Goal: Task Accomplishment & Management: Use online tool/utility

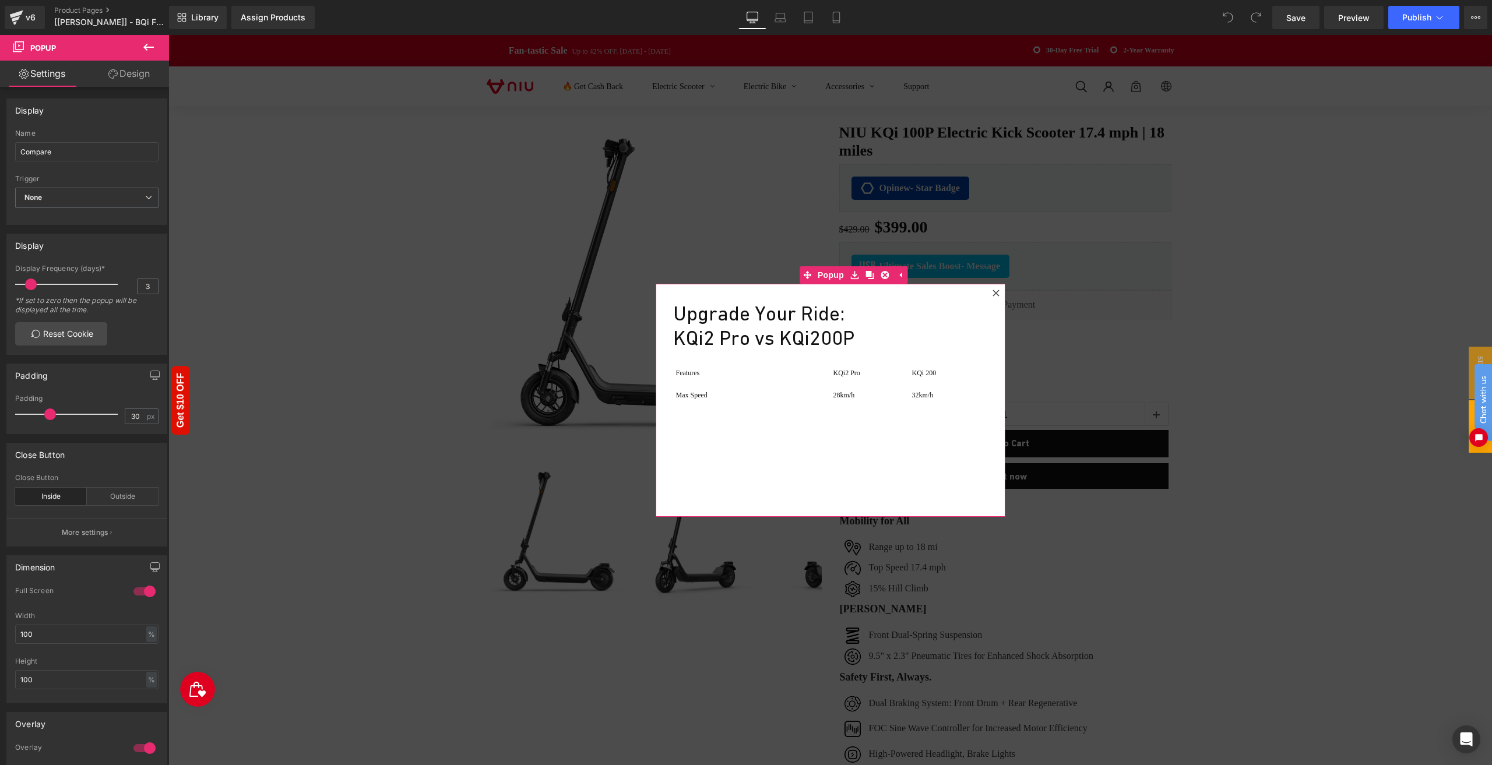
click at [997, 290] on icon at bounding box center [996, 293] width 7 height 7
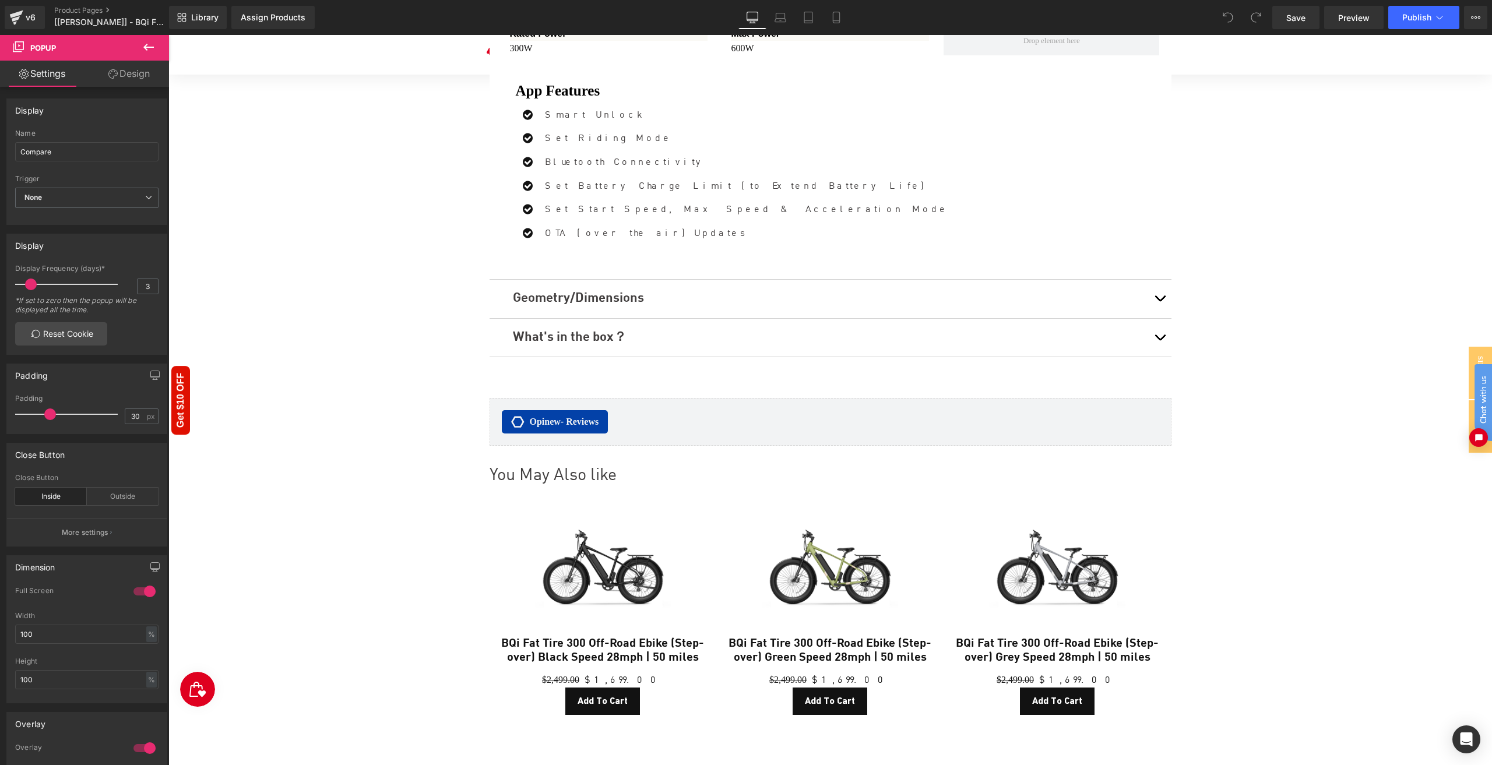
scroll to position [4502, 0]
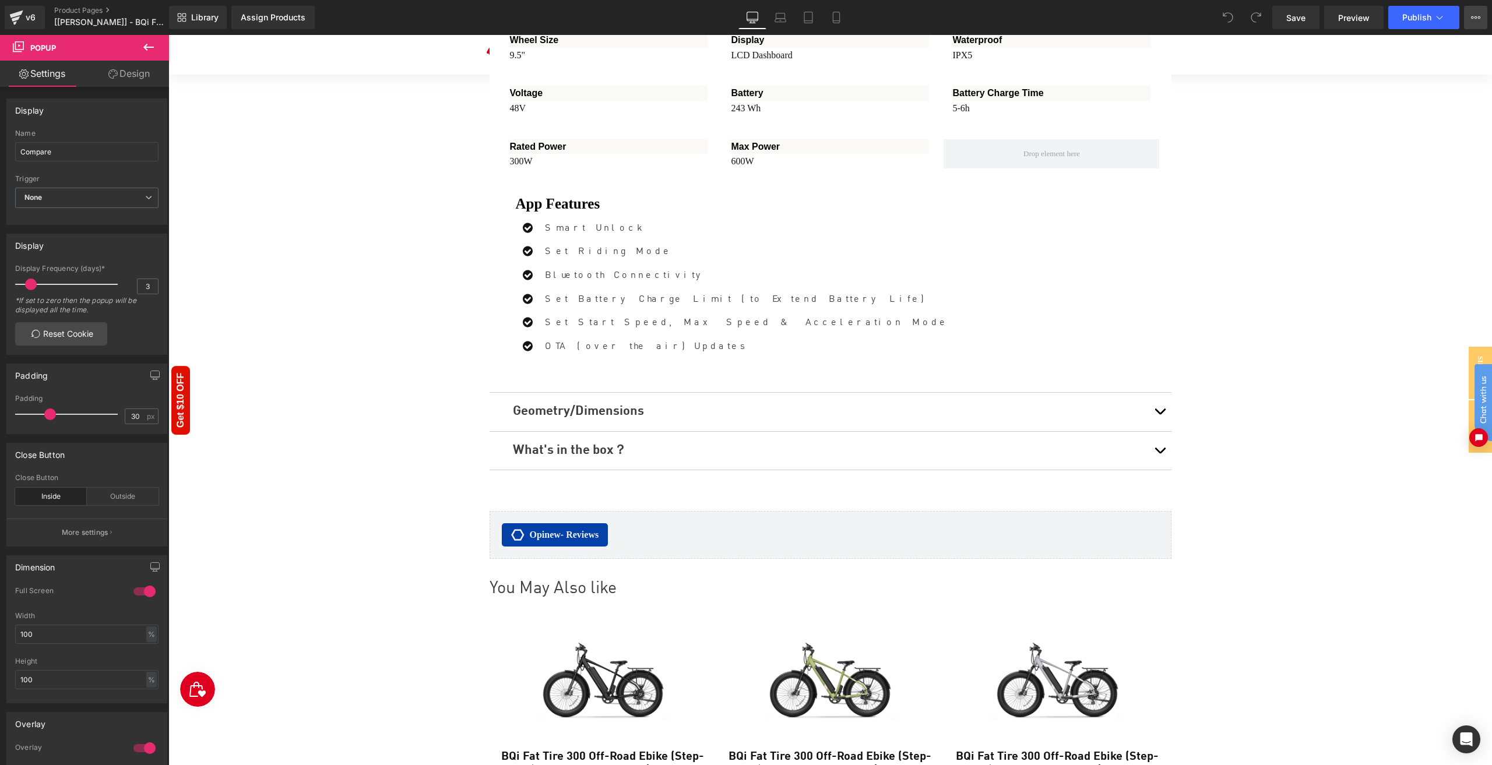
click at [1479, 19] on icon at bounding box center [1475, 17] width 9 height 9
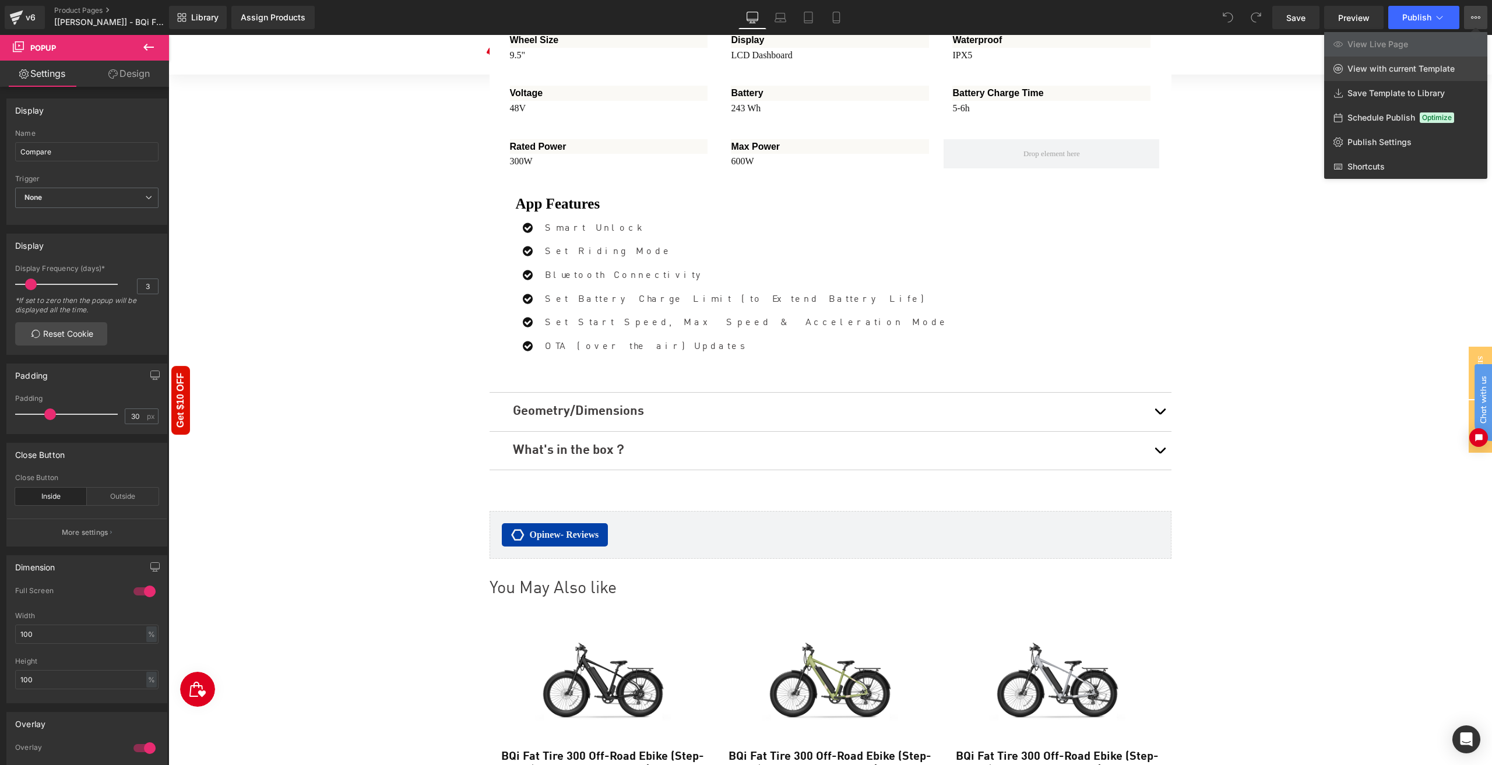
click at [1405, 70] on span "View with current Template" at bounding box center [1401, 69] width 107 height 10
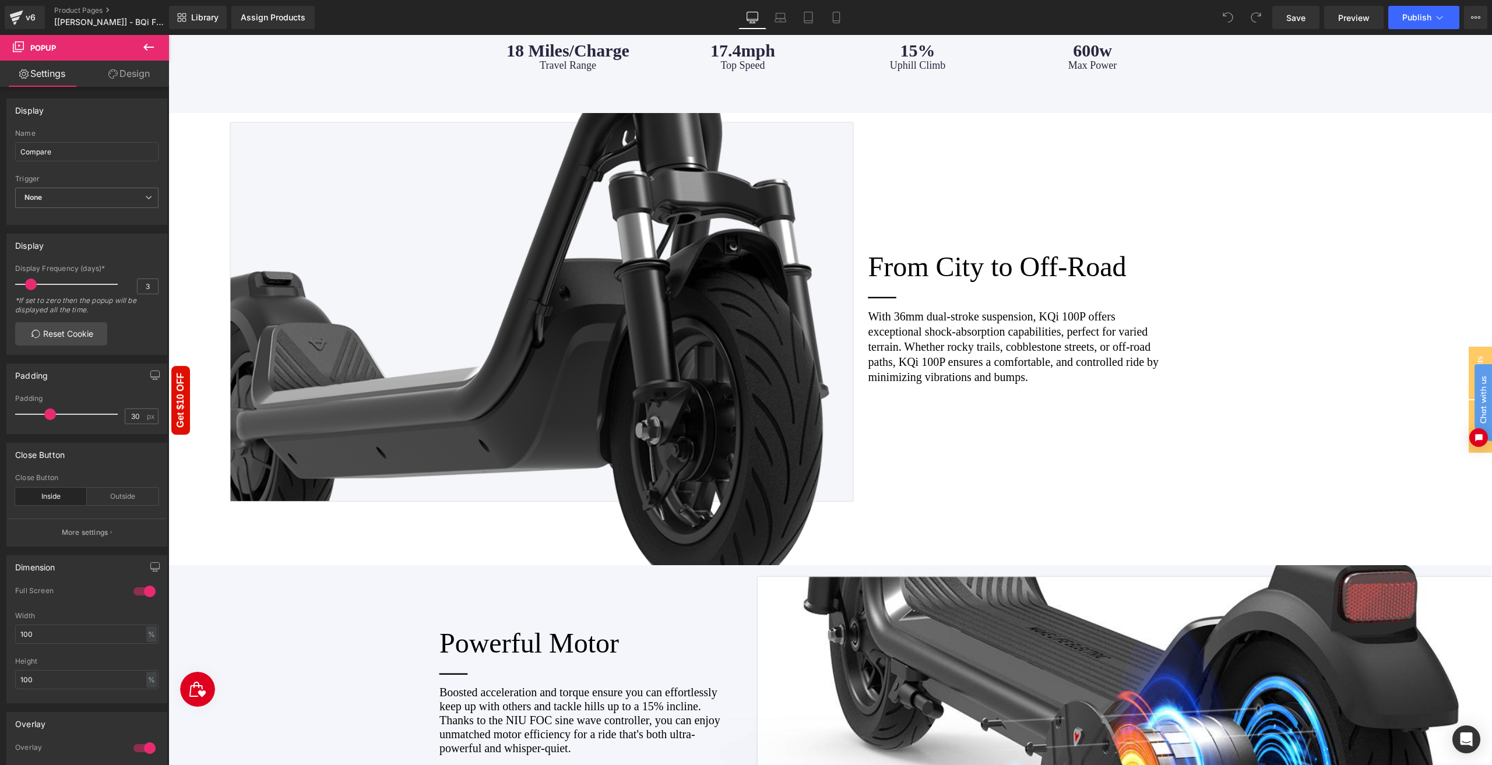
scroll to position [1355, 0]
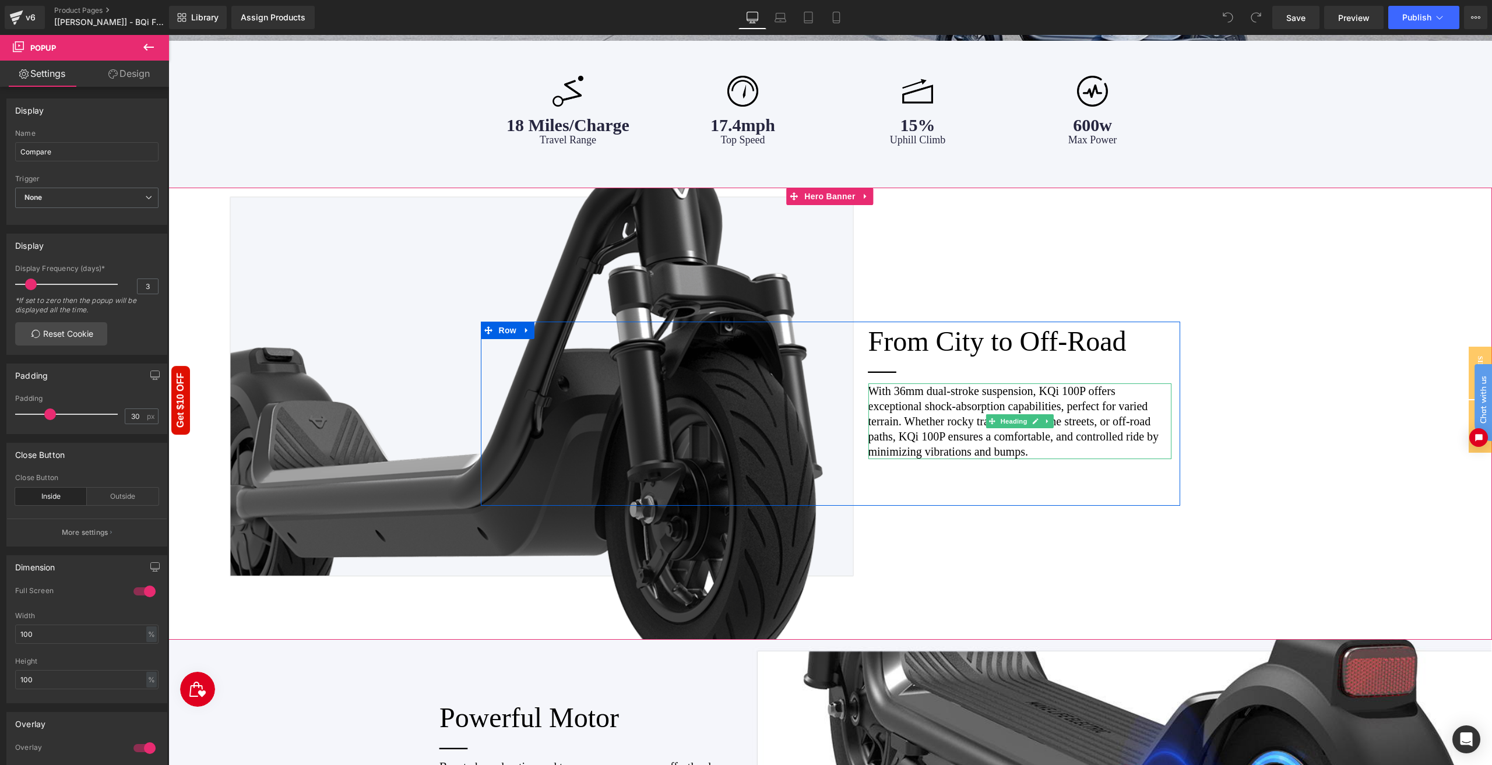
click at [975, 404] on h1 "With 36mm dual-stroke suspension, KQi 100P offers exceptional shock-absorption …" at bounding box center [1019, 422] width 303 height 76
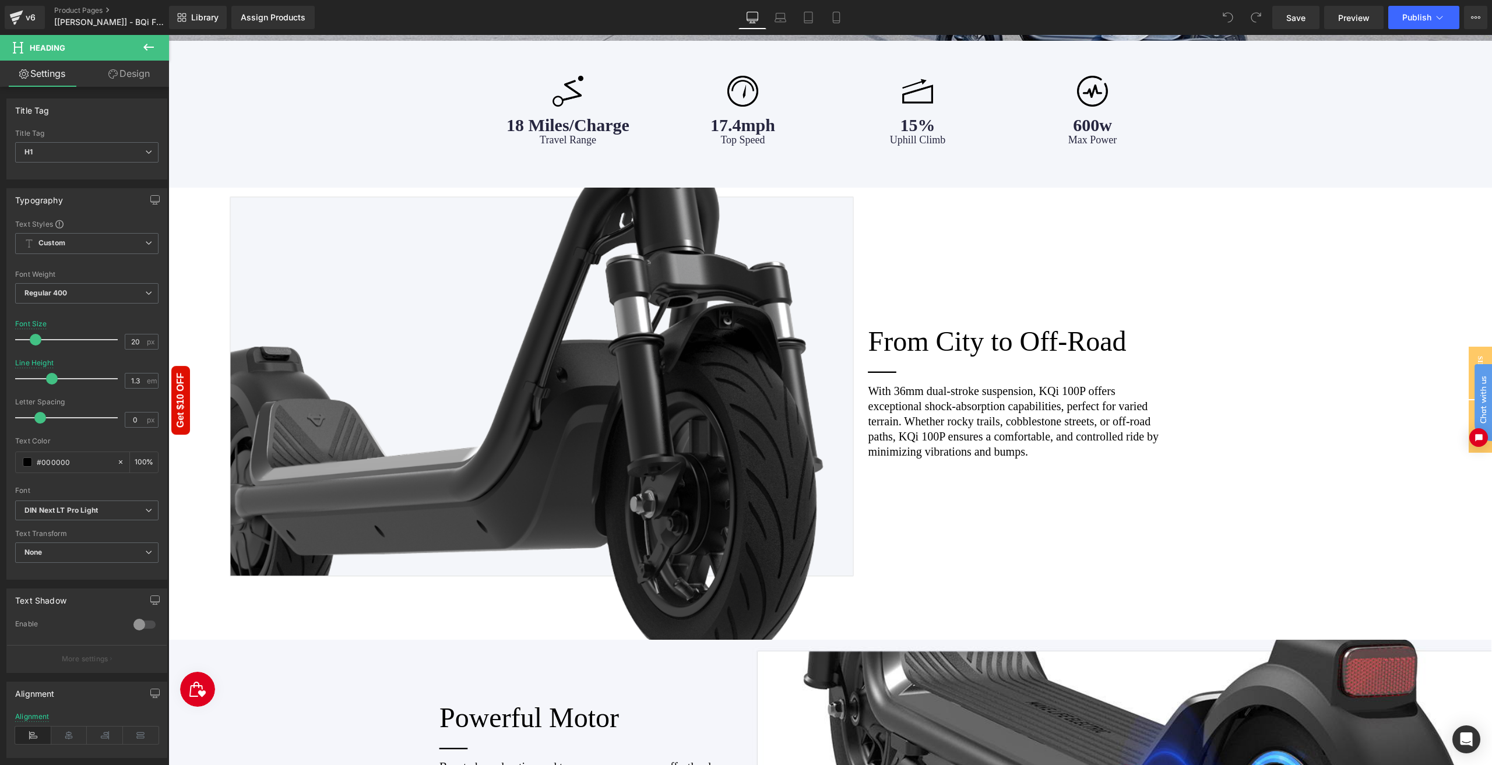
click at [108, 75] on icon at bounding box center [112, 73] width 9 height 9
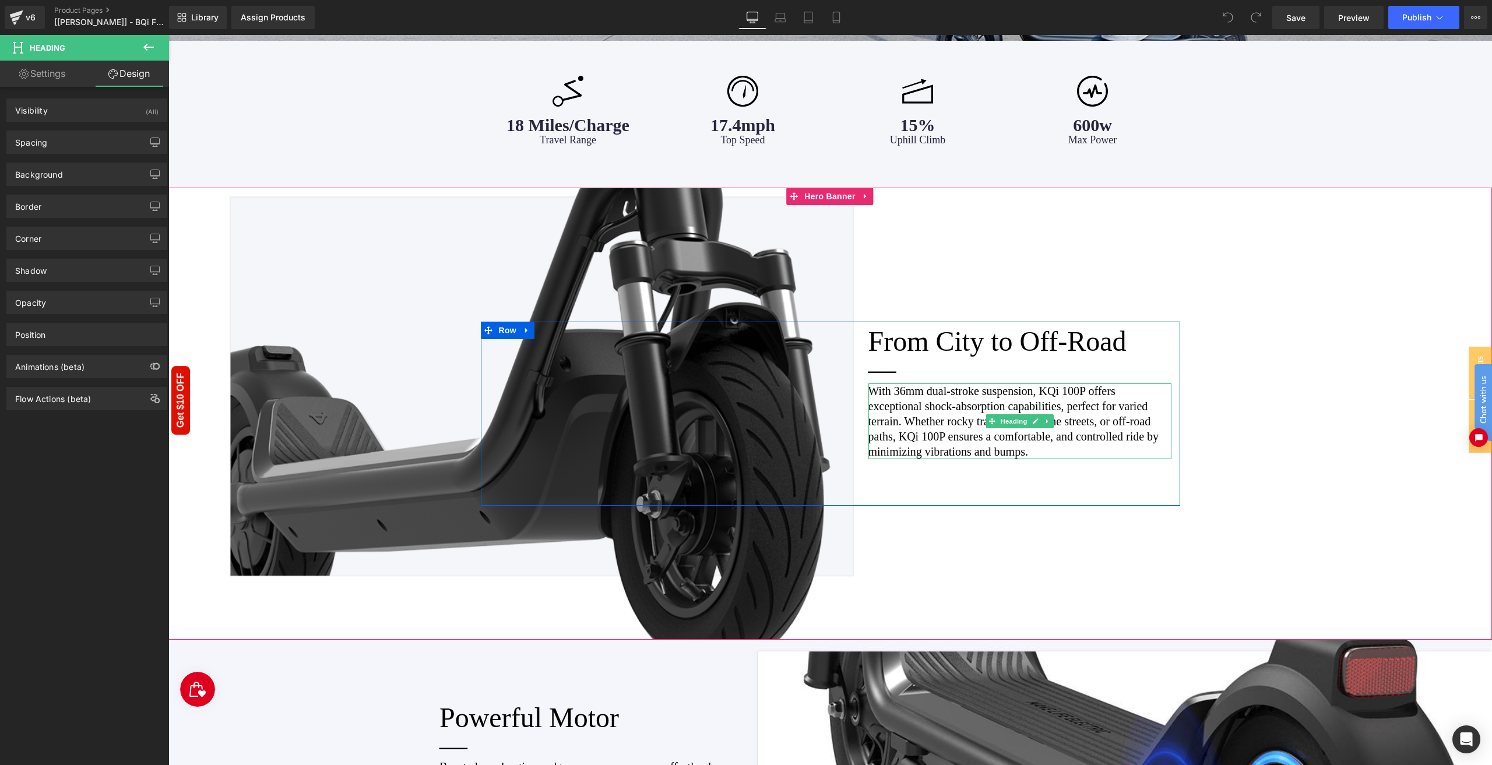
click at [929, 411] on h1 "With 36mm dual-stroke suspension, KQi 100P offers exceptional shock-absorption …" at bounding box center [1019, 422] width 303 height 76
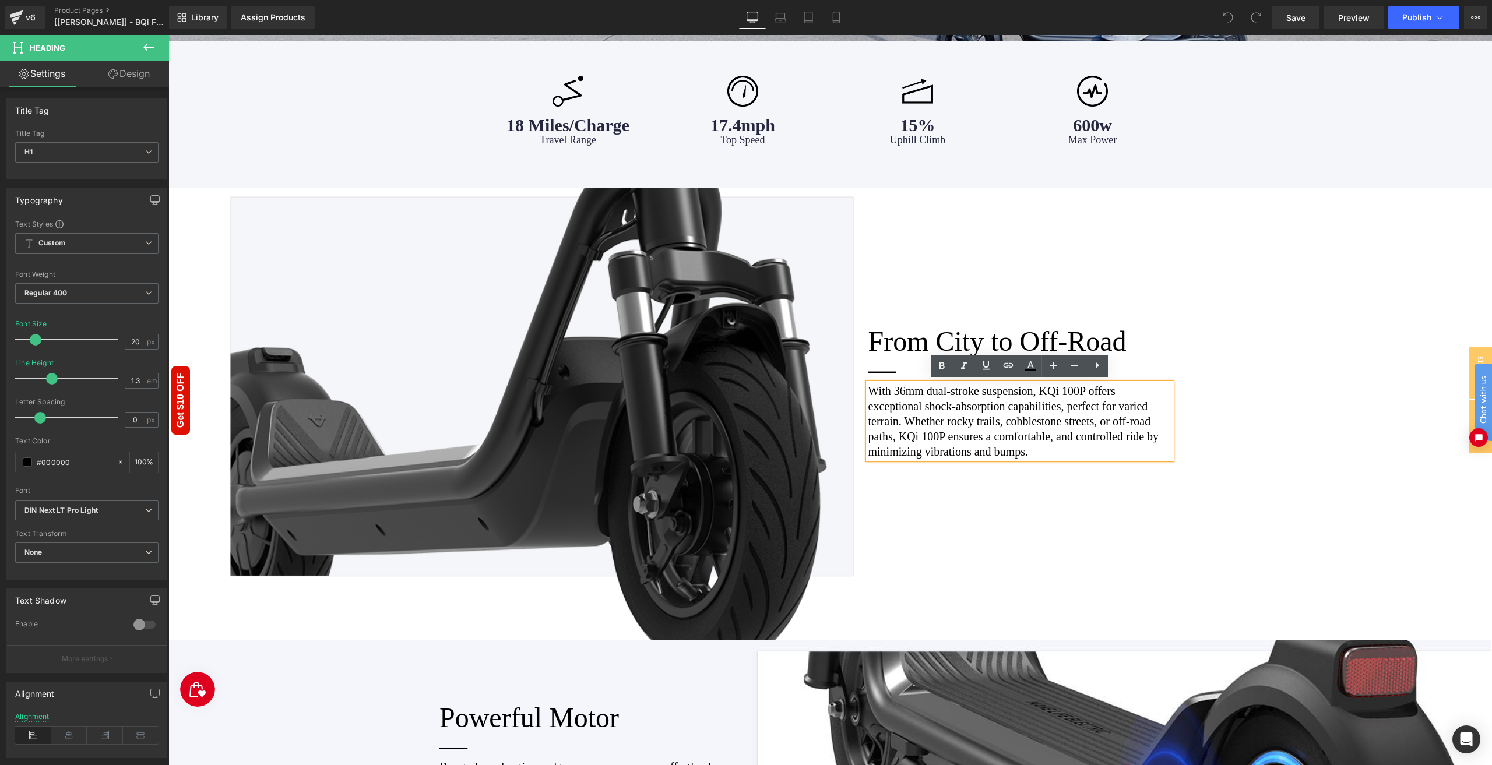
click html "Chat with us"
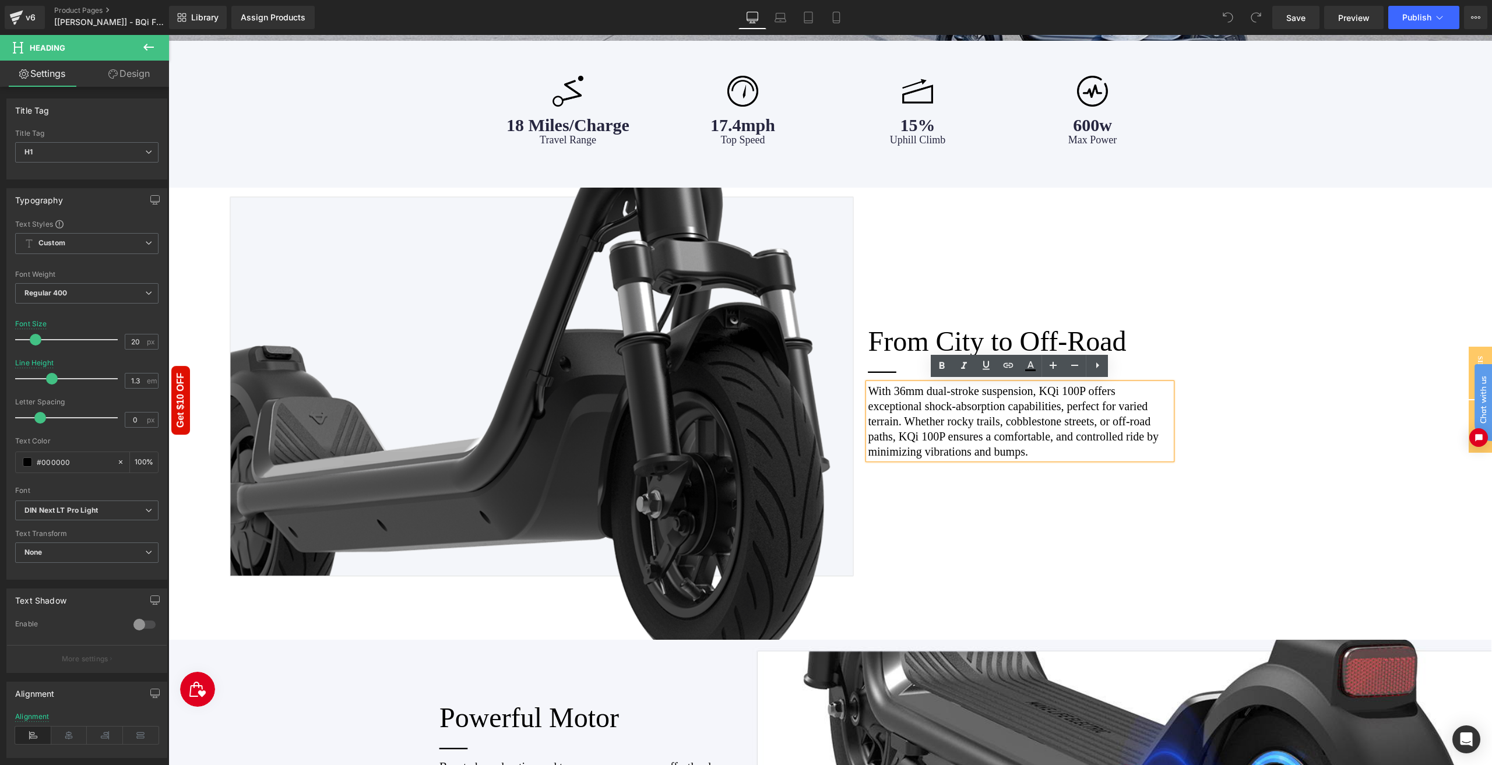
drag, startPoint x: 1473, startPoint y: 357, endPoint x: 2679, endPoint y: 607, distance: 1232.2
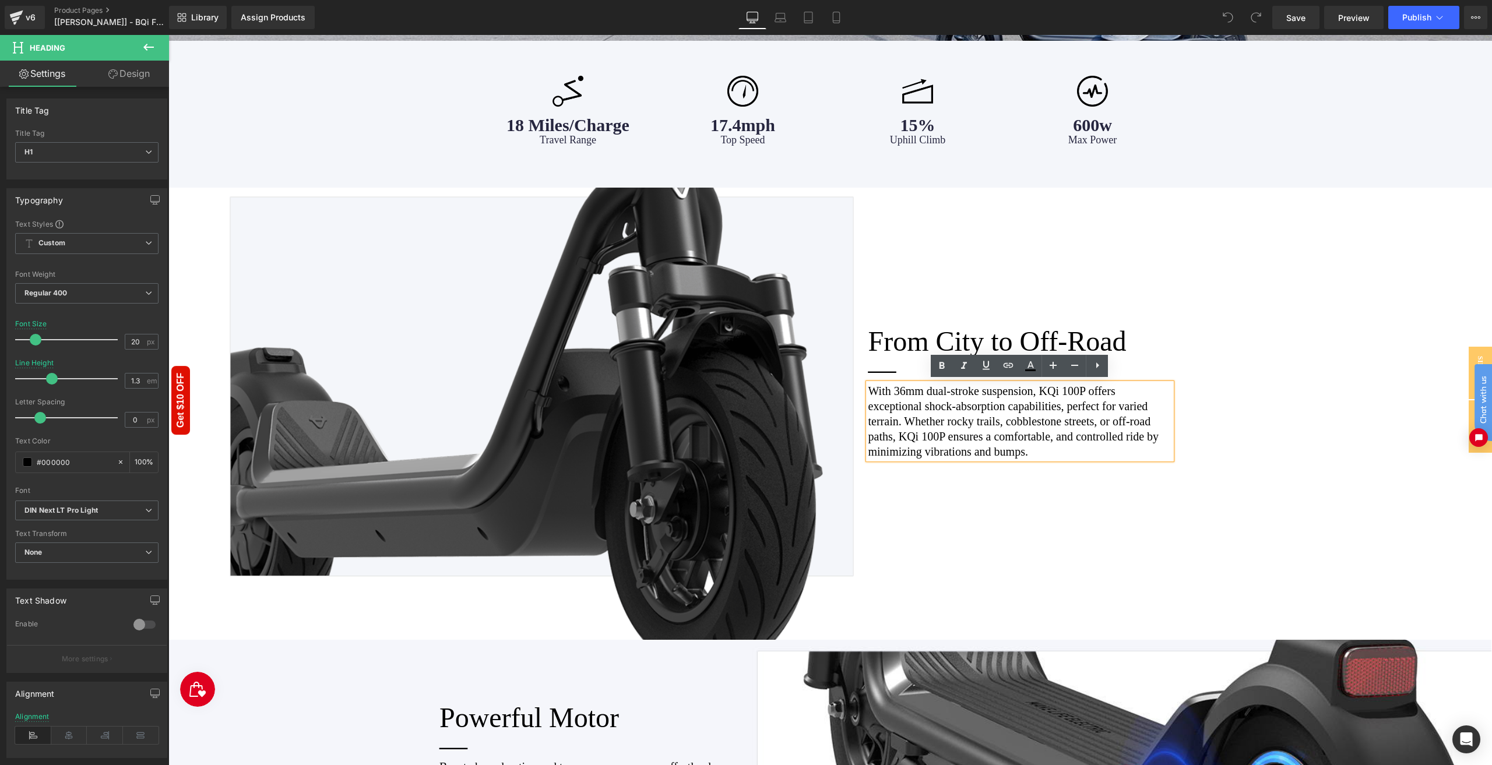
click html "Chat with us"
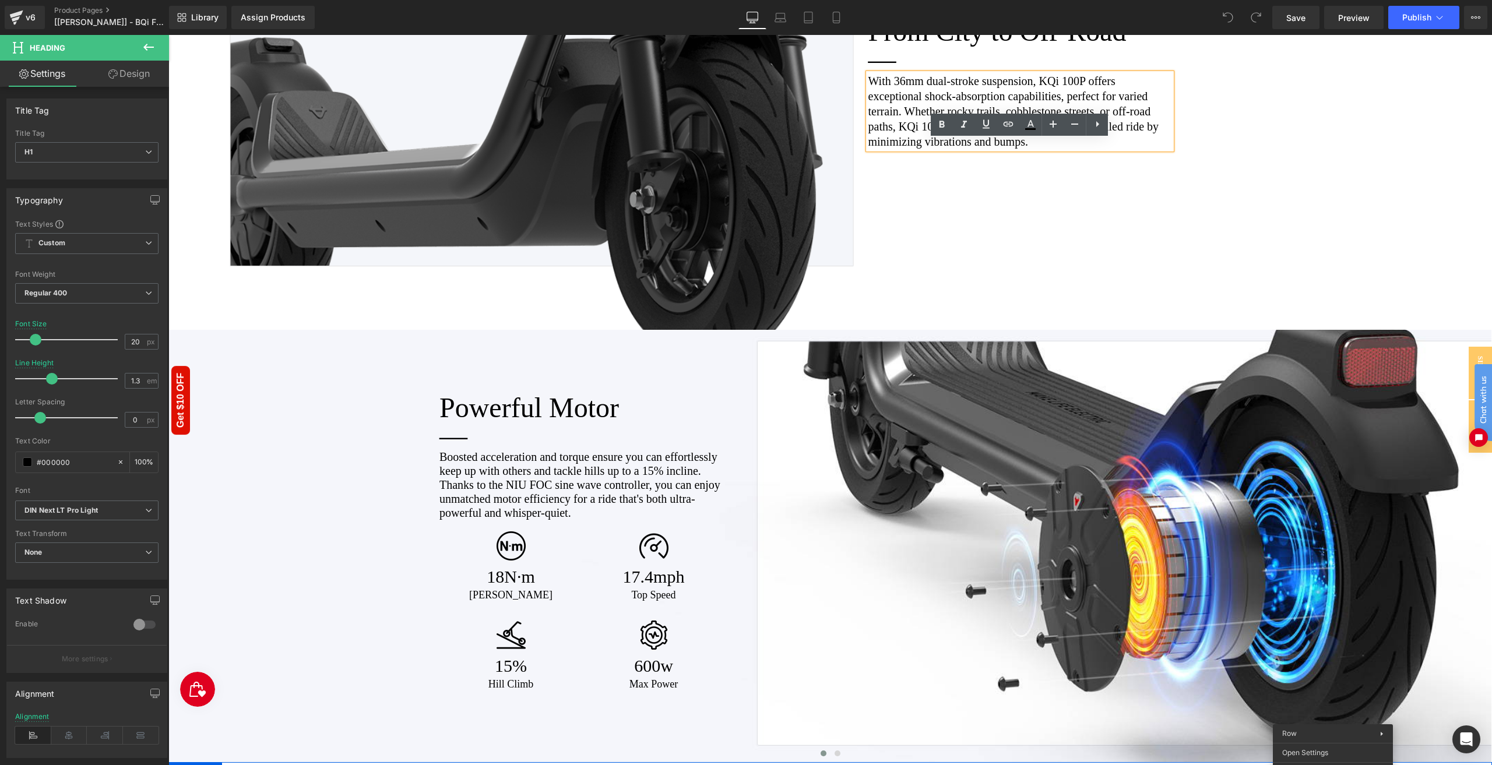
scroll to position [1588, 0]
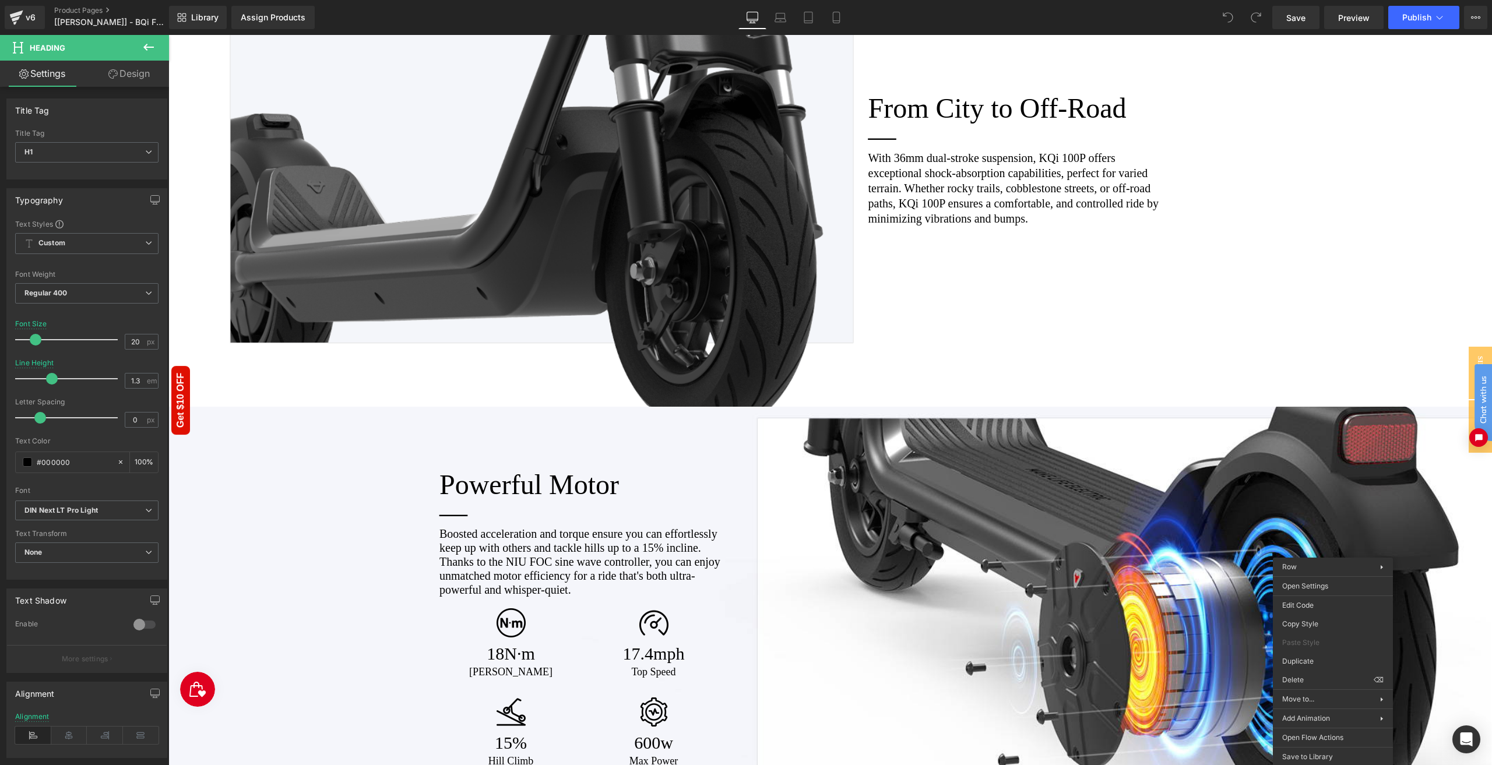
click at [149, 46] on icon at bounding box center [149, 47] width 14 height 14
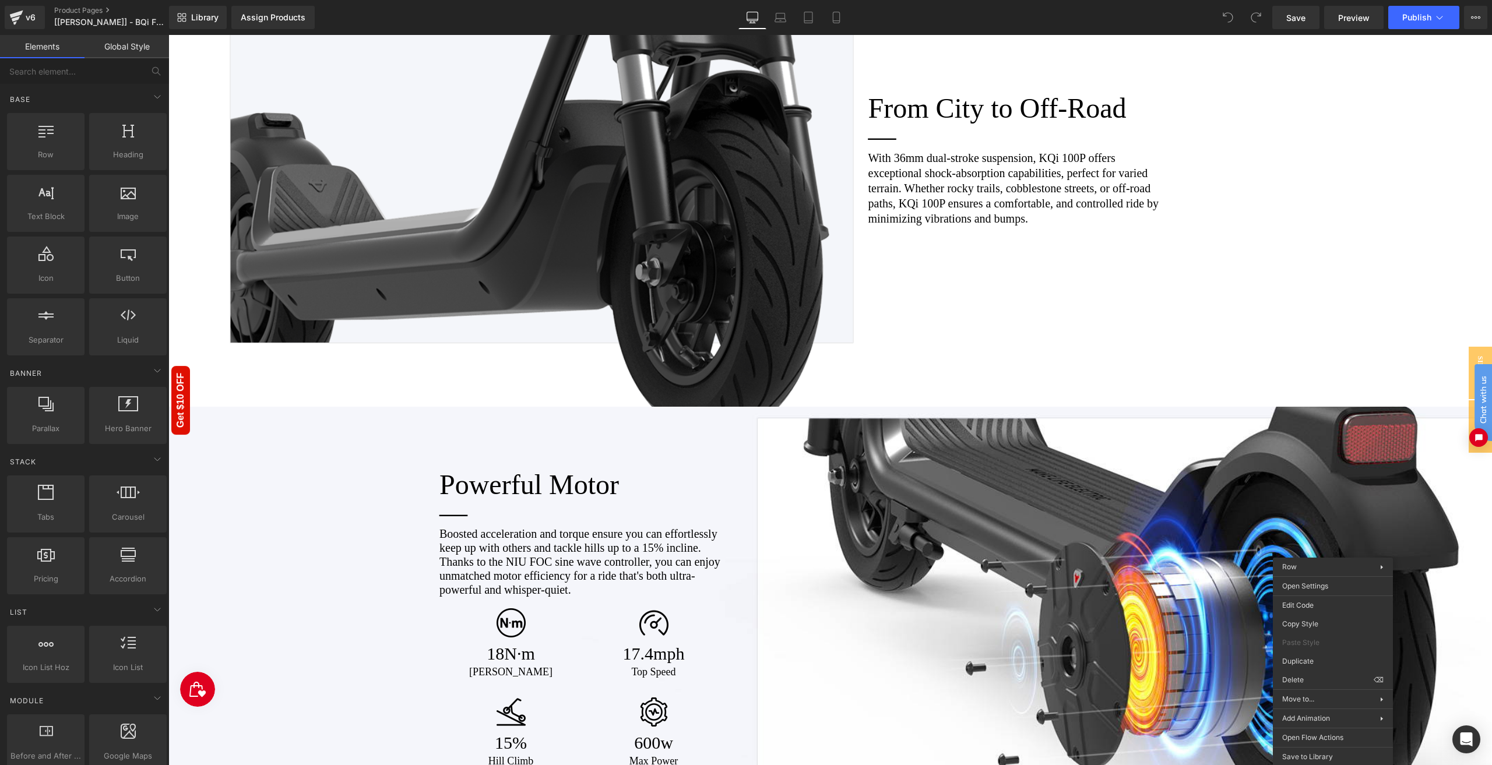
click at [48, 52] on link "Elements" at bounding box center [42, 46] width 85 height 23
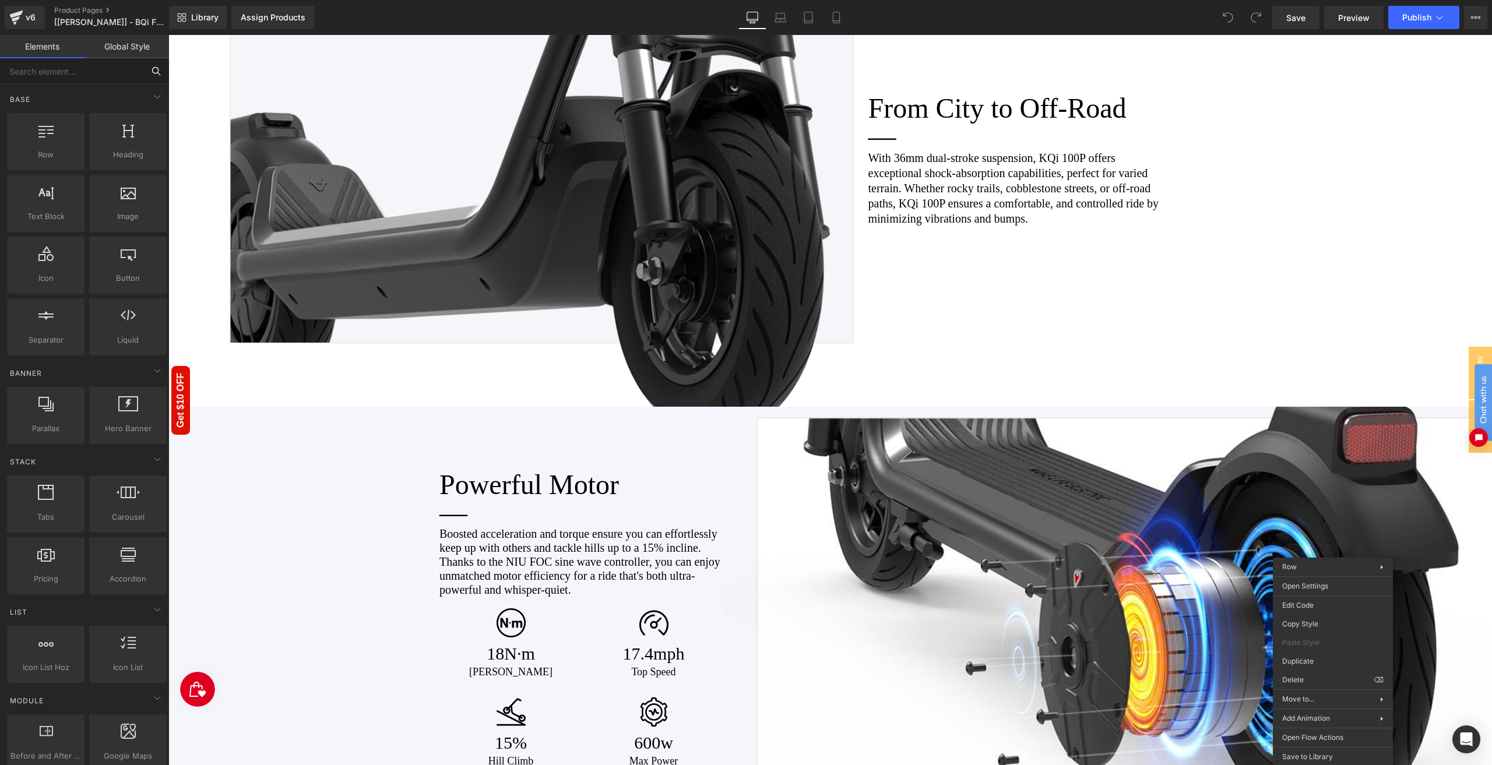
click at [47, 72] on input "text" at bounding box center [71, 71] width 143 height 26
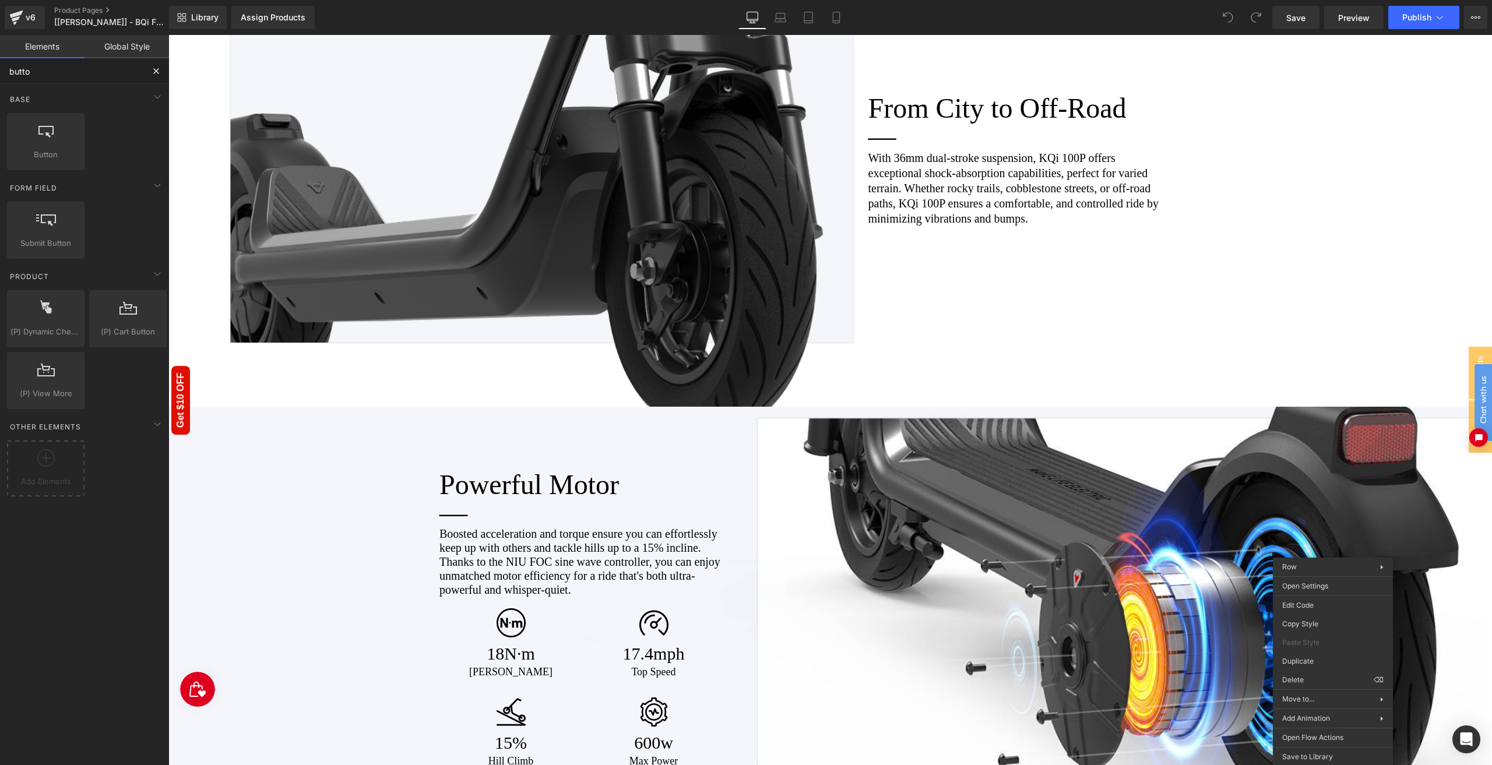
type input "button"
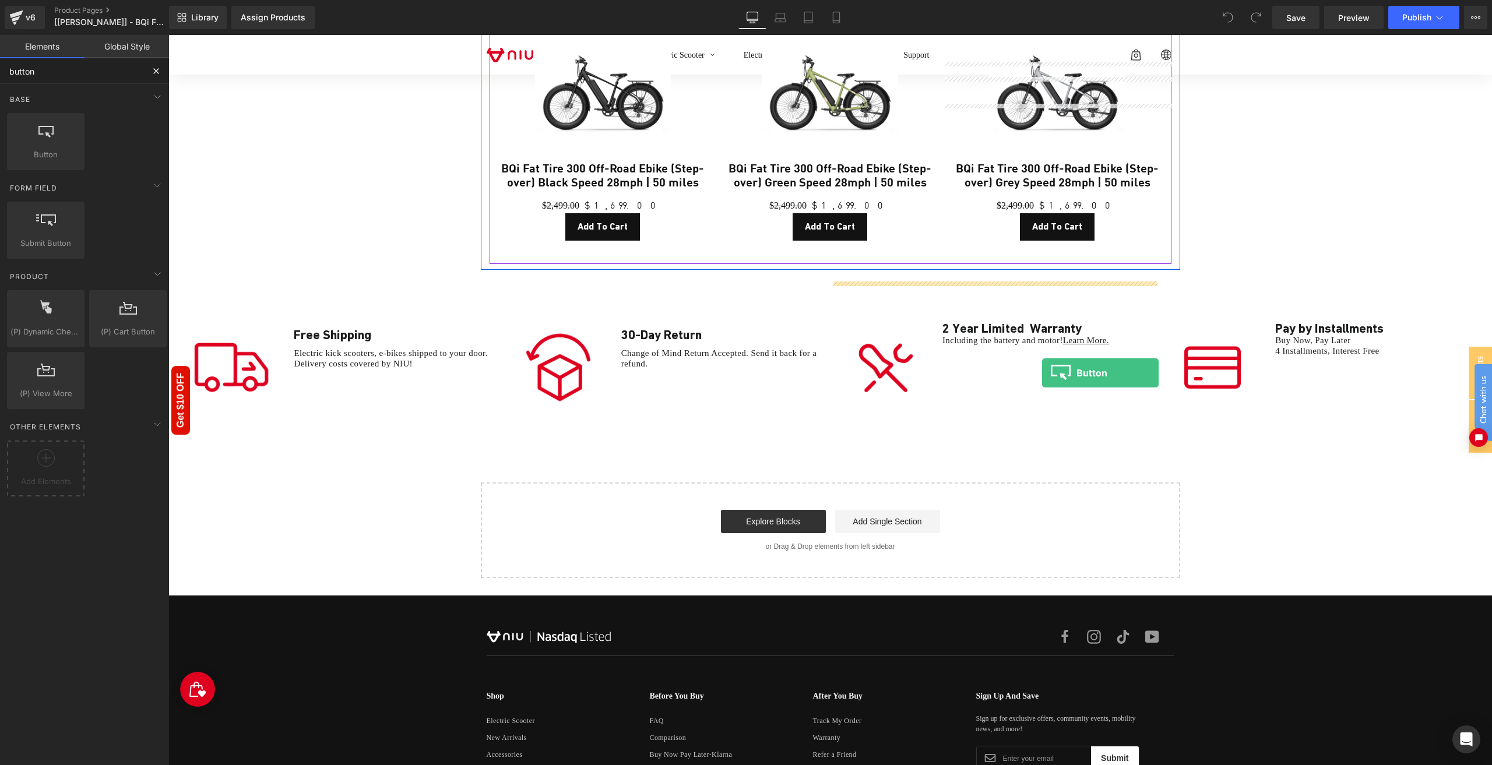
scroll to position [5371, 0]
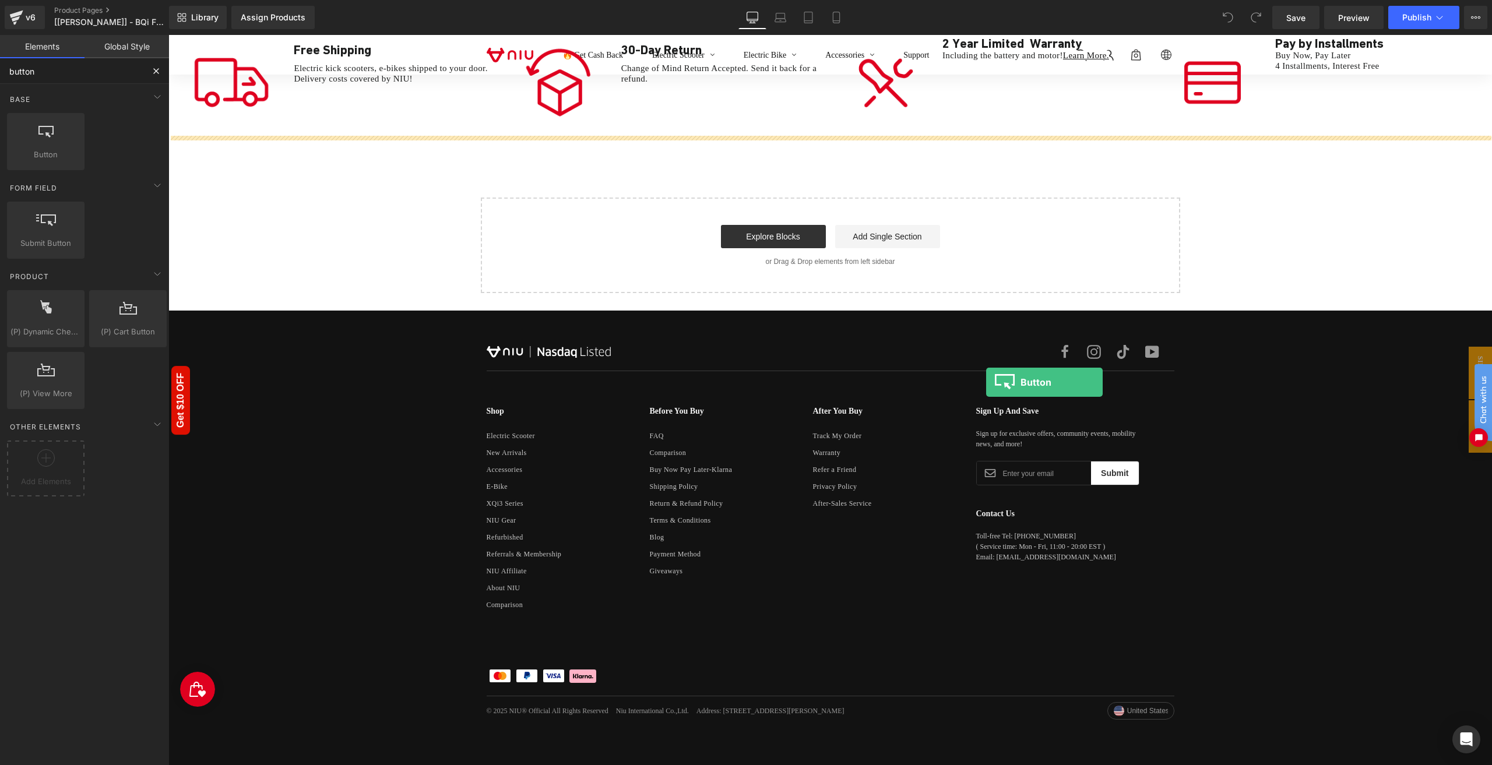
drag, startPoint x: 217, startPoint y: 184, endPoint x: 984, endPoint y: 385, distance: 792.8
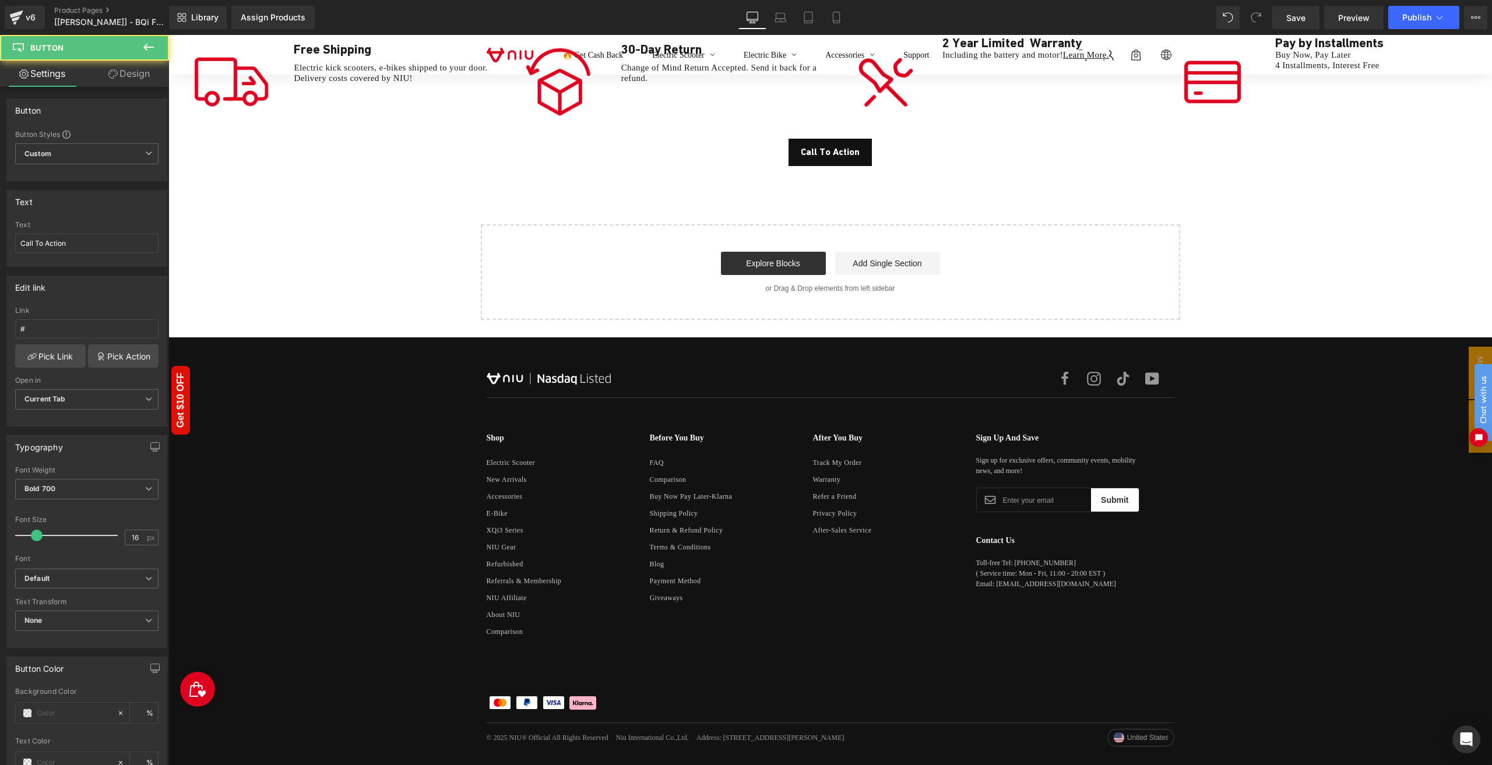
scroll to position [5196, 0]
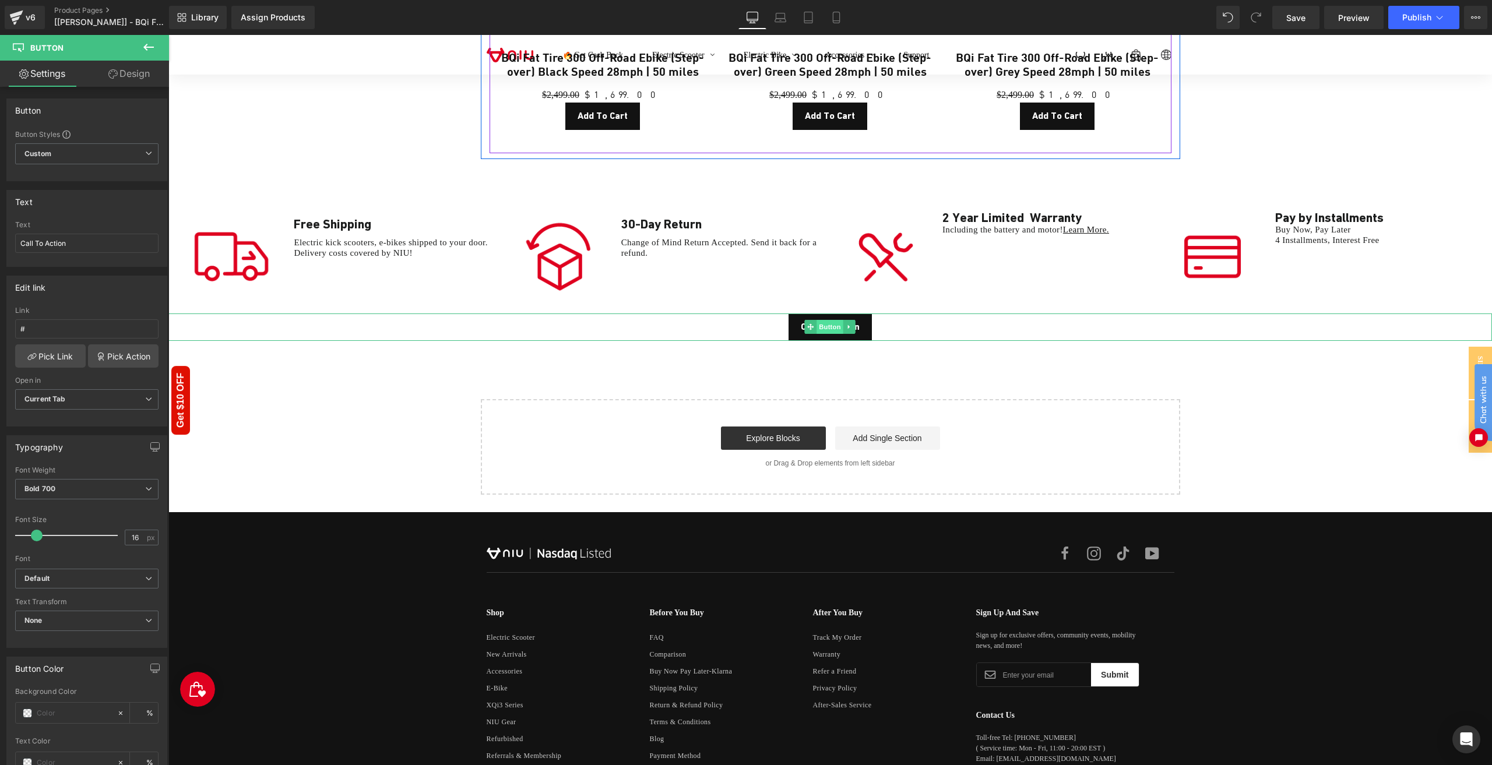
click at [823, 326] on span "Button" at bounding box center [830, 327] width 27 height 14
click at [73, 245] on input "Call To Action" at bounding box center [86, 243] width 143 height 19
type input "m"
type input "Menu"
drag, startPoint x: 760, startPoint y: 325, endPoint x: 695, endPoint y: 325, distance: 65.3
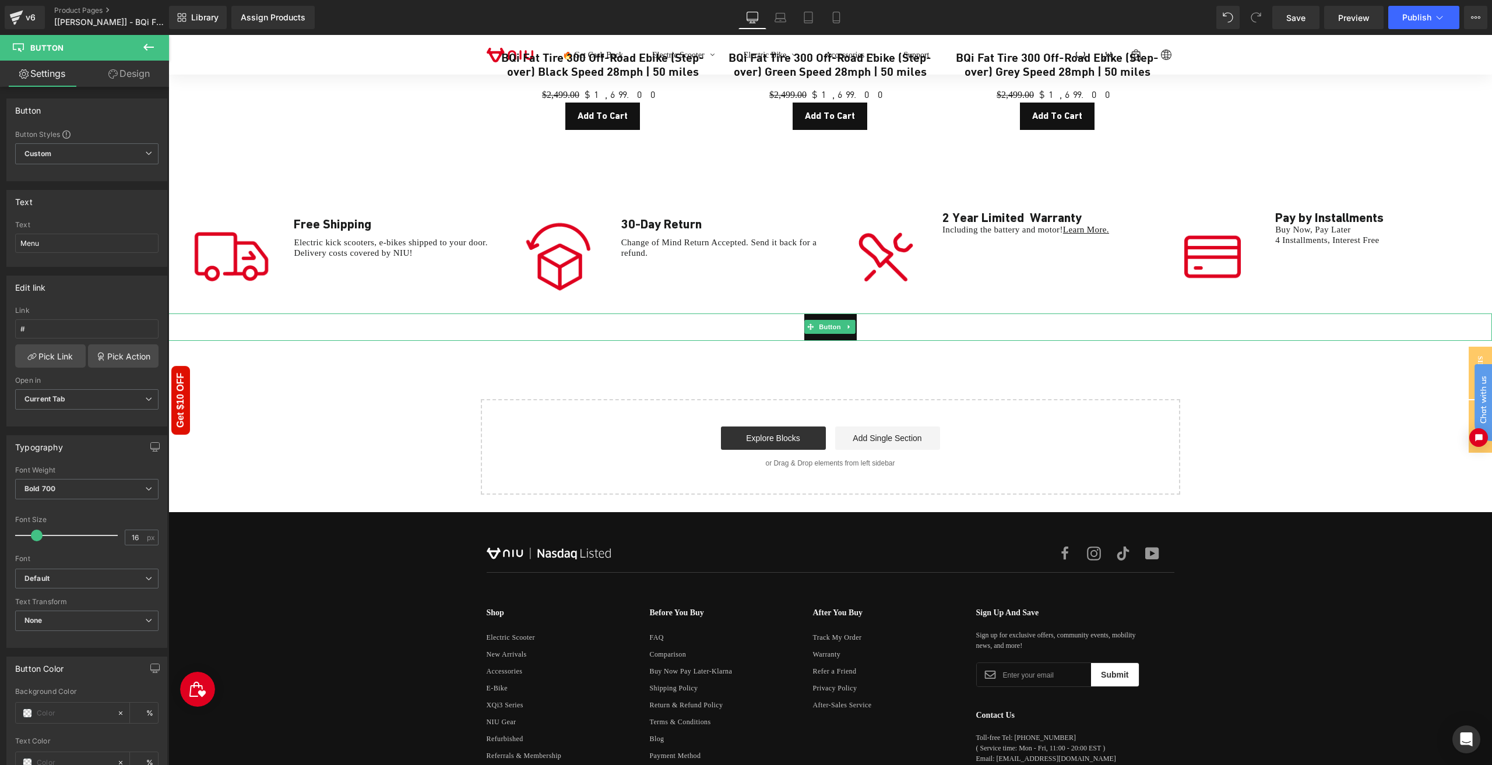
click at [760, 324] on div "Menu" at bounding box center [830, 327] width 1324 height 27
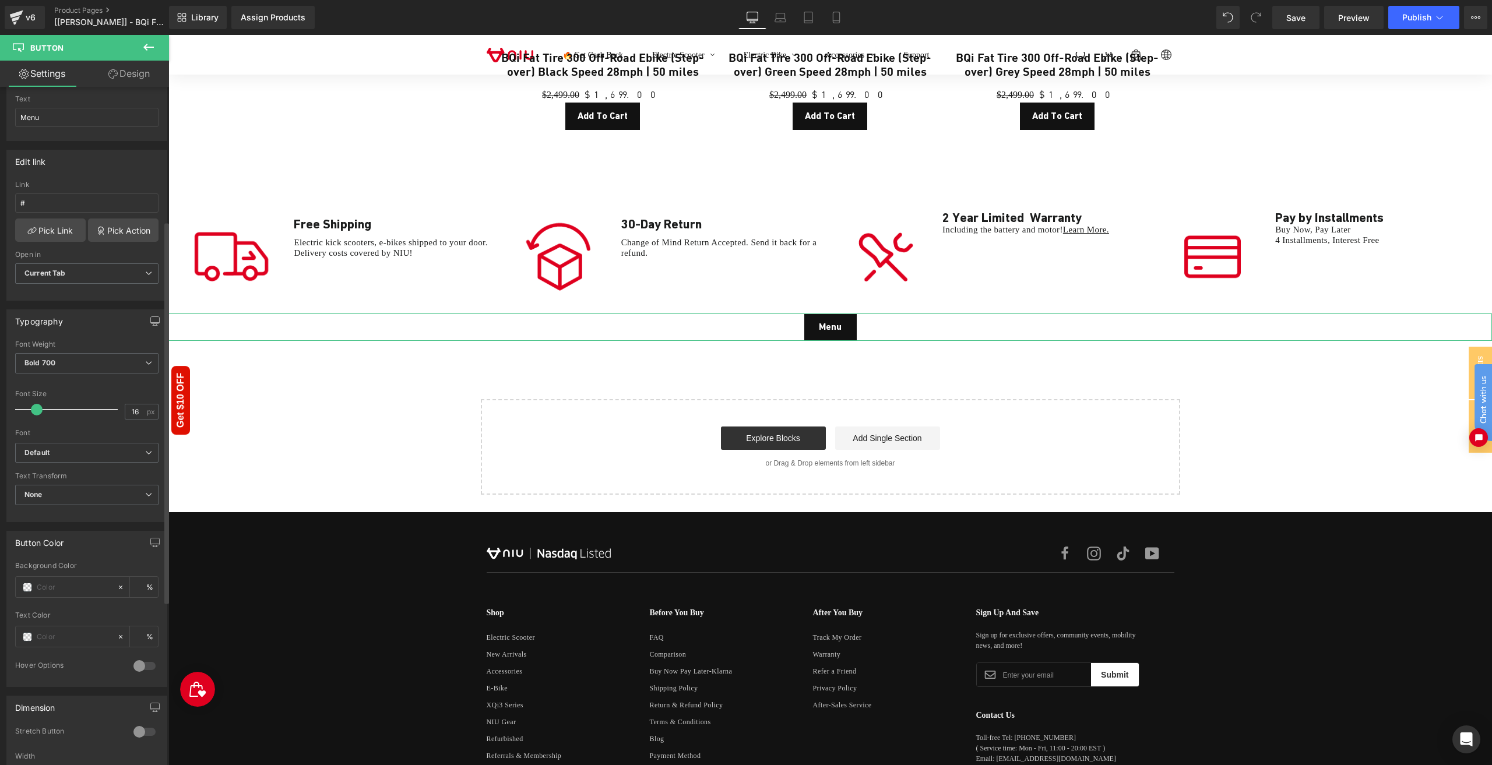
scroll to position [291, 0]
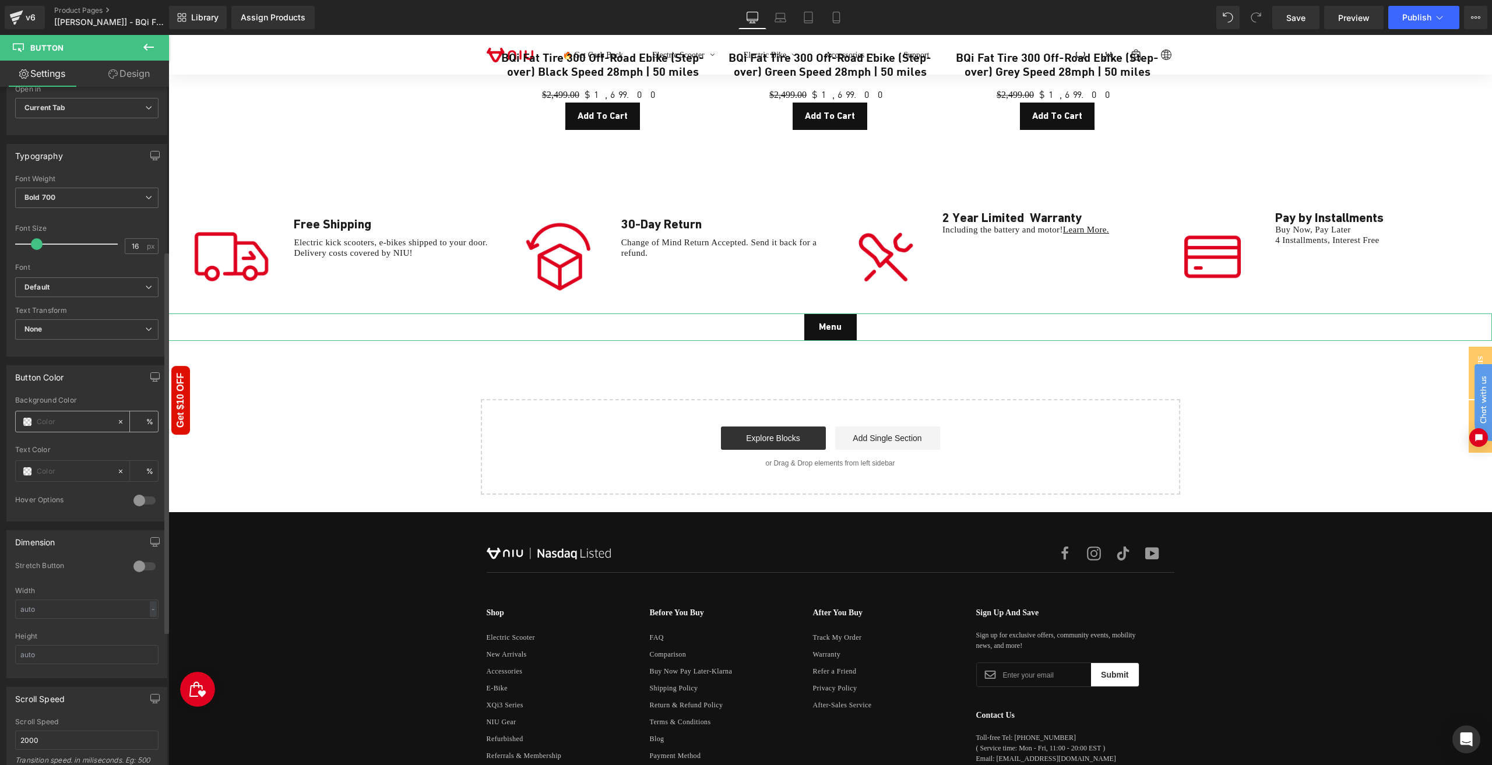
click at [57, 420] on input "text" at bounding box center [74, 422] width 75 height 13
paste input "FF357A"
type input "FF357A"
click at [91, 452] on div "Text Color %" at bounding box center [86, 471] width 143 height 50
click at [790, 318] on div "Menu" at bounding box center [830, 327] width 1324 height 27
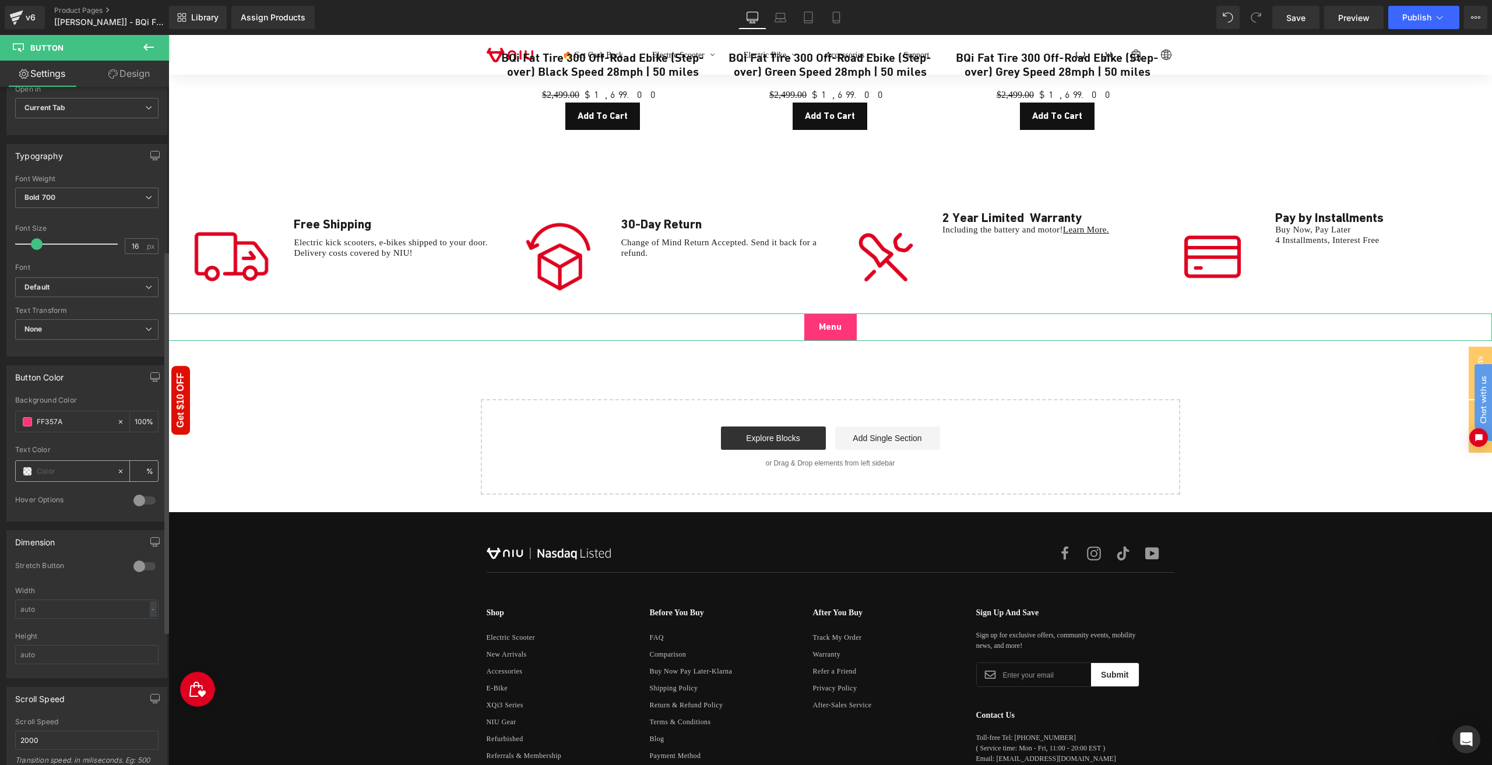
click at [79, 465] on input "text" at bounding box center [74, 471] width 75 height 13
click at [27, 468] on span at bounding box center [27, 471] width 9 height 9
type input "#ffffff"
click at [93, 438] on div at bounding box center [86, 442] width 143 height 8
click at [136, 494] on div at bounding box center [145, 500] width 28 height 19
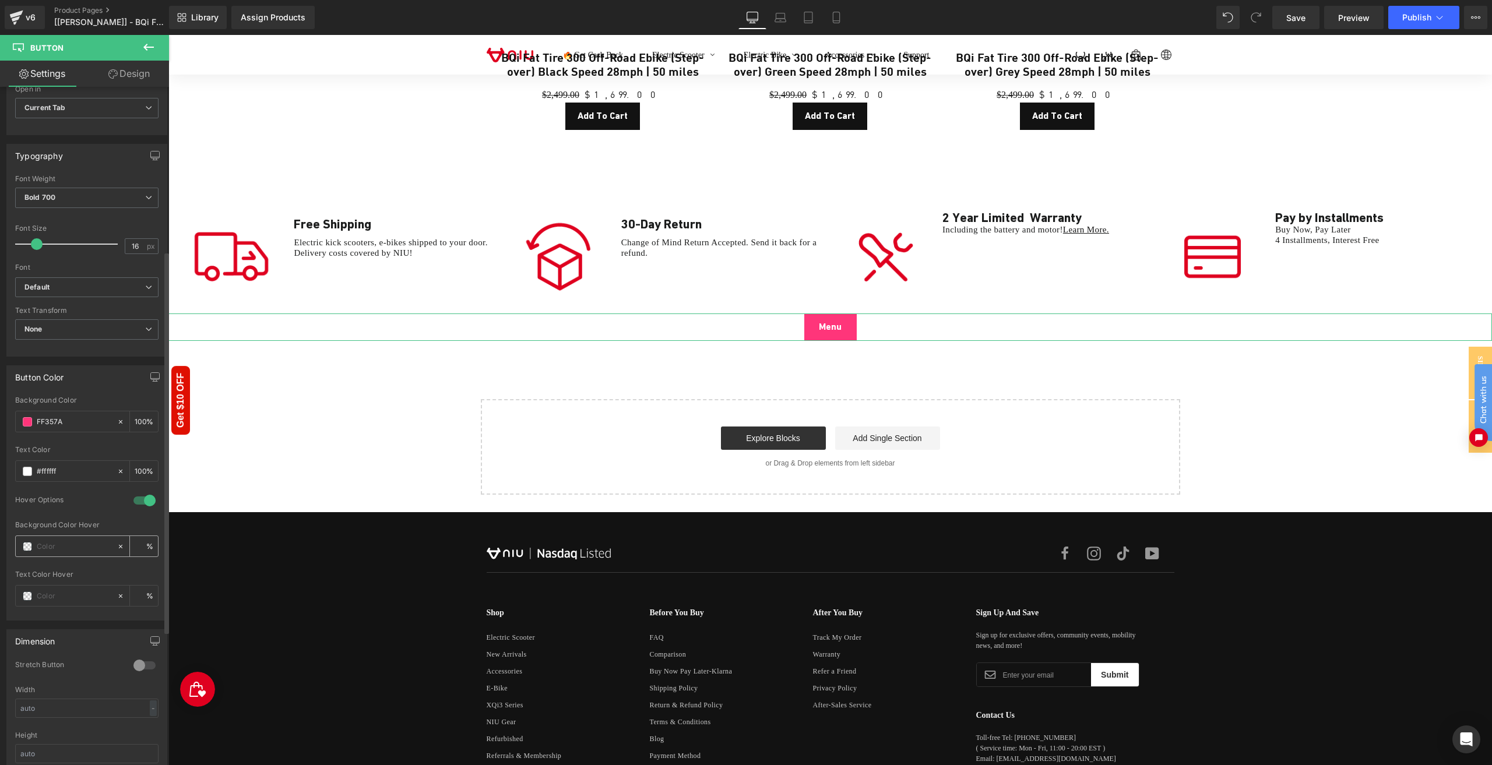
click at [87, 540] on input "text" at bounding box center [74, 546] width 75 height 13
click at [72, 540] on input "text" at bounding box center [74, 546] width 75 height 13
paste input "38CBE9"
type input "38CBE9"
click at [68, 511] on div "Hover Options" at bounding box center [86, 508] width 143 height 26
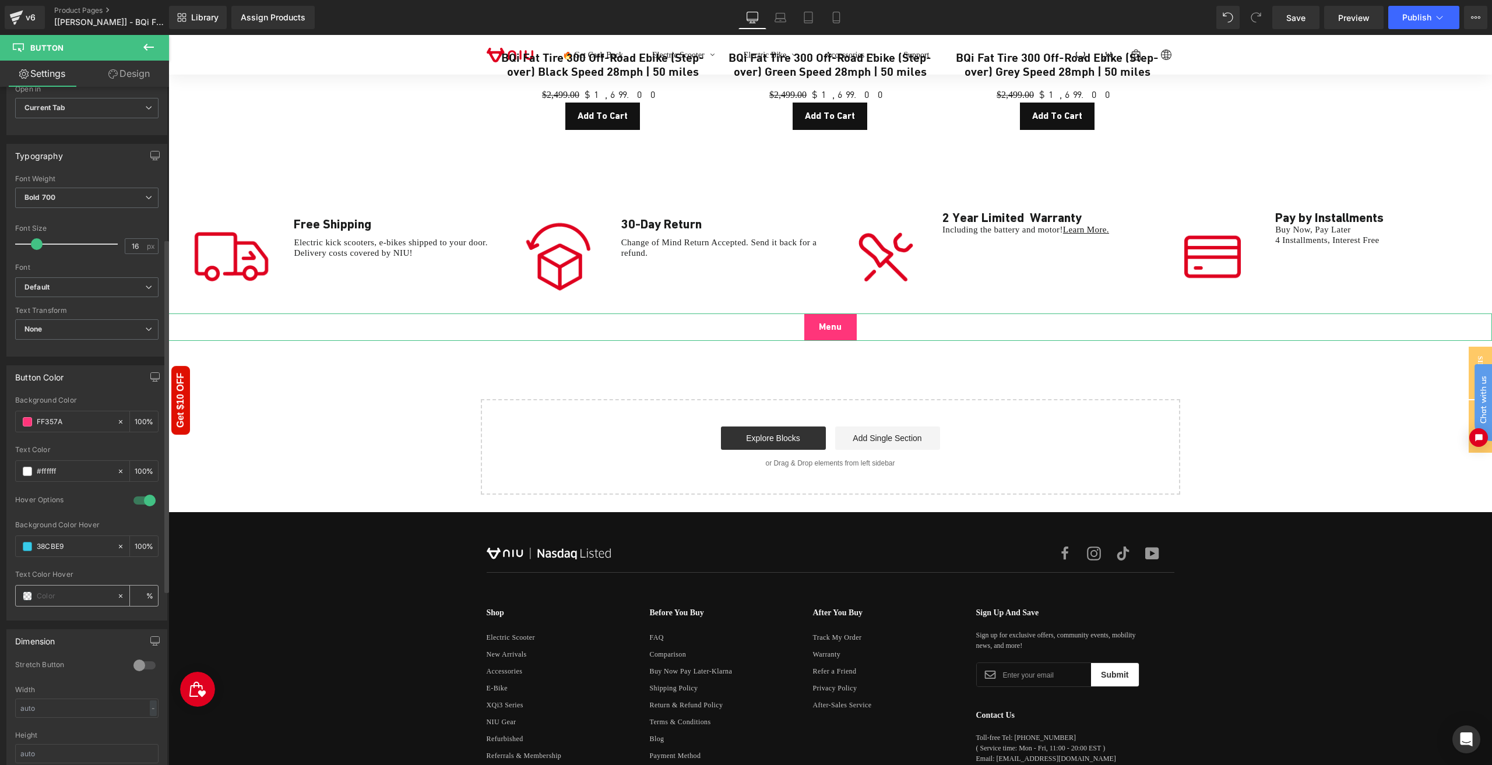
click at [55, 586] on div at bounding box center [66, 596] width 101 height 20
click at [62, 590] on input "text" at bounding box center [74, 596] width 75 height 13
type input "#ffffff"
click at [79, 571] on div "Text Color Hover" at bounding box center [86, 575] width 143 height 8
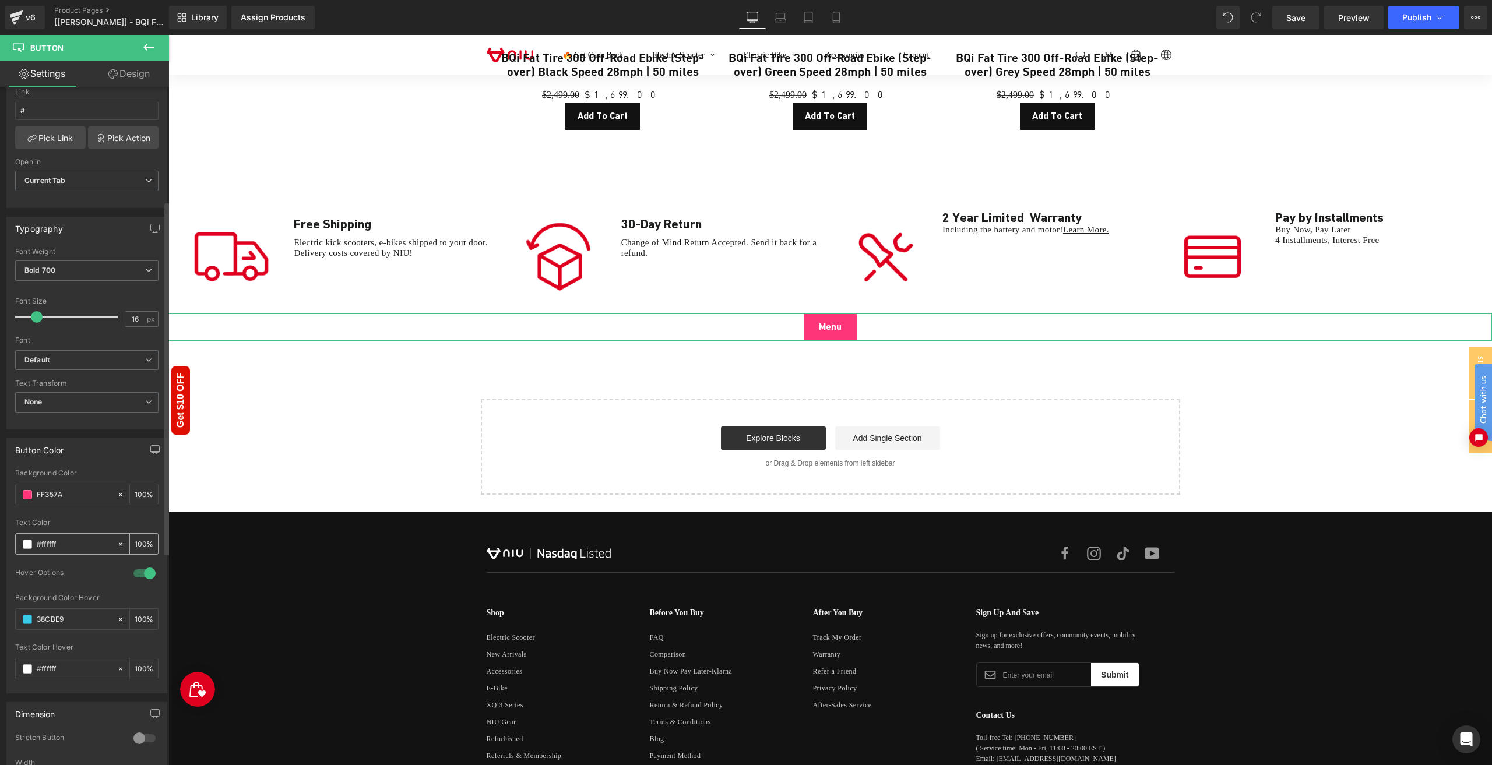
scroll to position [0, 0]
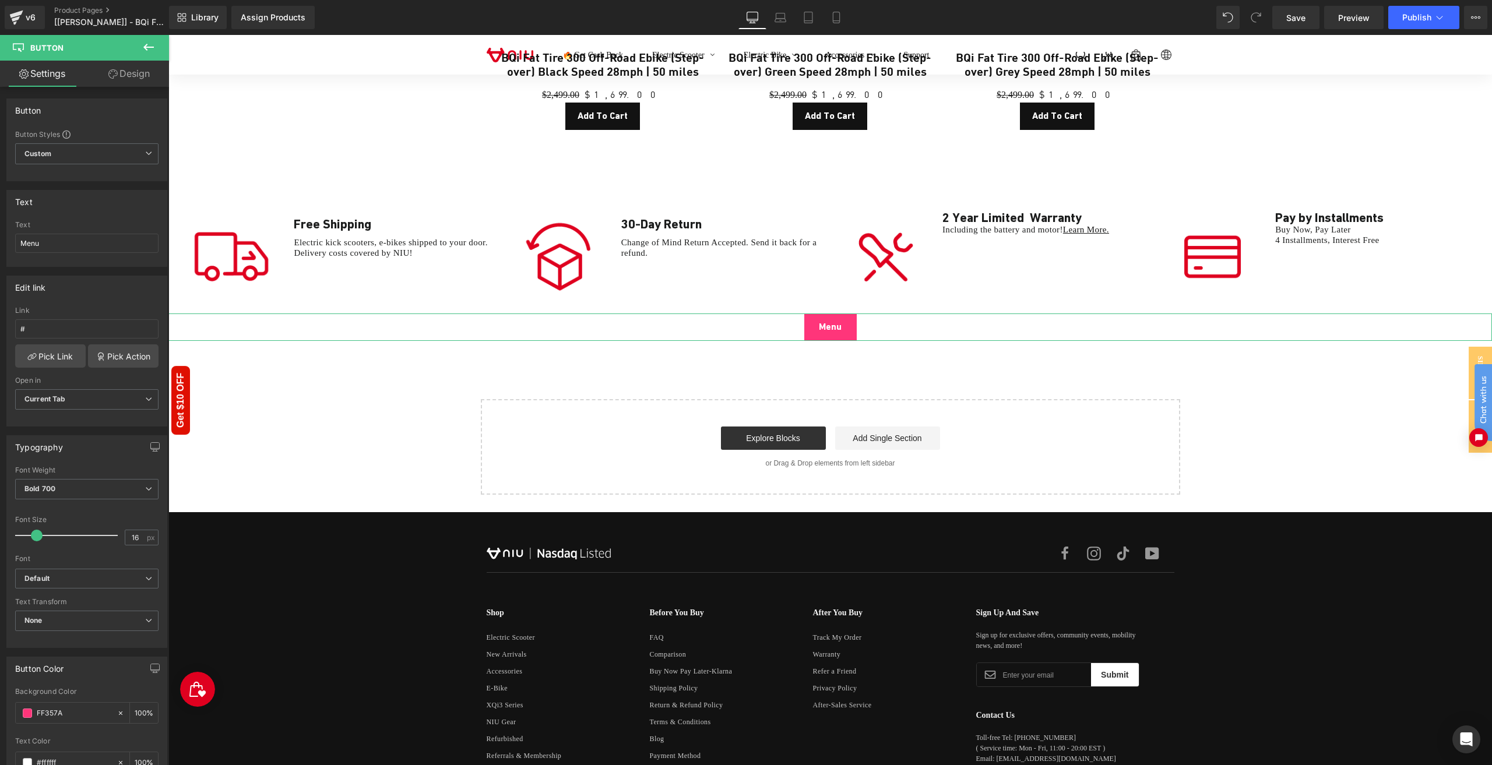
click at [114, 80] on link "Design" at bounding box center [129, 74] width 85 height 26
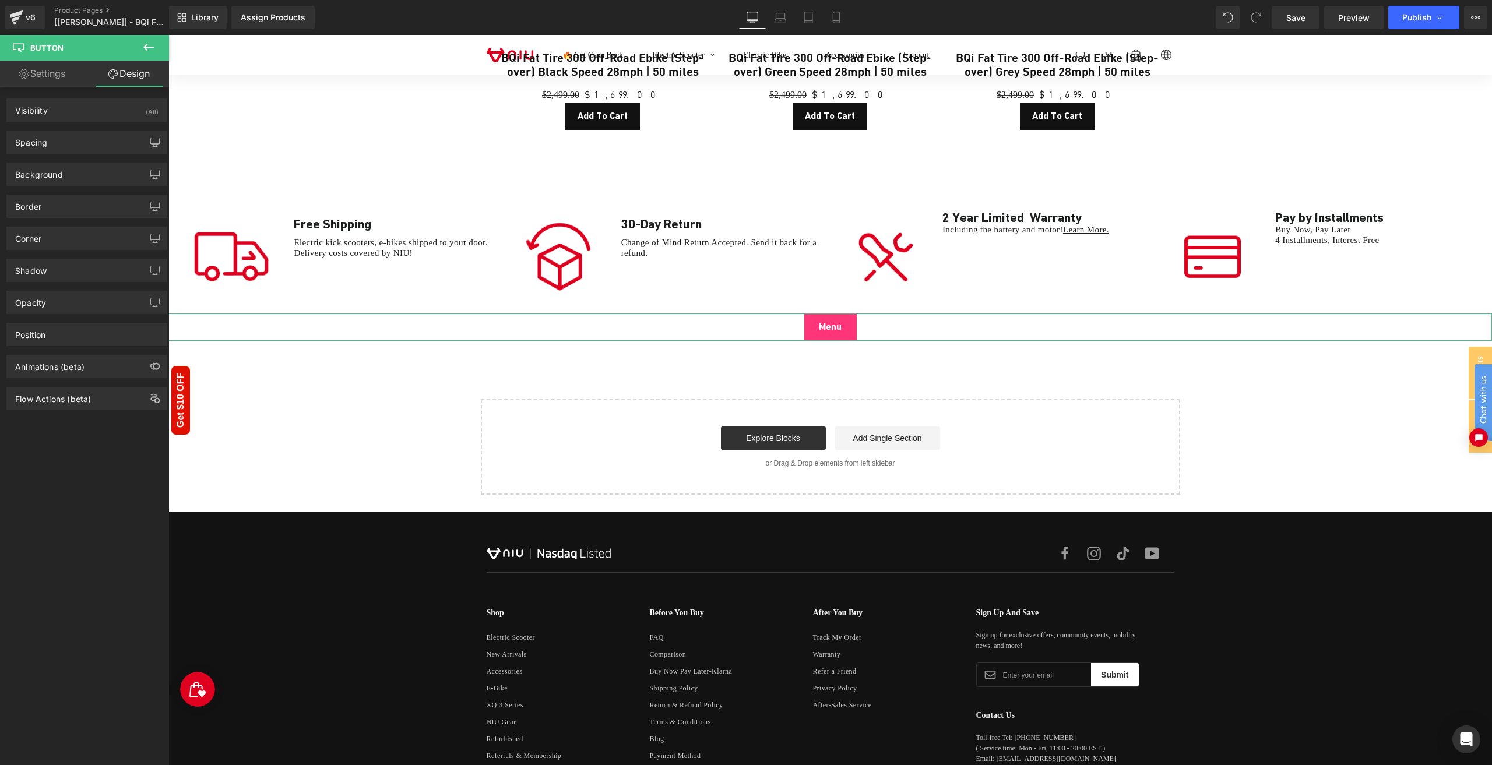
click at [64, 85] on link "Settings" at bounding box center [42, 74] width 85 height 26
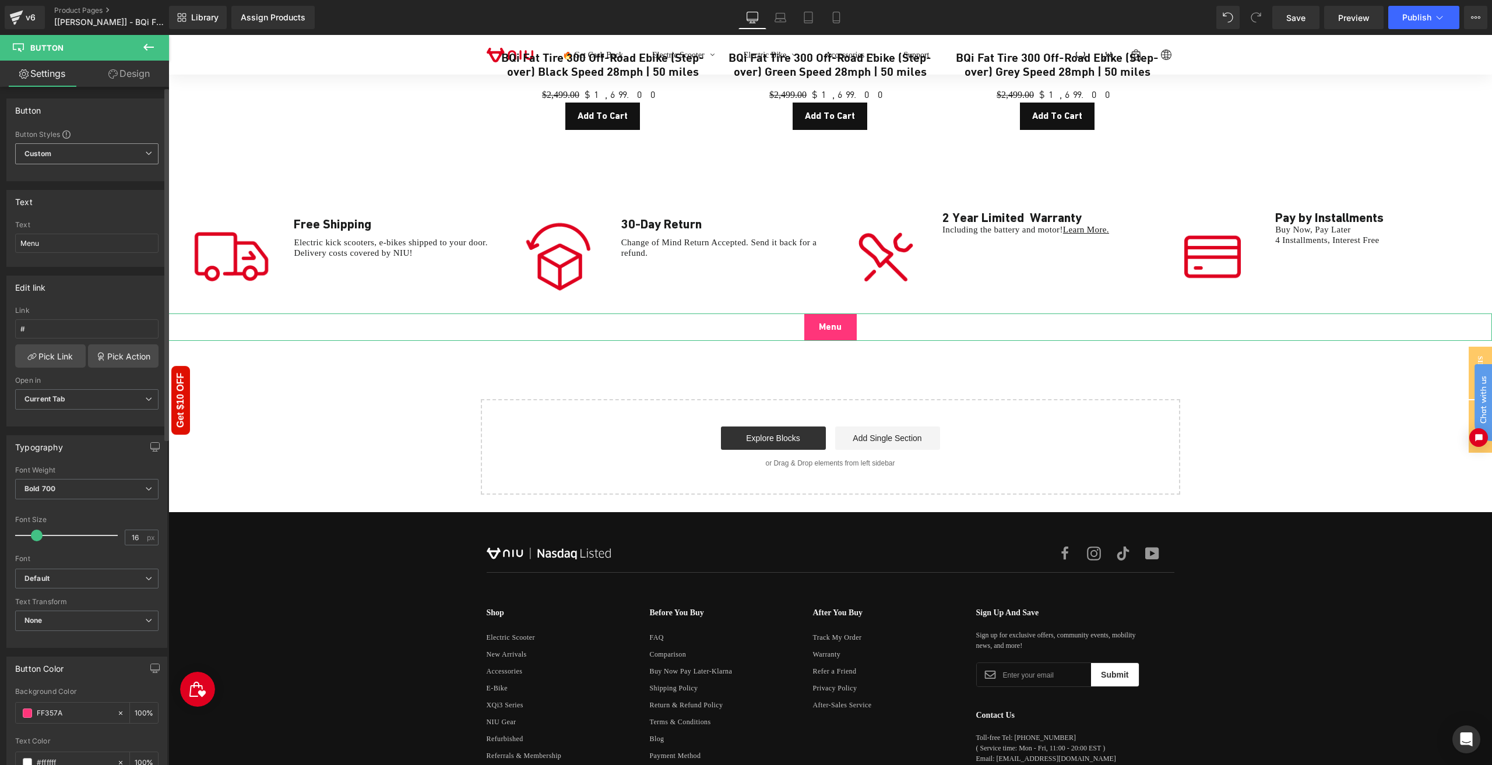
click at [58, 154] on span "Custom Setup Global Style" at bounding box center [86, 153] width 143 height 21
click at [58, 154] on span "Custom Setup Global Style" at bounding box center [84, 153] width 139 height 21
click at [101, 80] on link "Design" at bounding box center [129, 74] width 85 height 26
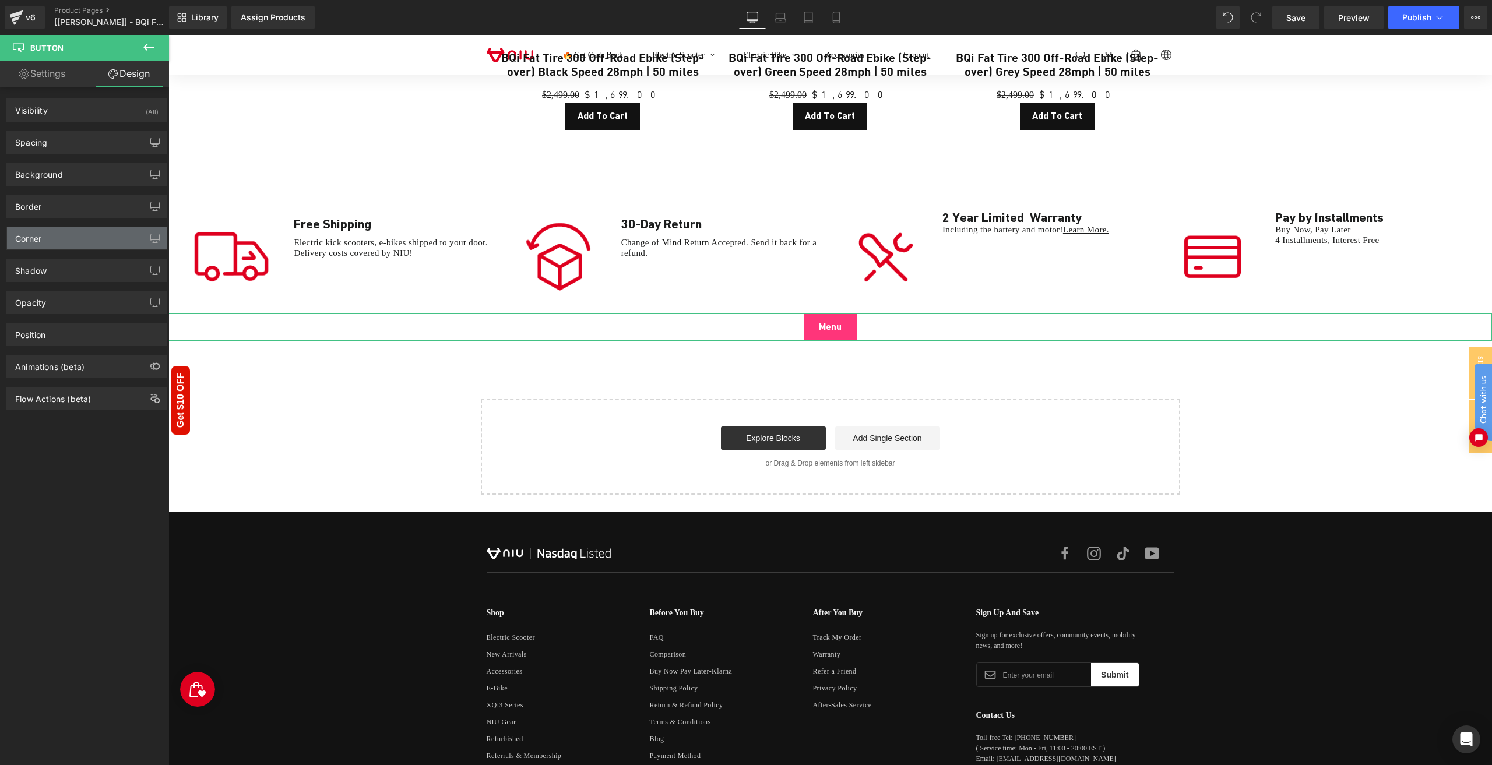
click at [70, 240] on div "Corner" at bounding box center [87, 238] width 160 height 22
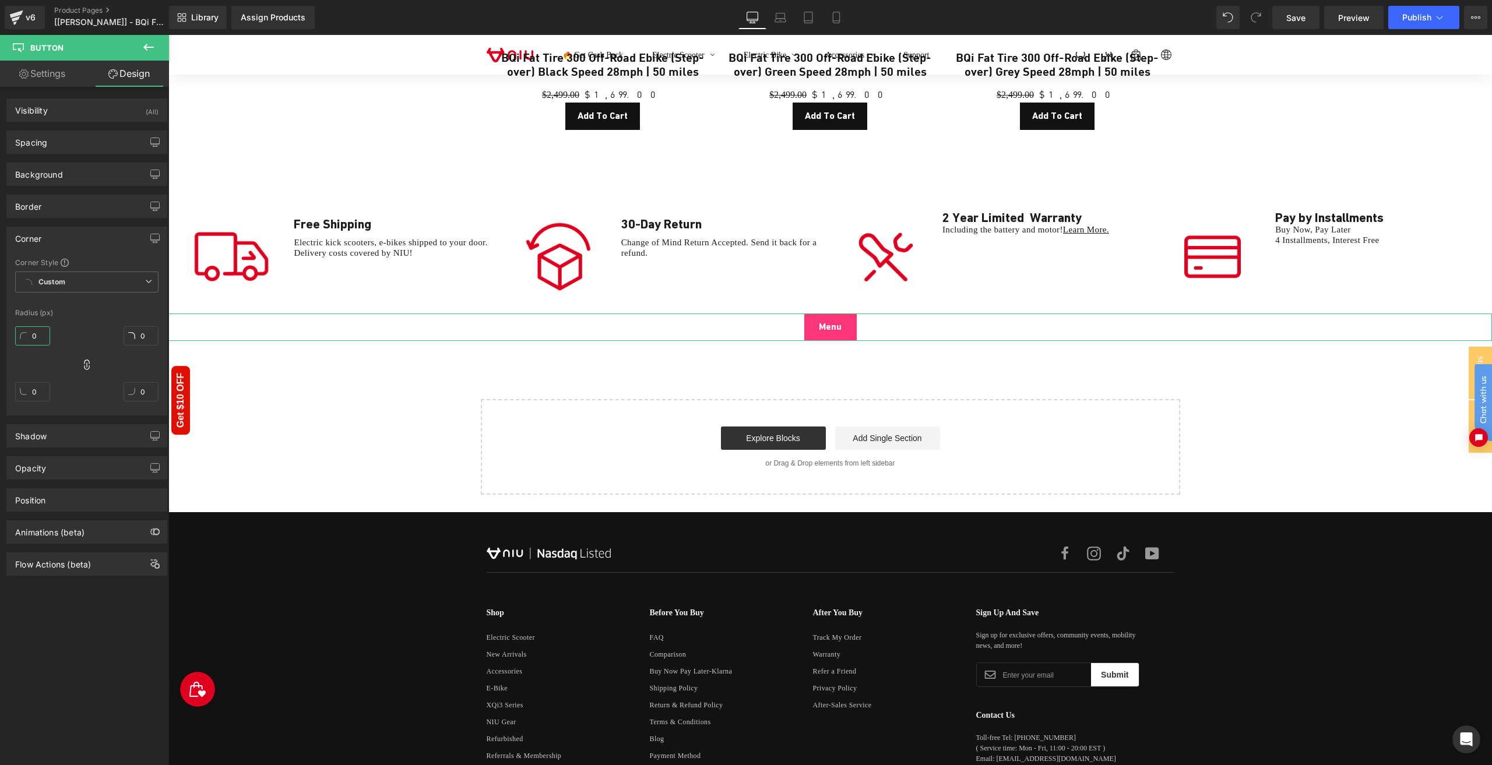
click at [38, 330] on input "0" at bounding box center [32, 335] width 35 height 19
type input "999"
click at [52, 62] on link "Settings" at bounding box center [42, 74] width 85 height 26
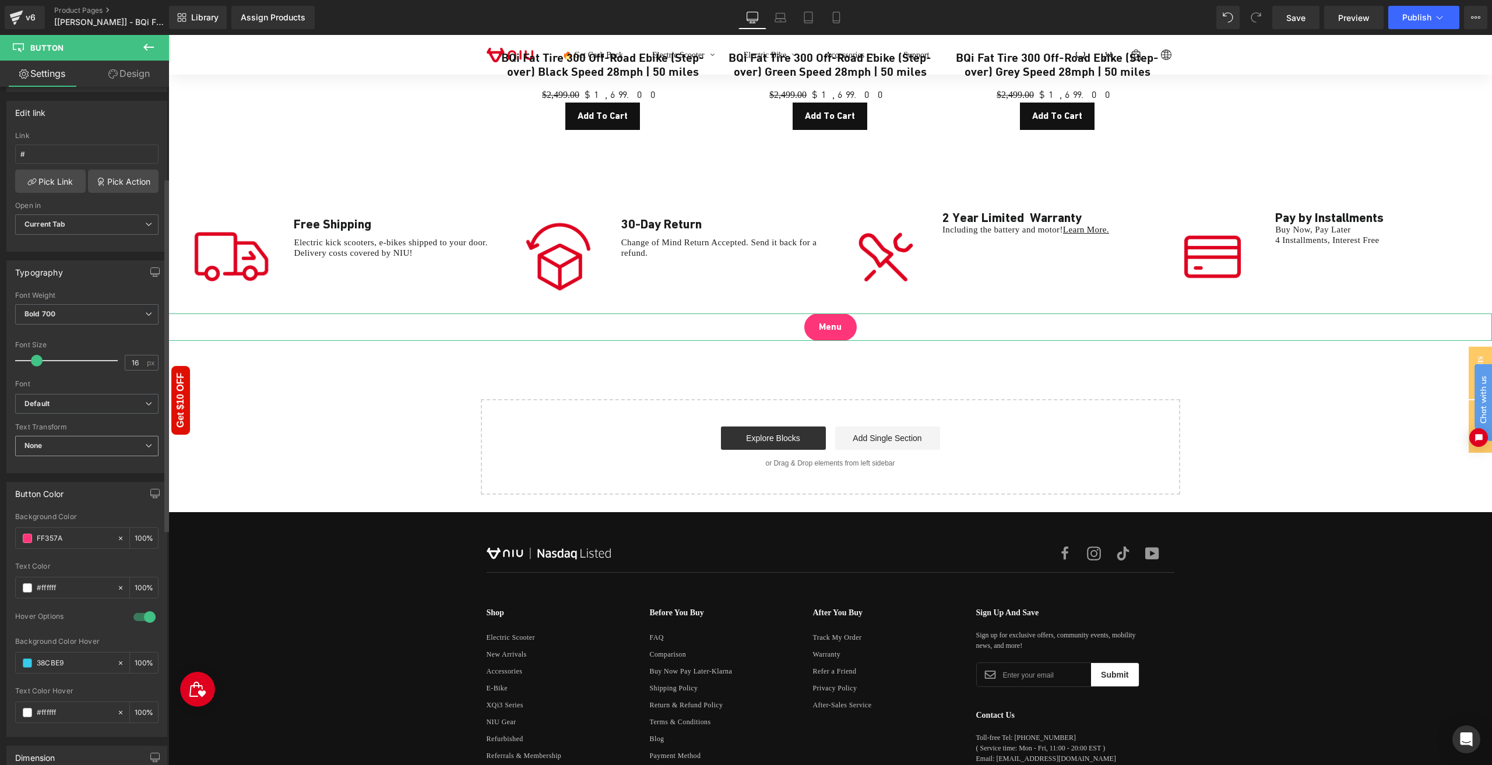
scroll to position [233, 0]
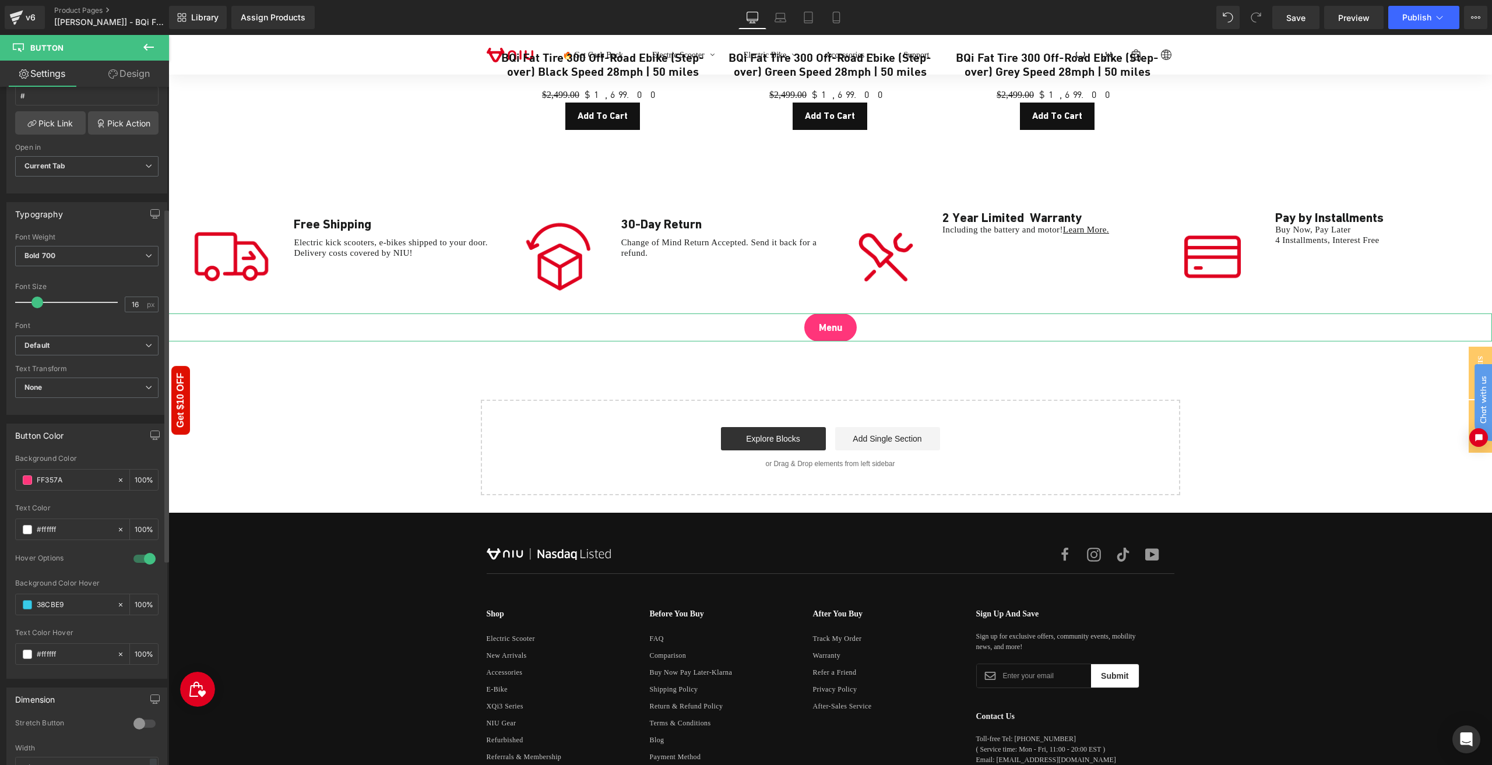
click at [39, 298] on span at bounding box center [37, 303] width 12 height 12
click at [65, 343] on b "Default" at bounding box center [84, 346] width 121 height 10
click at [65, 342] on b "Default" at bounding box center [82, 346] width 116 height 10
click at [79, 384] on span "None" at bounding box center [86, 388] width 143 height 20
click at [72, 423] on li "Uppercase" at bounding box center [84, 425] width 139 height 17
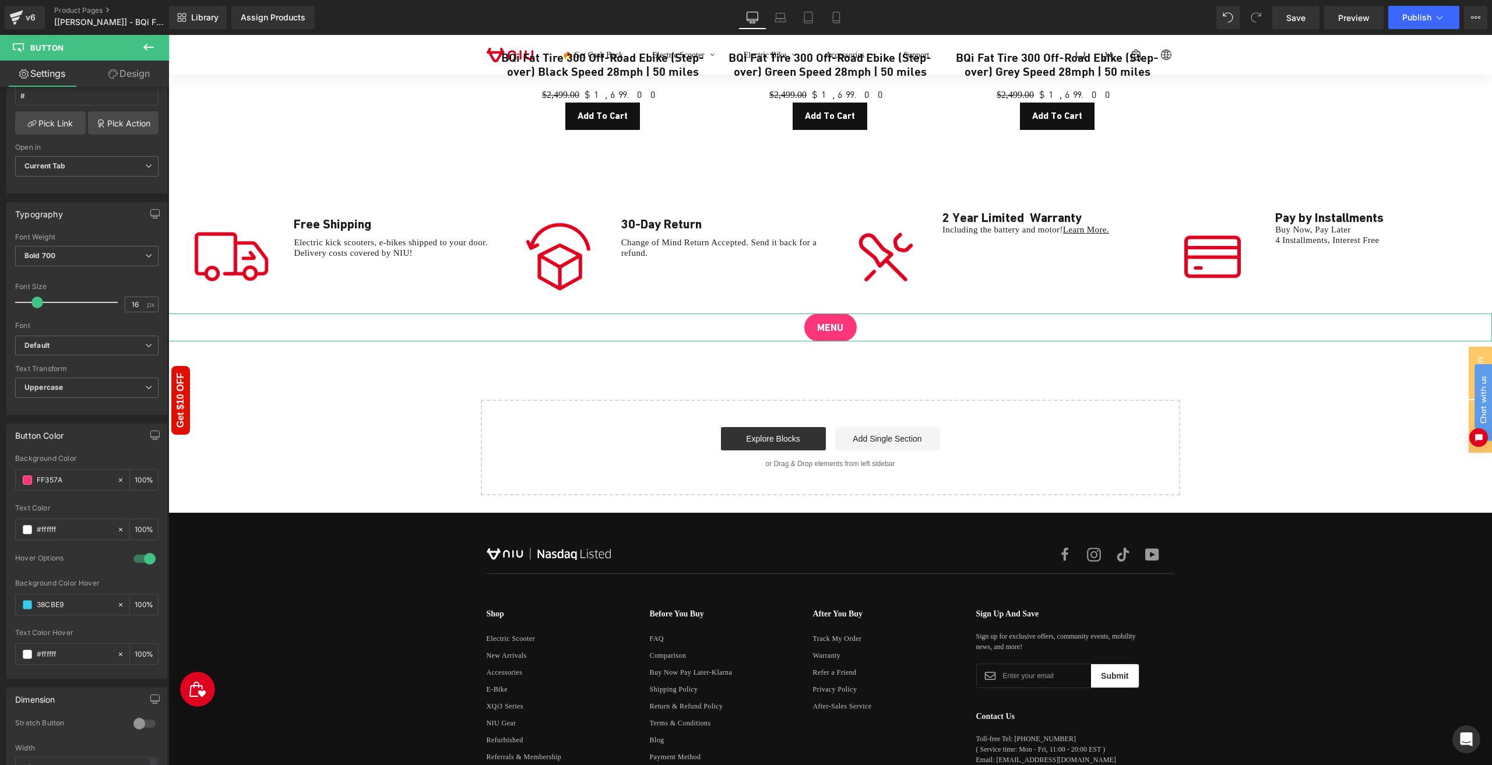
click at [122, 71] on link "Design" at bounding box center [129, 74] width 85 height 26
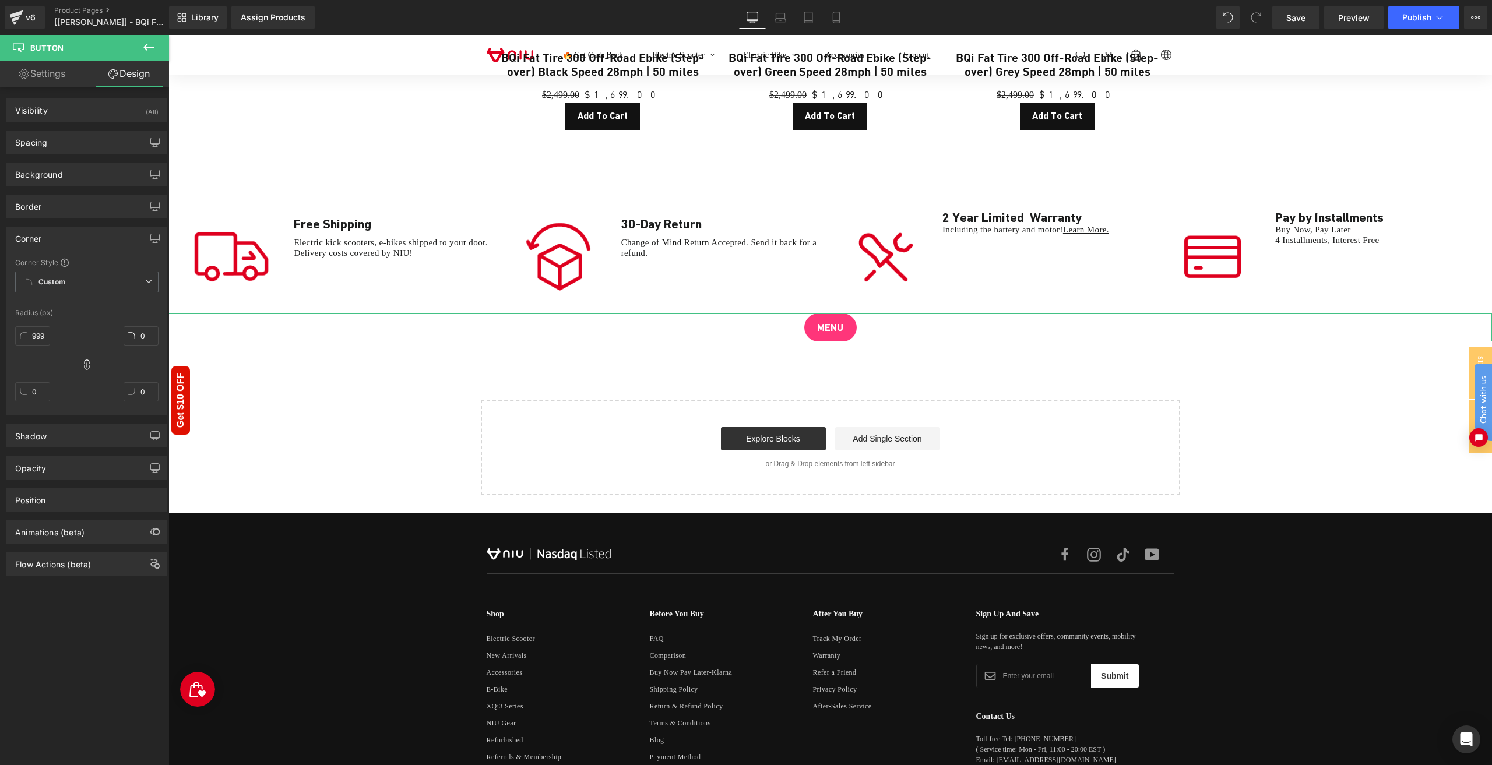
click at [60, 232] on div "Corner" at bounding box center [87, 238] width 160 height 22
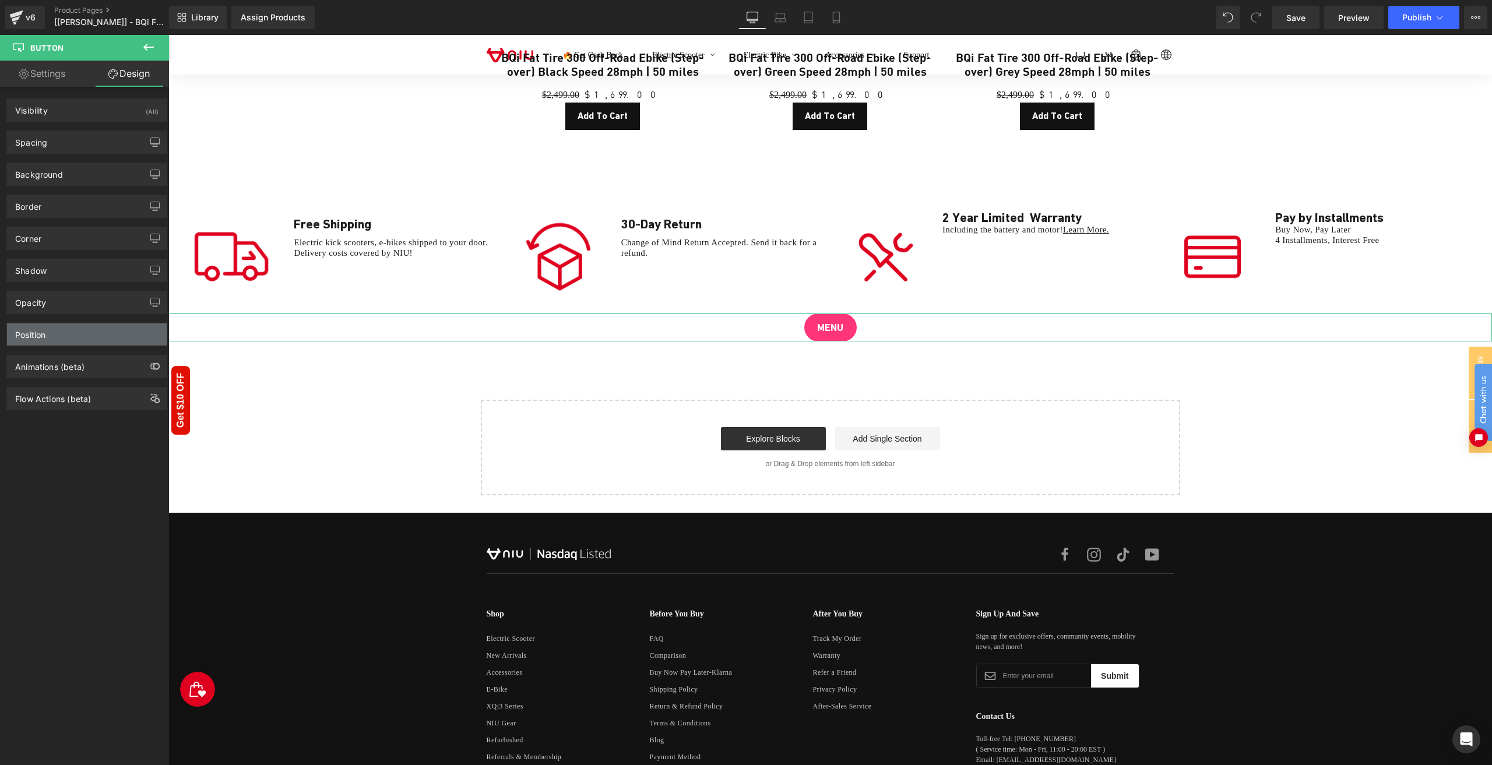
click at [62, 323] on div "Position" at bounding box center [87, 334] width 160 height 22
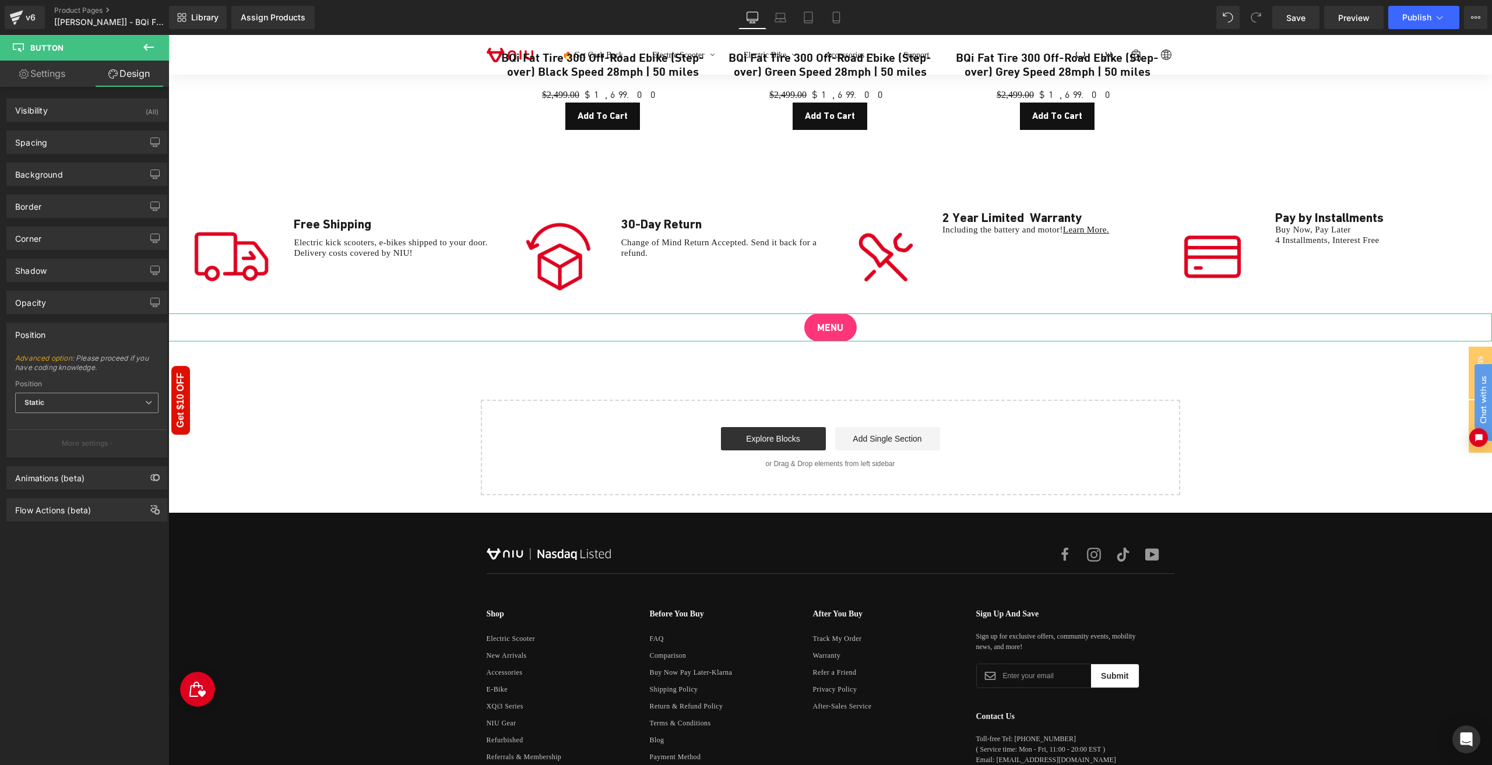
click at [89, 396] on span "Static" at bounding box center [86, 403] width 143 height 20
click at [78, 432] on li "Sticky to the screen (Fixed)" at bounding box center [86, 440] width 143 height 17
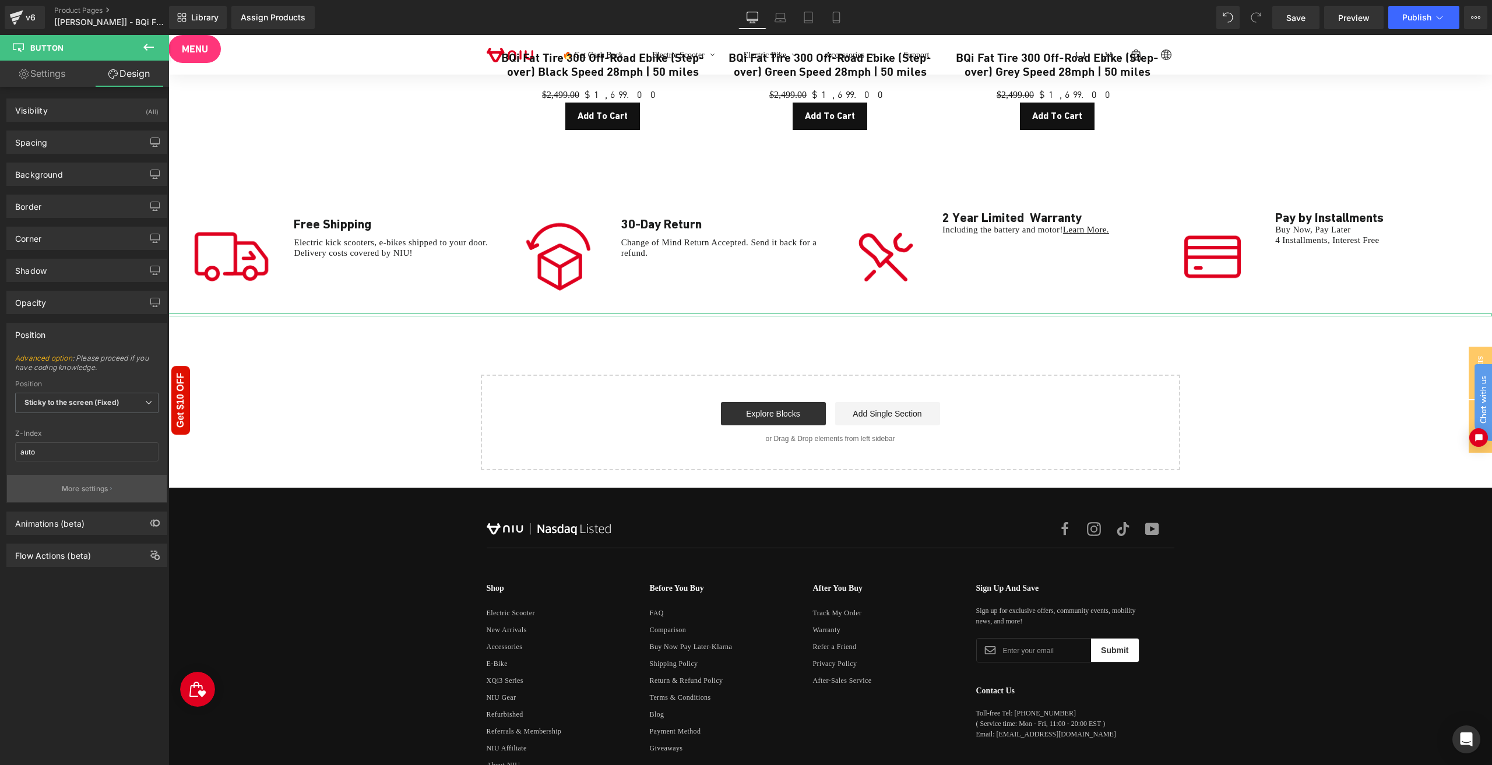
click at [86, 486] on p "More settings" at bounding box center [85, 489] width 47 height 10
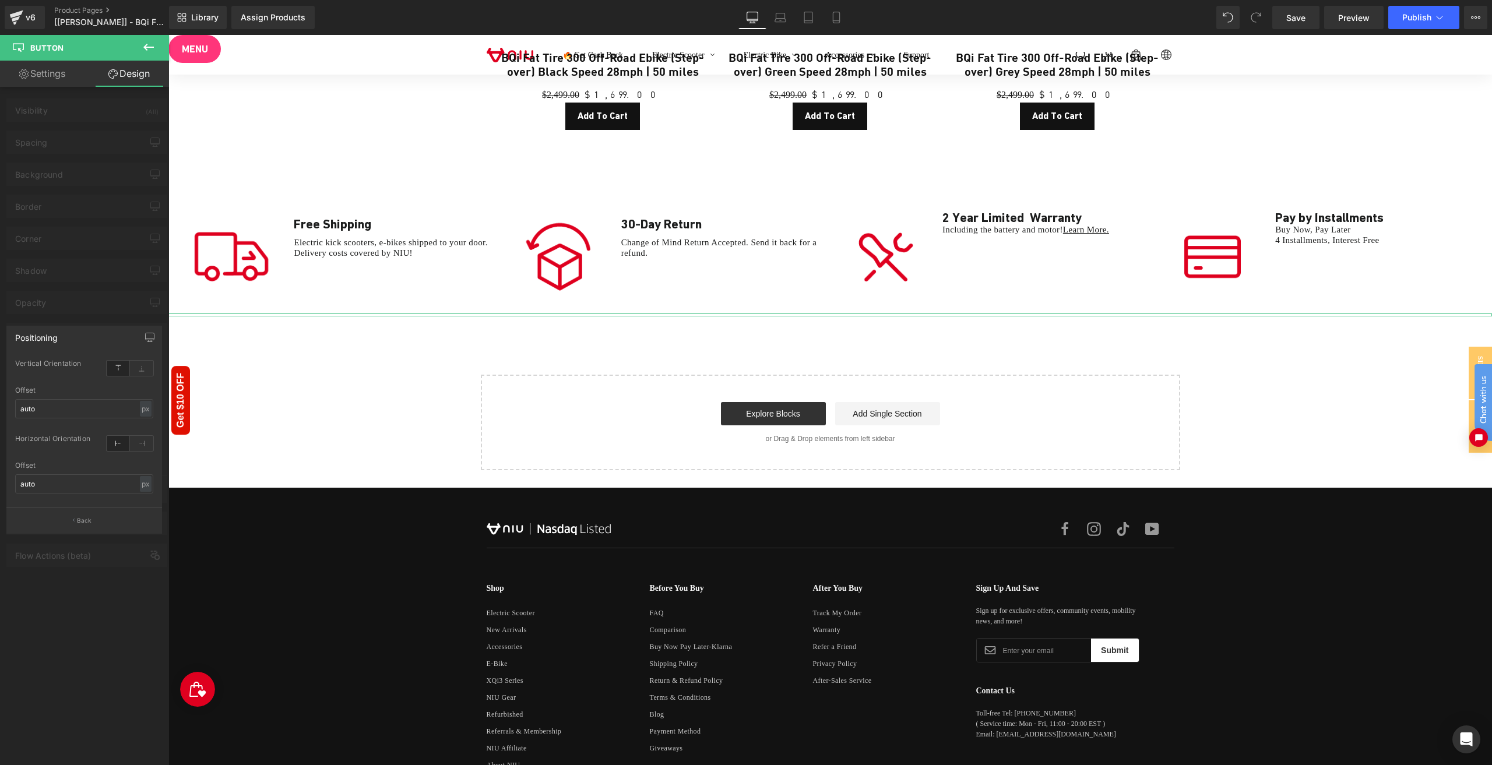
click at [133, 372] on icon at bounding box center [141, 368] width 23 height 15
click at [76, 405] on input "auto" at bounding box center [84, 408] width 138 height 19
type input "100"
click at [83, 391] on div "Offset" at bounding box center [84, 390] width 138 height 8
click at [141, 444] on icon at bounding box center [141, 443] width 23 height 15
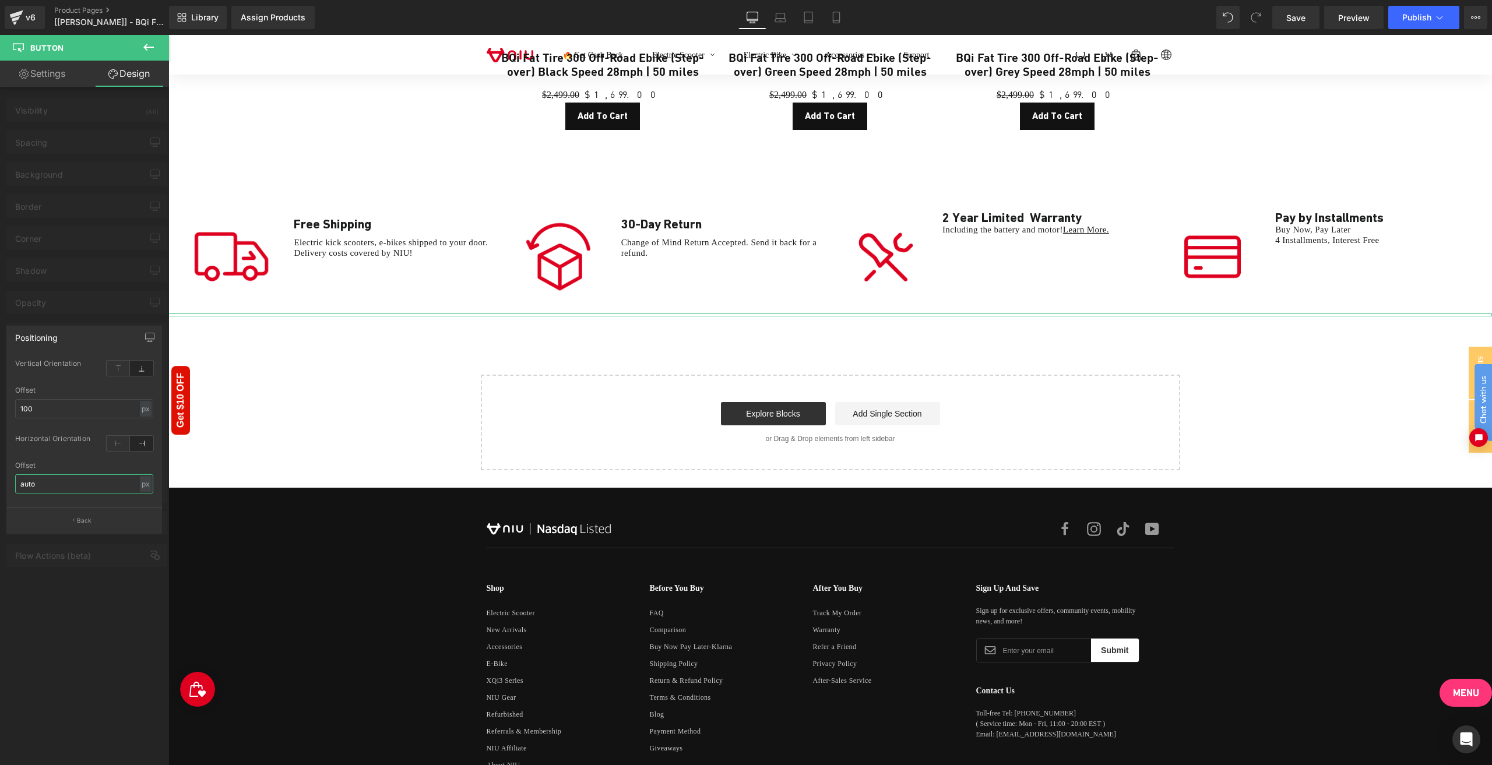
click at [114, 481] on input "auto" at bounding box center [84, 483] width 138 height 19
type input "40"
click at [143, 343] on button "button" at bounding box center [149, 337] width 19 height 22
click at [71, 364] on button "Laptop" at bounding box center [65, 363] width 36 height 20
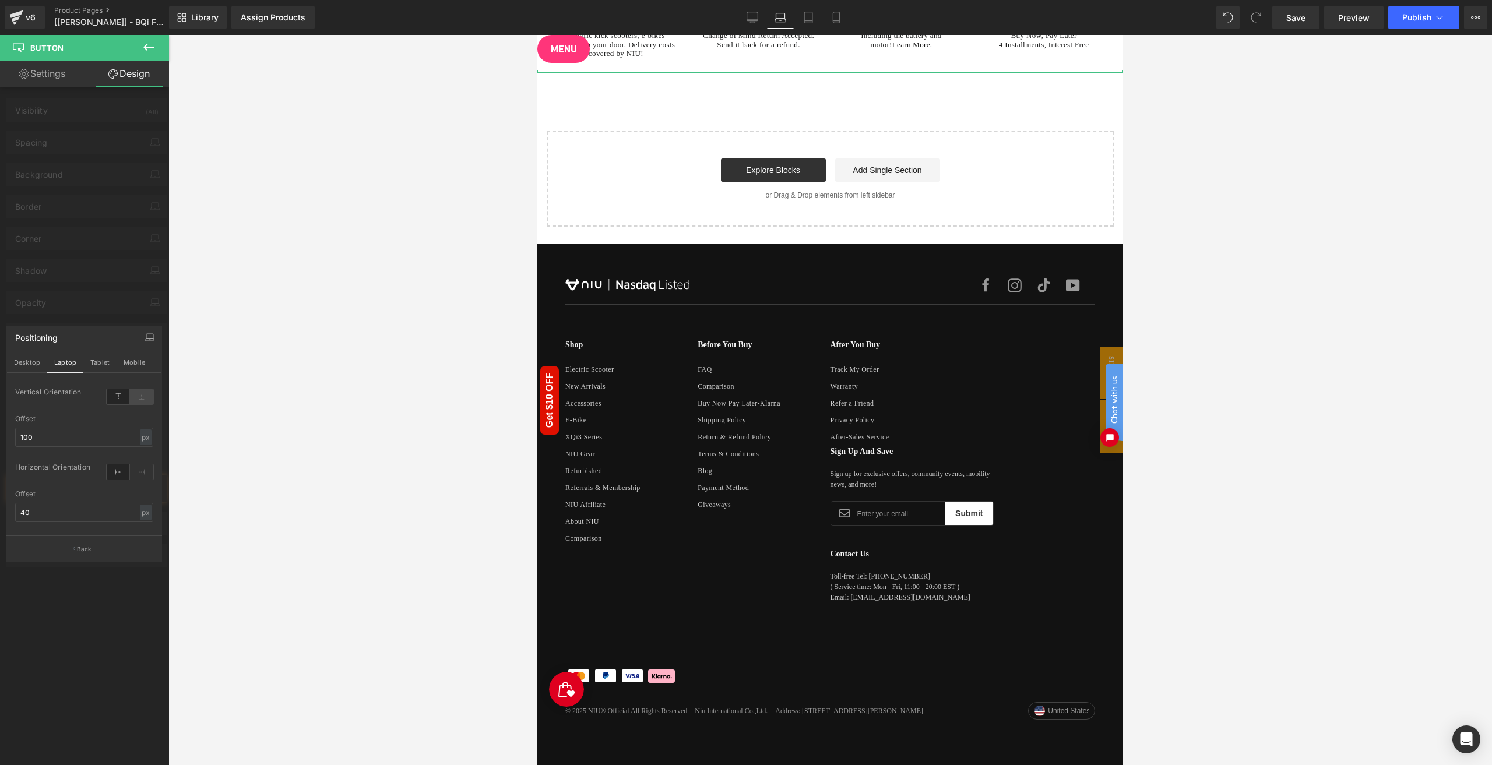
scroll to position [4689, 0]
click at [141, 399] on icon at bounding box center [141, 396] width 23 height 15
click at [83, 444] on input "100" at bounding box center [84, 437] width 138 height 19
type input "100"
click at [140, 469] on icon at bounding box center [141, 472] width 23 height 15
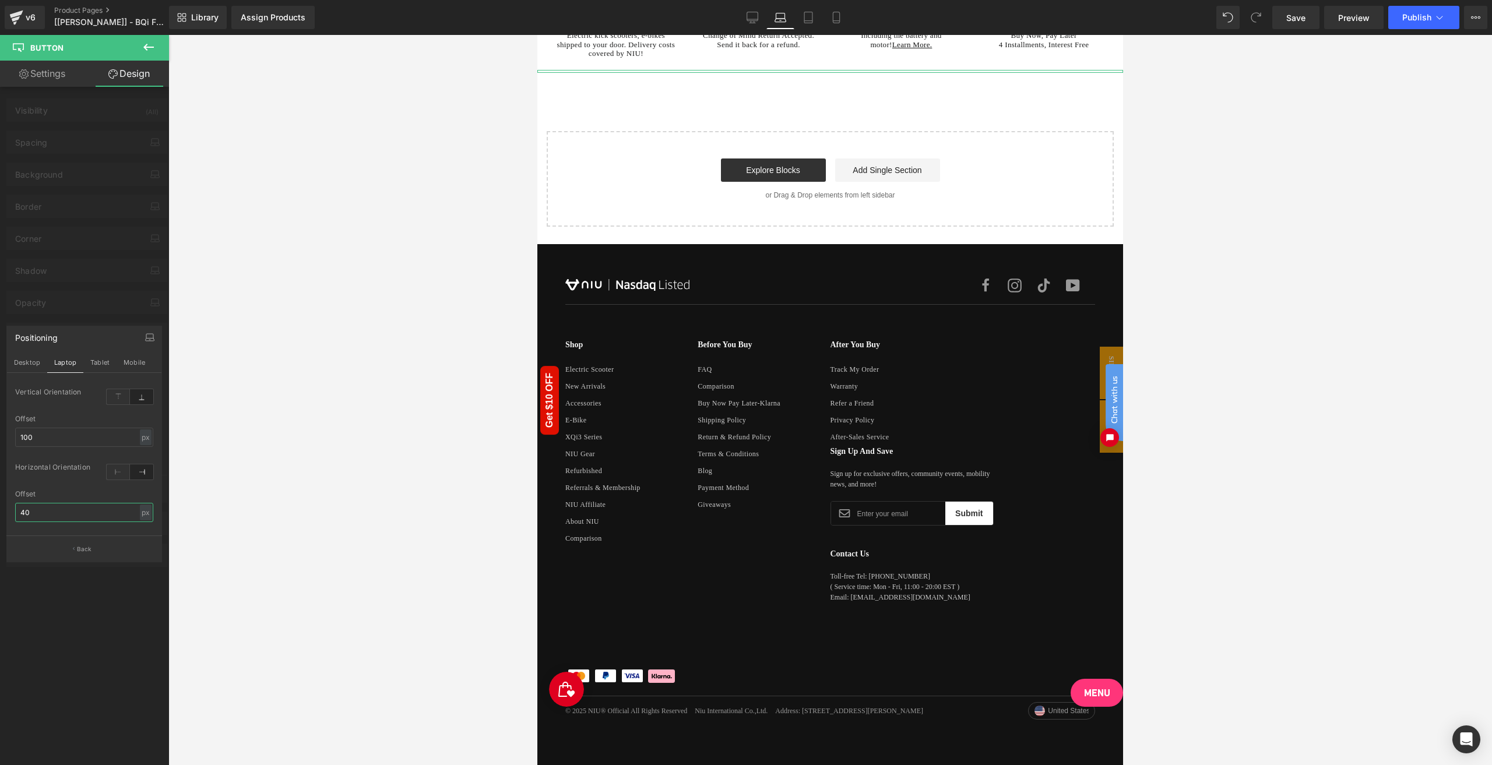
click at [92, 514] on input "40" at bounding box center [84, 512] width 138 height 19
type input "40"
click at [100, 363] on button "Tablet" at bounding box center [99, 363] width 33 height 20
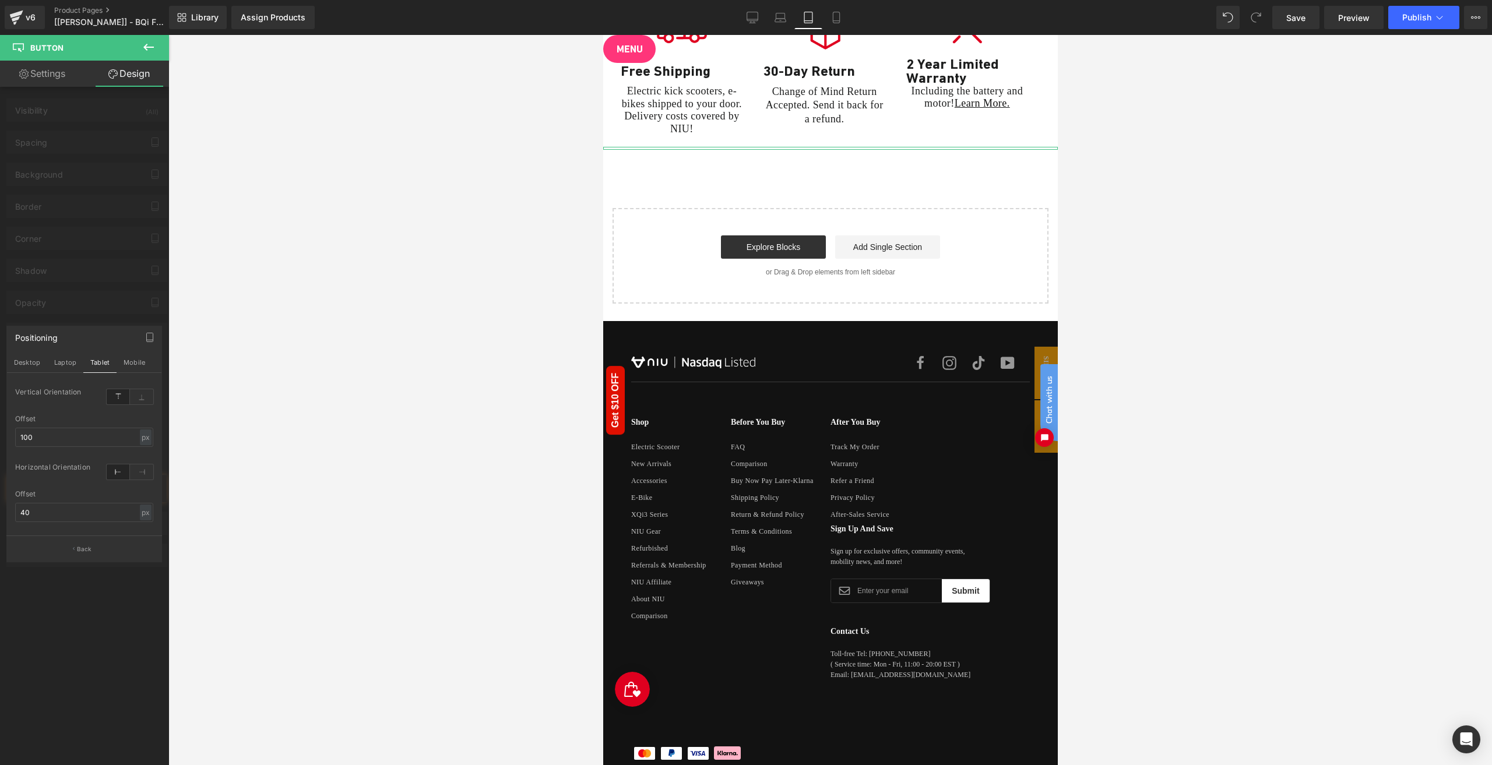
click at [139, 399] on icon at bounding box center [141, 396] width 23 height 15
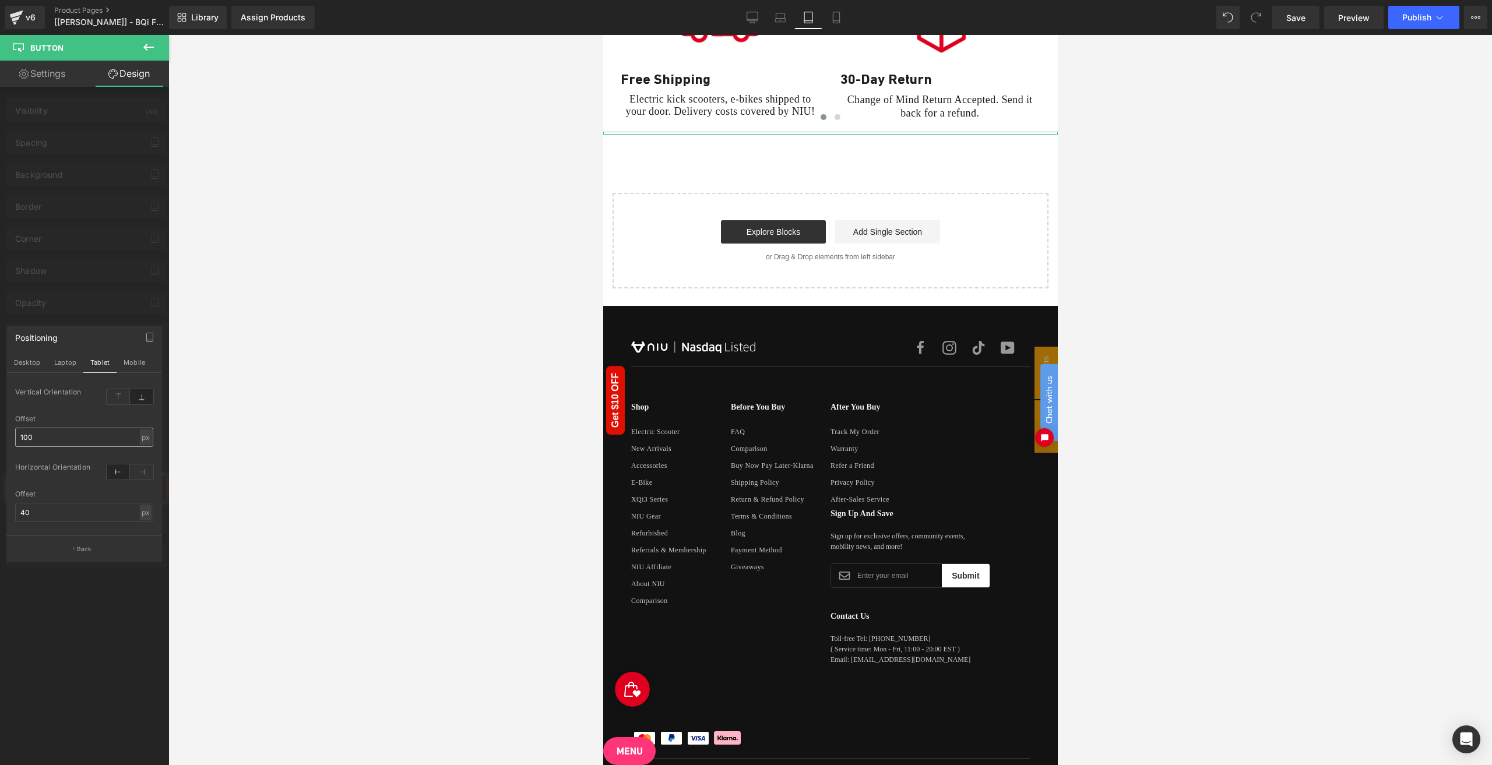
scroll to position [6156, 0]
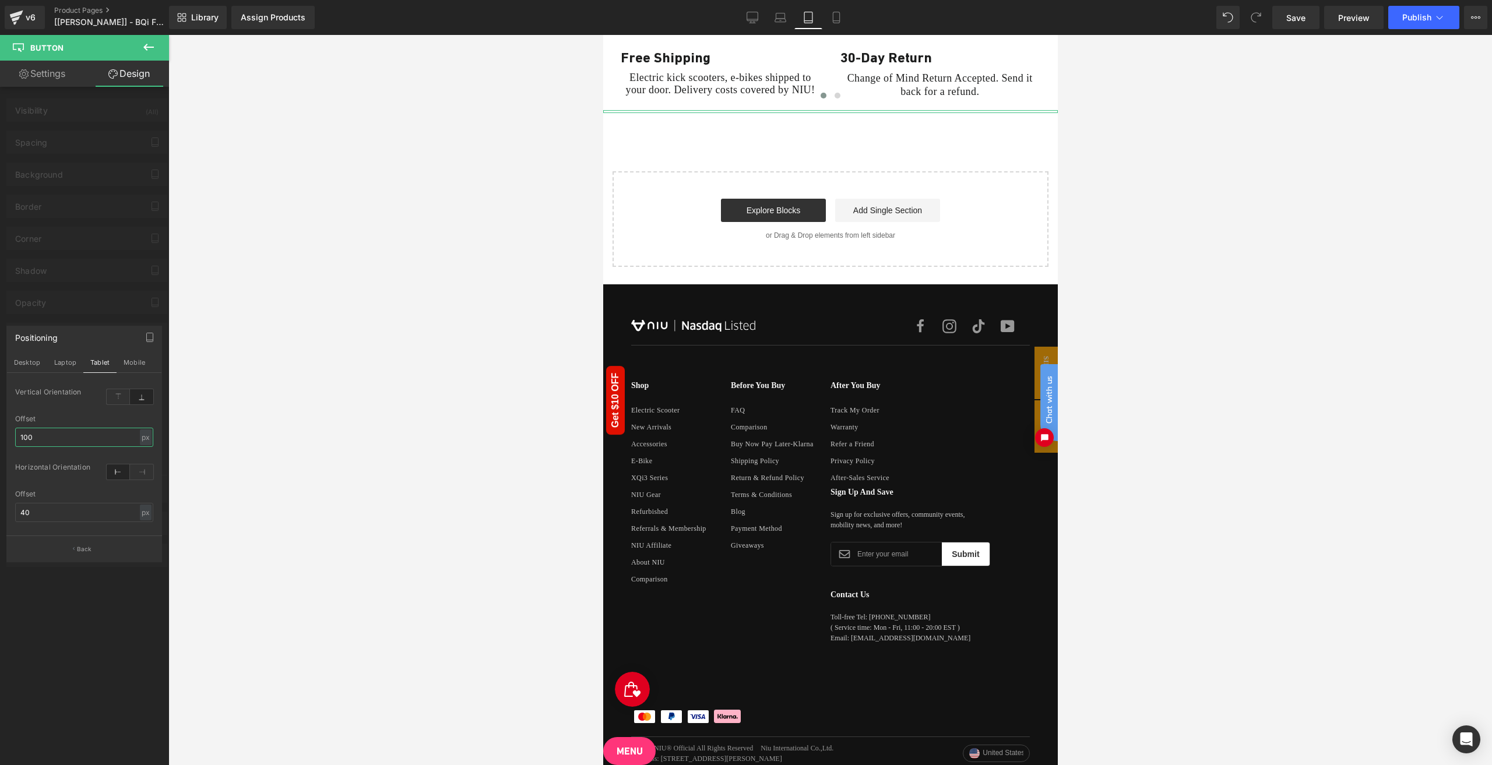
click at [92, 431] on input "100" at bounding box center [84, 437] width 138 height 19
type input "100"
click at [133, 473] on icon at bounding box center [141, 472] width 23 height 15
click at [108, 514] on input "40" at bounding box center [84, 512] width 138 height 19
type input "40"
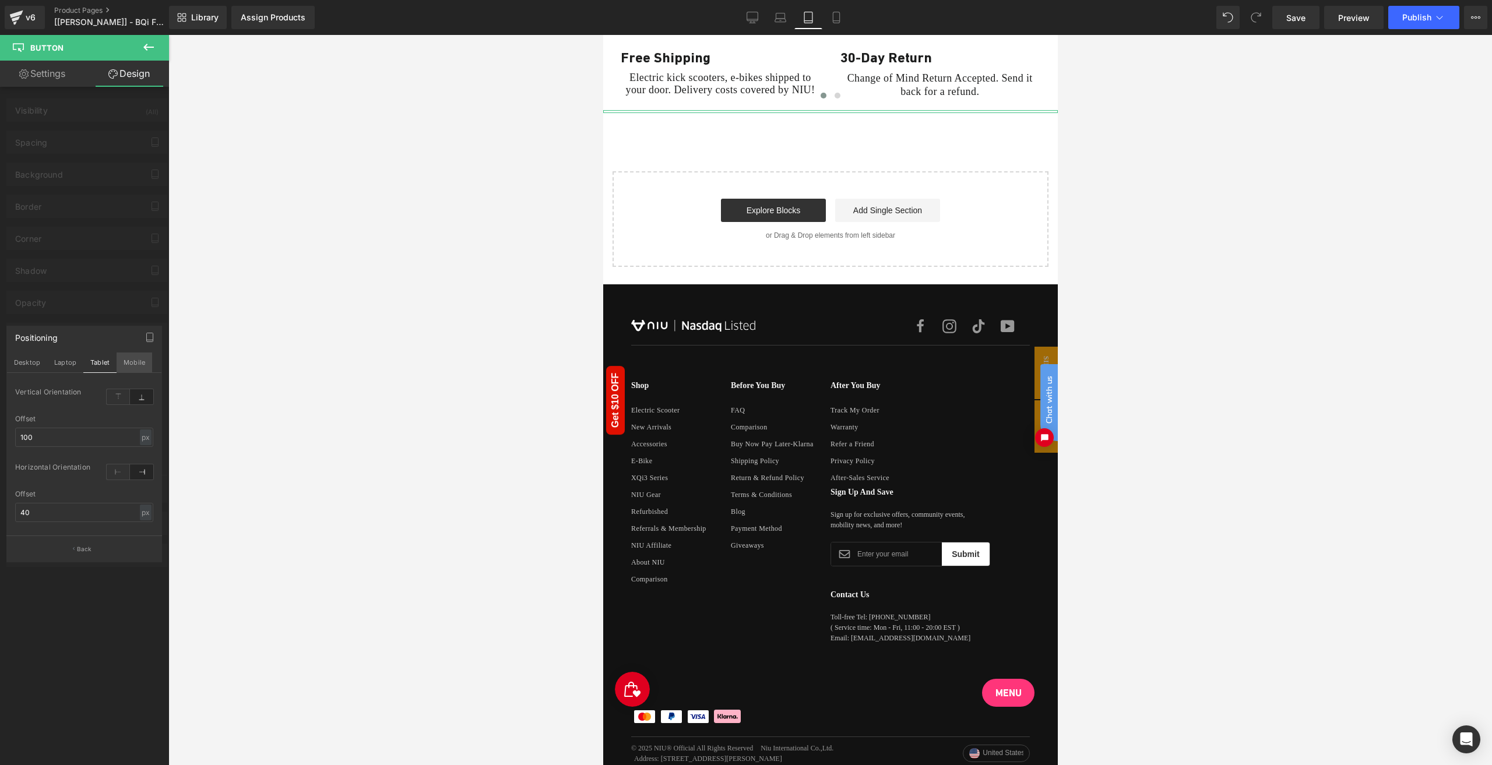
click at [128, 361] on button "Mobile" at bounding box center [135, 363] width 36 height 20
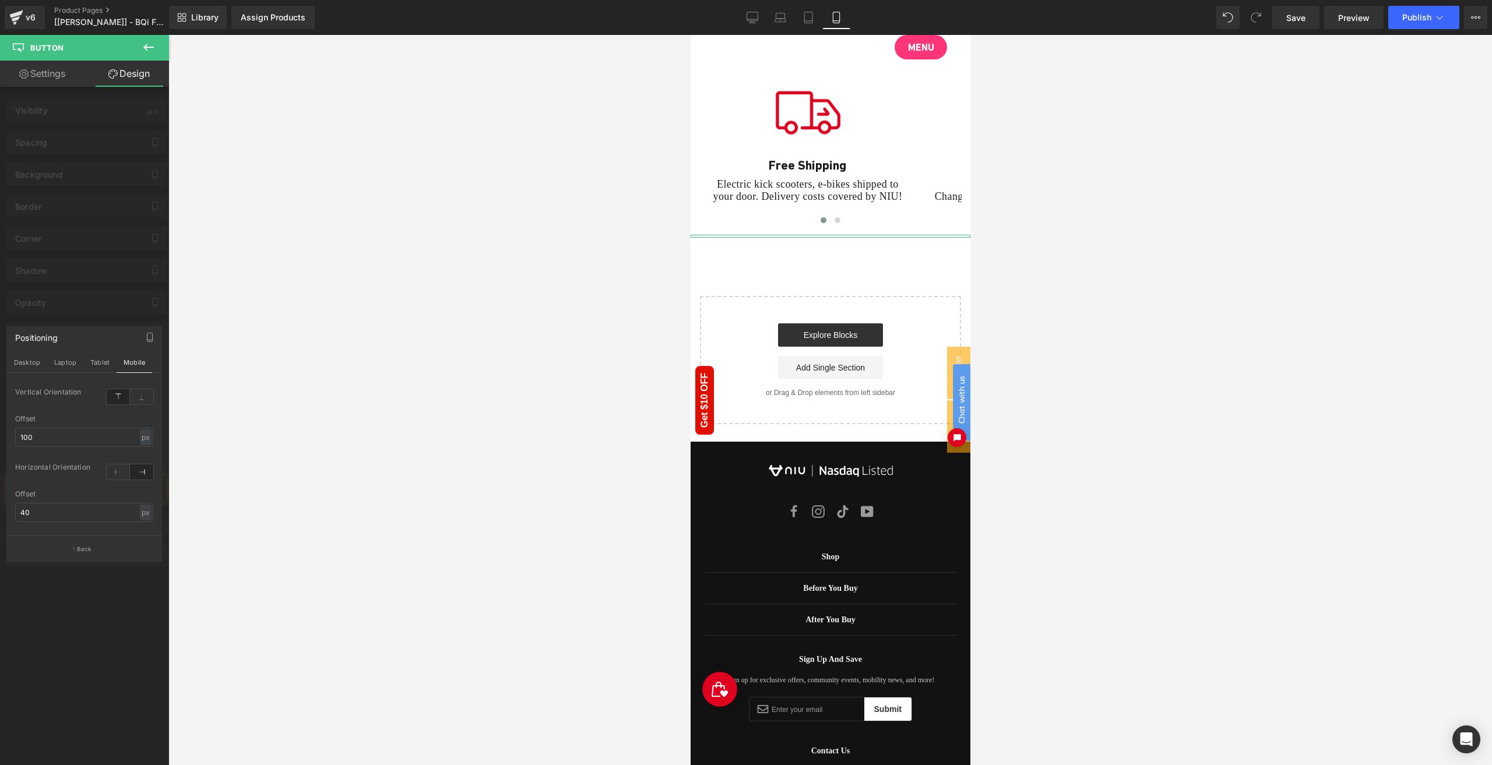
click at [135, 400] on icon at bounding box center [141, 396] width 23 height 15
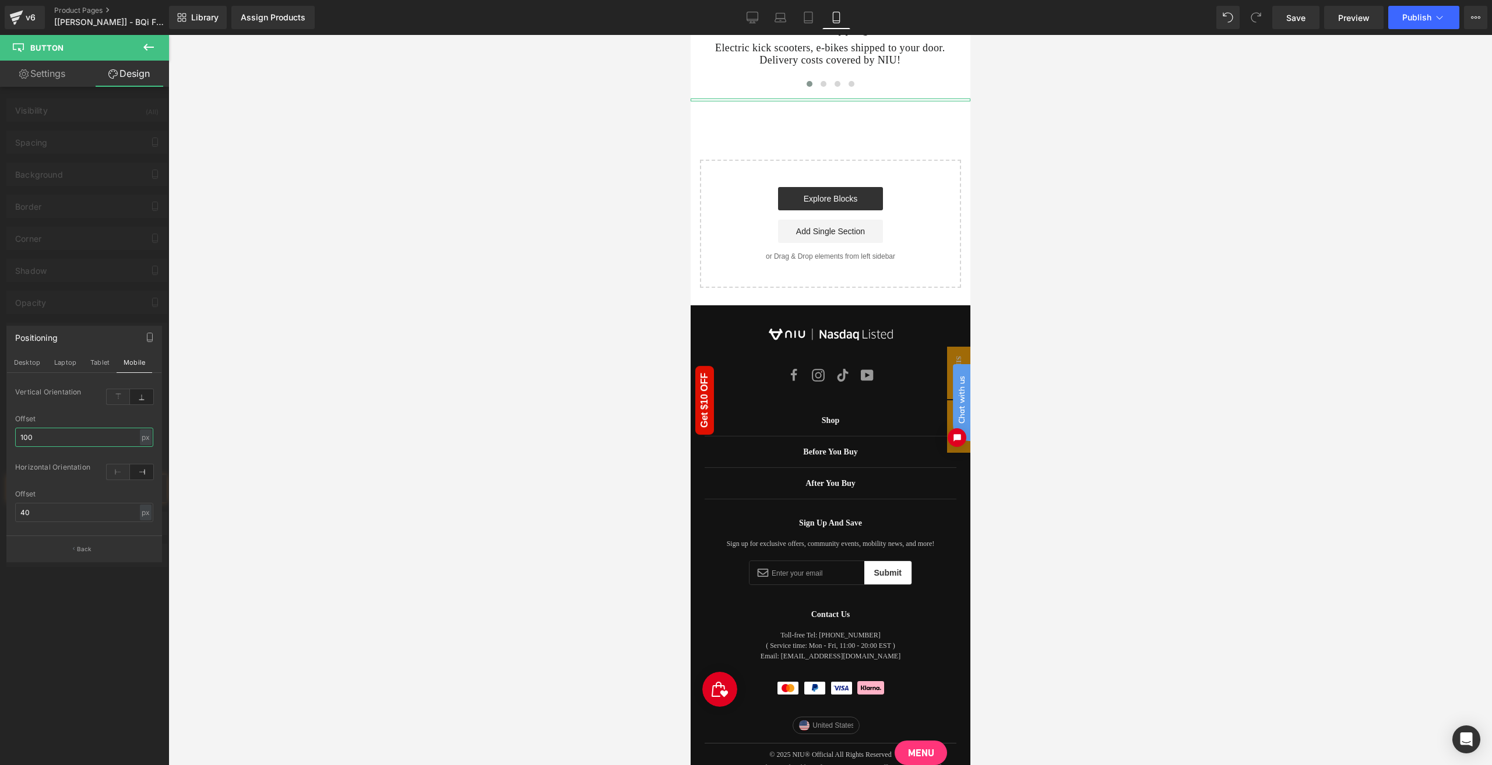
click at [94, 445] on input "100" at bounding box center [84, 437] width 138 height 19
type input "100"
click at [106, 514] on input "40" at bounding box center [84, 512] width 138 height 19
click at [752, 12] on icon at bounding box center [753, 18] width 12 height 12
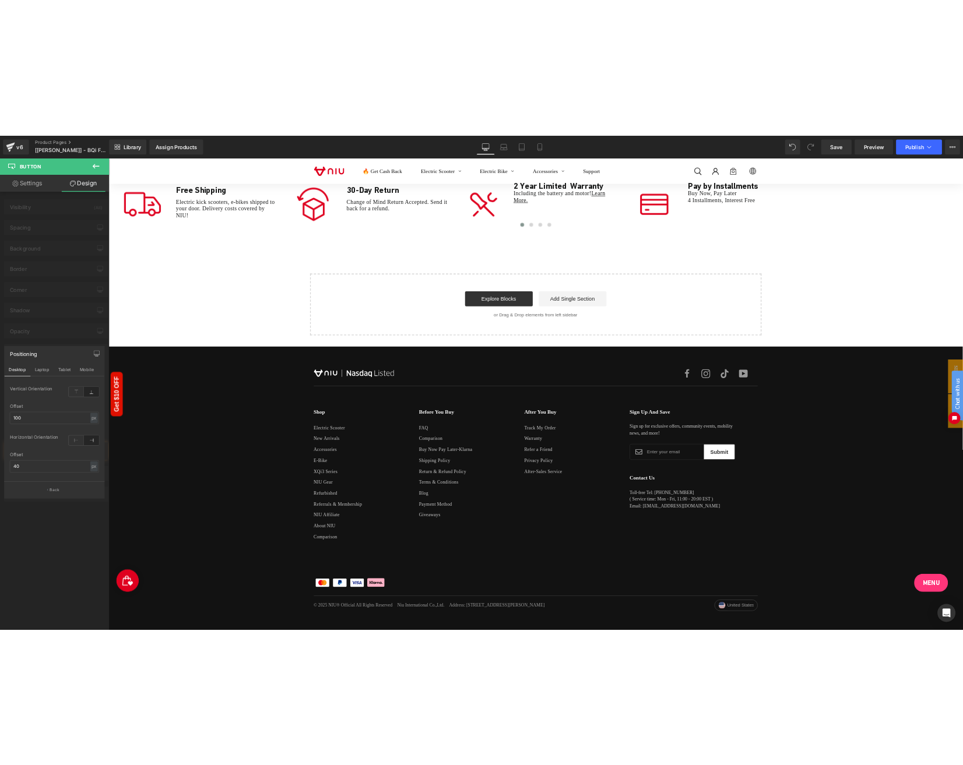
scroll to position [5334, 0]
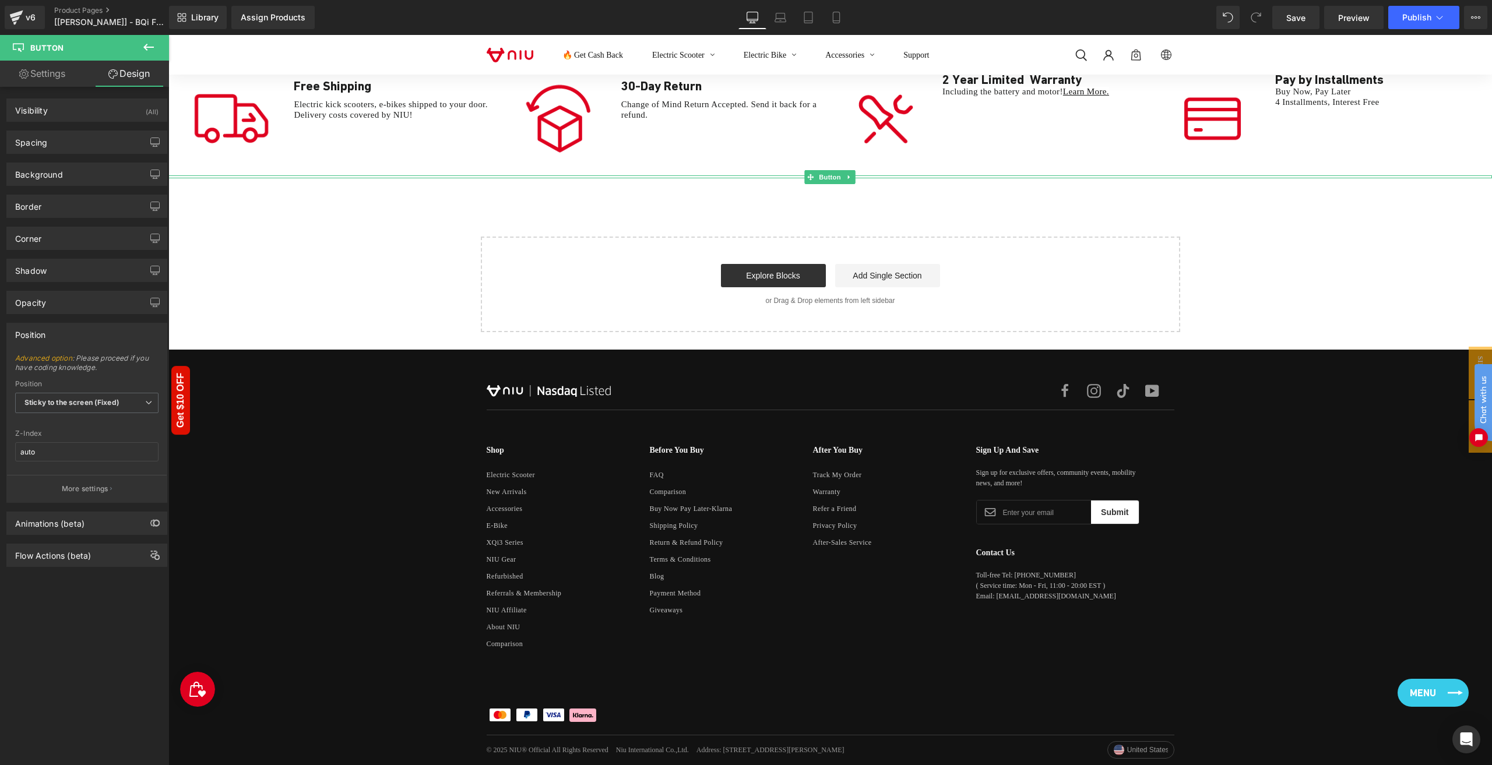
click at [1426, 690] on span "Menu" at bounding box center [1423, 693] width 26 height 14
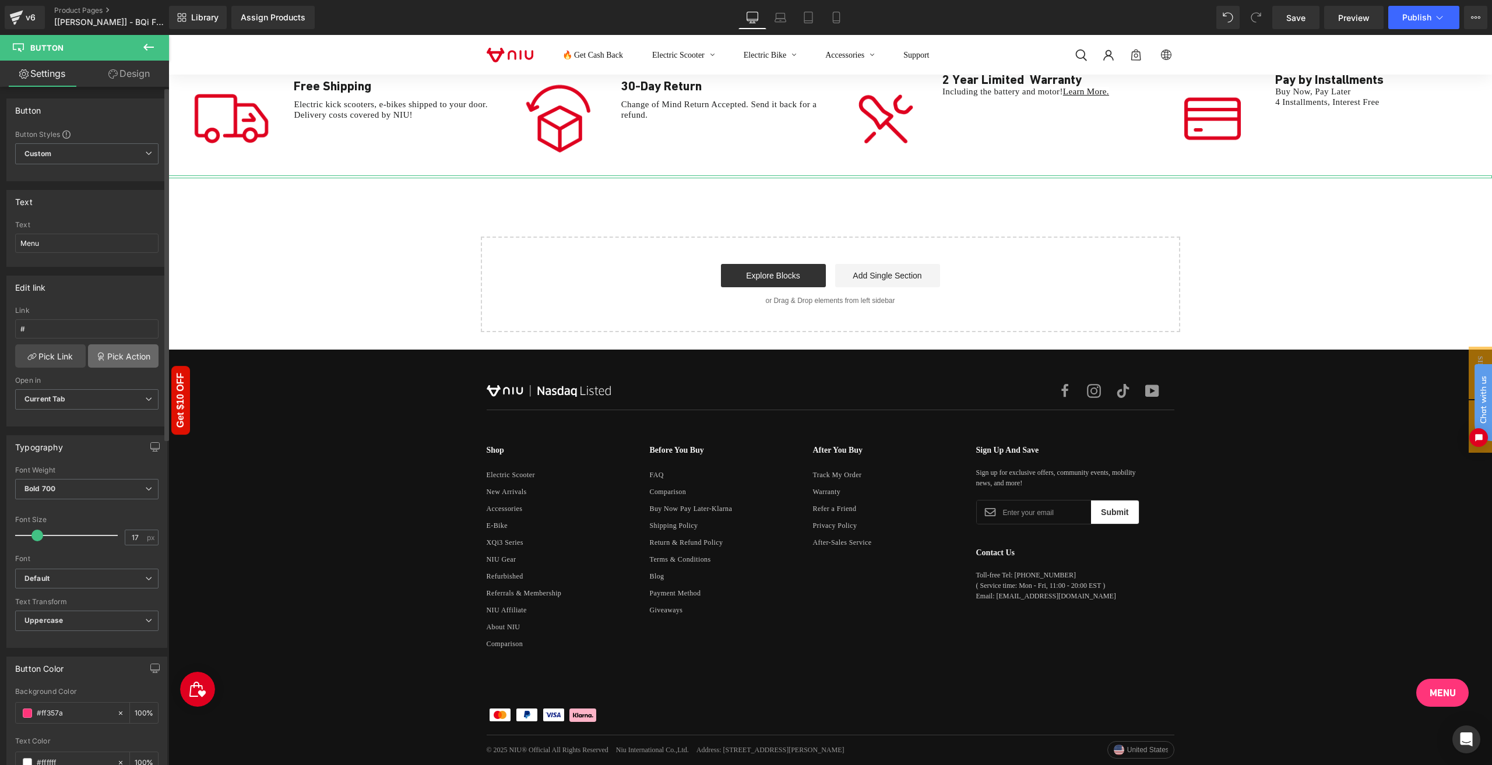
click at [111, 354] on link "Pick Action" at bounding box center [123, 355] width 71 height 23
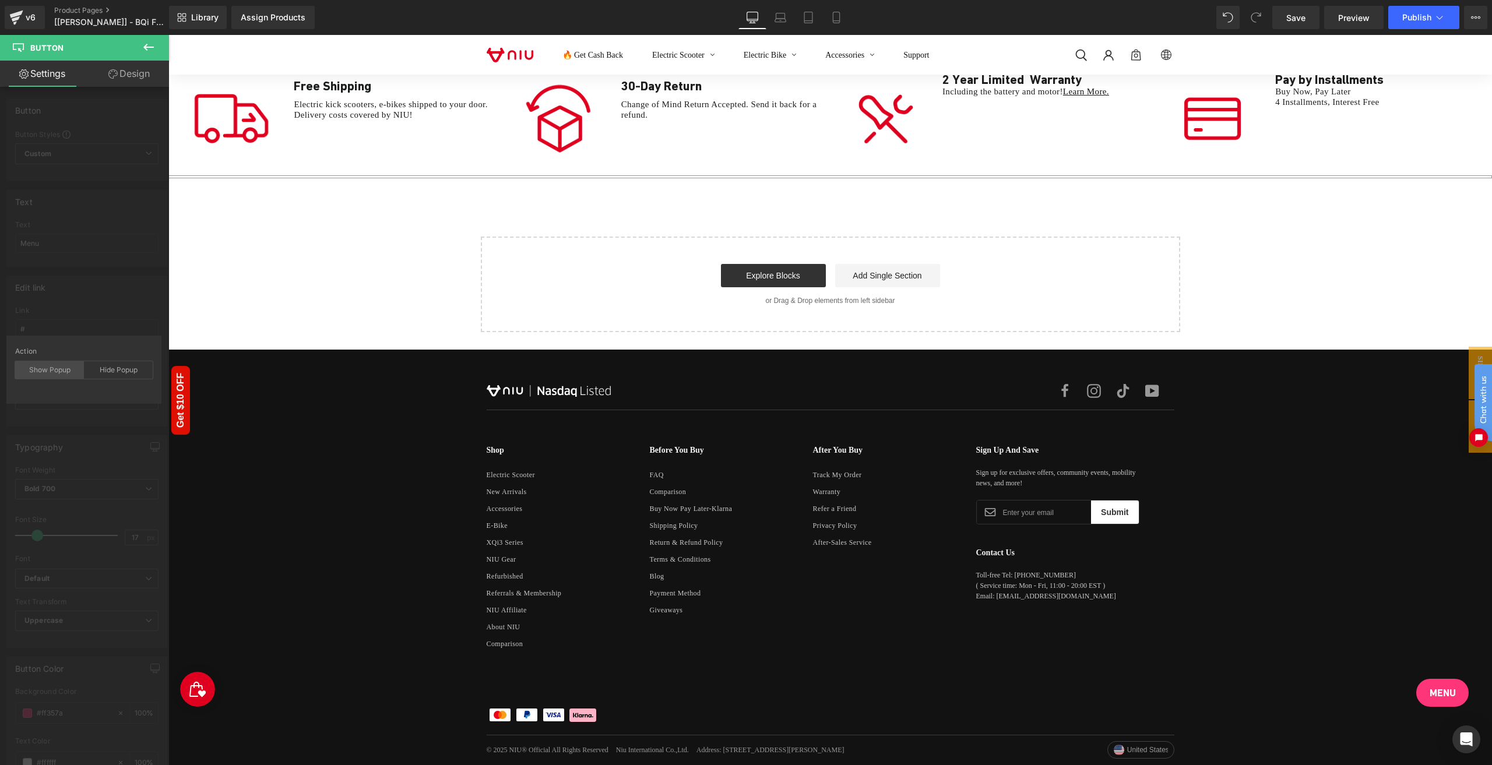
click at [47, 372] on div "Show Popup" at bounding box center [49, 369] width 69 height 17
click at [92, 436] on div "Sidebar" at bounding box center [84, 425] width 126 height 23
click at [110, 300] on div "Edit link # Link # Pick Link Pick Action Current Tab New Tab Open in Current Ta…" at bounding box center [87, 347] width 174 height 160
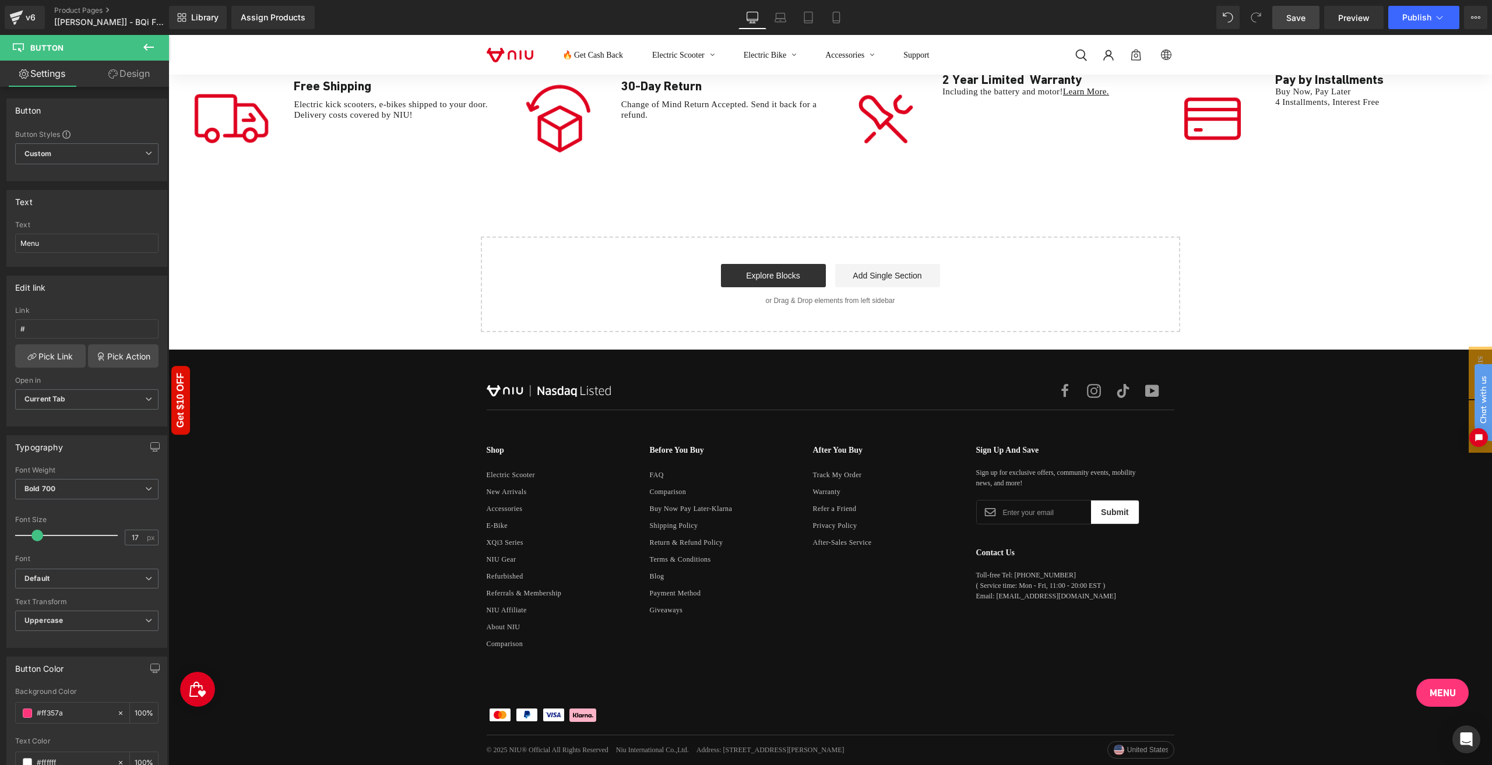
click at [1313, 20] on link "Save" at bounding box center [1295, 17] width 47 height 23
click at [1367, 17] on span "Preview" at bounding box center [1353, 18] width 31 height 12
click html "Chat with us"
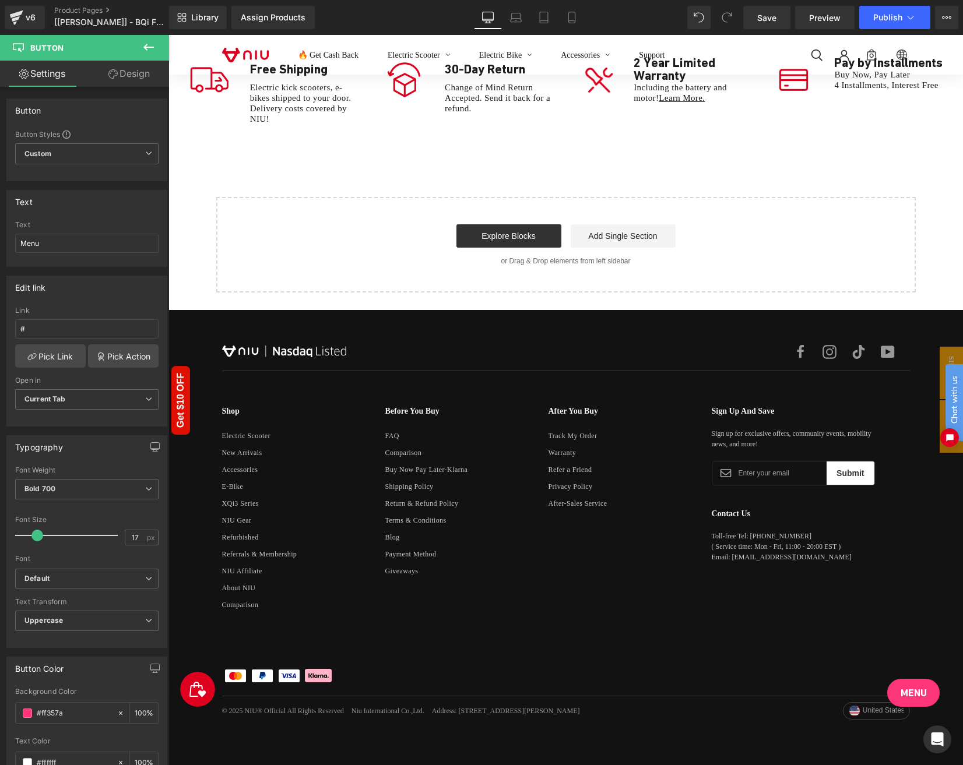
scroll to position [5223, 0]
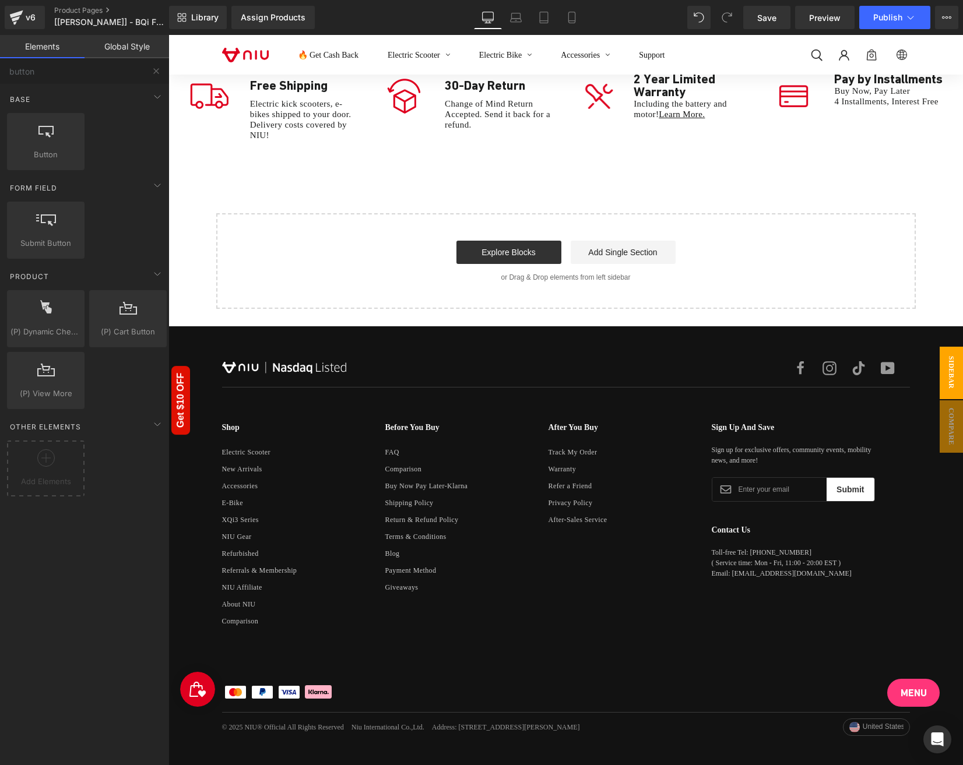
click at [945, 370] on span "Sidebar" at bounding box center [951, 373] width 23 height 52
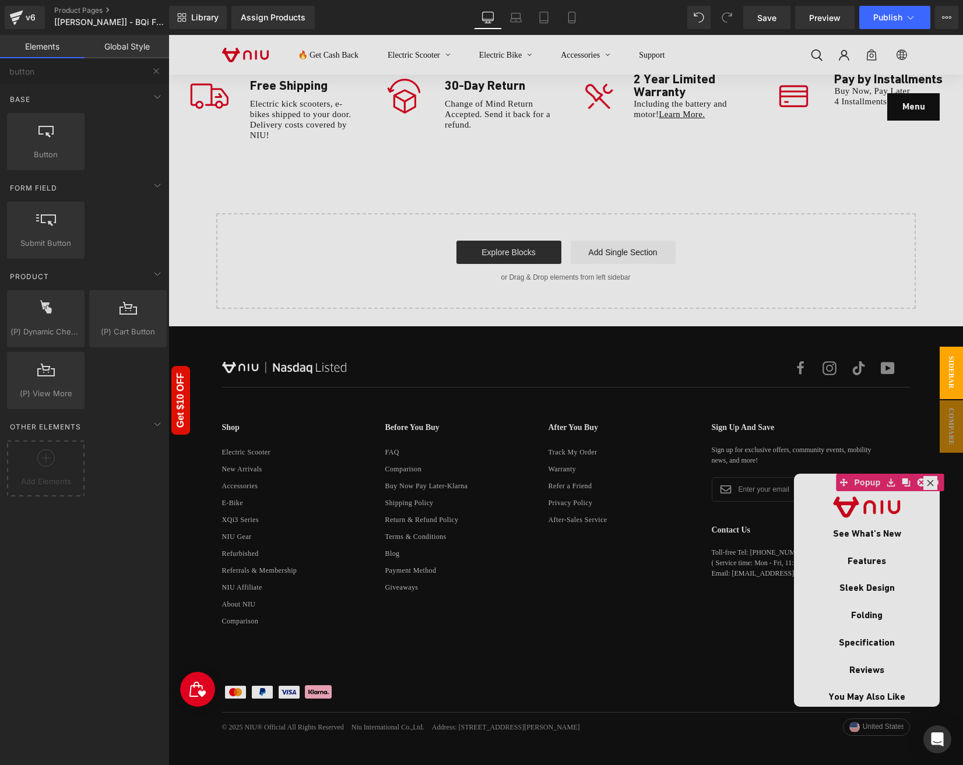
click at [811, 488] on div at bounding box center [565, 400] width 794 height 730
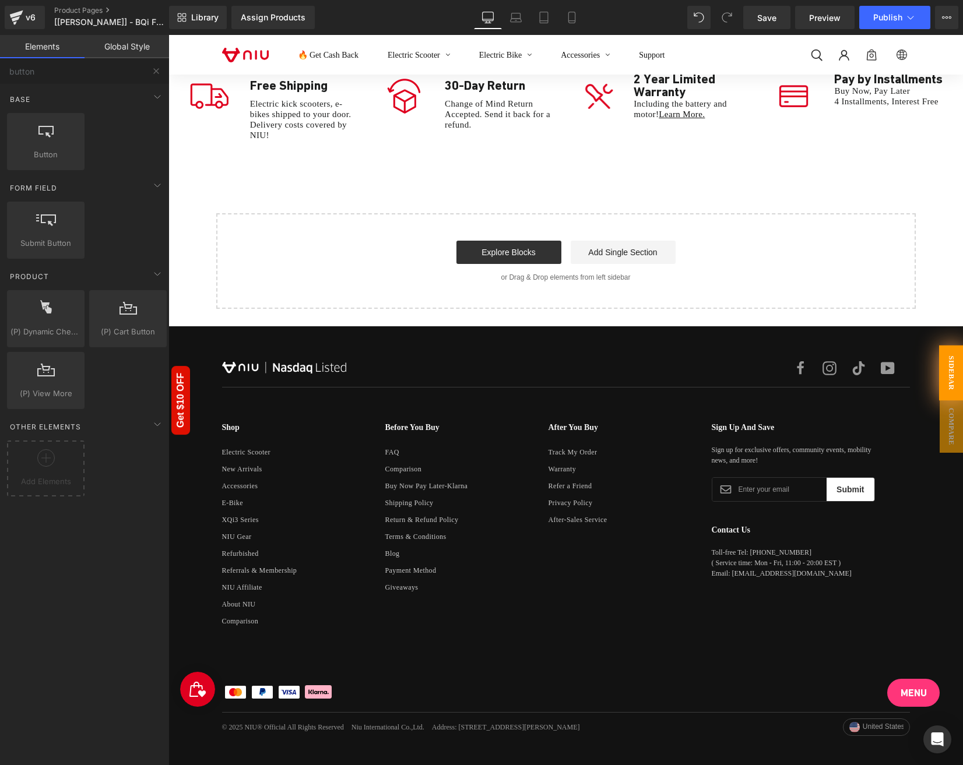
click at [950, 367] on span "Sidebar" at bounding box center [951, 372] width 24 height 55
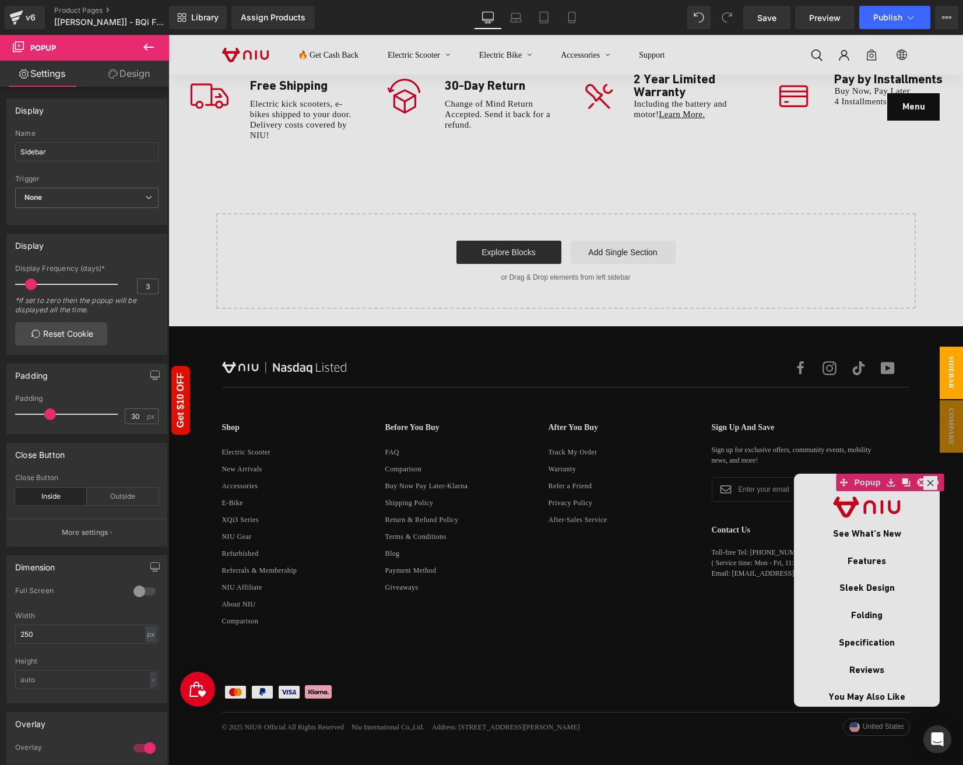
click at [872, 519] on div at bounding box center [565, 400] width 794 height 730
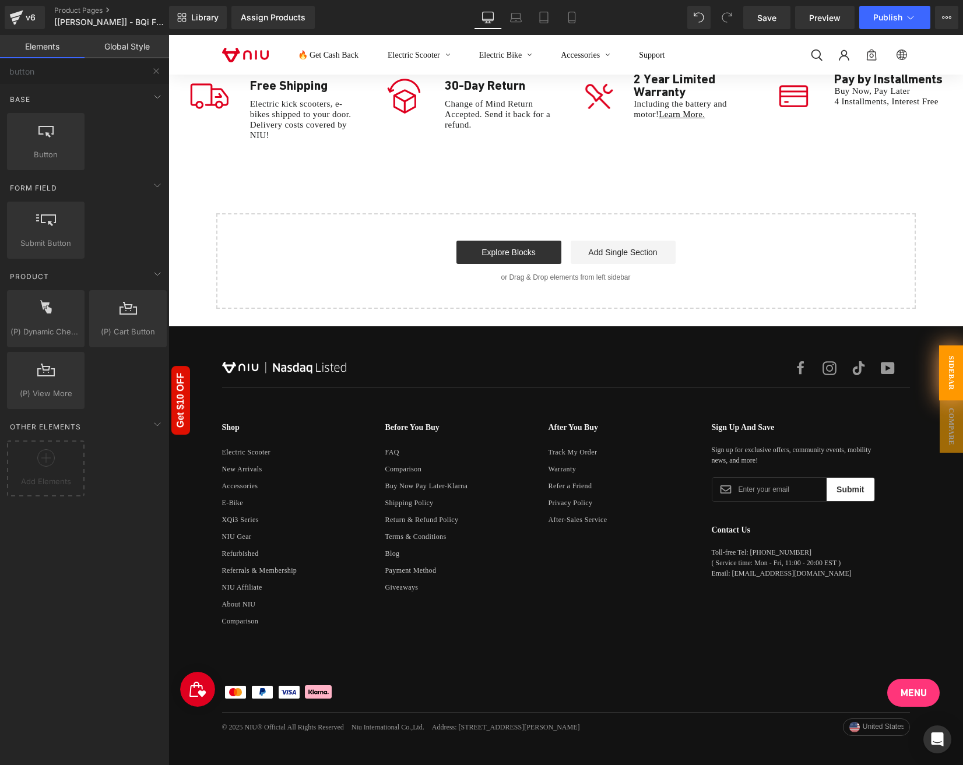
click at [949, 383] on span "Sidebar" at bounding box center [951, 372] width 24 height 55
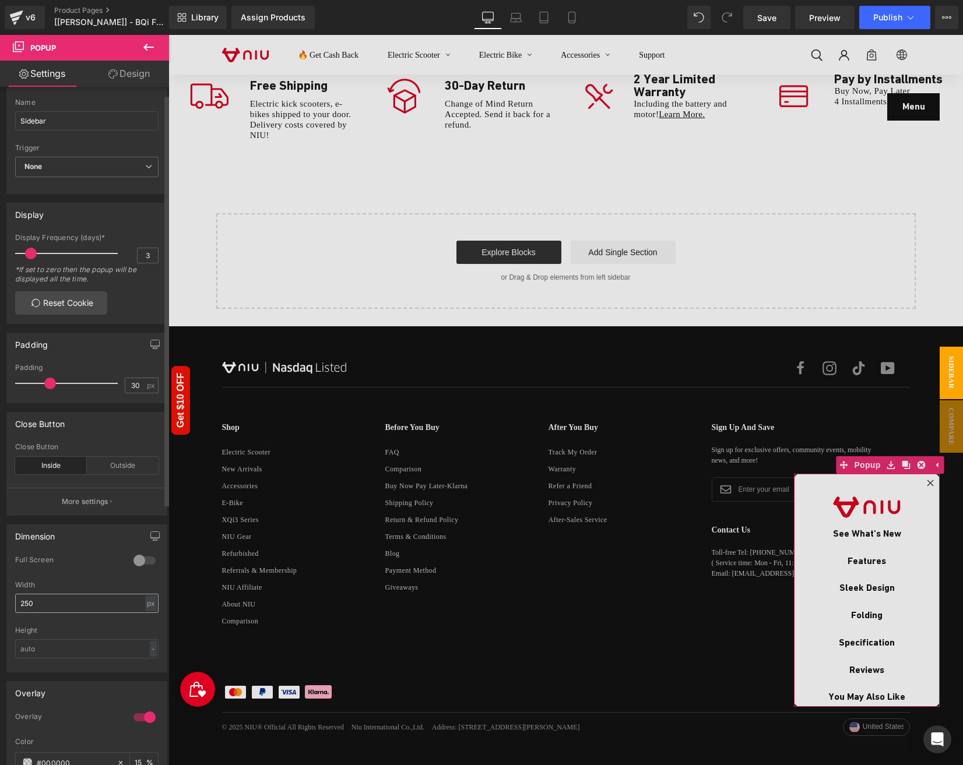
scroll to position [0, 0]
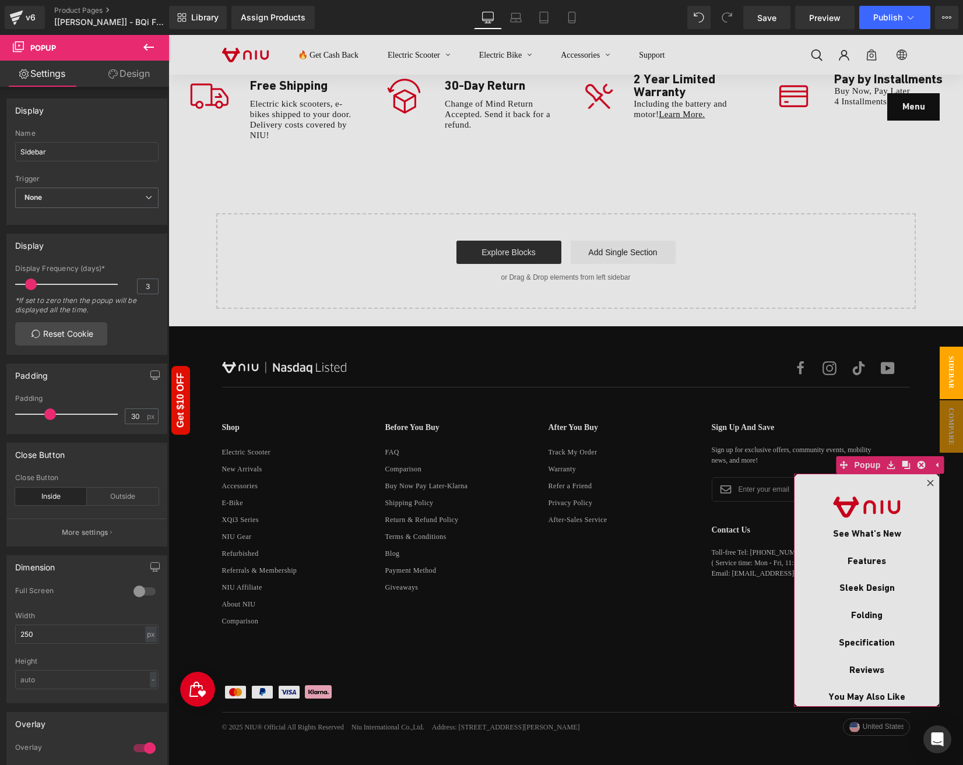
click at [115, 71] on icon at bounding box center [112, 73] width 9 height 9
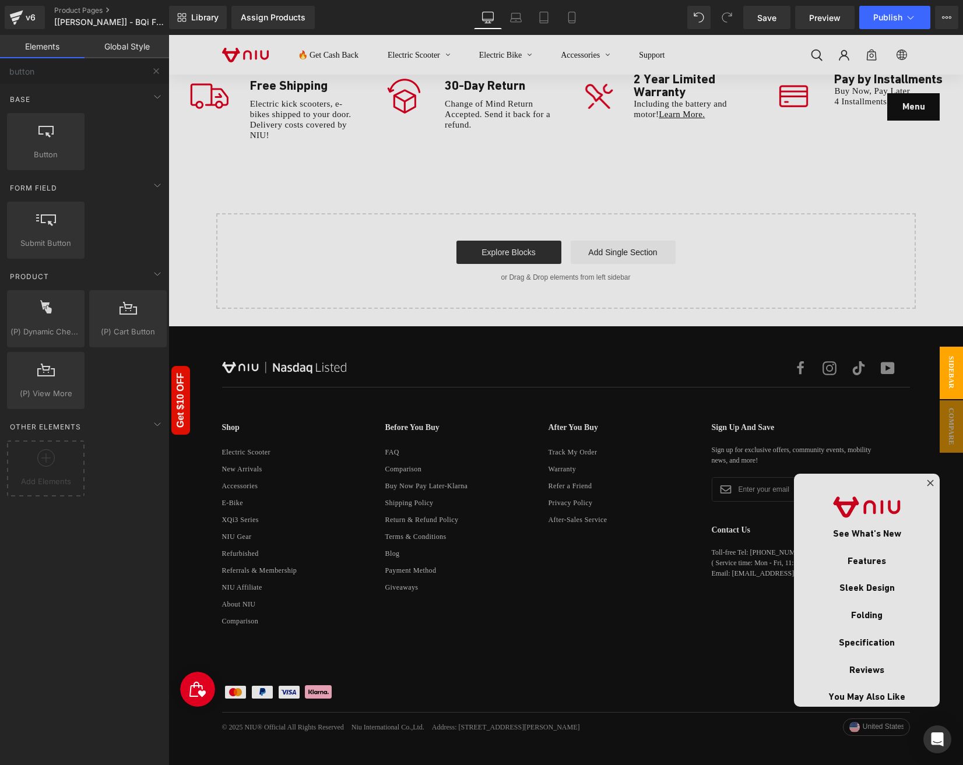
click at [922, 484] on div at bounding box center [565, 400] width 794 height 730
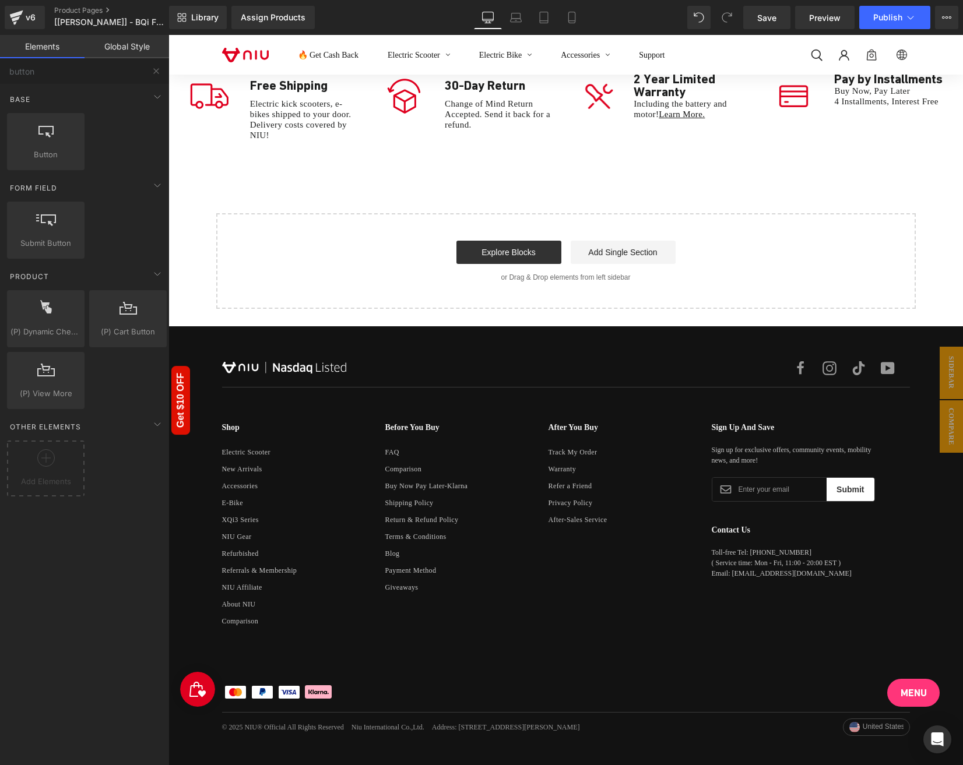
drag, startPoint x: 951, startPoint y: 371, endPoint x: 919, endPoint y: 379, distance: 33.8
click at [919, 380] on div "Facebook Instagram TikTok YouTube Shop Shop Electric Scooter New Arrivals Acces…" at bounding box center [566, 547] width 723 height 375
click at [951, 377] on span "Sidebar" at bounding box center [951, 373] width 23 height 52
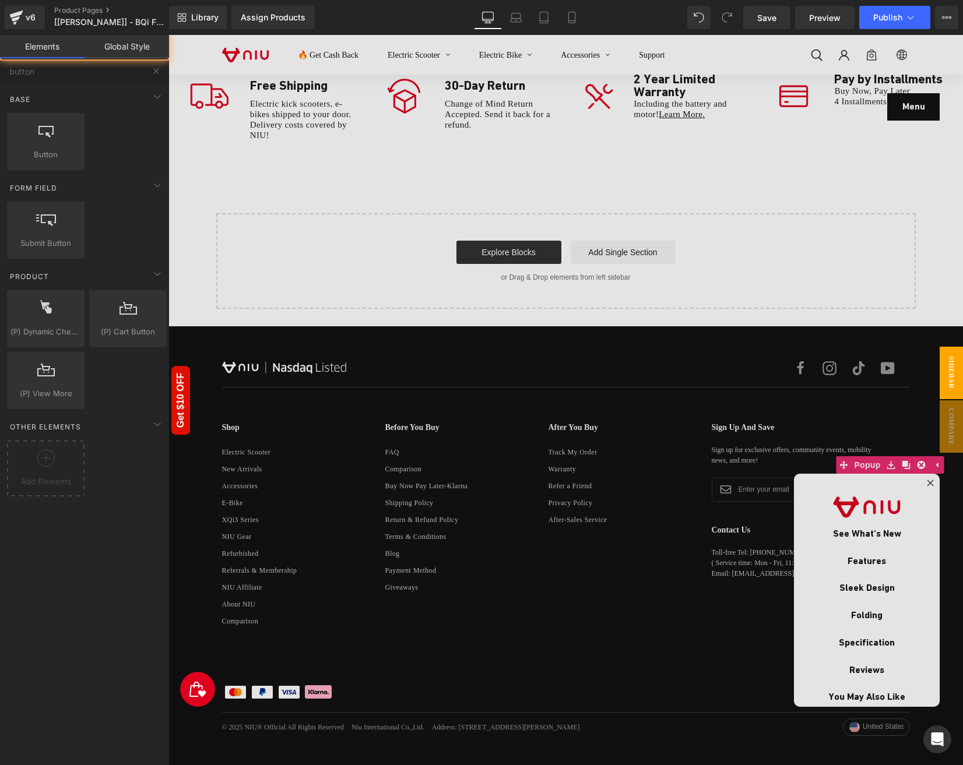
click at [952, 379] on span "Sidebar" at bounding box center [951, 373] width 23 height 52
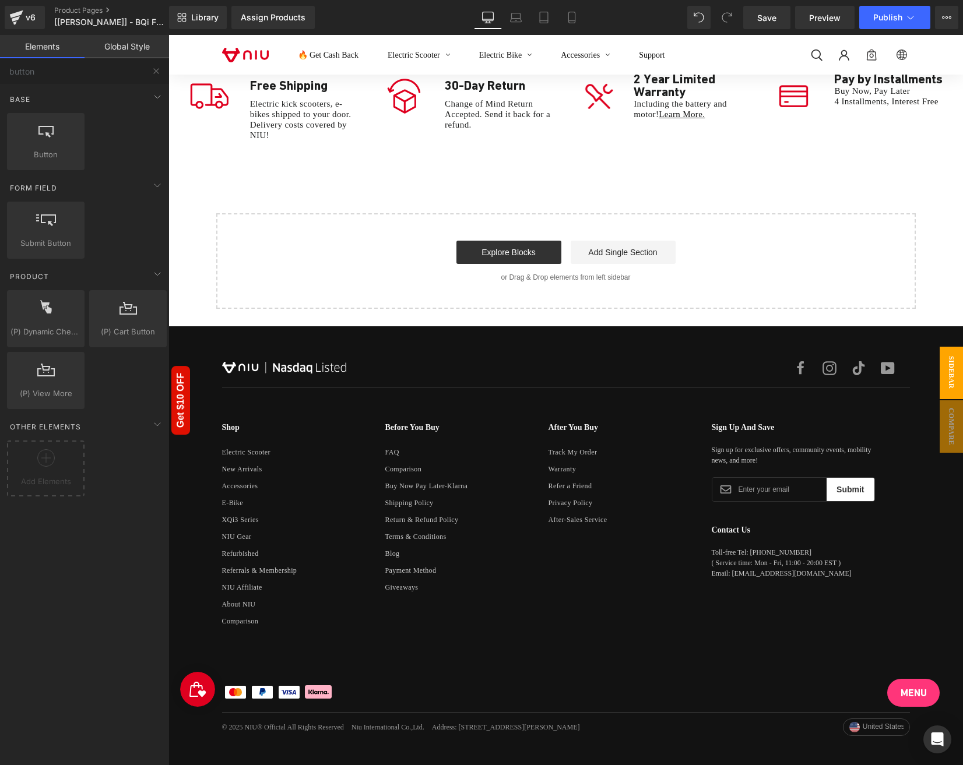
click at [958, 372] on span "Sidebar" at bounding box center [951, 373] width 23 height 52
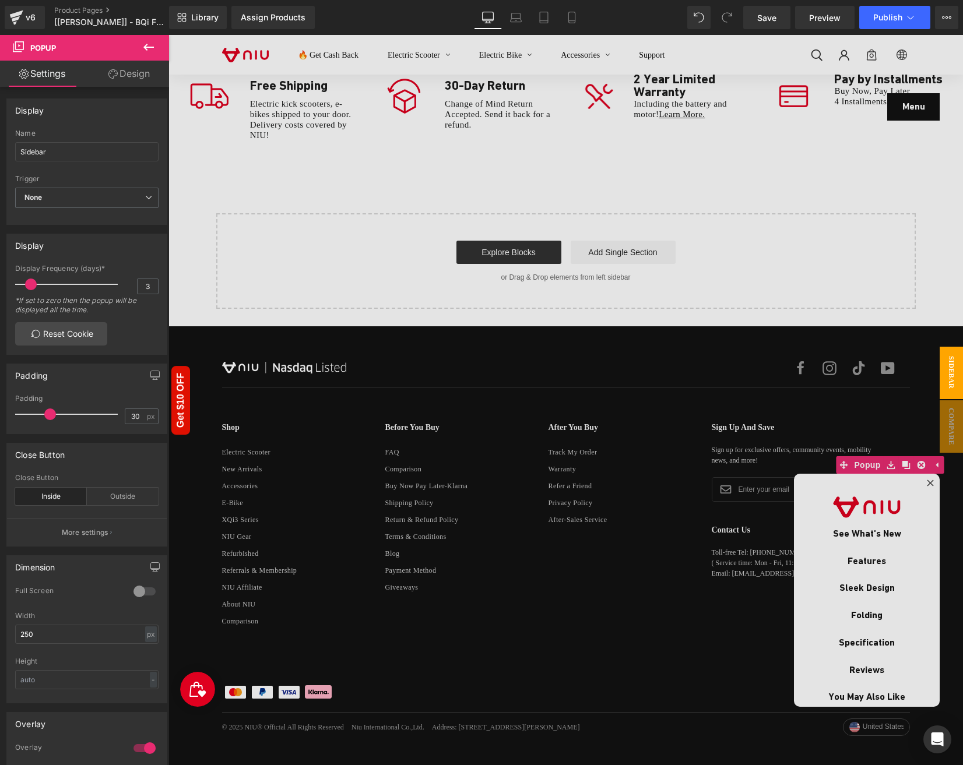
click at [906, 466] on div at bounding box center [565, 400] width 794 height 730
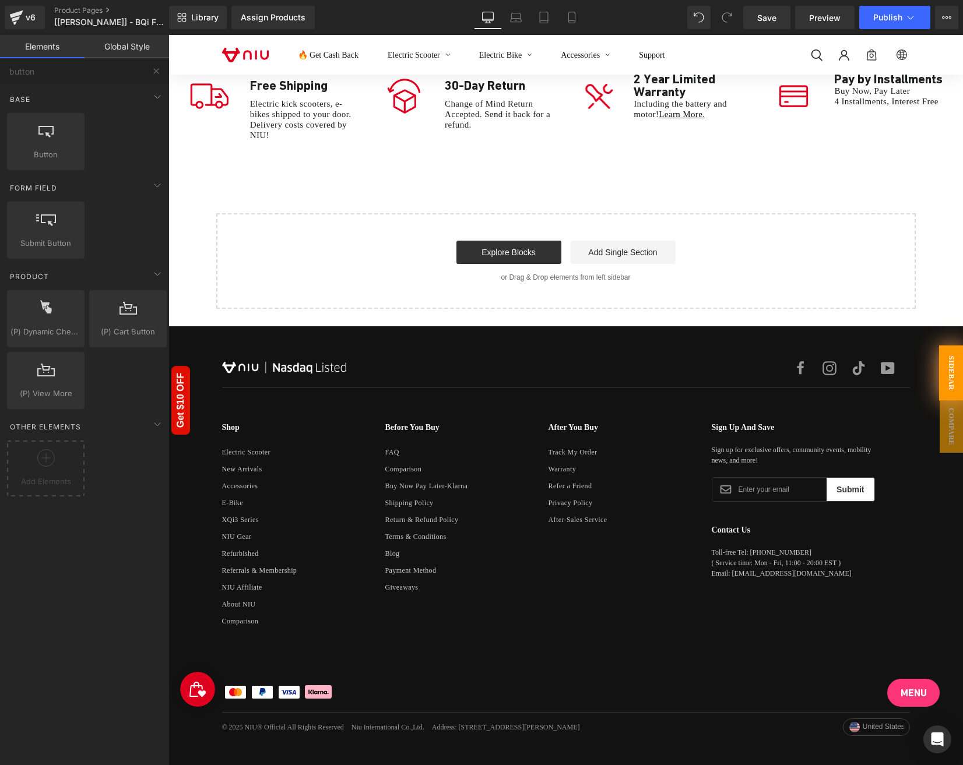
click at [946, 375] on span "Sidebar" at bounding box center [951, 372] width 24 height 55
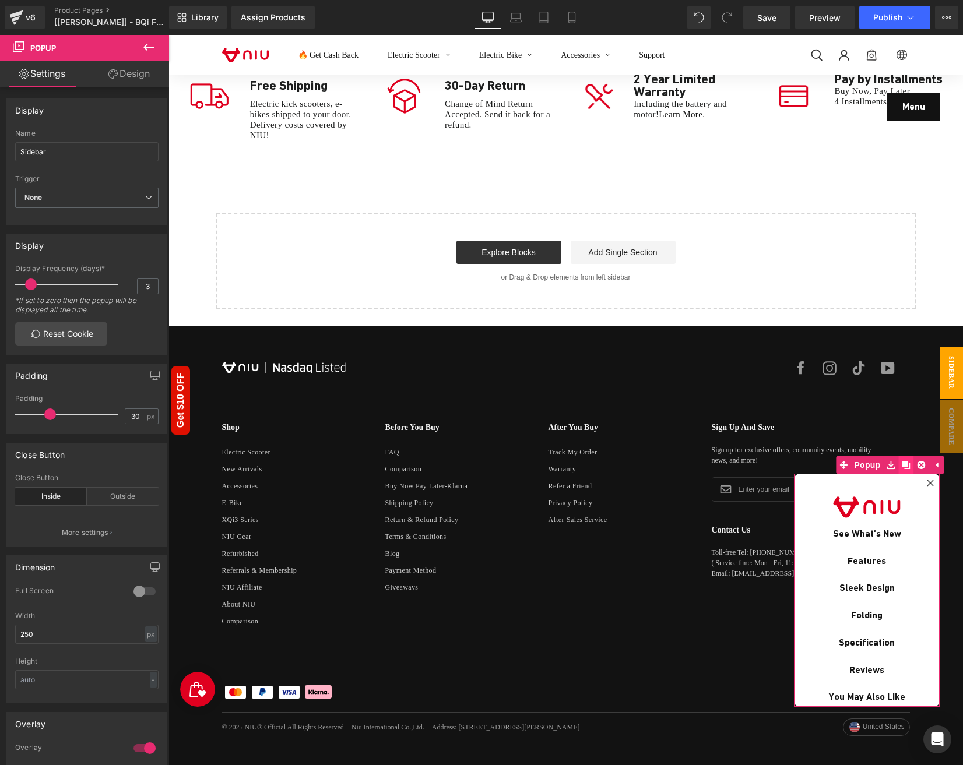
click at [907, 469] on icon at bounding box center [906, 465] width 8 height 8
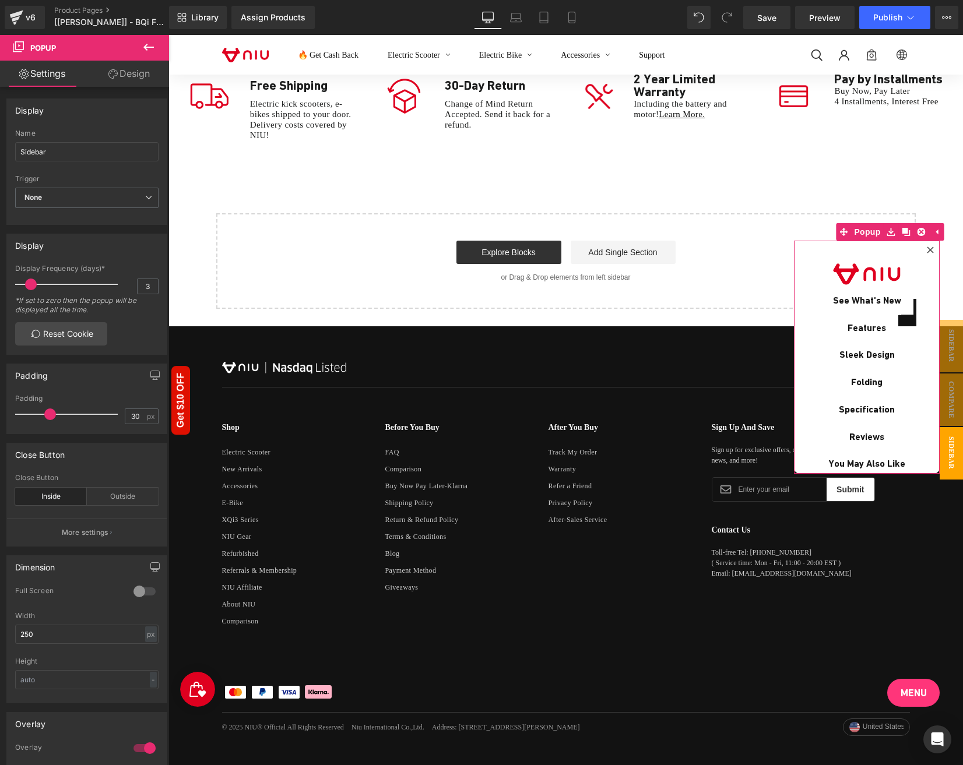
click at [930, 249] on icon at bounding box center [930, 250] width 7 height 7
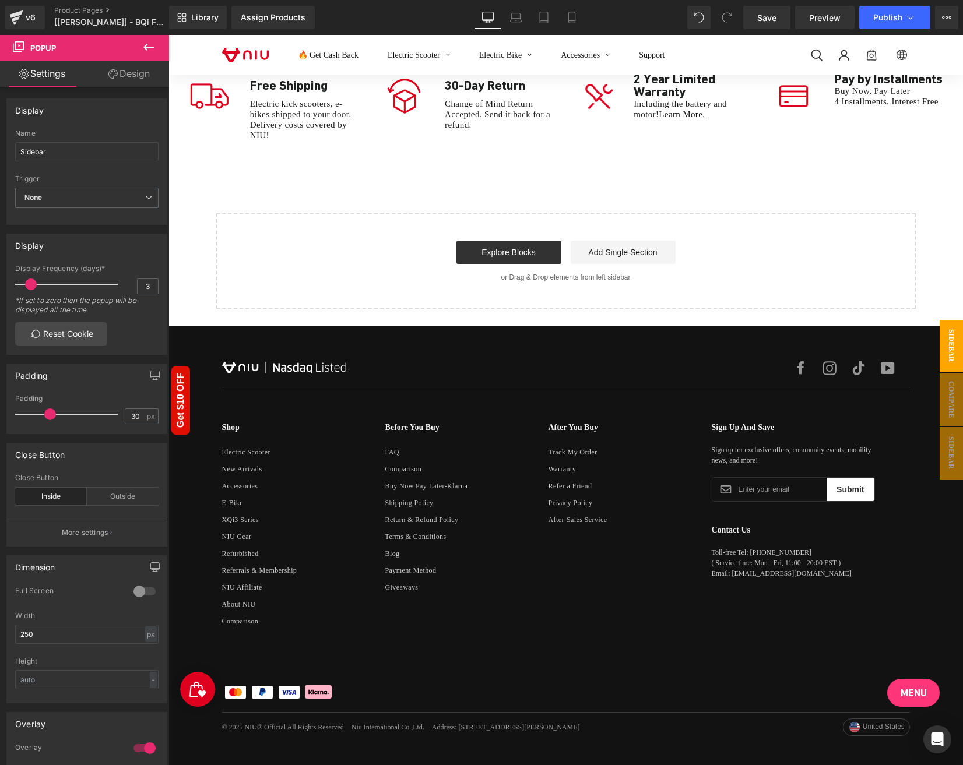
click at [944, 353] on span "Sidebar" at bounding box center [951, 346] width 23 height 52
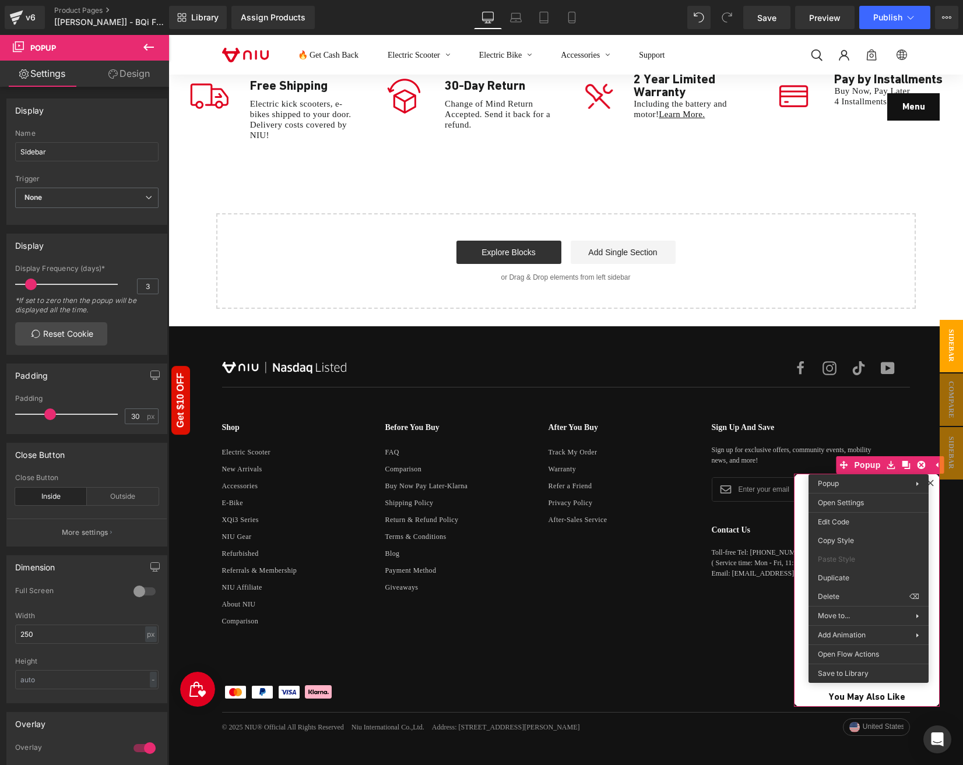
drag, startPoint x: 1011, startPoint y: 635, endPoint x: 842, endPoint y: 600, distance: 172.6
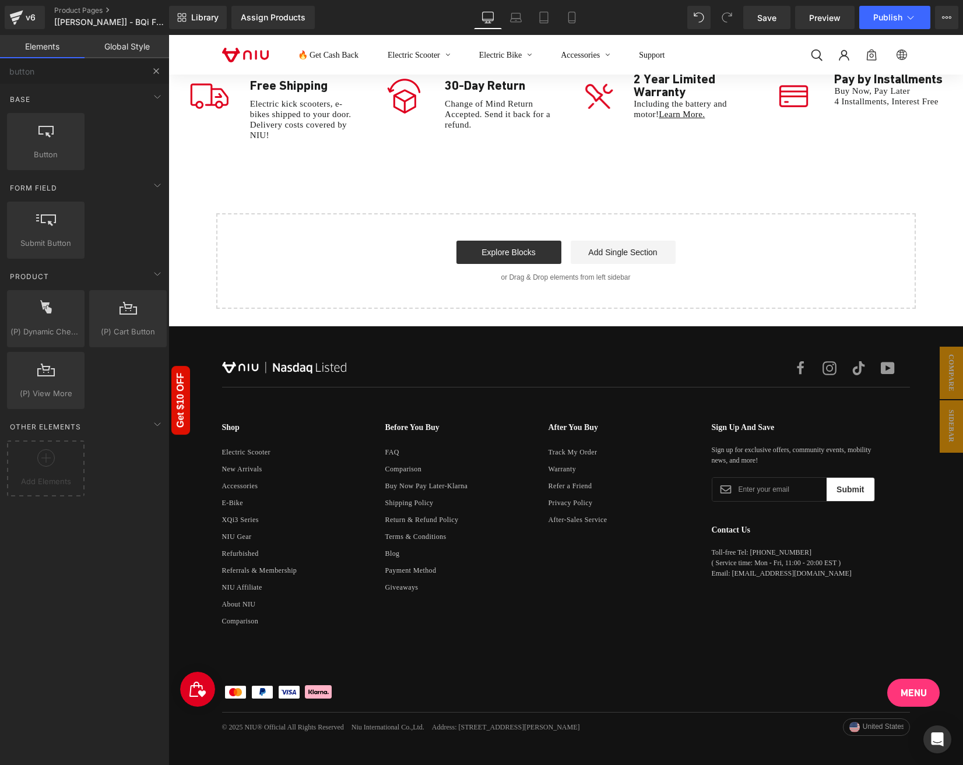
drag, startPoint x: 66, startPoint y: 86, endPoint x: 59, endPoint y: 79, distance: 9.9
click at [66, 412] on div "Base Row rows, columns, layouts, div Heading headings, titles, h1,h2,h3,h4,h5,h…" at bounding box center [87, 412] width 164 height 0
click at [50, 64] on input "button" at bounding box center [71, 71] width 143 height 26
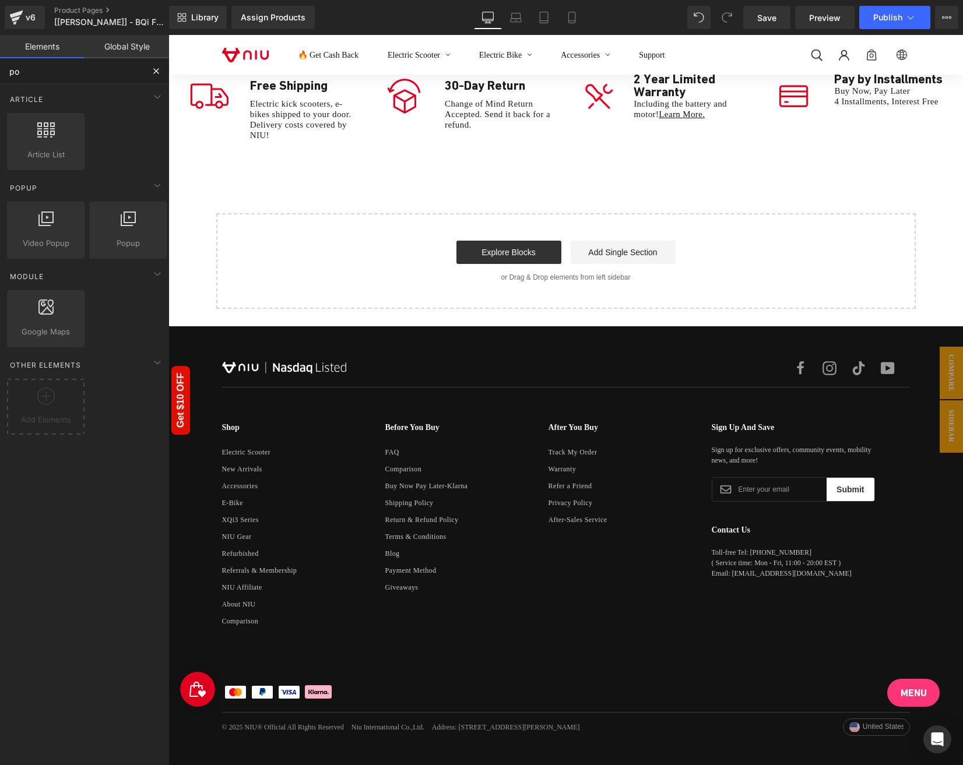
type input "pop"
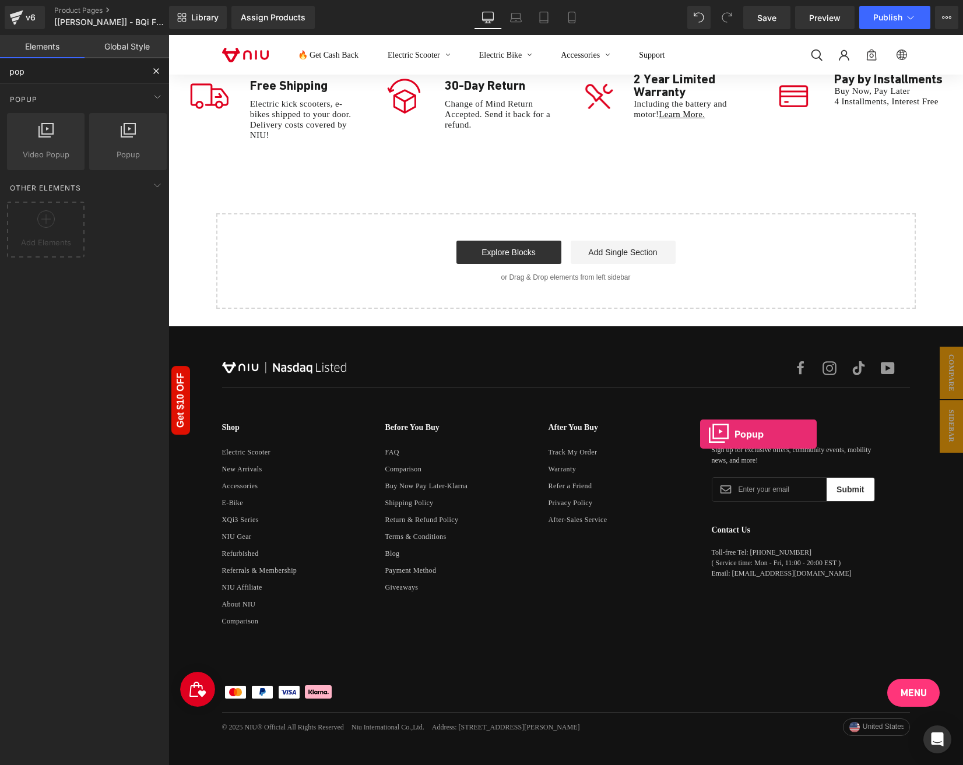
drag, startPoint x: 319, startPoint y: 215, endPoint x: 745, endPoint y: 441, distance: 481.9
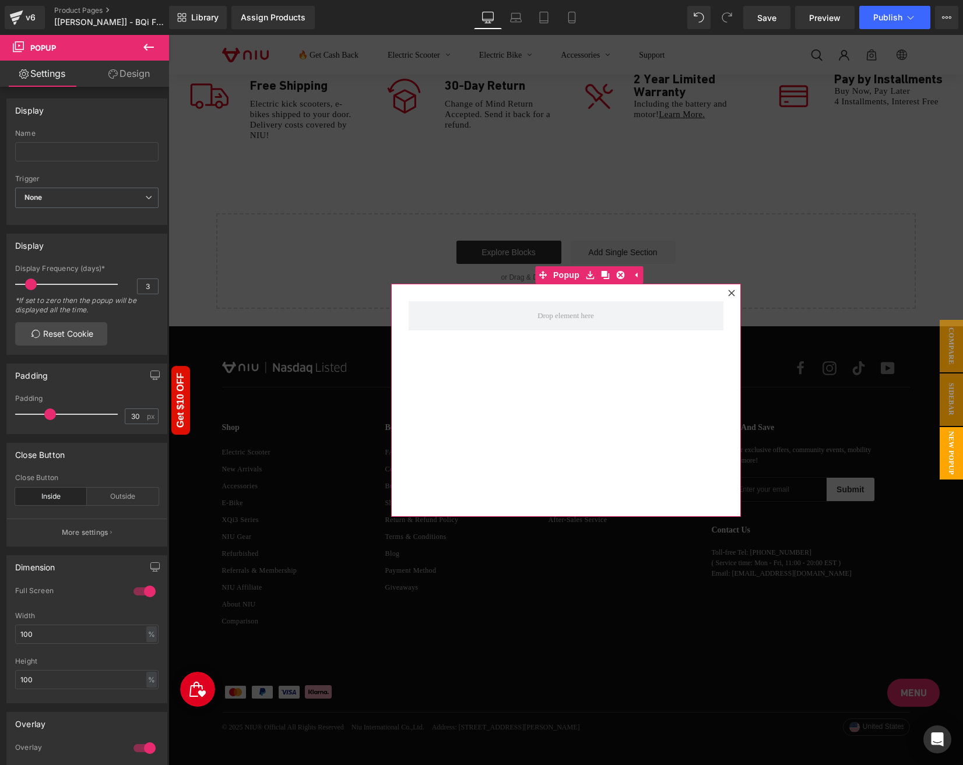
click at [732, 291] on icon at bounding box center [731, 293] width 6 height 6
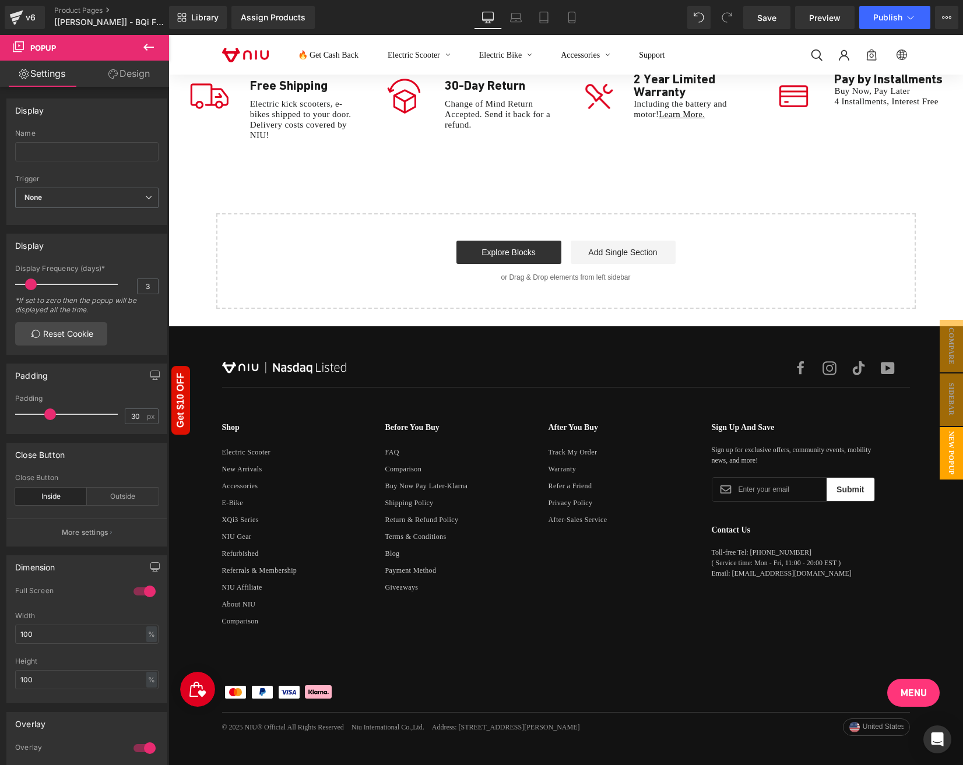
click at [945, 445] on span "New Popup" at bounding box center [951, 453] width 23 height 52
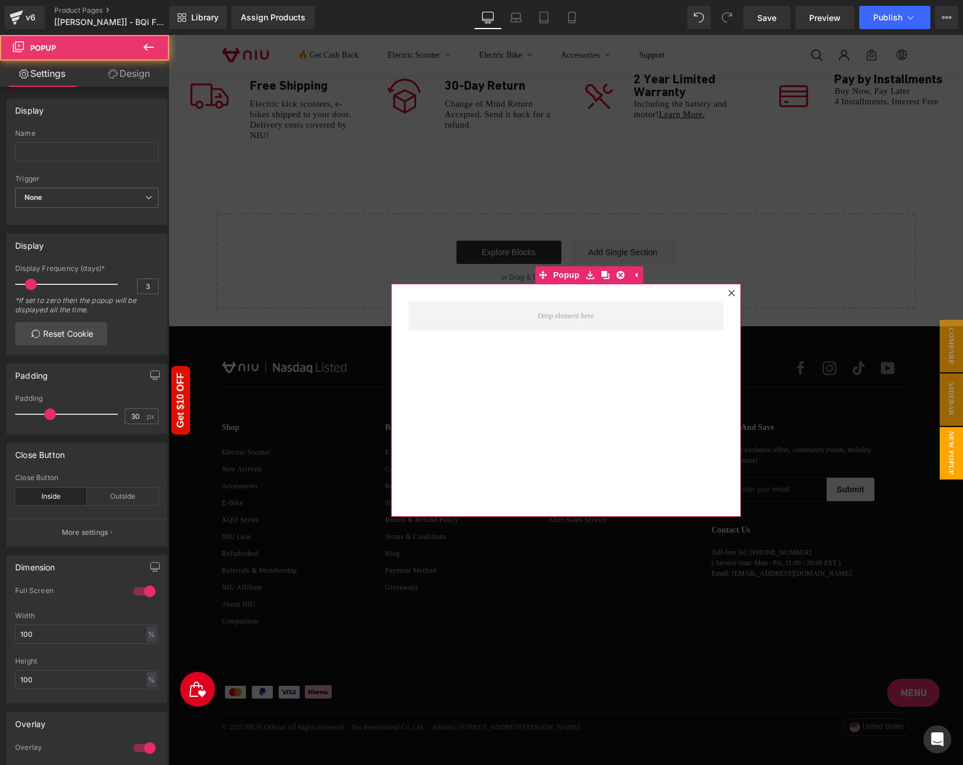
click at [732, 290] on icon at bounding box center [731, 293] width 7 height 7
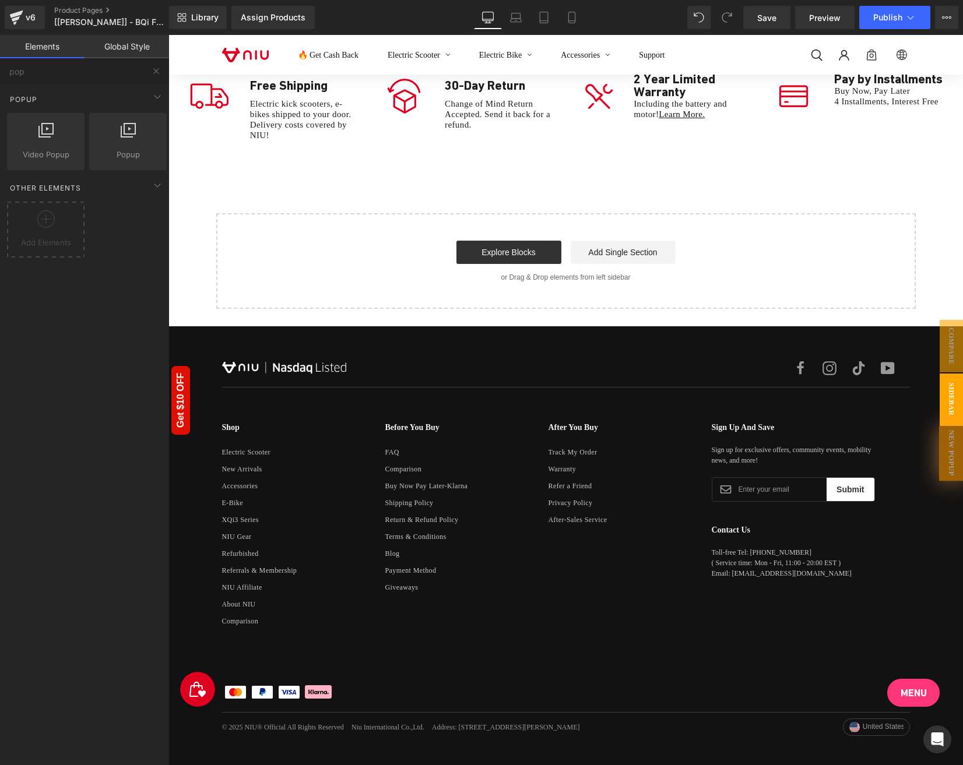
click at [955, 398] on span "Sidebar" at bounding box center [951, 400] width 23 height 52
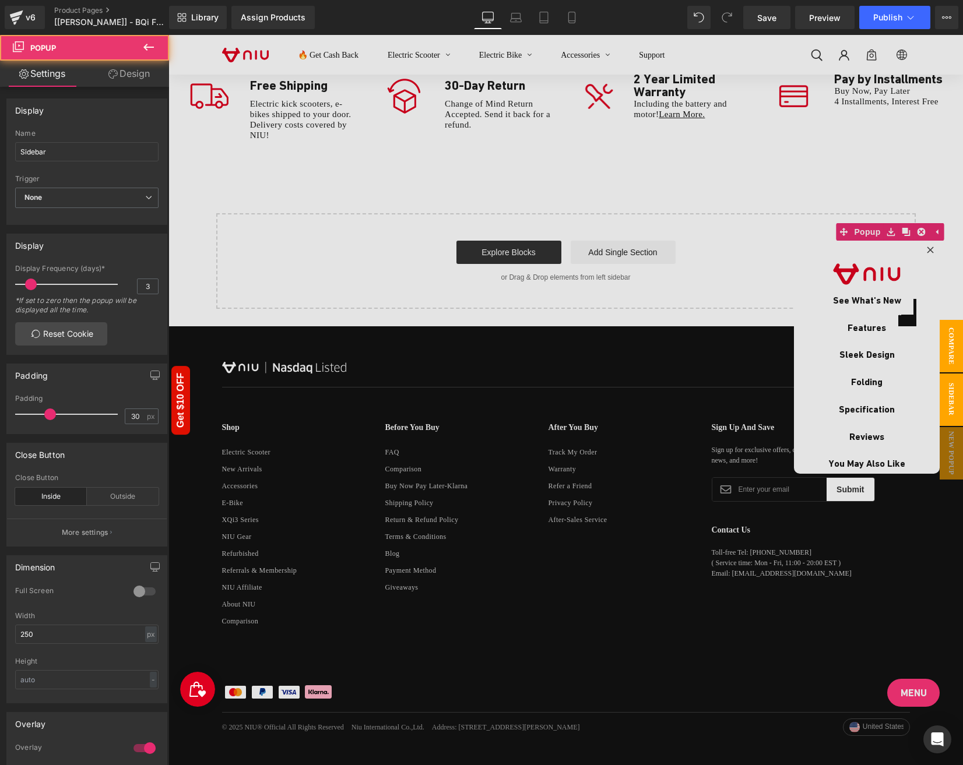
drag, startPoint x: 951, startPoint y: 315, endPoint x: 950, endPoint y: 347, distance: 32.1
click at [951, 314] on div at bounding box center [565, 400] width 794 height 730
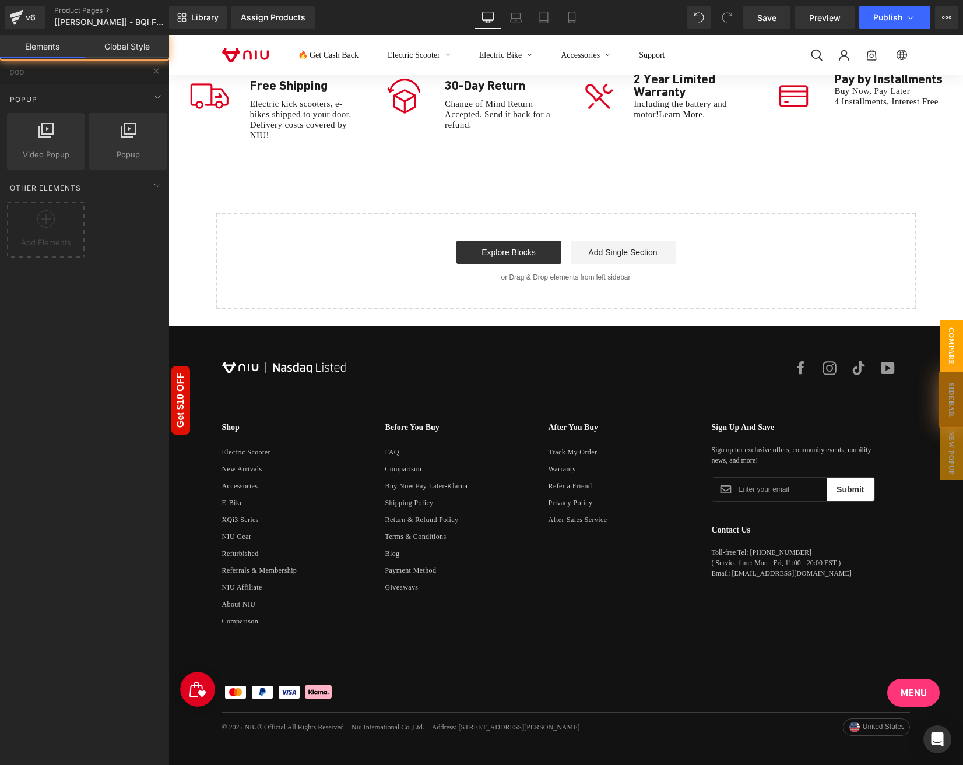
click at [950, 347] on span "Compare" at bounding box center [951, 346] width 23 height 52
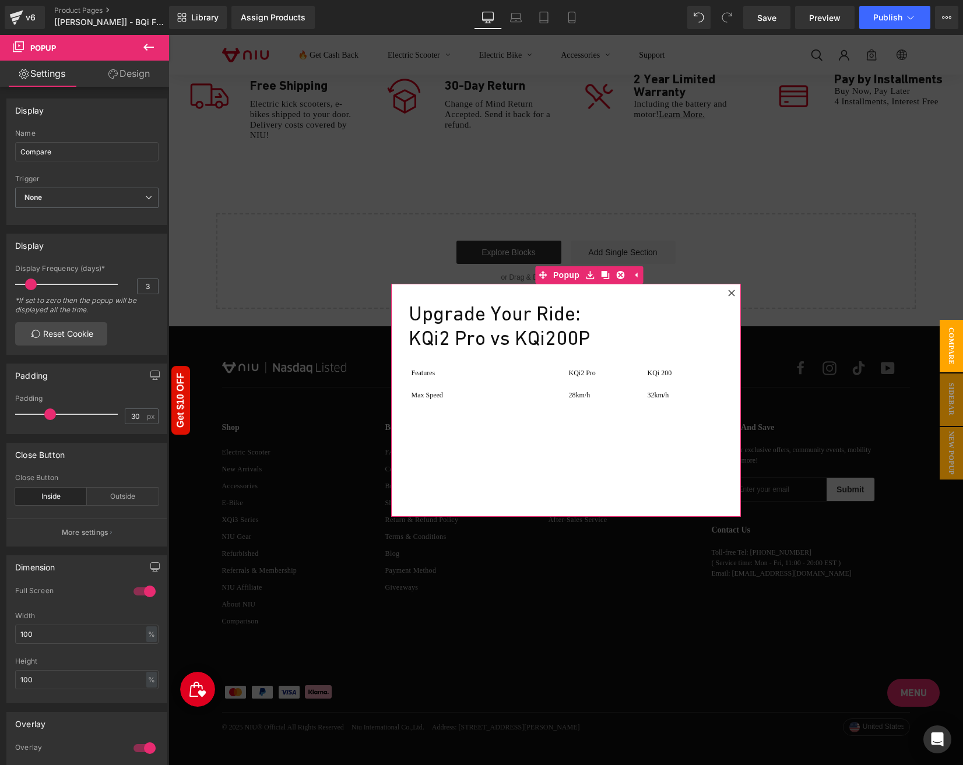
click at [730, 292] on icon at bounding box center [731, 293] width 6 height 6
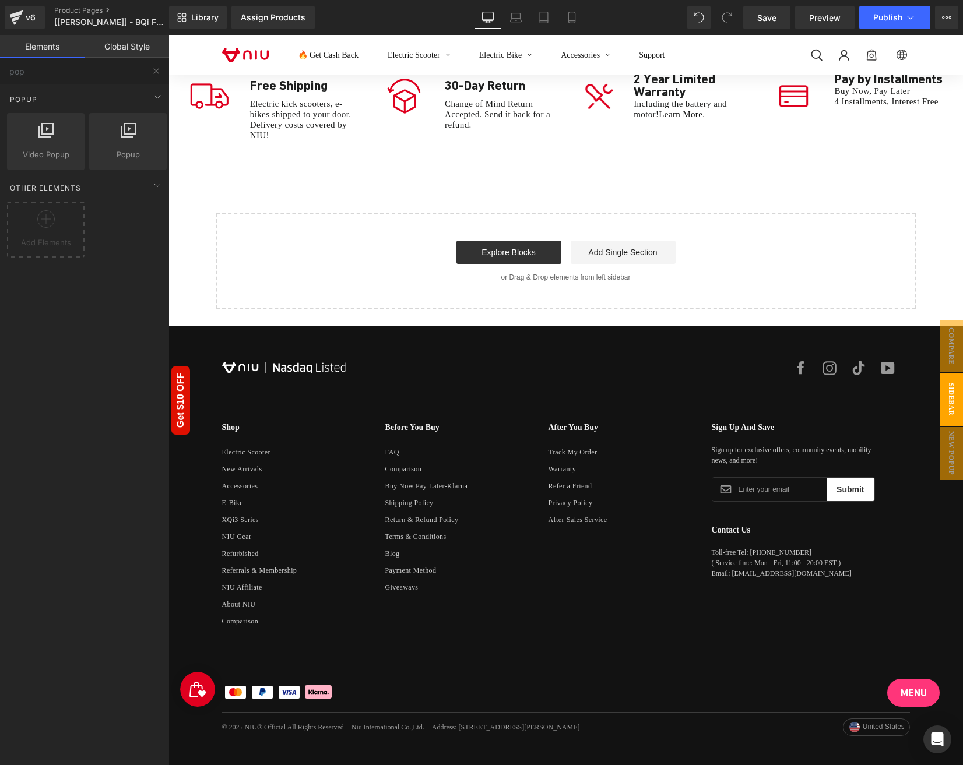
click at [948, 396] on span "Sidebar" at bounding box center [951, 400] width 23 height 52
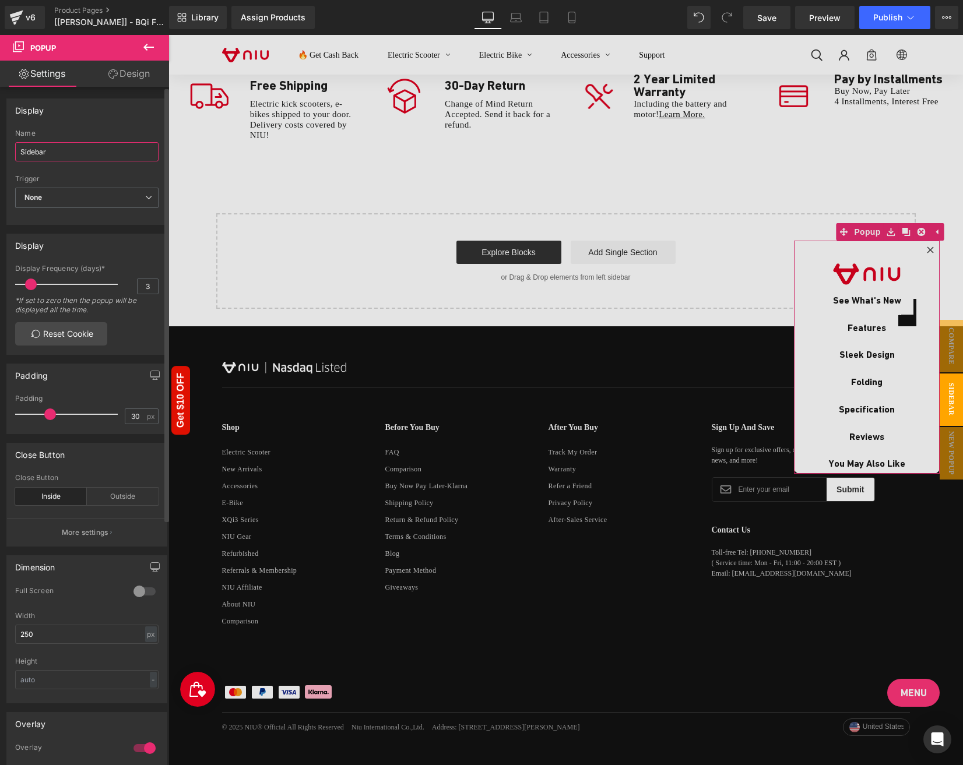
click at [54, 149] on input "Sidebar" at bounding box center [86, 151] width 143 height 19
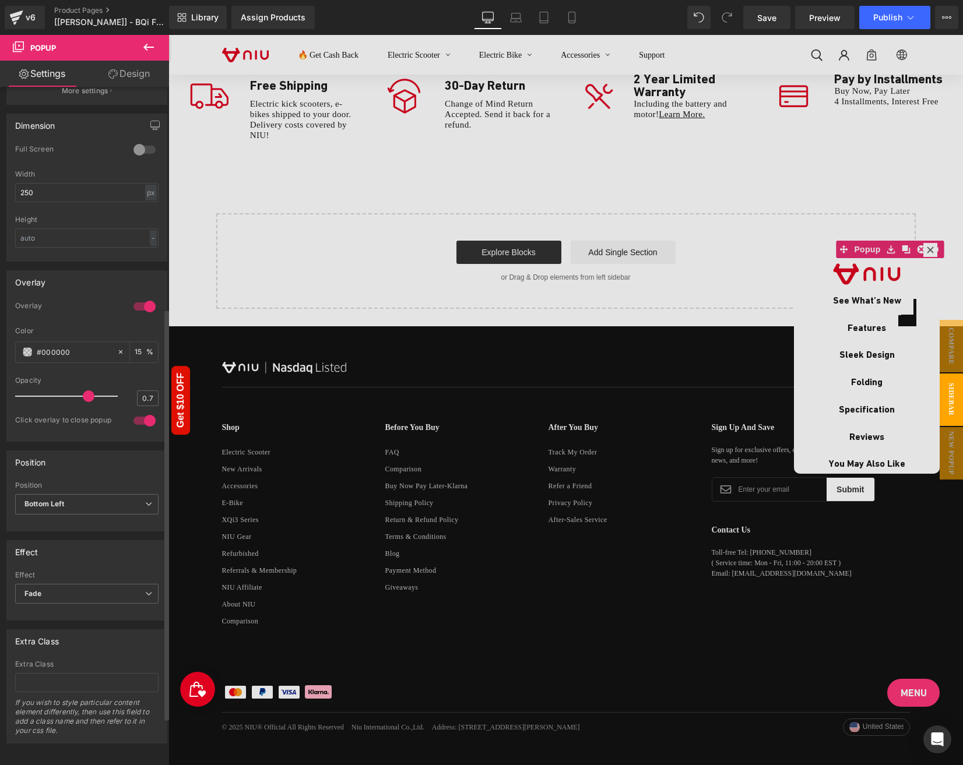
scroll to position [444, 0]
click at [957, 448] on span "New Popup" at bounding box center [951, 453] width 23 height 52
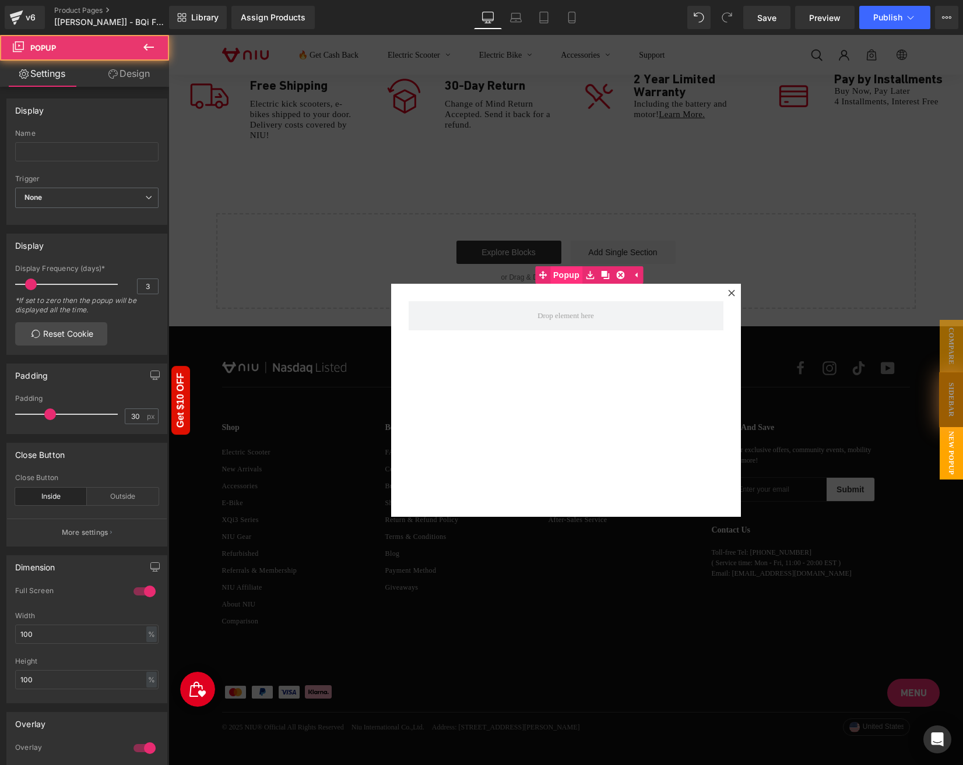
click at [561, 276] on span "Popup" at bounding box center [566, 274] width 32 height 17
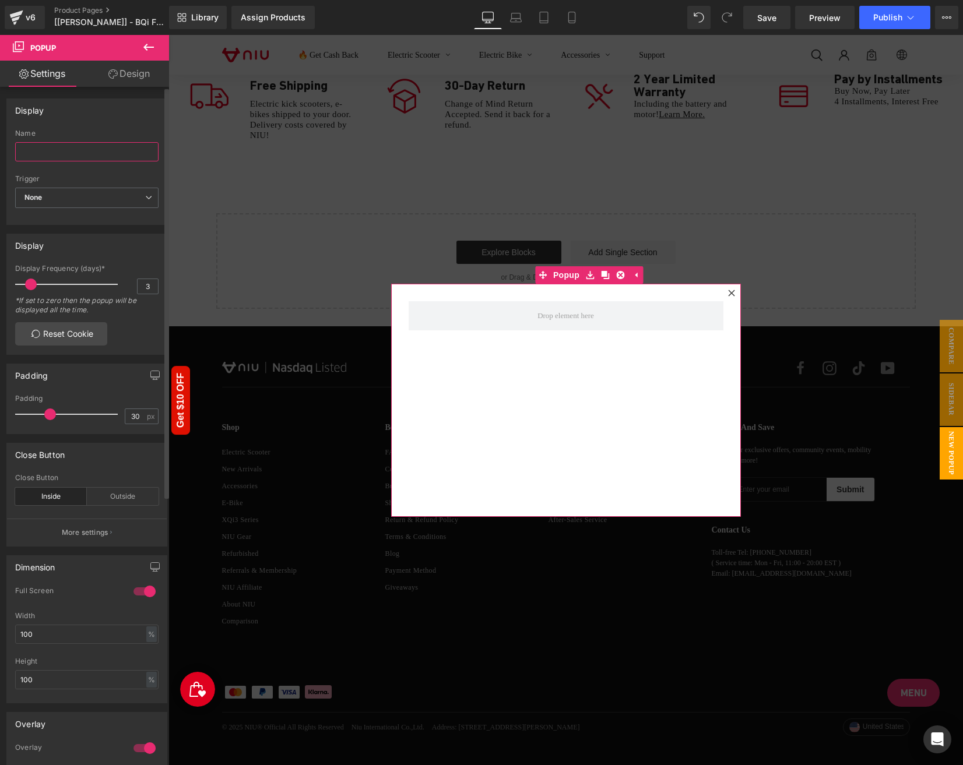
click at [40, 159] on input "text" at bounding box center [86, 151] width 143 height 19
paste input "Sidebar"
type input "Sidebar 1"
click at [76, 117] on div "Display" at bounding box center [87, 110] width 160 height 22
click at [69, 194] on span "None" at bounding box center [86, 198] width 143 height 20
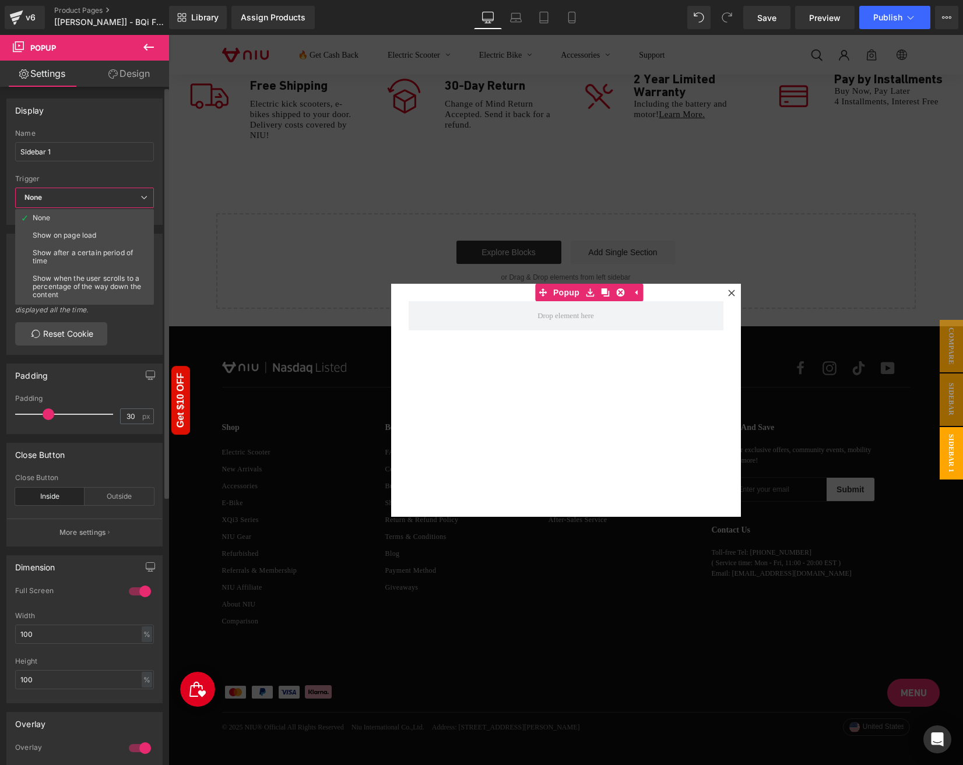
click at [83, 166] on div "Name Sidebar 1" at bounding box center [84, 151] width 139 height 45
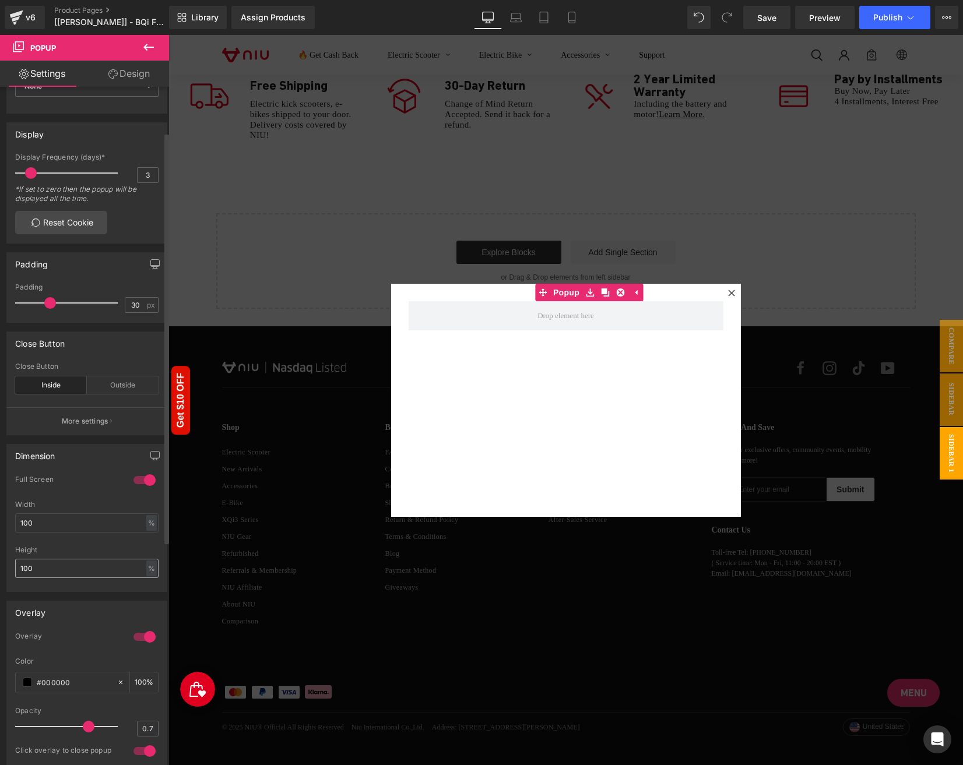
scroll to position [117, 0]
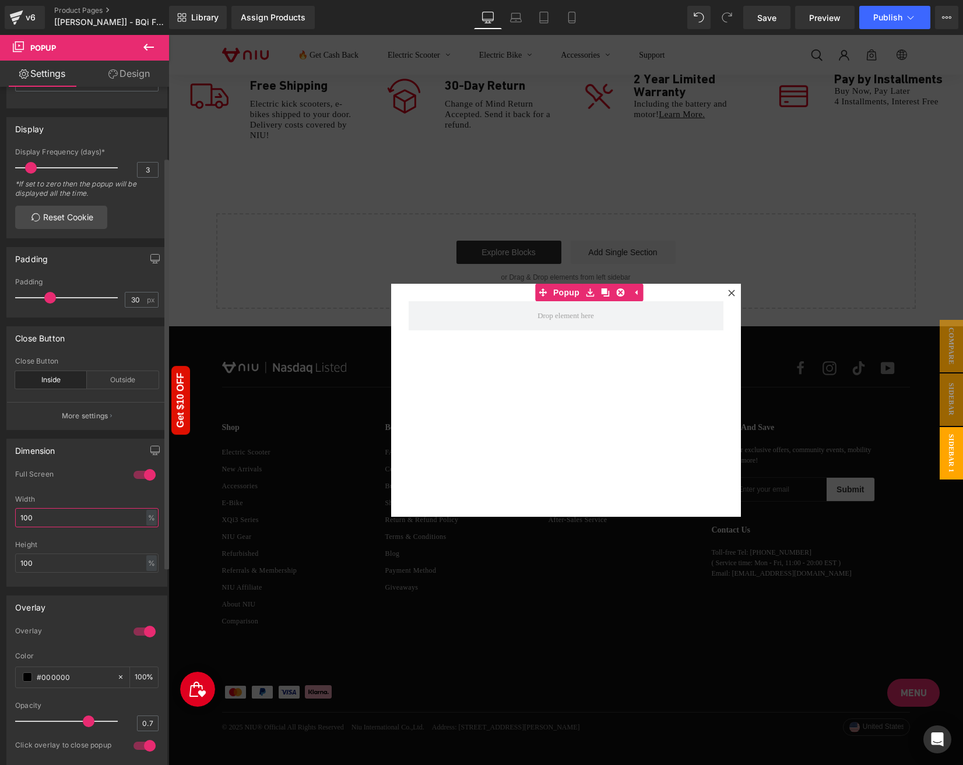
click at [50, 510] on input "100" at bounding box center [86, 517] width 143 height 19
click at [50, 509] on input "100" at bounding box center [86, 517] width 143 height 19
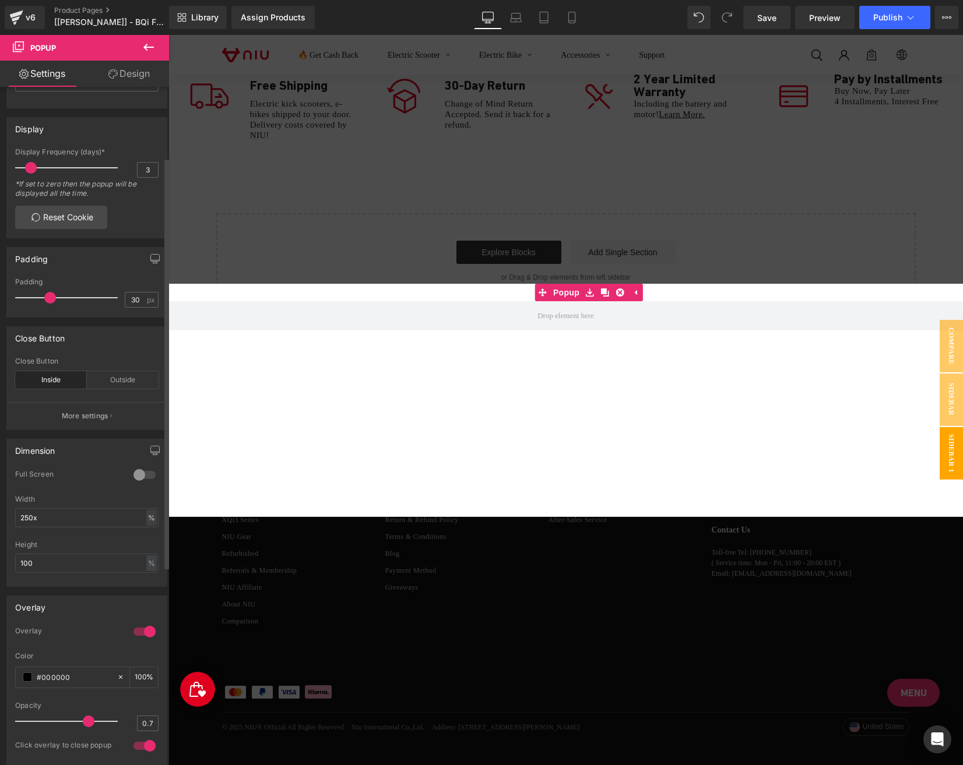
click at [146, 514] on div "%" at bounding box center [151, 518] width 10 height 16
drag, startPoint x: 149, startPoint y: 548, endPoint x: 108, endPoint y: 524, distance: 47.6
click at [149, 548] on li "px" at bounding box center [150, 552] width 15 height 17
click at [94, 518] on input "250x" at bounding box center [86, 517] width 143 height 19
type input "250"
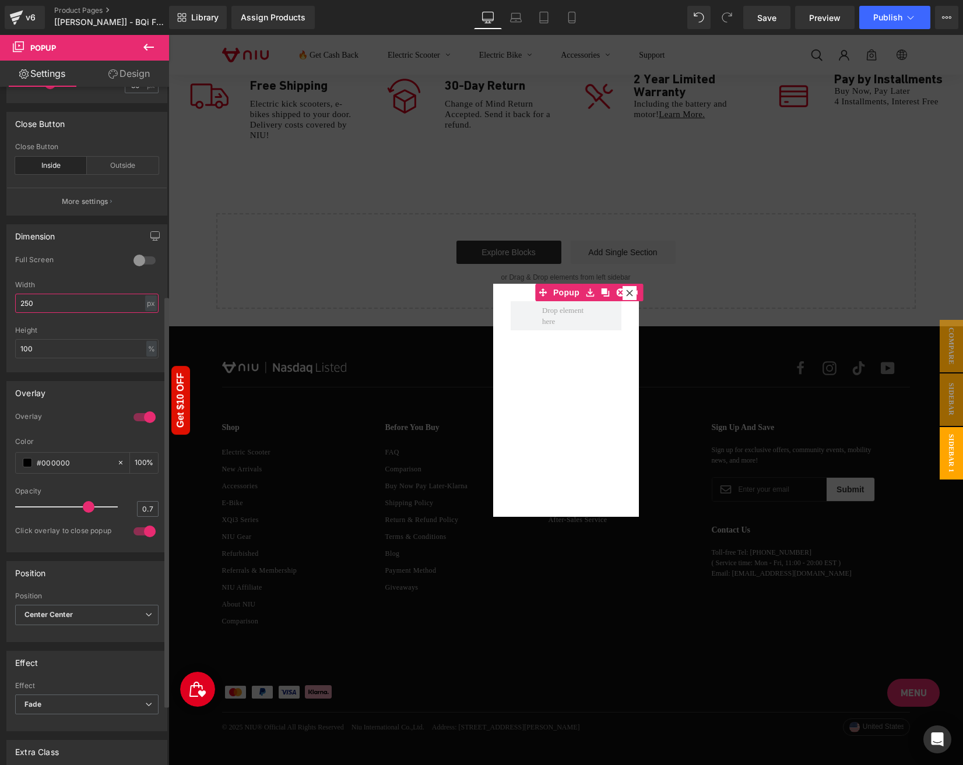
scroll to position [350, 0]
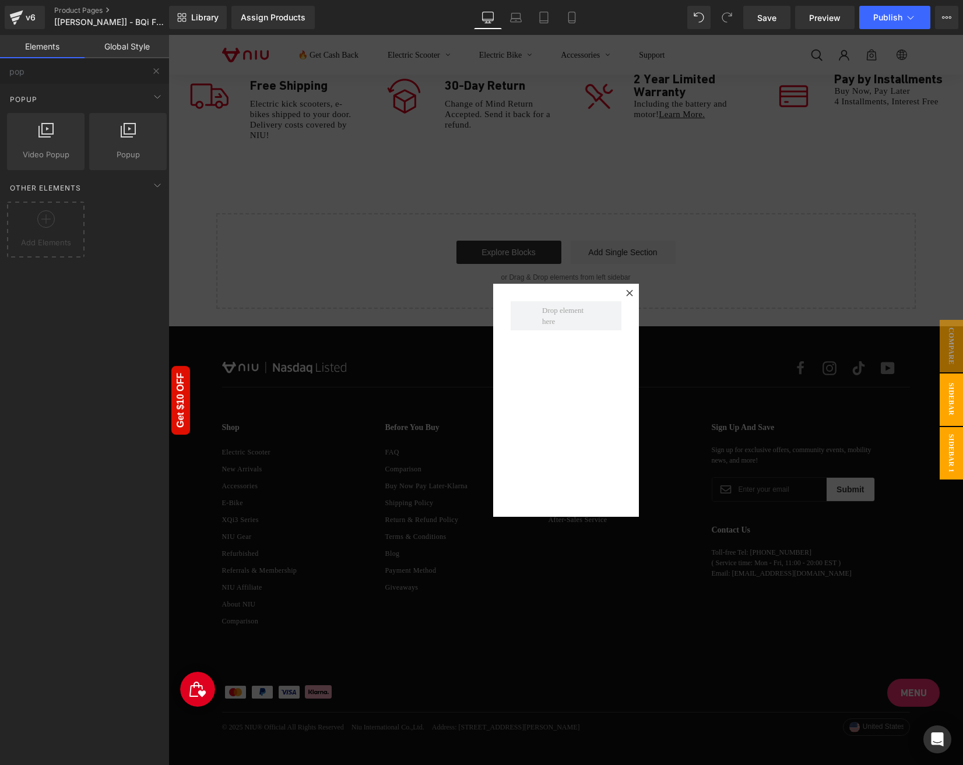
click at [948, 400] on span "Sidebar" at bounding box center [951, 400] width 23 height 52
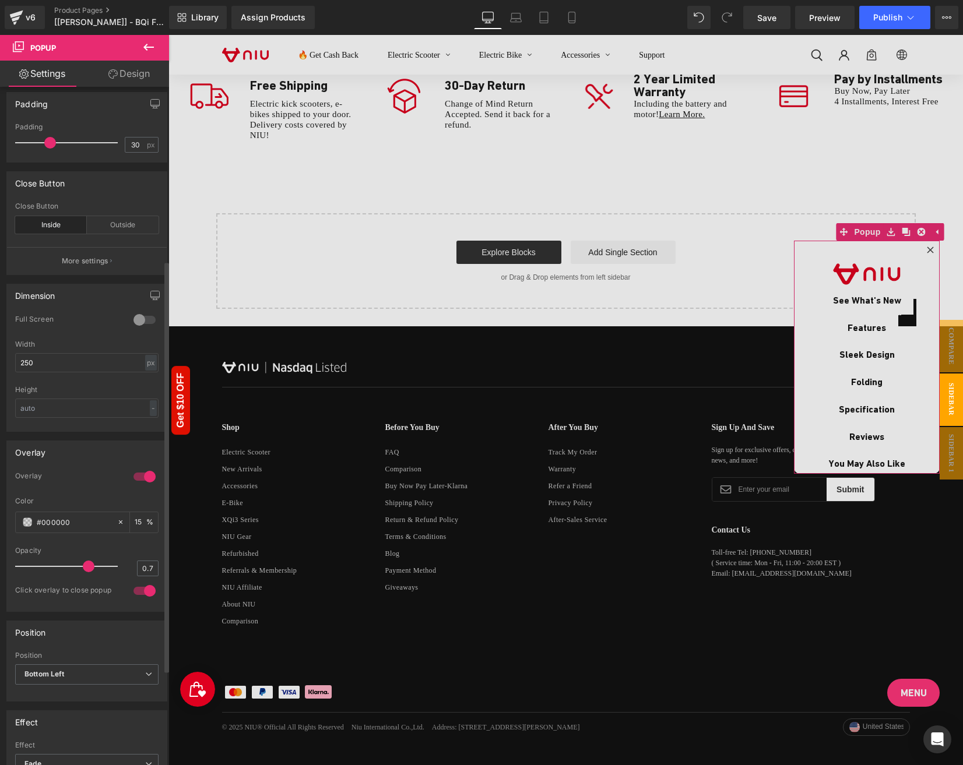
scroll to position [291, 0]
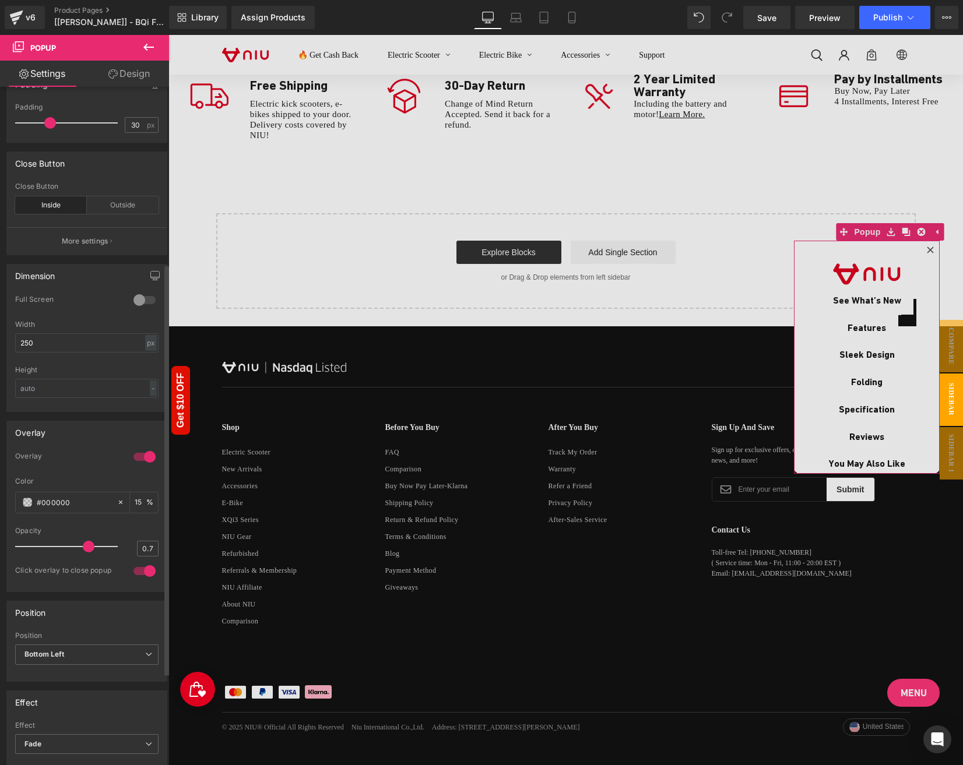
drag, startPoint x: 87, startPoint y: 538, endPoint x: 113, endPoint y: 540, distance: 26.3
click at [94, 541] on span at bounding box center [89, 547] width 12 height 12
click at [41, 541] on span at bounding box center [40, 547] width 12 height 12
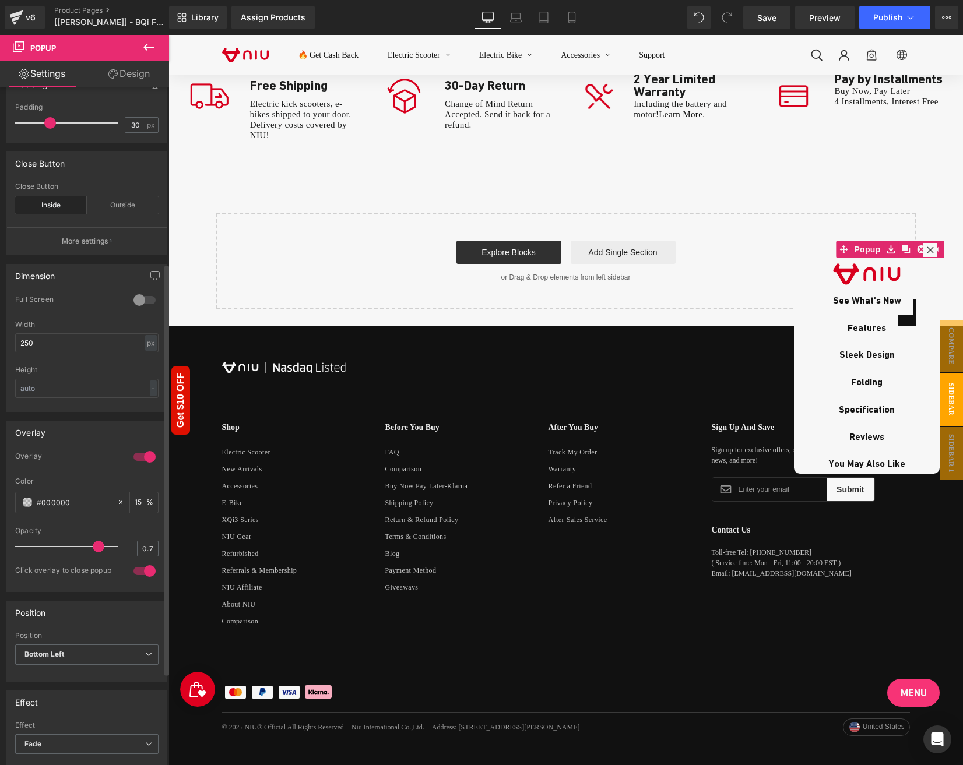
drag, startPoint x: 82, startPoint y: 533, endPoint x: 98, endPoint y: 533, distance: 16.3
click at [98, 535] on div at bounding box center [69, 546] width 97 height 23
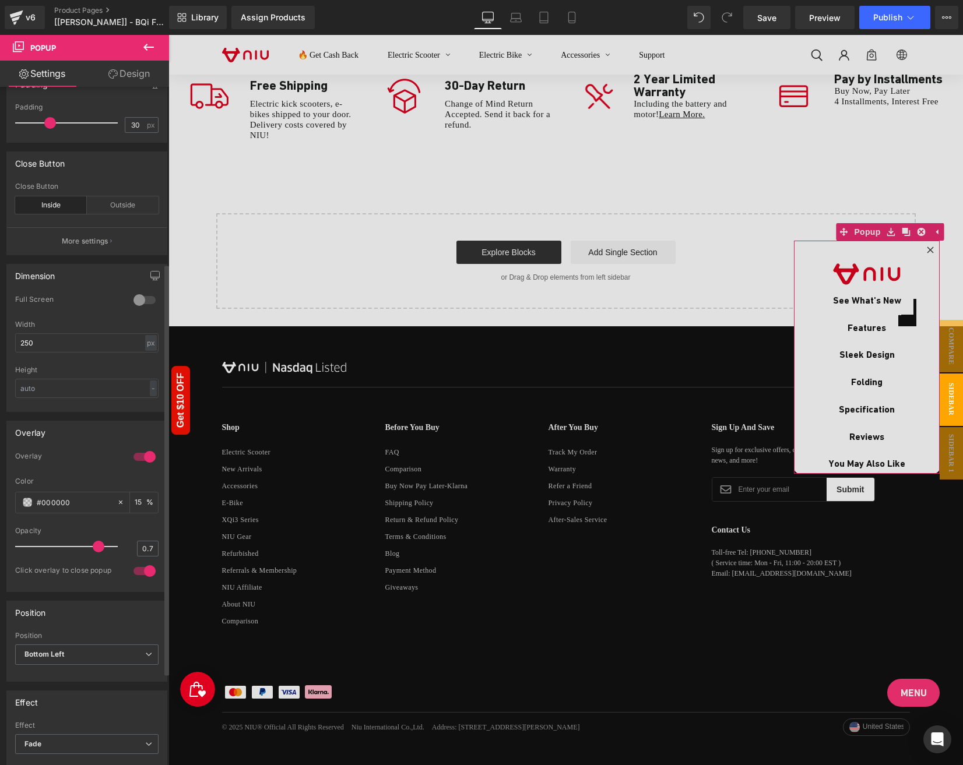
drag, startPoint x: 96, startPoint y: 537, endPoint x: 68, endPoint y: 538, distance: 28.0
click at [93, 541] on span at bounding box center [99, 547] width 12 height 12
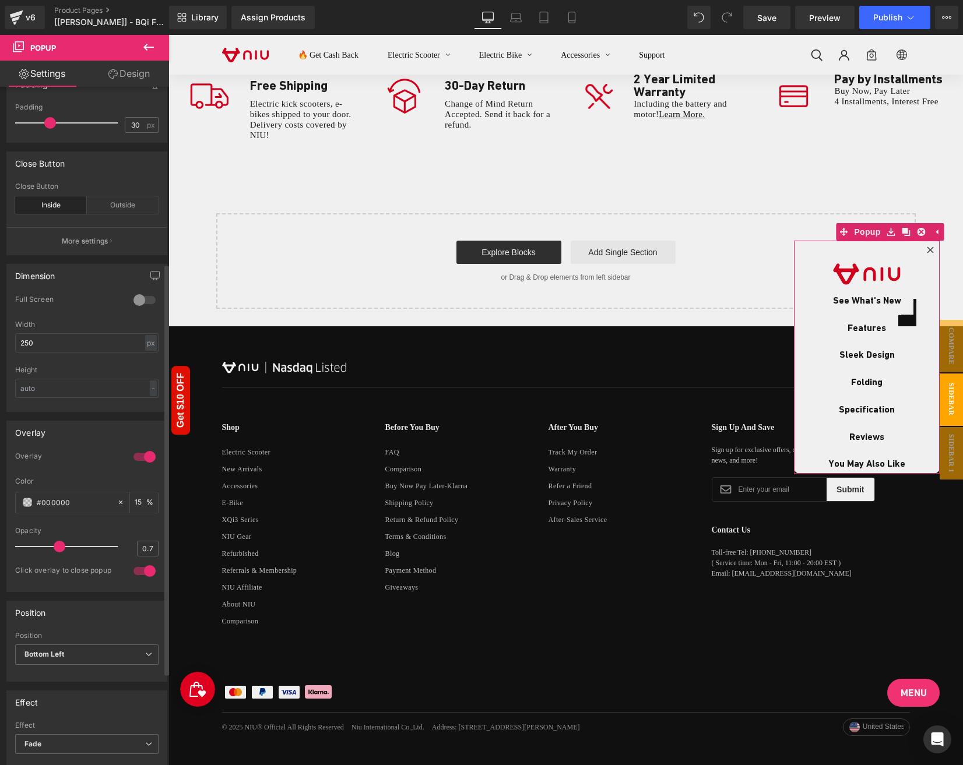
drag, startPoint x: 56, startPoint y: 540, endPoint x: 82, endPoint y: 539, distance: 26.3
click at [65, 541] on span at bounding box center [60, 547] width 12 height 12
click at [83, 541] on span at bounding box center [89, 547] width 12 height 12
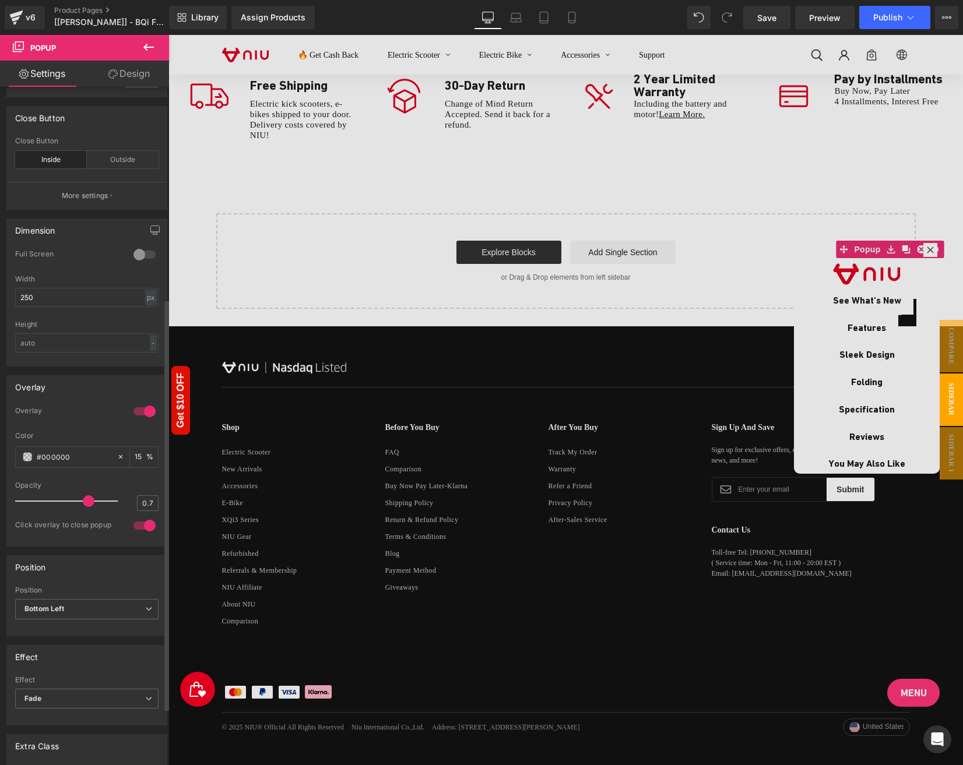
scroll to position [350, 0]
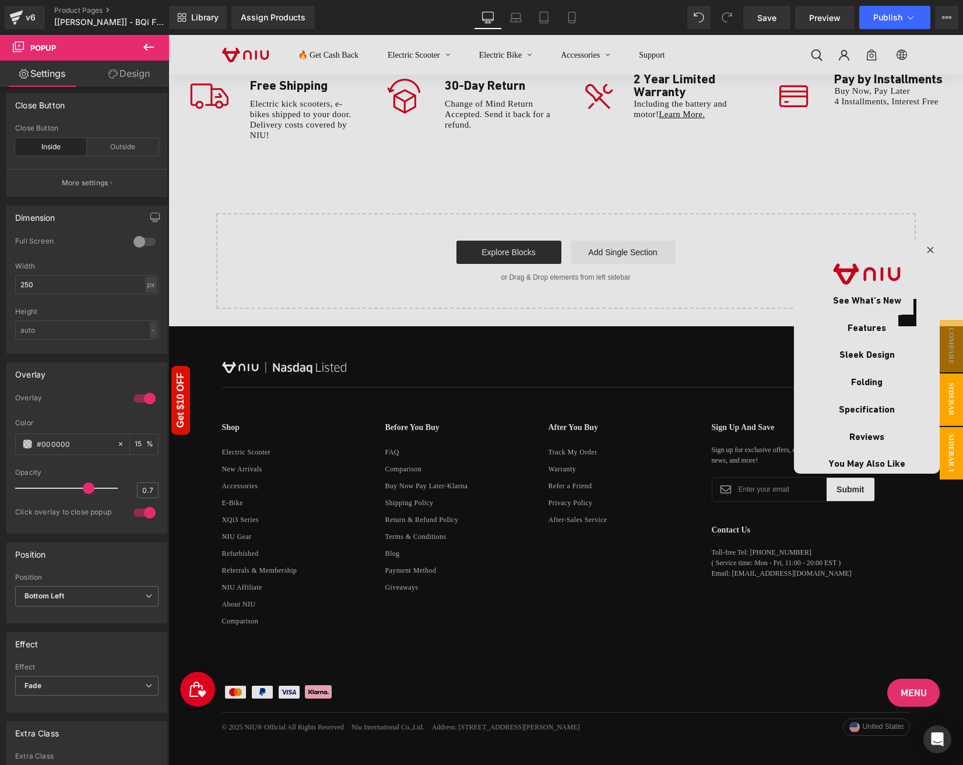
click at [952, 447] on span "Sidebar 1" at bounding box center [951, 453] width 23 height 52
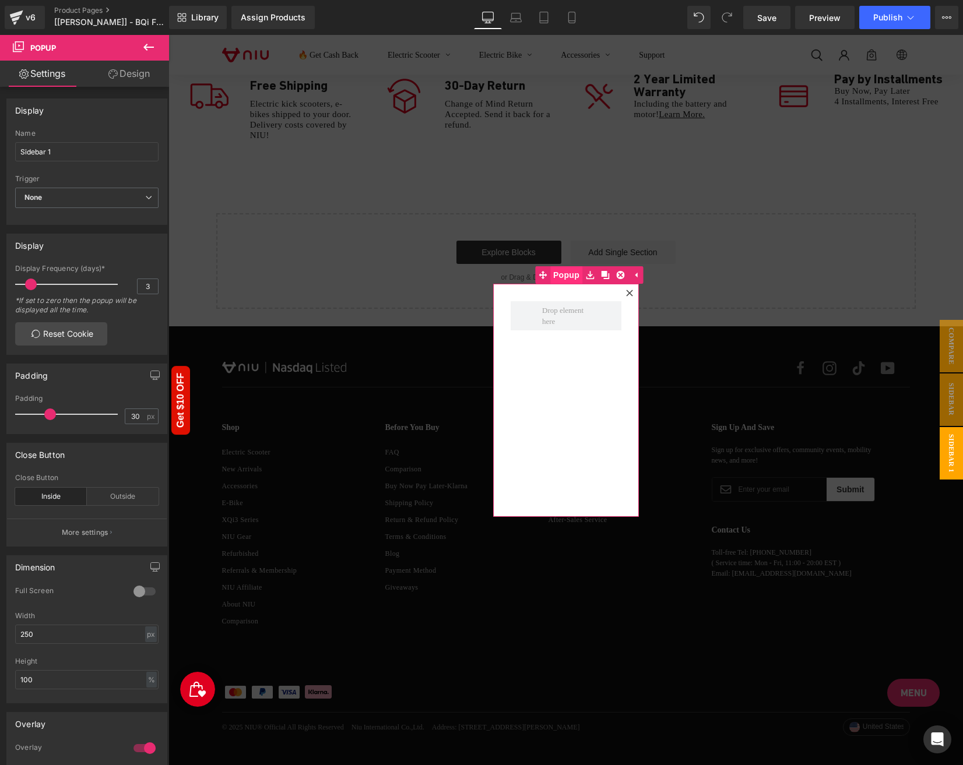
click at [562, 277] on span "Popup" at bounding box center [566, 274] width 32 height 17
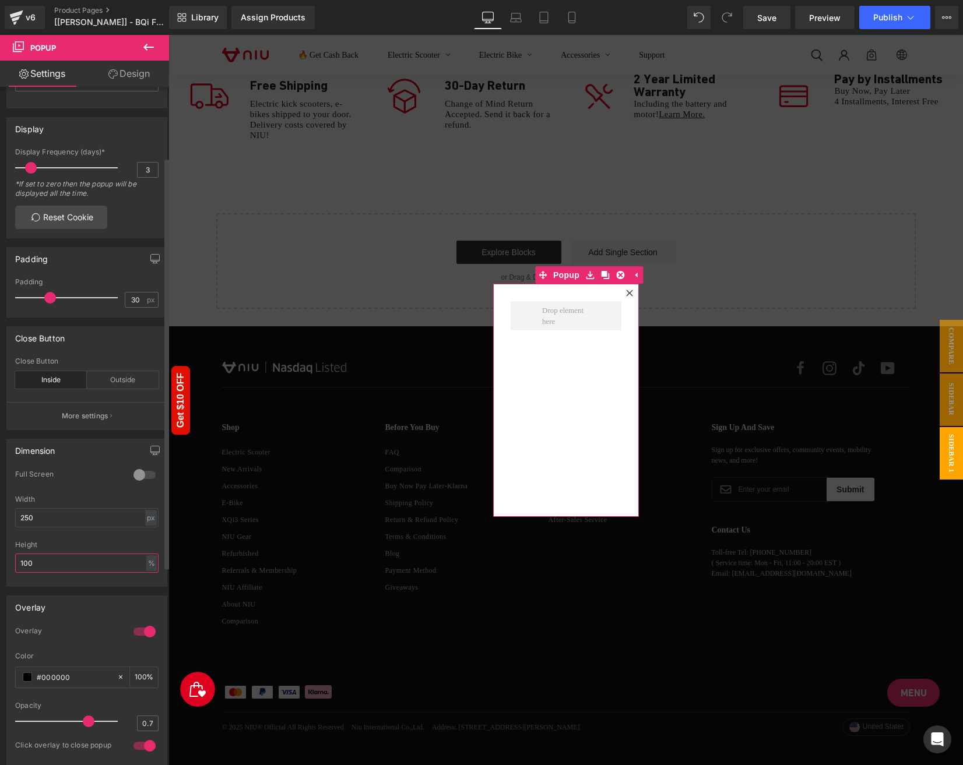
click at [77, 554] on input "100" at bounding box center [86, 563] width 143 height 19
click at [101, 611] on div "Overlay" at bounding box center [87, 607] width 160 height 22
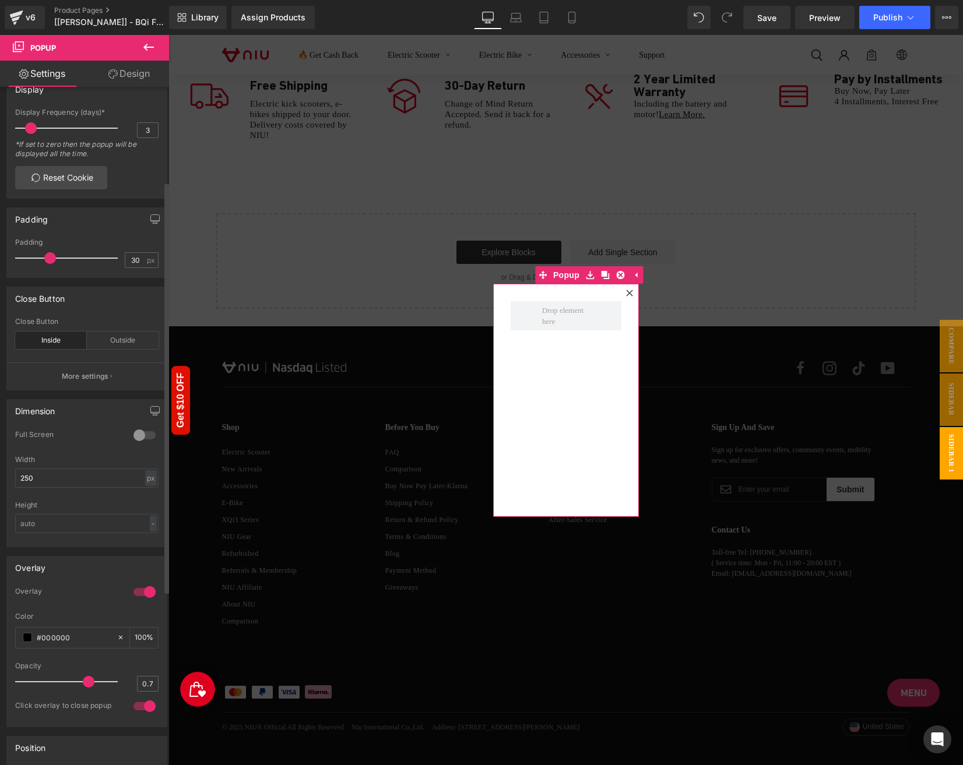
scroll to position [175, 0]
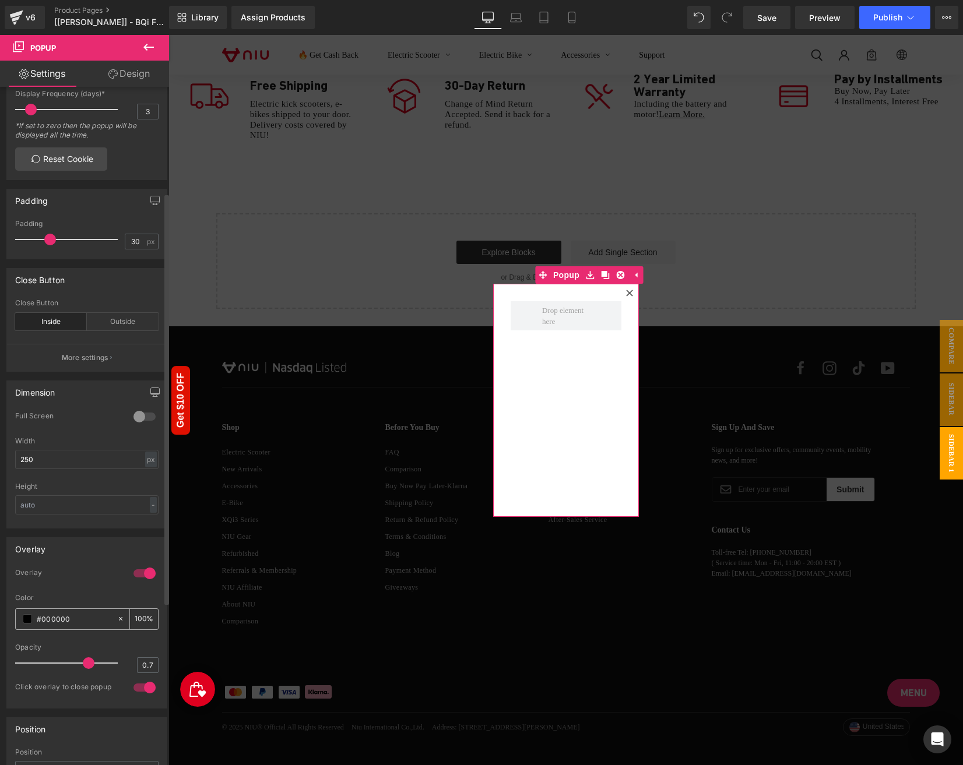
click at [81, 613] on input "#000000" at bounding box center [74, 619] width 75 height 13
click at [136, 613] on input "100" at bounding box center [141, 619] width 12 height 13
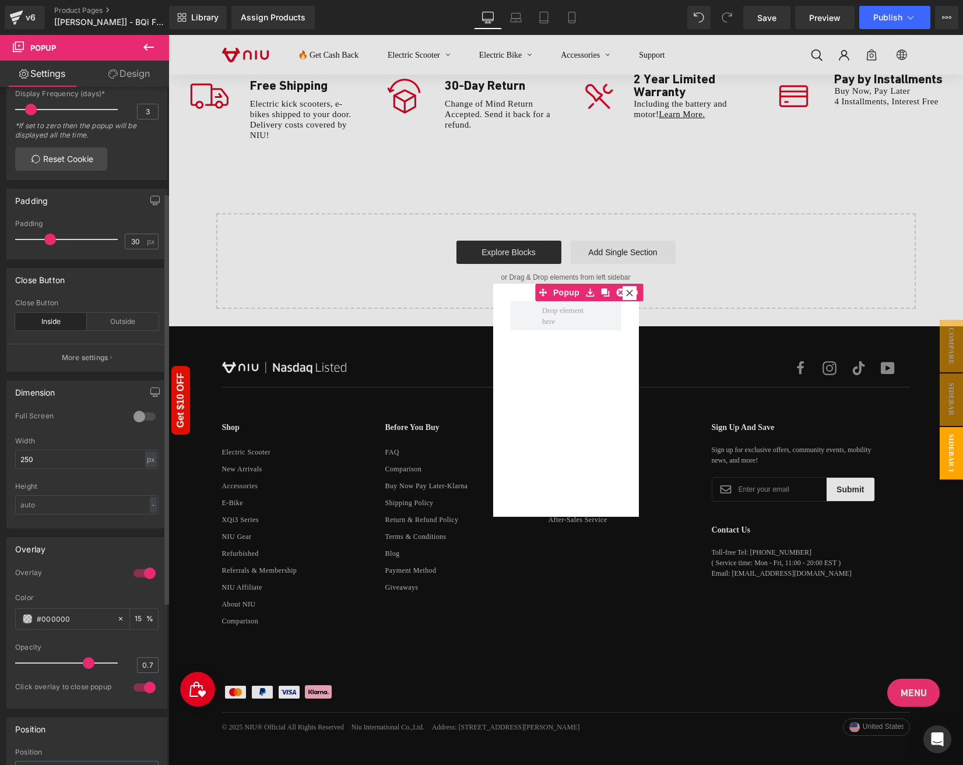
type input "15"
click at [107, 636] on div at bounding box center [86, 640] width 143 height 8
click at [91, 353] on p "More settings" at bounding box center [85, 358] width 47 height 10
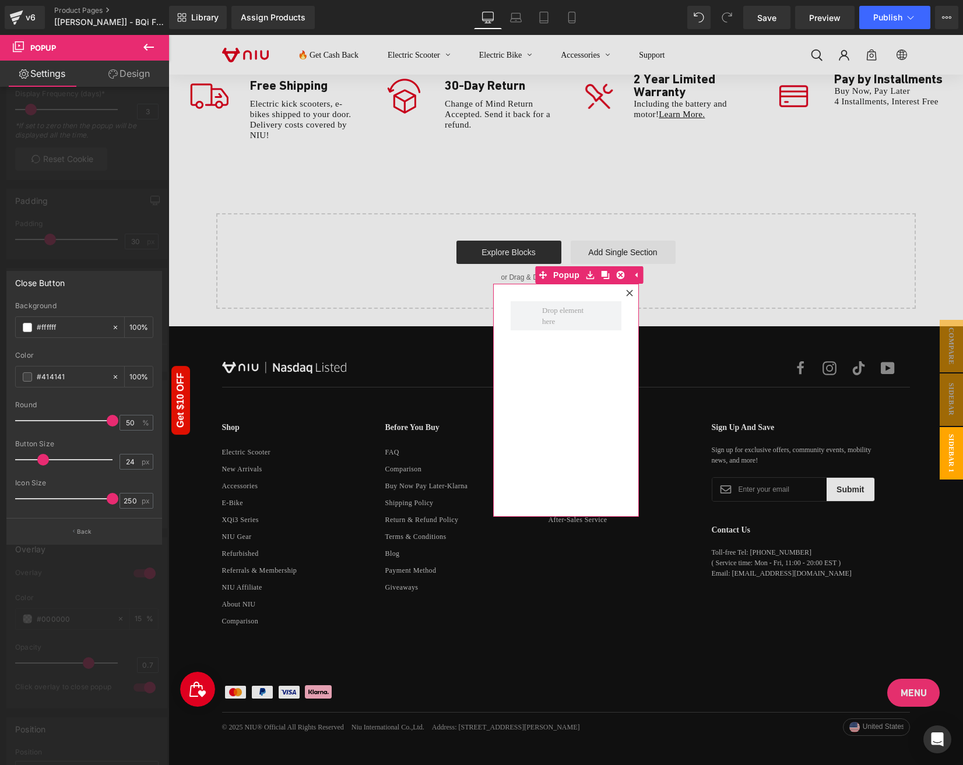
click at [71, 241] on div at bounding box center [84, 403] width 169 height 736
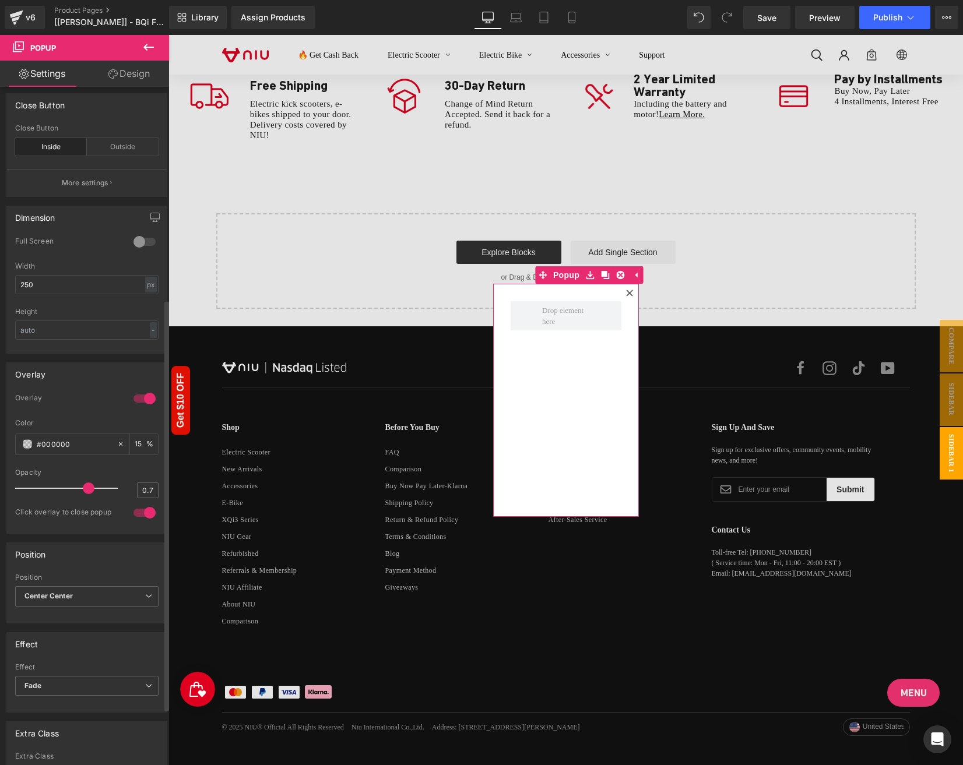
scroll to position [408, 0]
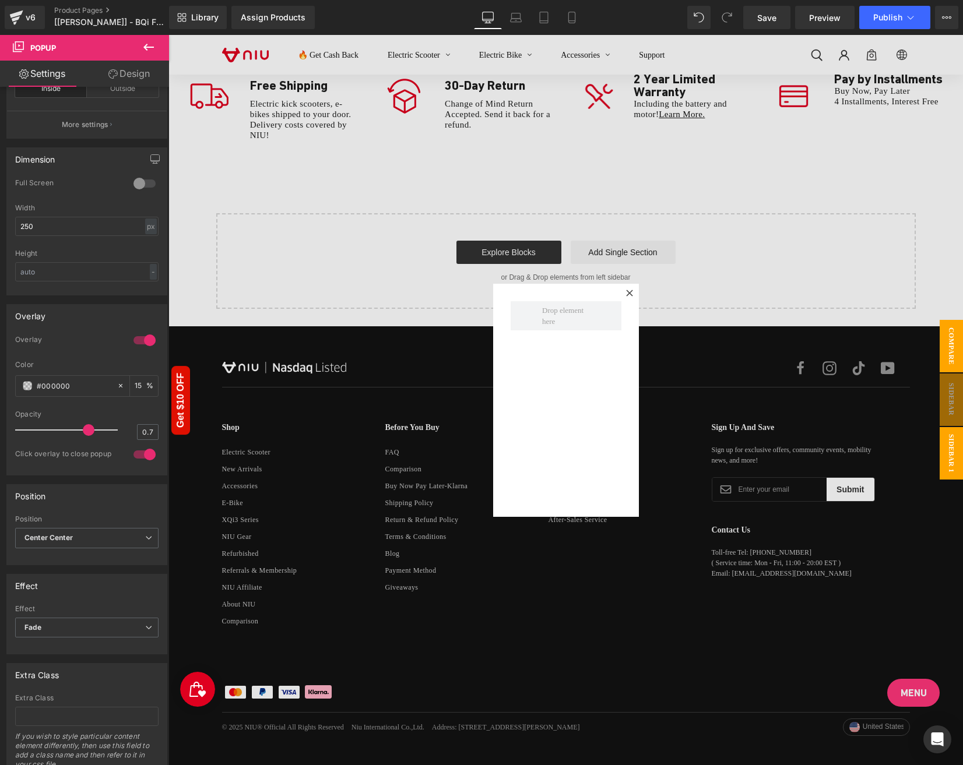
click at [954, 350] on span "Compare" at bounding box center [951, 346] width 23 height 52
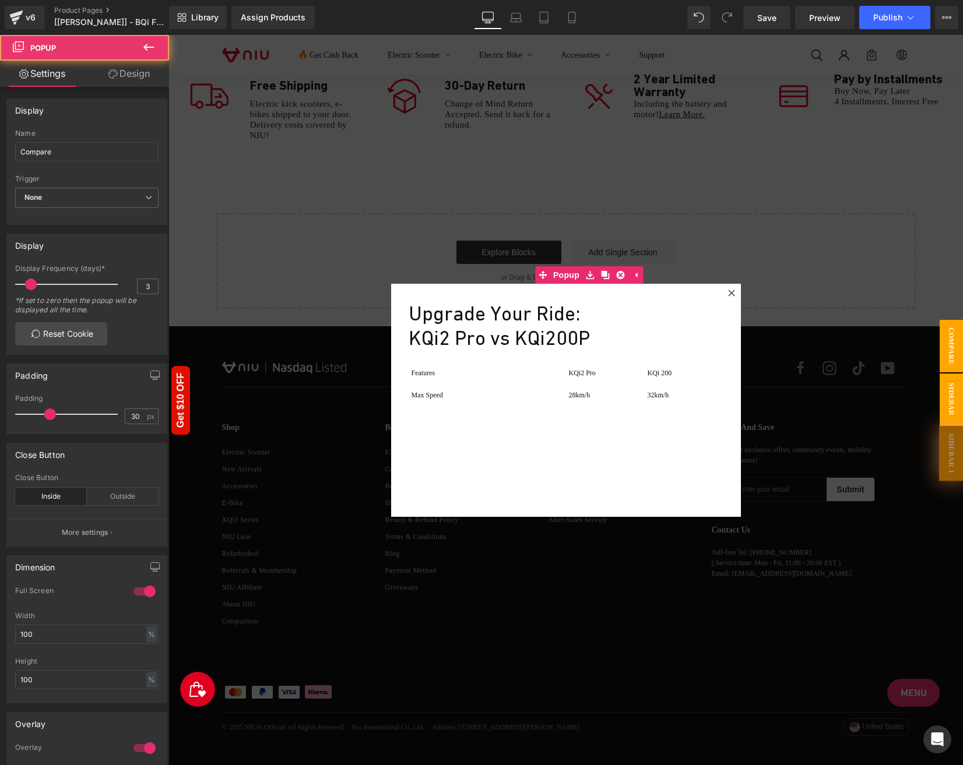
click at [954, 384] on span "Sidebar" at bounding box center [951, 400] width 23 height 52
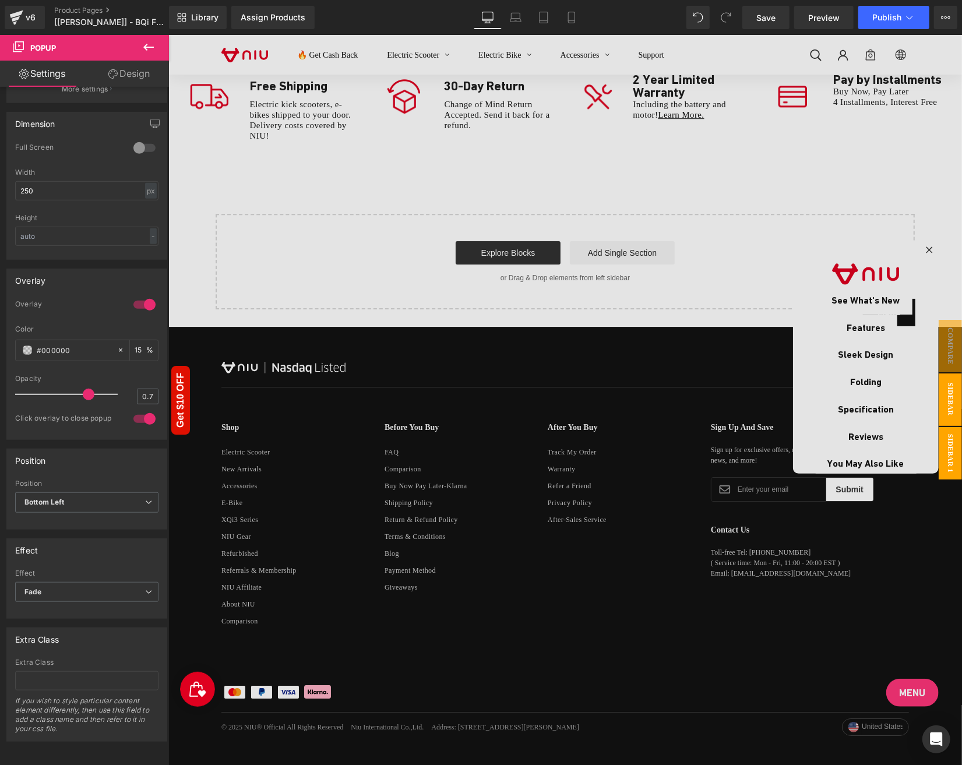
scroll to position [4583, 0]
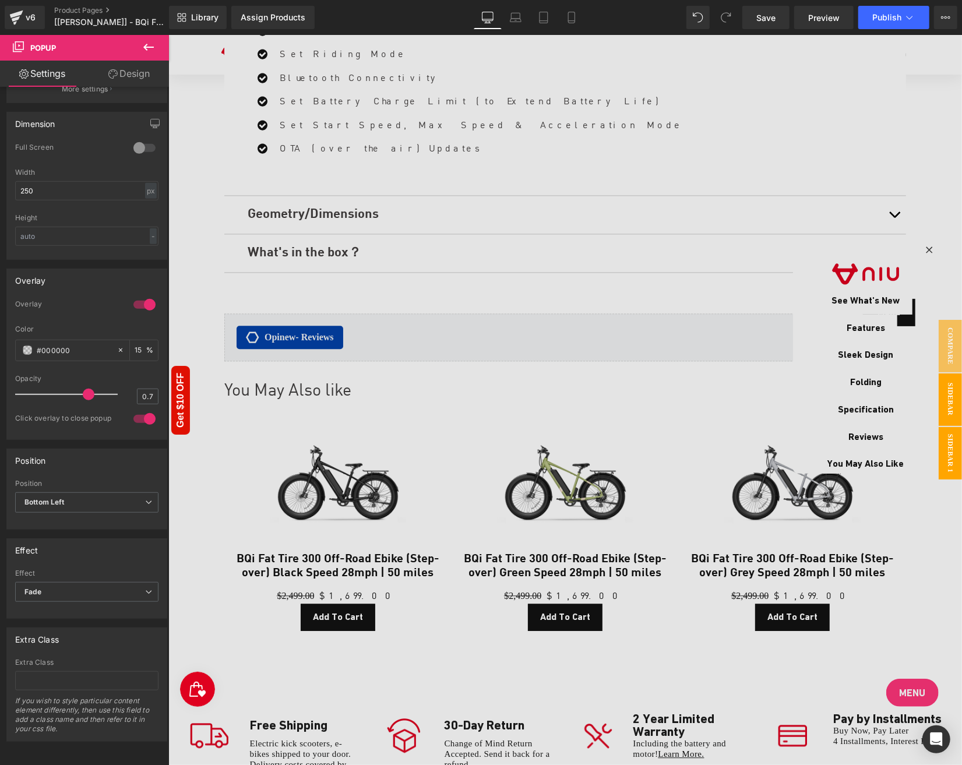
click at [953, 450] on span "Sidebar 1" at bounding box center [949, 453] width 23 height 52
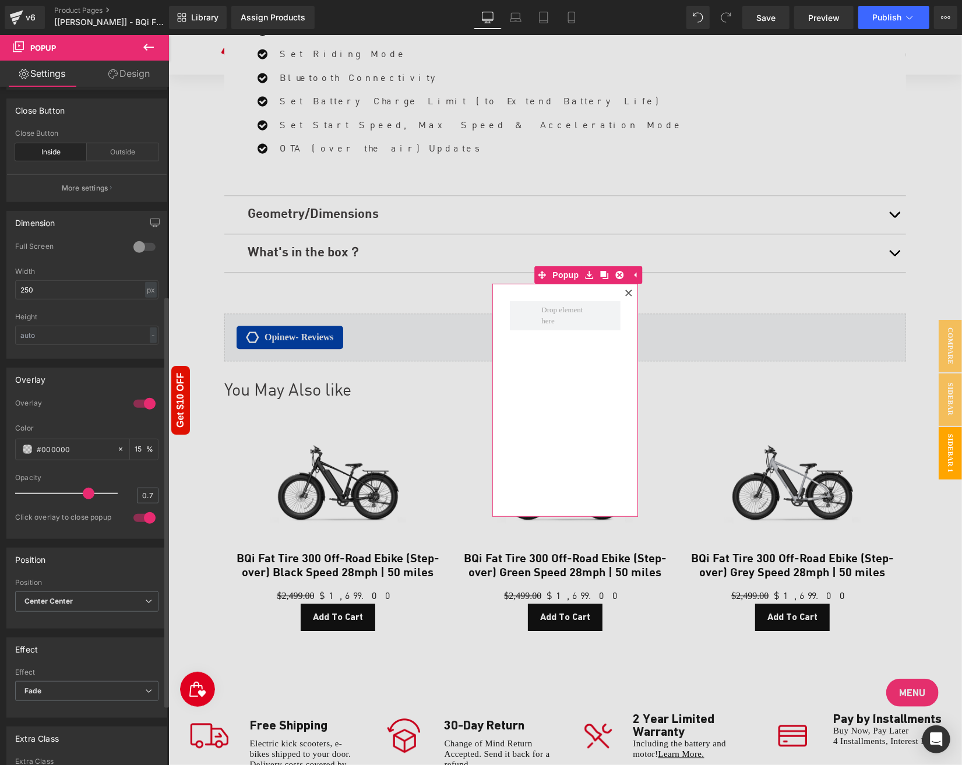
scroll to position [350, 0]
click at [57, 586] on span "Center Center" at bounding box center [86, 596] width 143 height 20
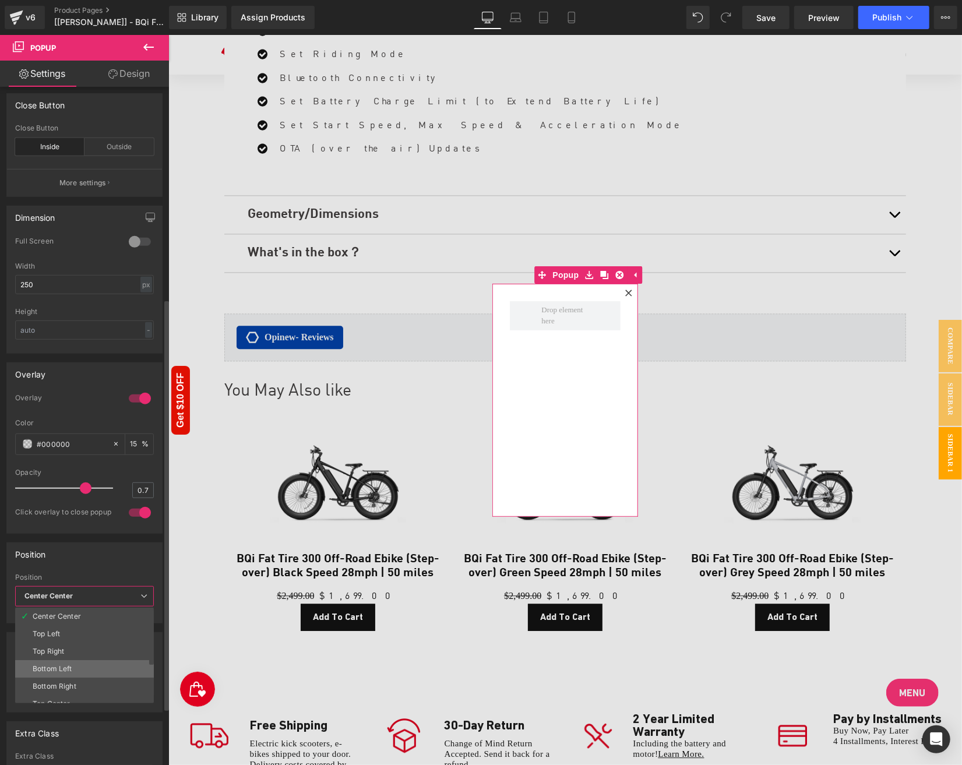
click at [78, 660] on li "Bottom Left" at bounding box center [87, 668] width 144 height 17
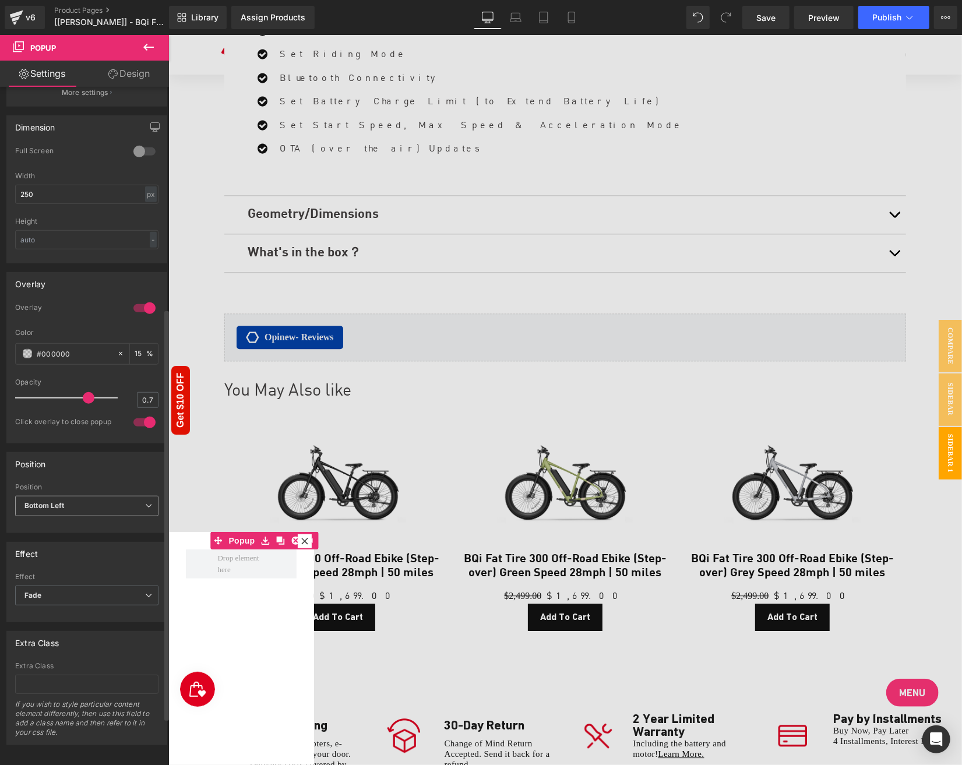
scroll to position [444, 0]
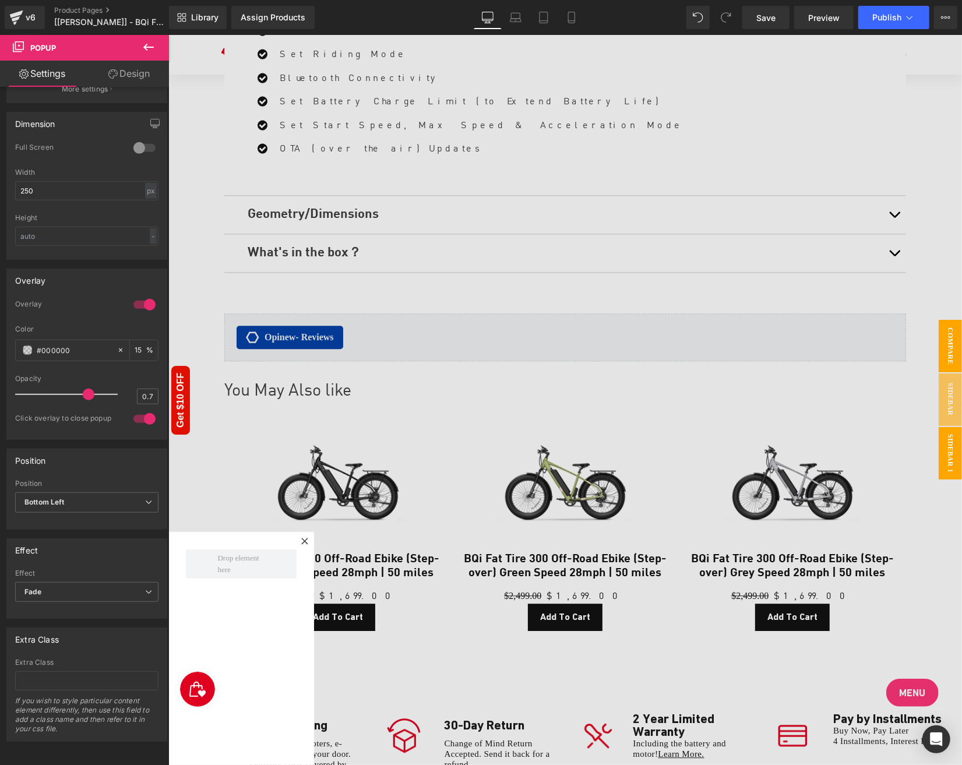
click at [948, 340] on span "Compare" at bounding box center [949, 345] width 23 height 52
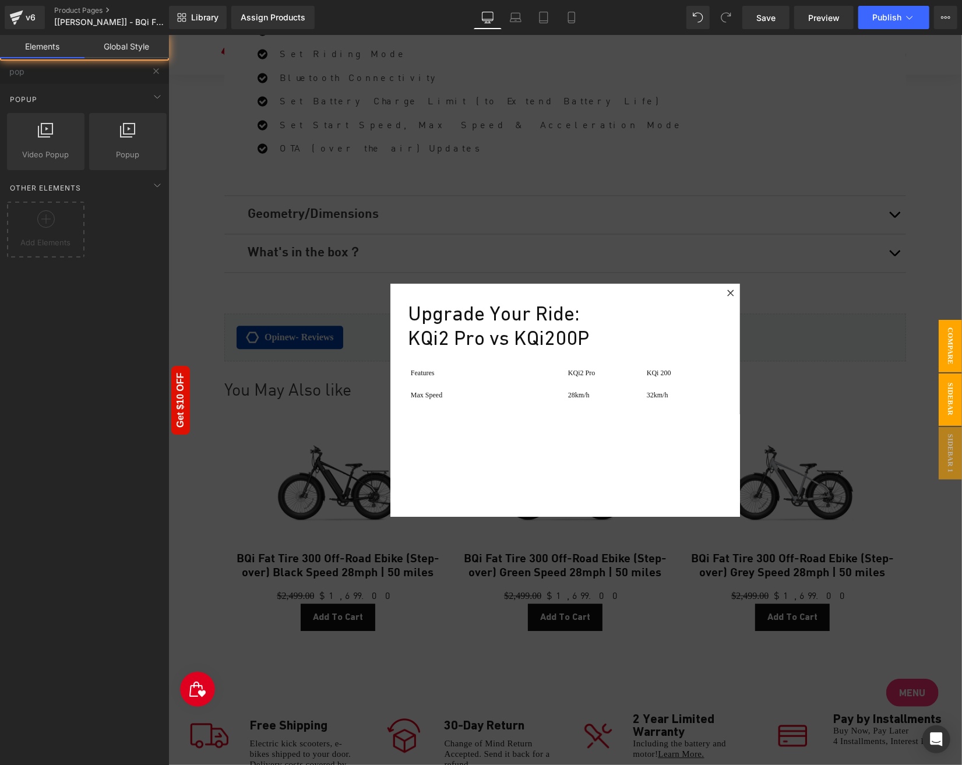
click at [958, 406] on span "Sidebar" at bounding box center [949, 399] width 23 height 52
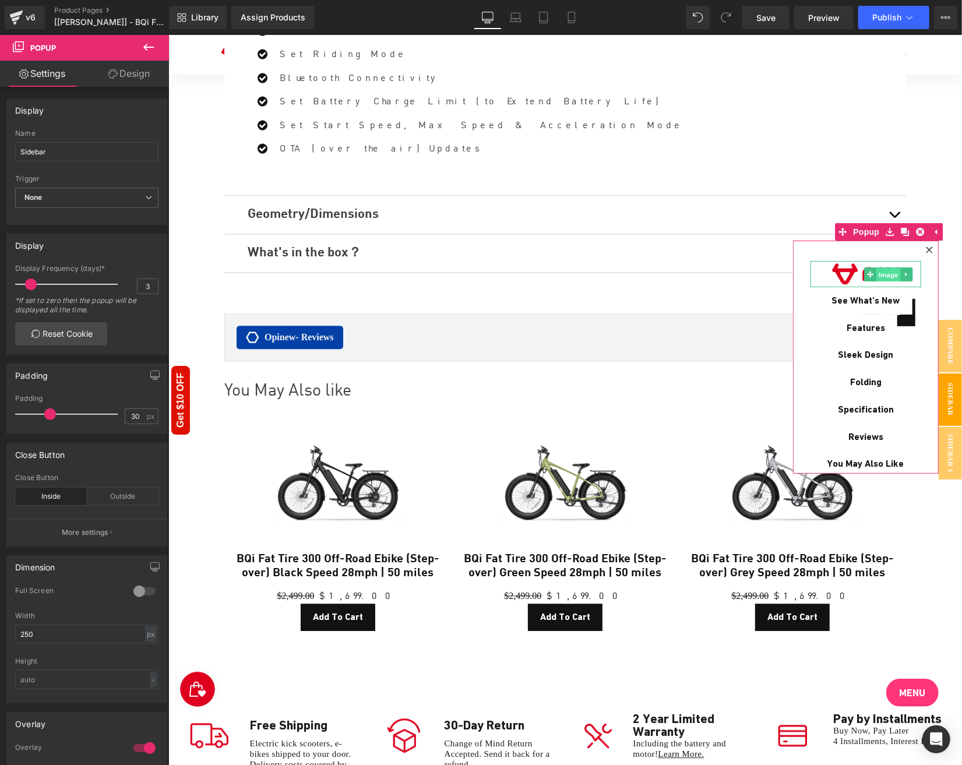
click at [894, 268] on span "Image" at bounding box center [889, 274] width 24 height 14
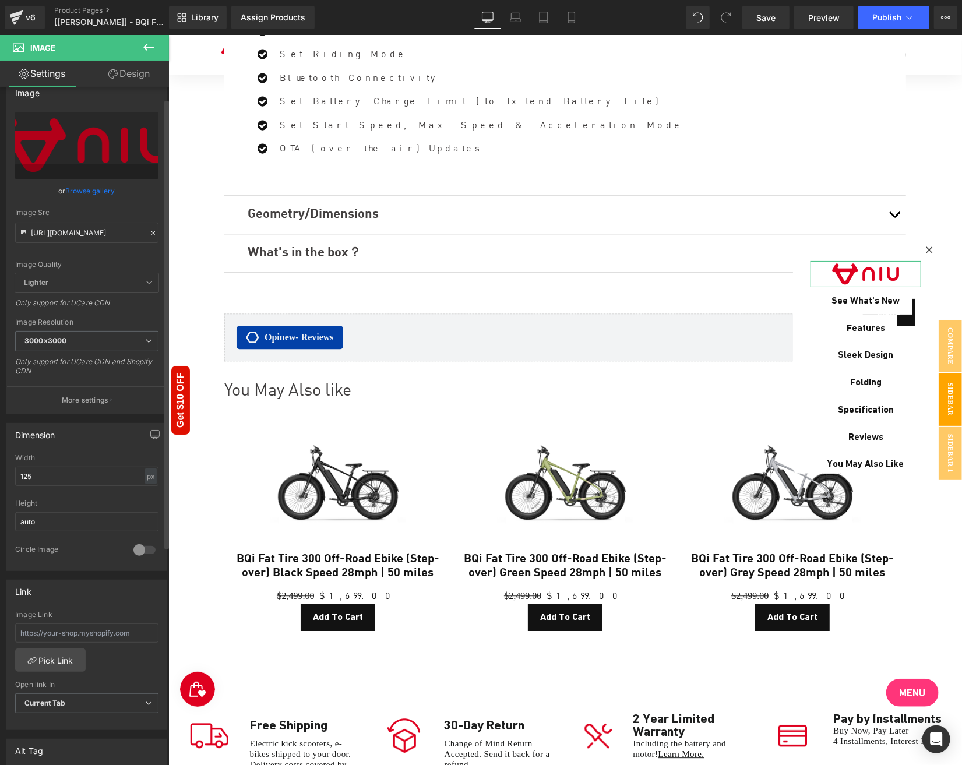
scroll to position [0, 0]
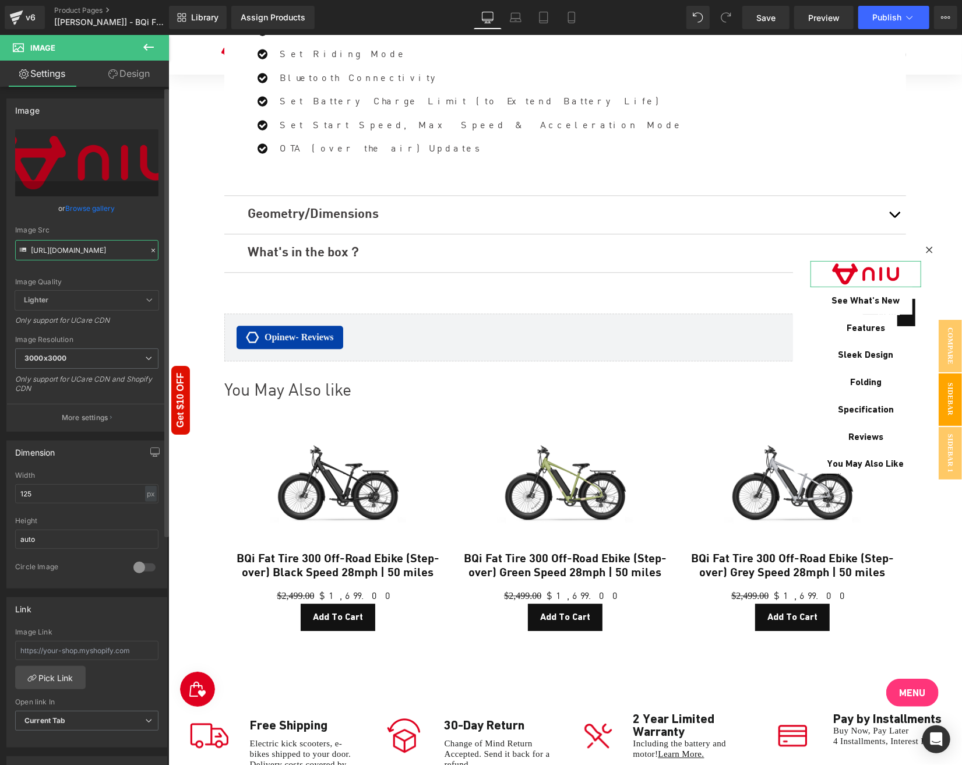
click at [65, 241] on input "https://cdn.shopify.com/s/files/1/0554/6944/1084/files/gempages_446628546337572…" at bounding box center [86, 250] width 143 height 20
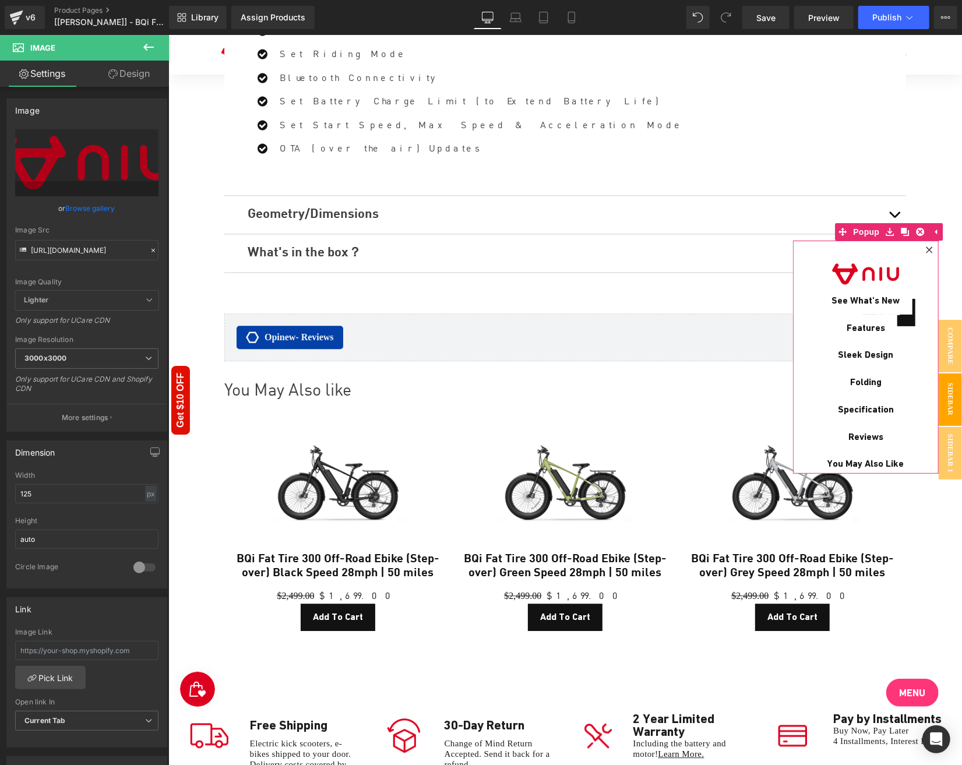
click at [831, 246] on div "Menu Button Image See What's New Button Features Button Sleek Design Button Fol…" at bounding box center [866, 356] width 146 height 233
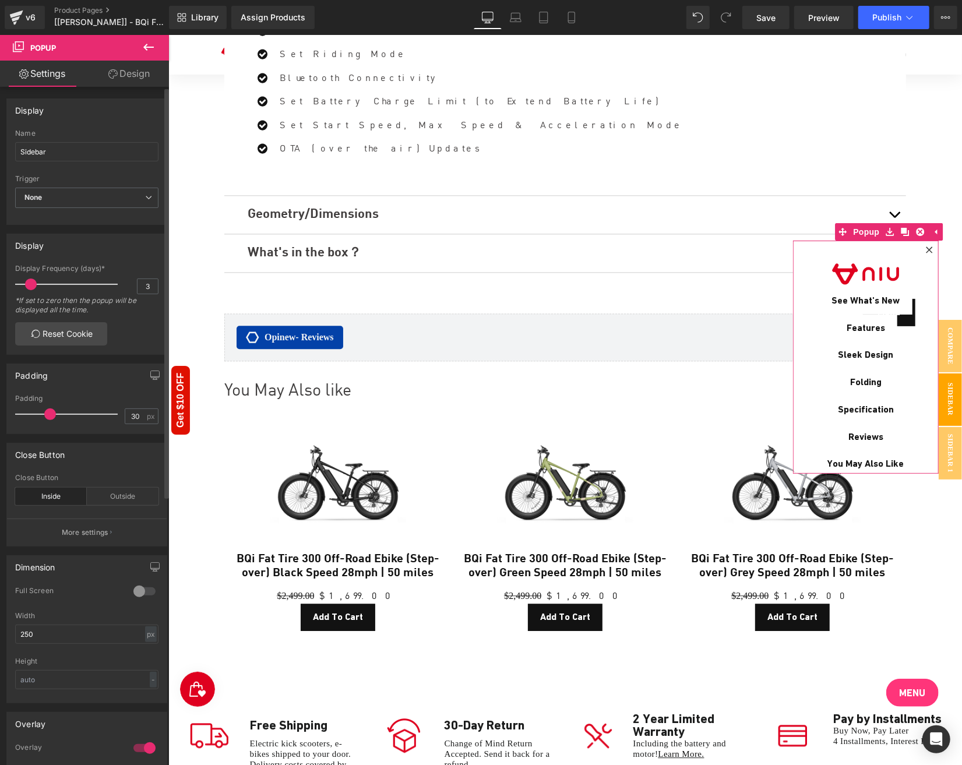
click at [121, 474] on div "Close Button" at bounding box center [86, 478] width 143 height 8
click at [118, 493] on div "Outside" at bounding box center [123, 496] width 72 height 17
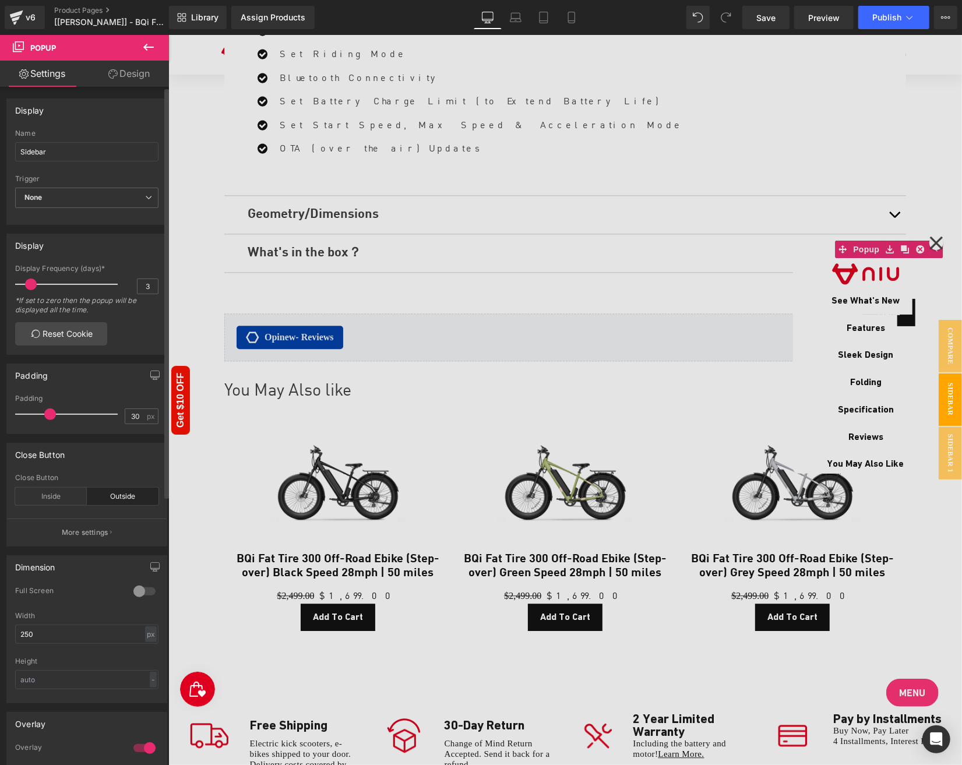
click at [118, 493] on div "Outside" at bounding box center [123, 496] width 72 height 17
click at [70, 495] on div "Inside" at bounding box center [51, 496] width 72 height 17
click at [944, 448] on span "Sidebar 1" at bounding box center [949, 453] width 23 height 52
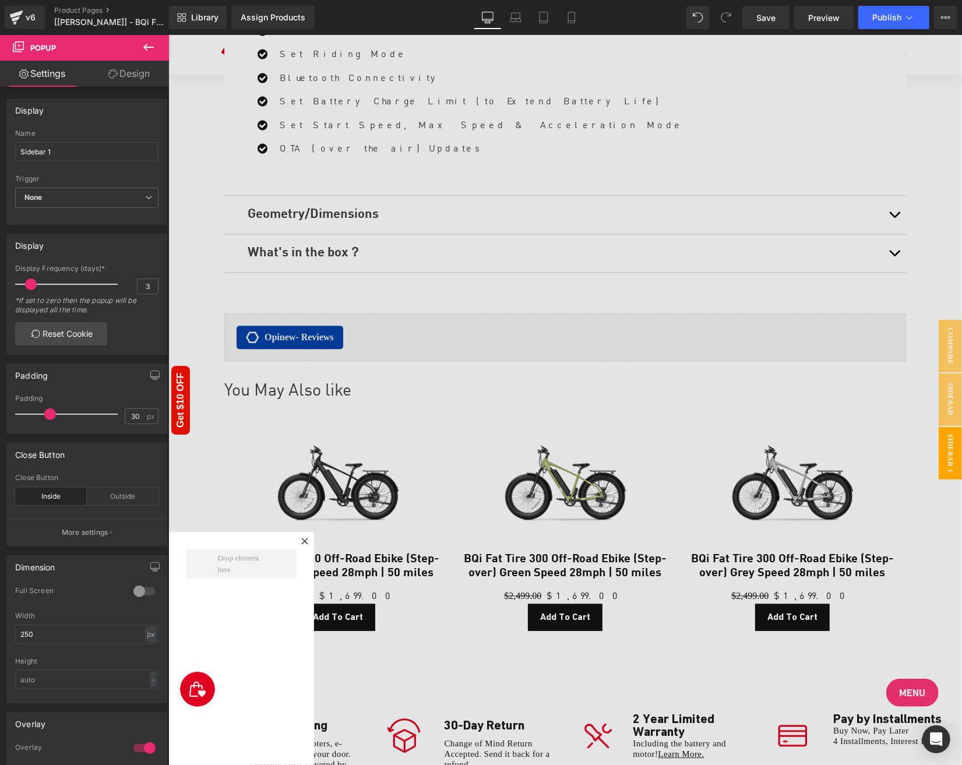
click at [139, 49] on button at bounding box center [148, 48] width 41 height 26
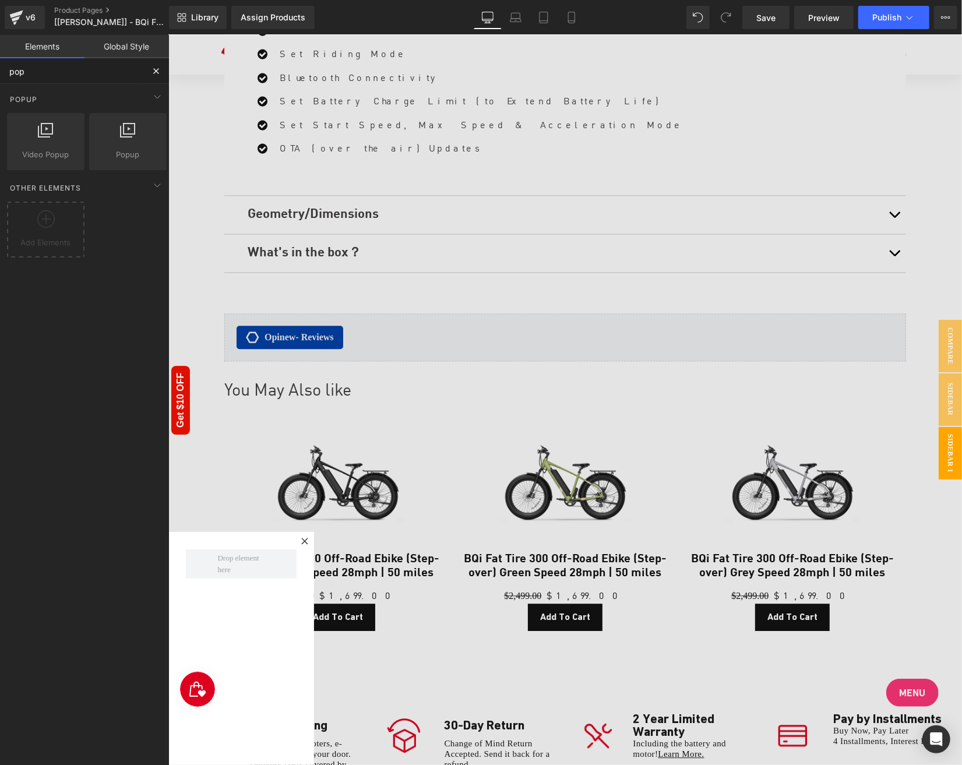
click at [106, 76] on input "pop" at bounding box center [71, 71] width 143 height 26
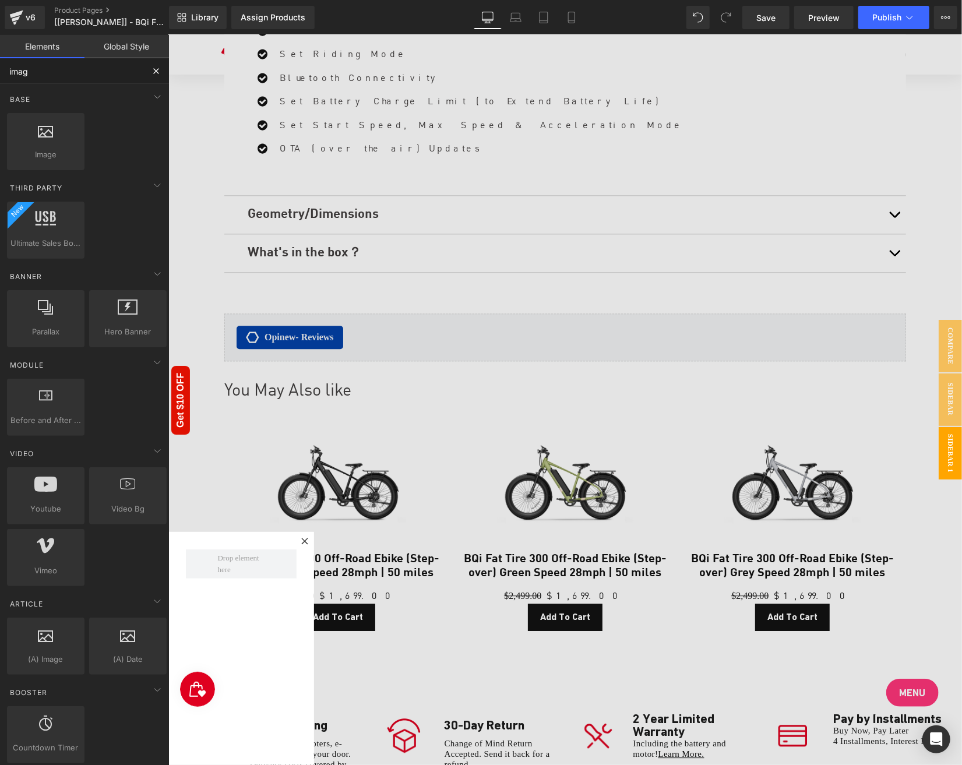
type input "image"
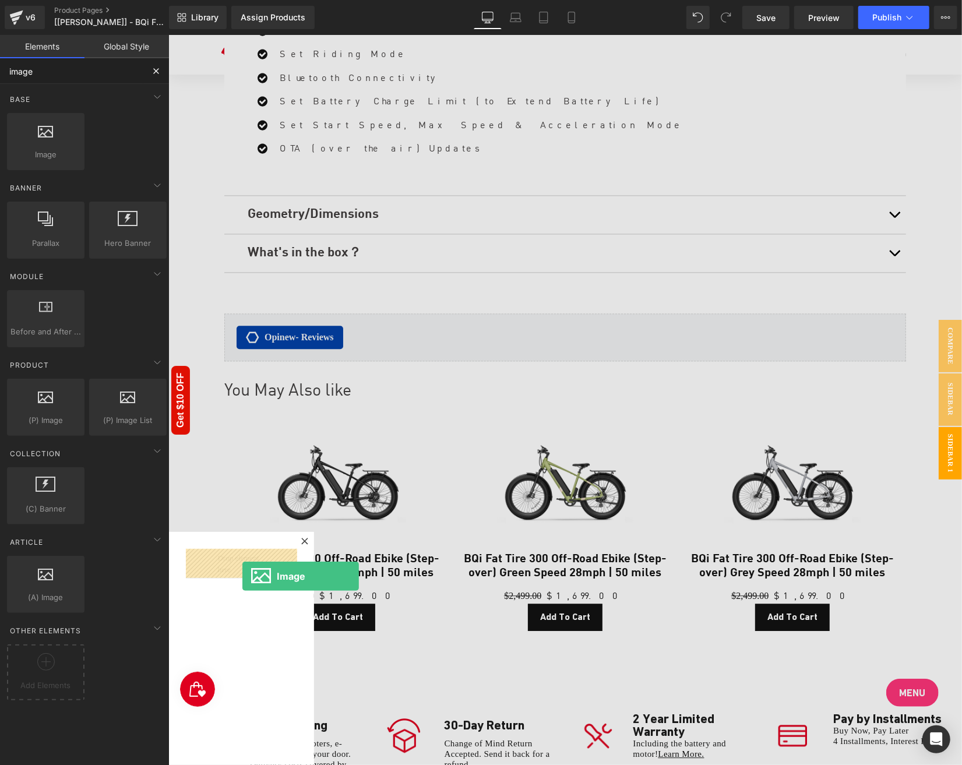
drag, startPoint x: 208, startPoint y: 192, endPoint x: 242, endPoint y: 576, distance: 385.6
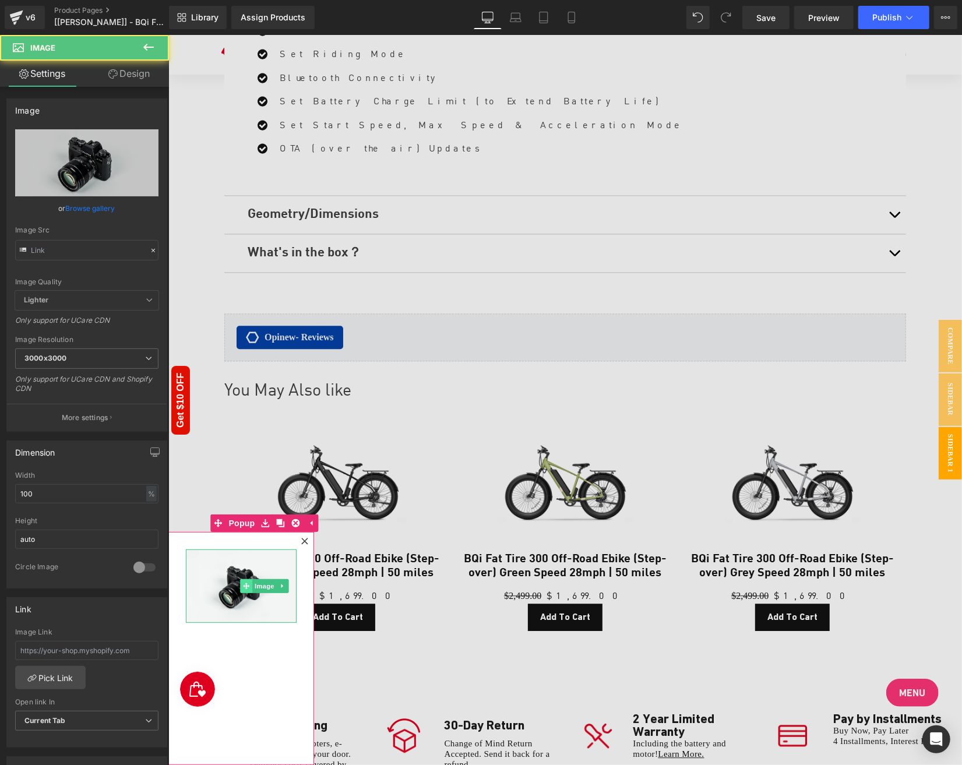
click at [247, 582] on icon at bounding box center [245, 585] width 6 height 7
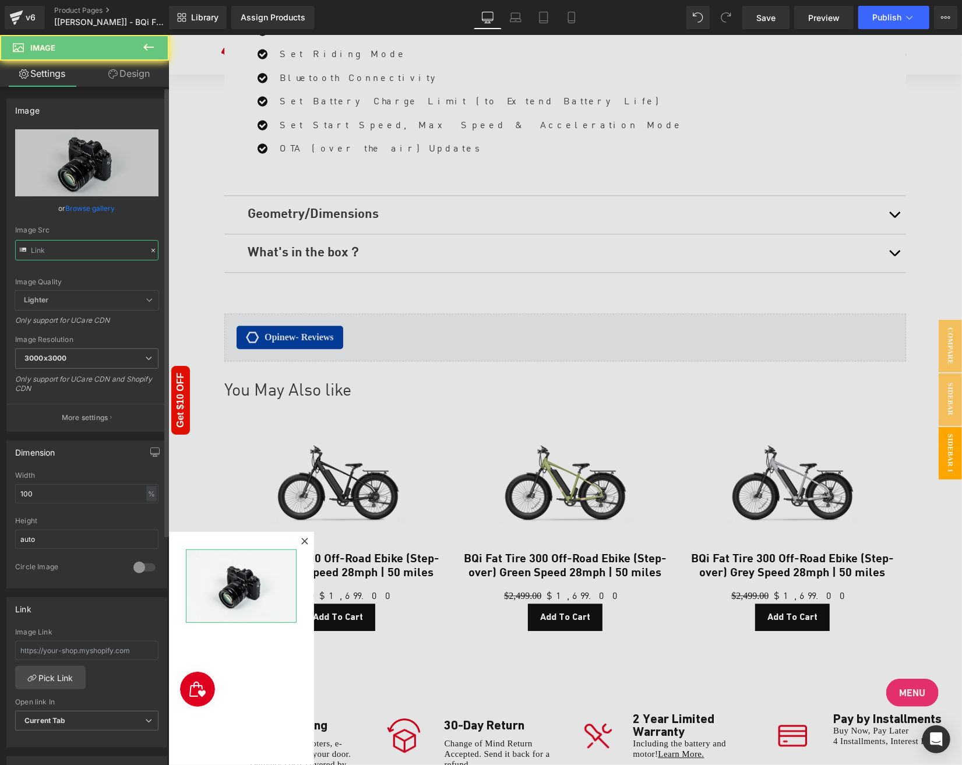
click at [72, 249] on input "text" at bounding box center [86, 250] width 143 height 20
paste input "https://cdn.shopify.com/s/files/1/0554/6944/1084/files/gempages_446628546337572…"
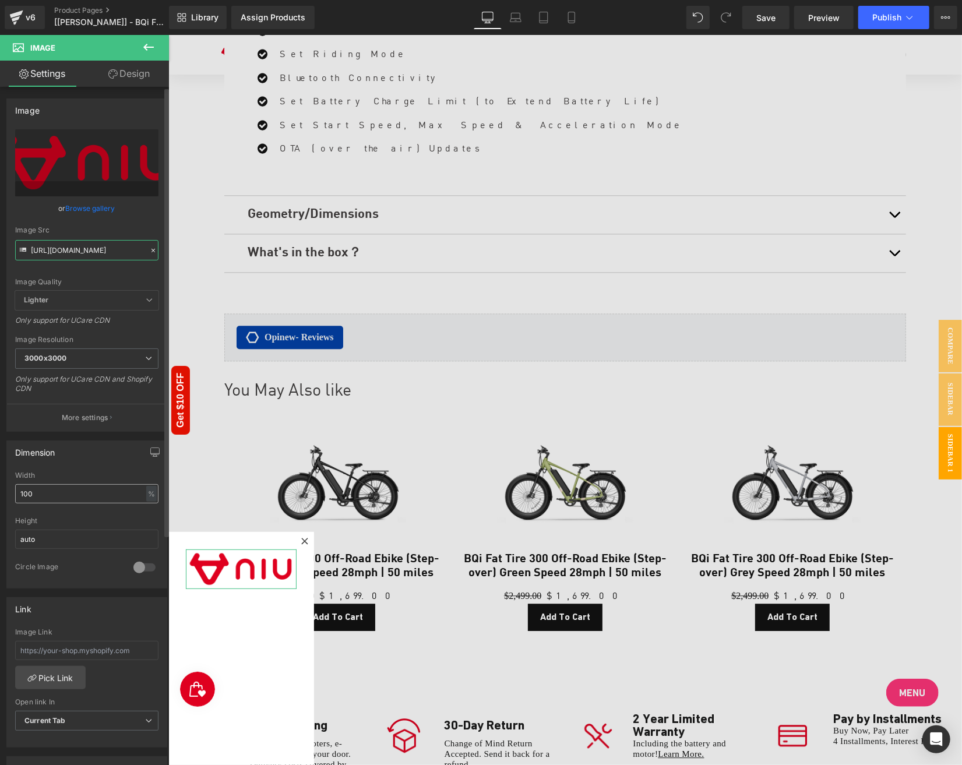
type input "https://cdn.shopify.com/s/files/1/0554/6944/1084/files/gempages_446628546337572…"
click at [44, 494] on input "100" at bounding box center [86, 493] width 143 height 19
click at [43, 494] on input "100" at bounding box center [86, 493] width 143 height 19
type input "1"
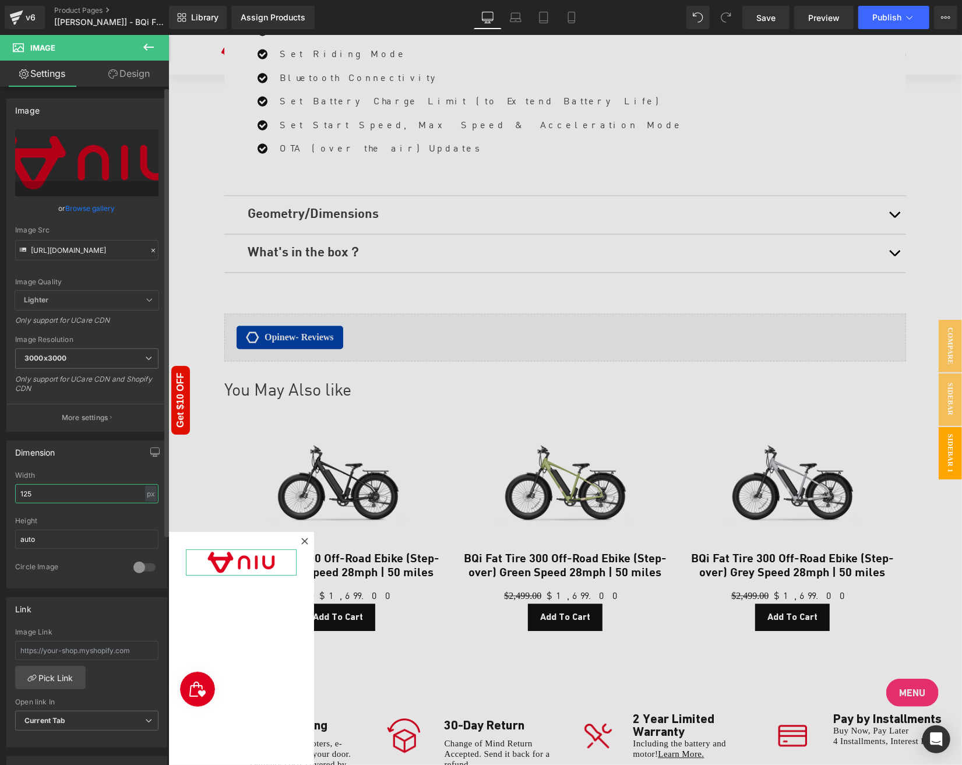
type input "125"
click at [955, 343] on span "Compare" at bounding box center [949, 345] width 23 height 52
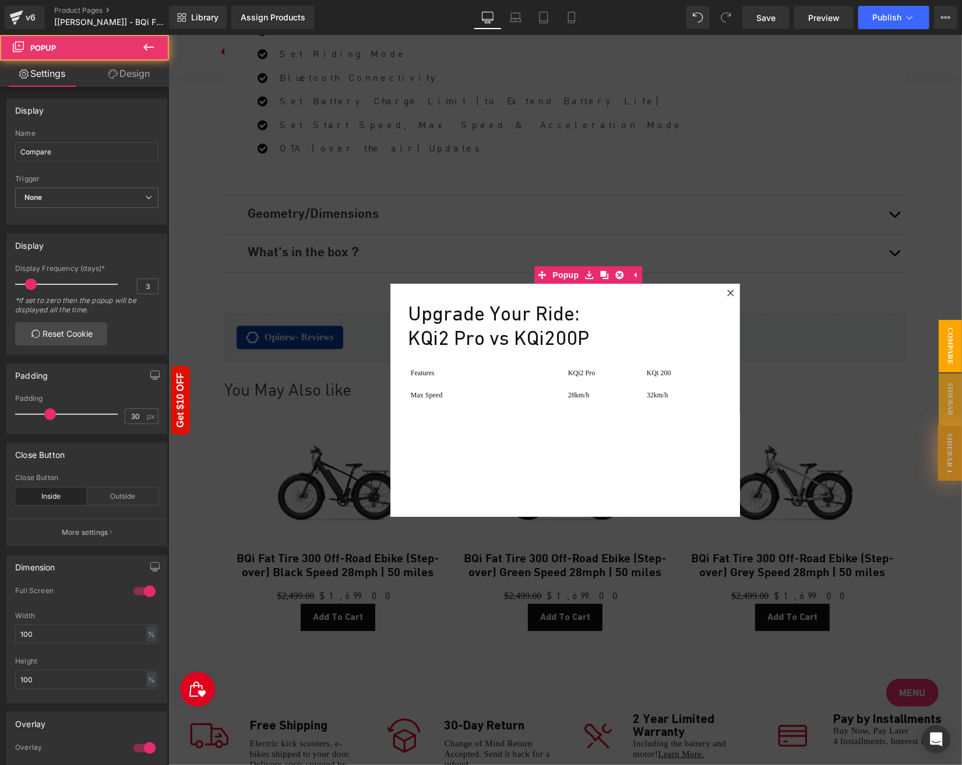
click at [955, 368] on span "Compare" at bounding box center [949, 345] width 23 height 52
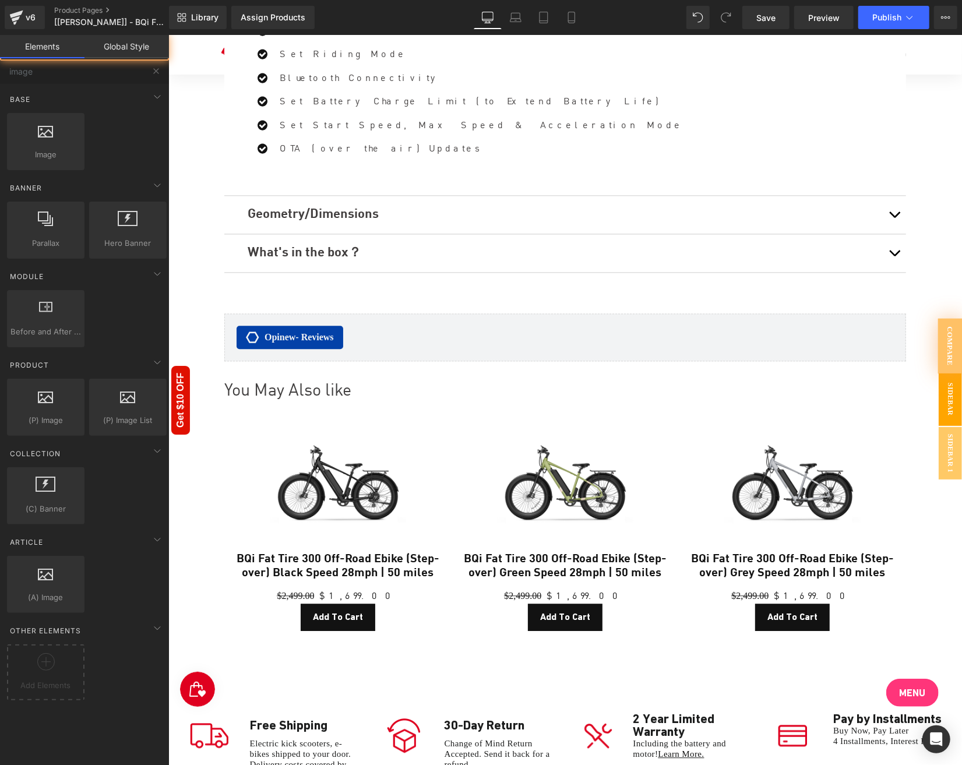
click at [957, 379] on span "Sidebar" at bounding box center [949, 399] width 23 height 52
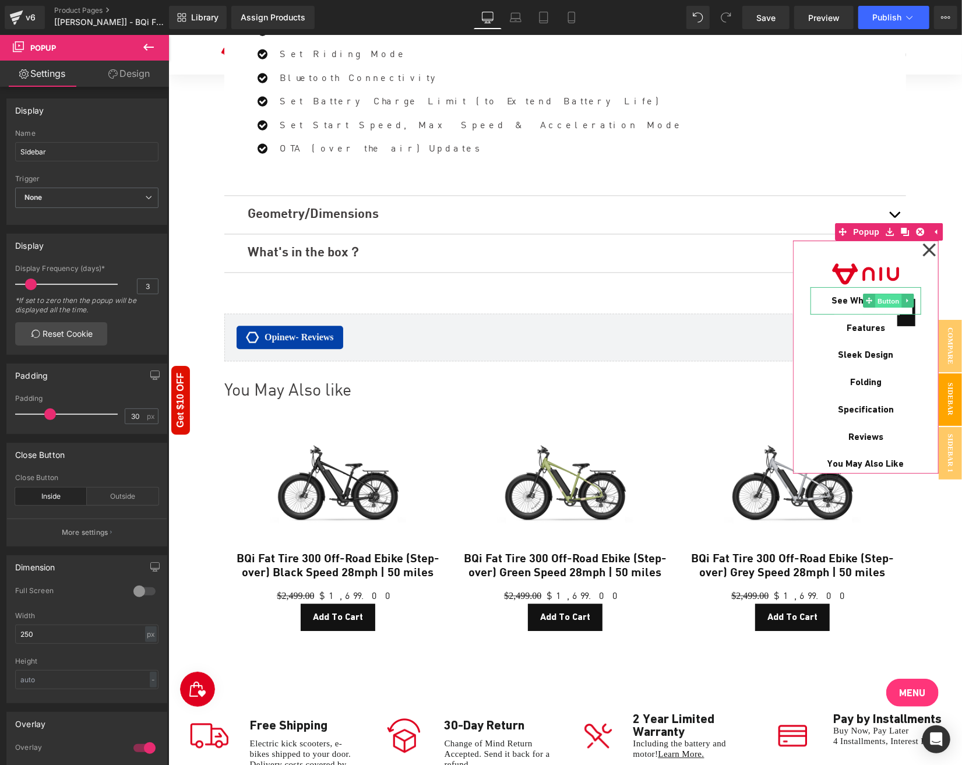
click at [876, 305] on span "Button" at bounding box center [888, 301] width 27 height 14
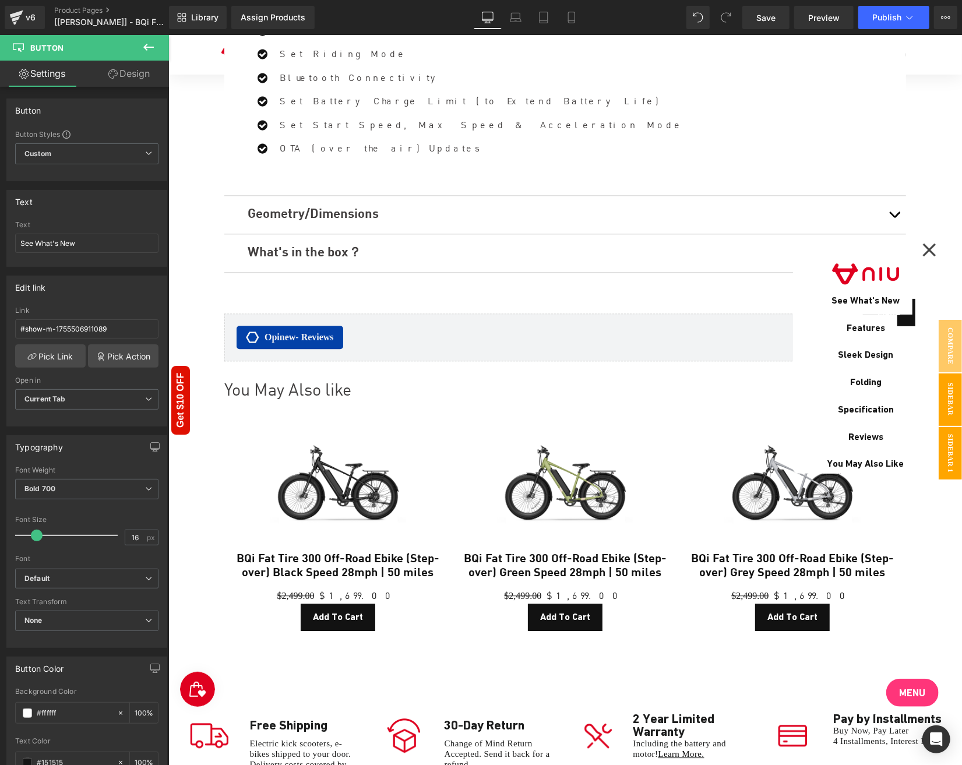
click at [950, 457] on span "Sidebar 1" at bounding box center [949, 453] width 23 height 52
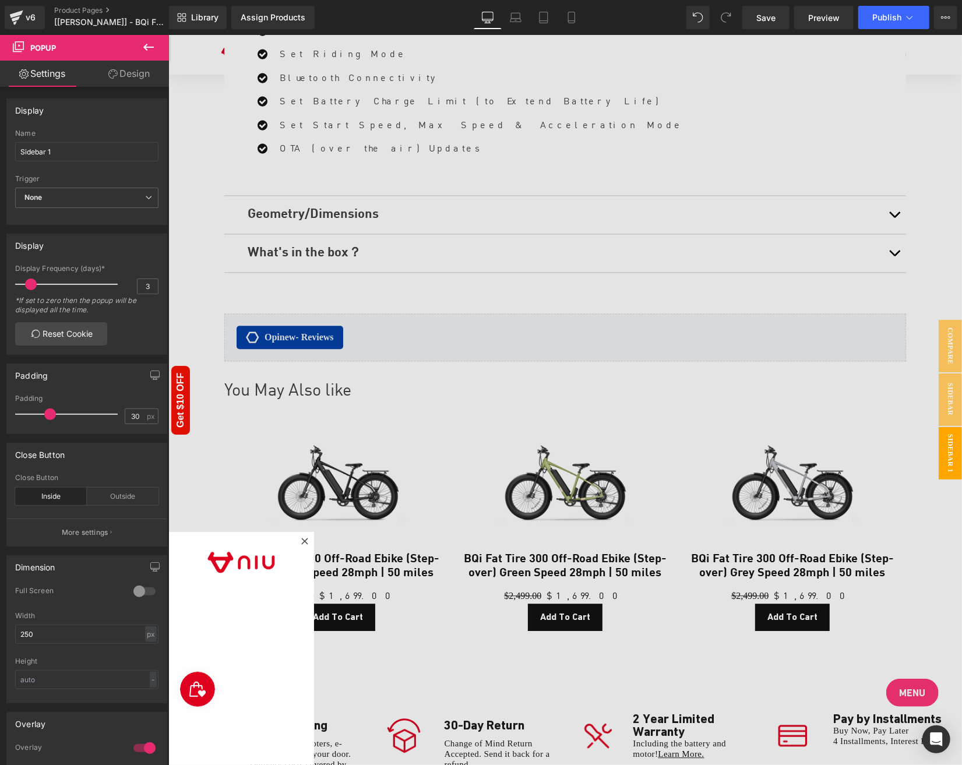
click at [153, 51] on icon at bounding box center [149, 47] width 14 height 14
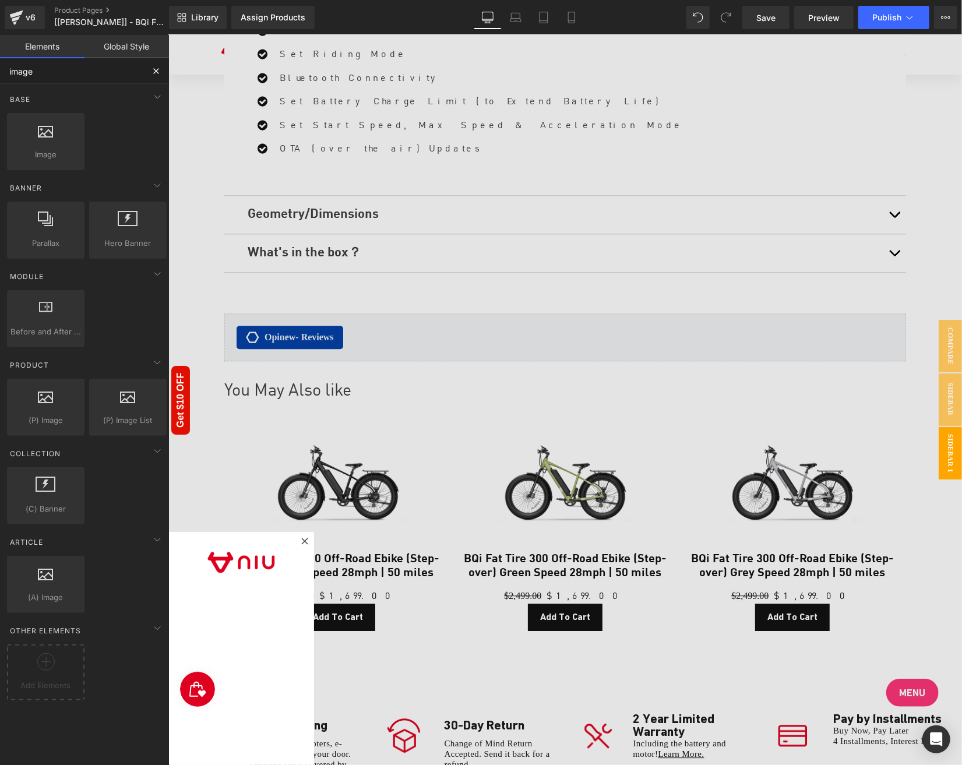
click at [100, 82] on input "image" at bounding box center [71, 71] width 143 height 26
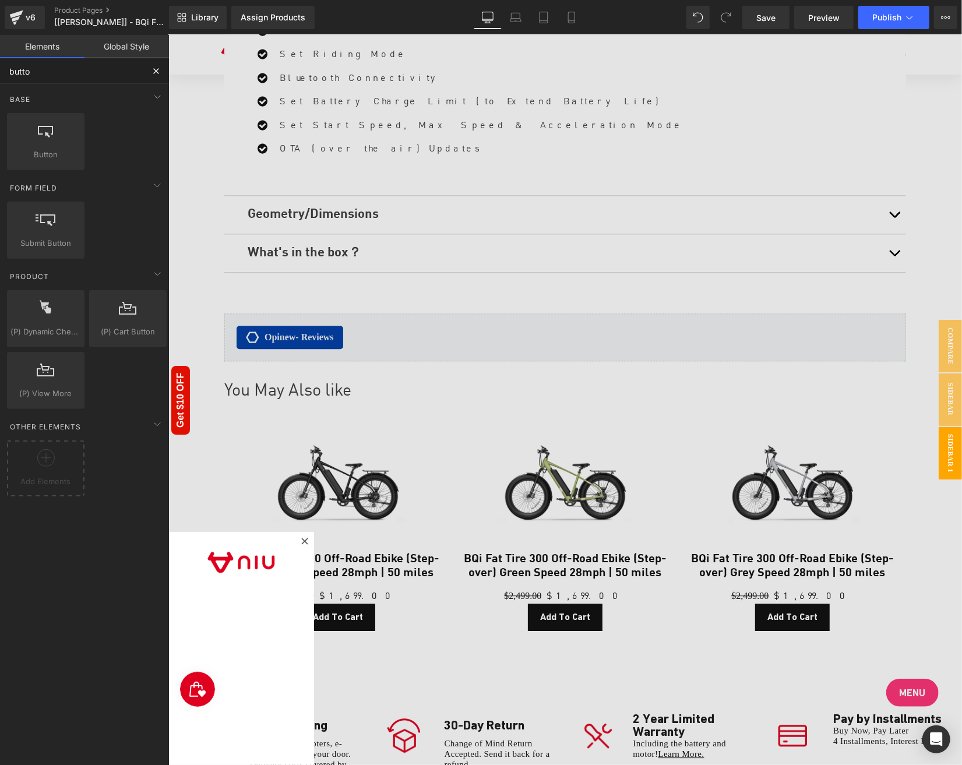
type input "button"
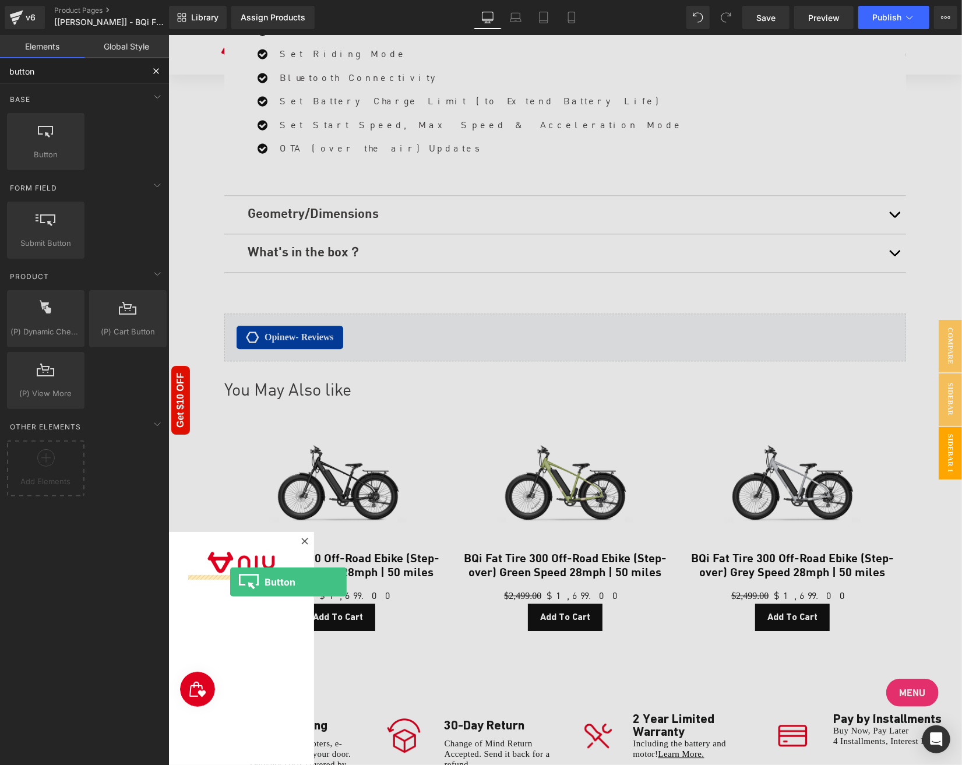
drag, startPoint x: 212, startPoint y: 180, endPoint x: 230, endPoint y: 582, distance: 403.2
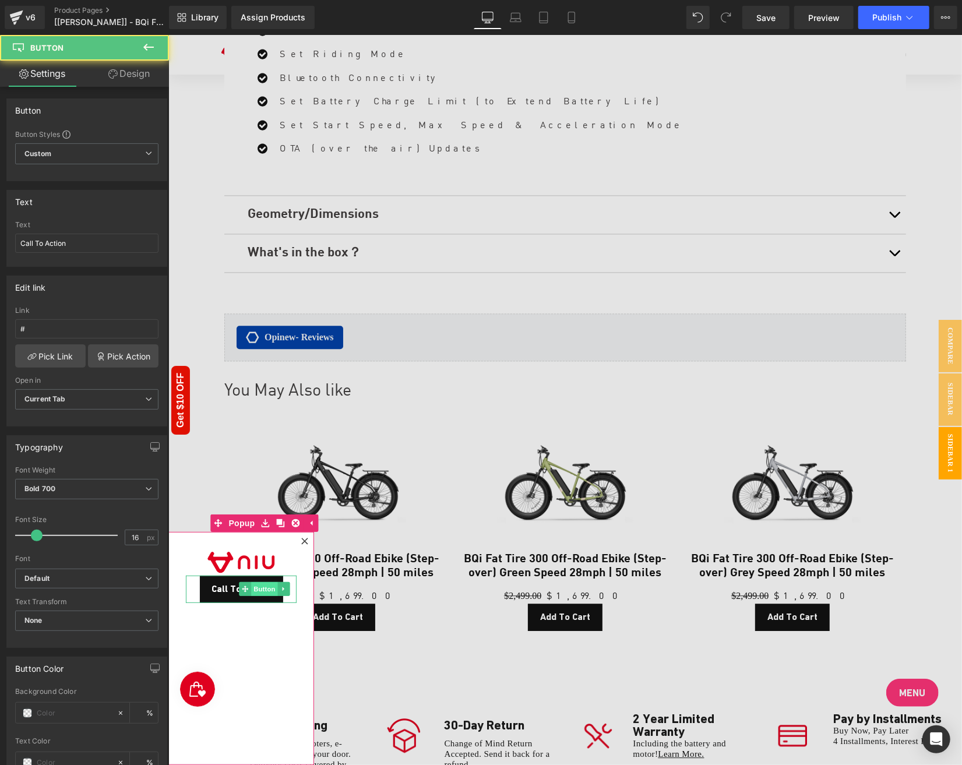
click at [253, 590] on span "Button" at bounding box center [264, 589] width 27 height 14
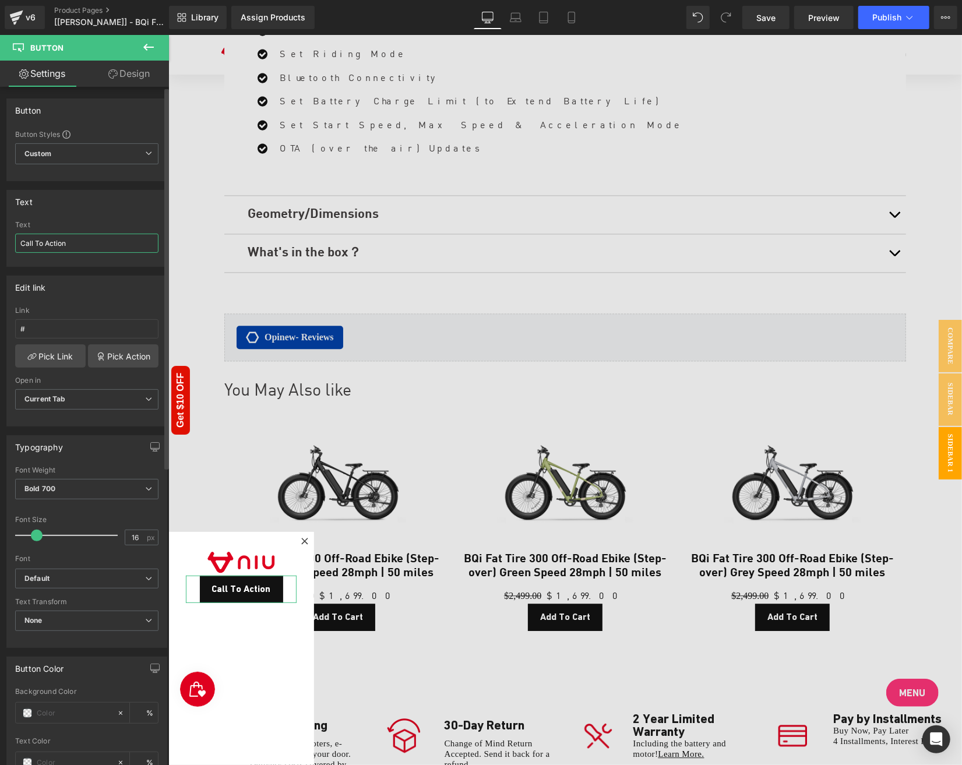
click at [90, 237] on input "Call To Action" at bounding box center [86, 243] width 143 height 19
paste input "https://cdn.shopify.com/s/files/1/0554/6944/1084/files/gempages_446628546337572…"
click at [84, 248] on input "Call To Action" at bounding box center [86, 243] width 143 height 19
click at [84, 247] on input "Call To Action" at bounding box center [86, 243] width 143 height 19
type input "S"
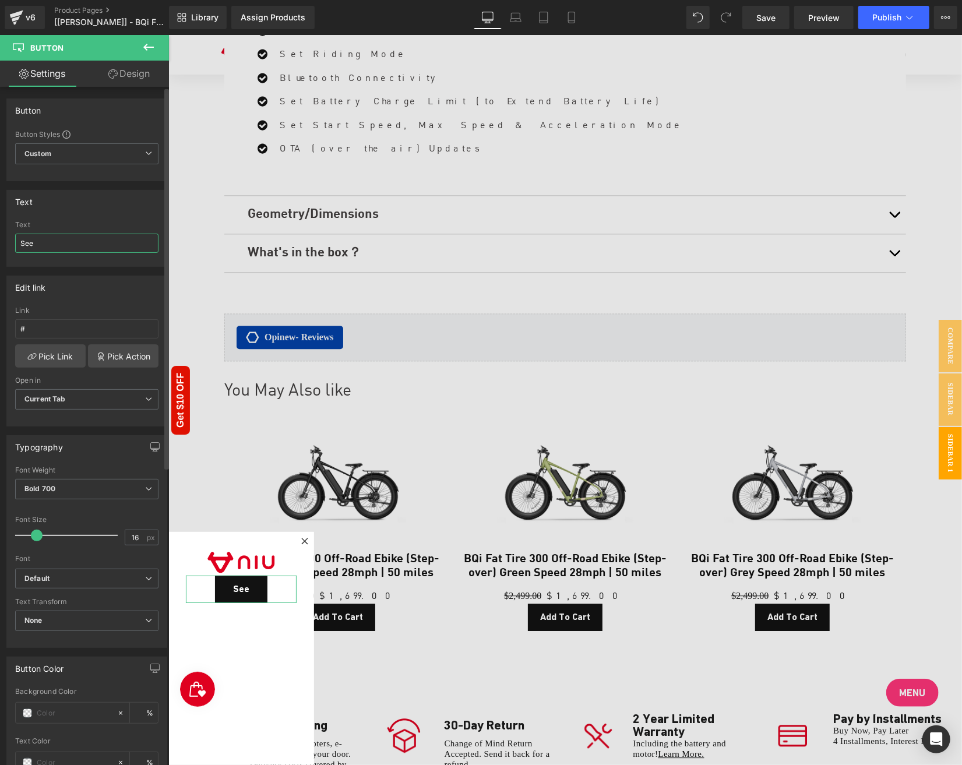
click at [67, 247] on input "See" at bounding box center [86, 243] width 143 height 19
paste input "What's New"
type input "See What's New"
click at [944, 414] on span "Sidebar" at bounding box center [949, 399] width 23 height 52
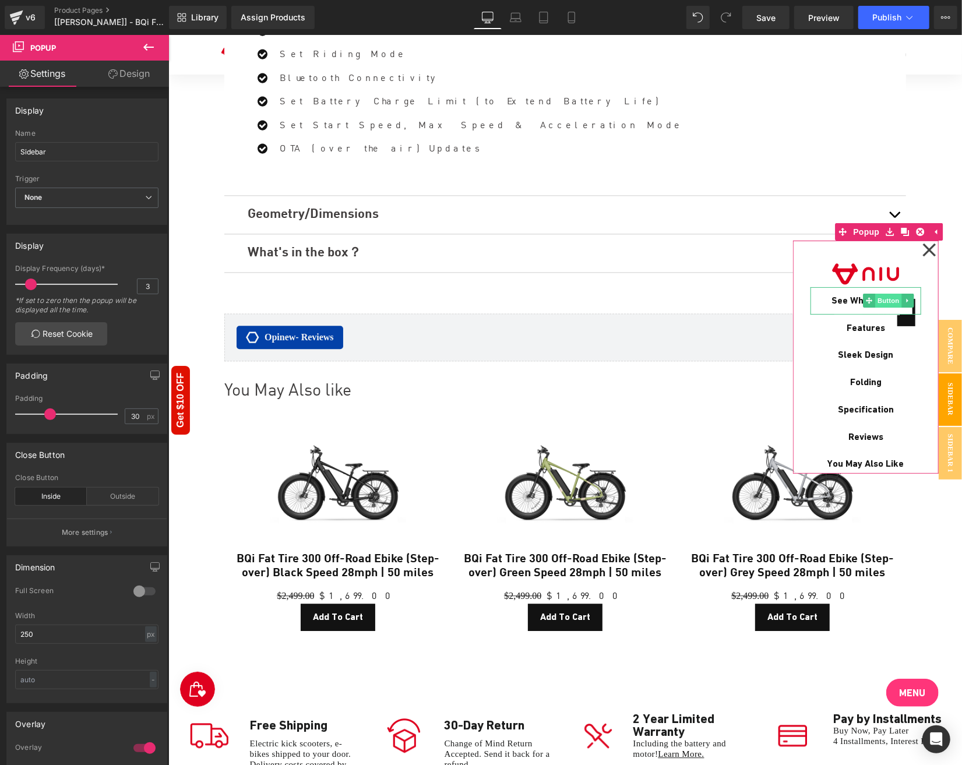
click at [880, 303] on span "Button" at bounding box center [888, 300] width 27 height 14
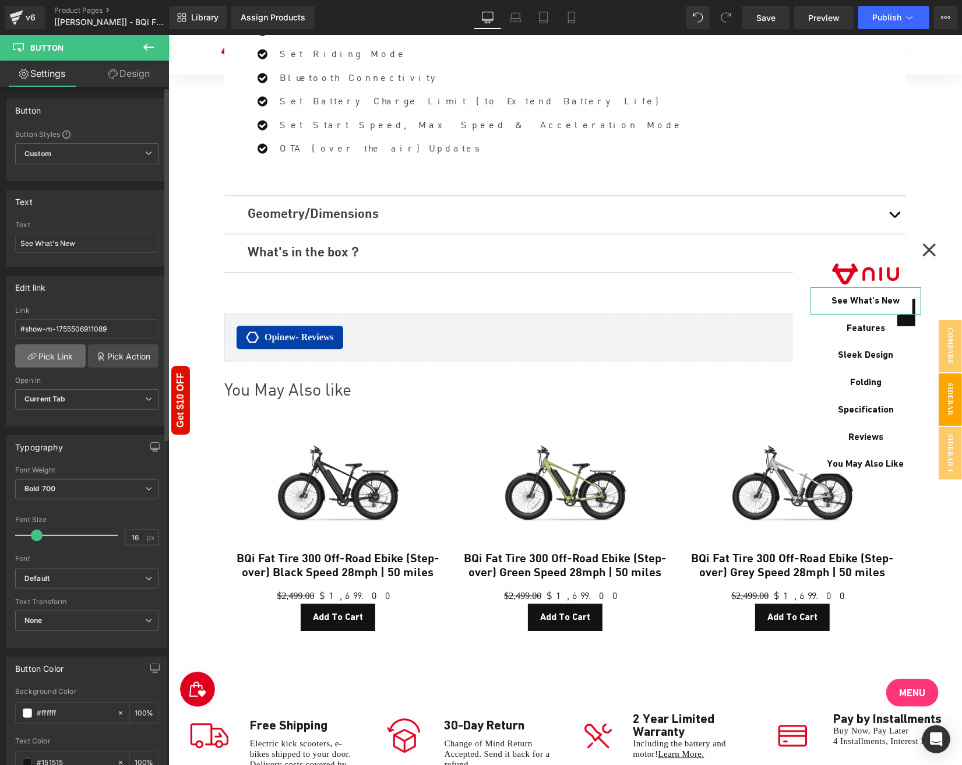
click at [59, 354] on link "Pick Link" at bounding box center [50, 355] width 71 height 23
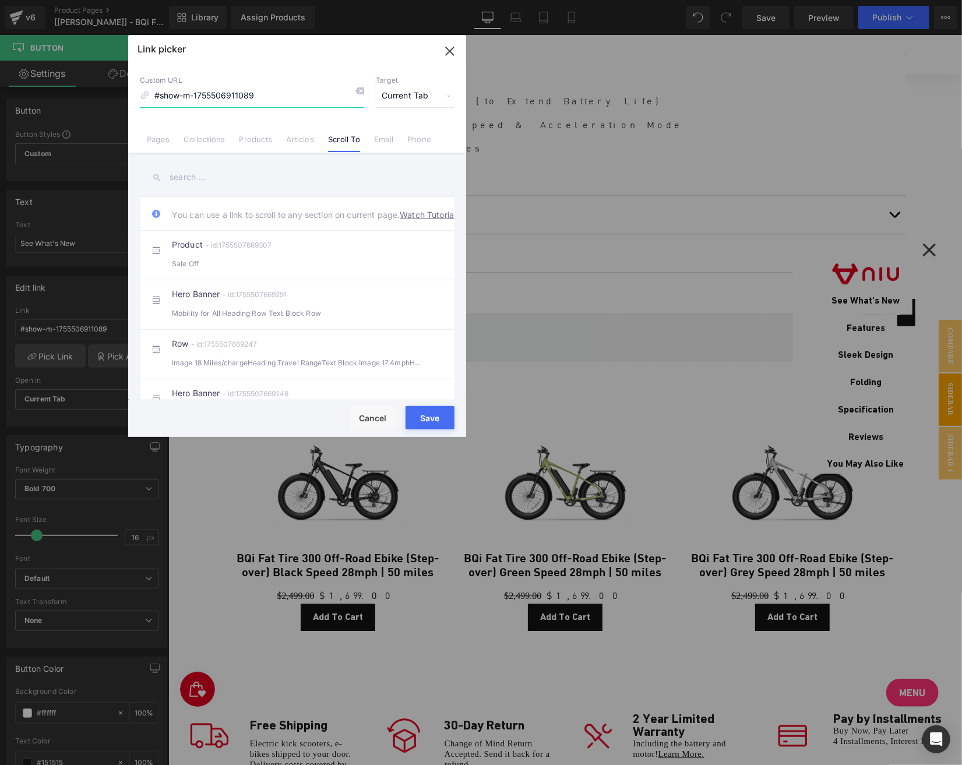
click at [450, 48] on icon "button" at bounding box center [450, 51] width 19 height 19
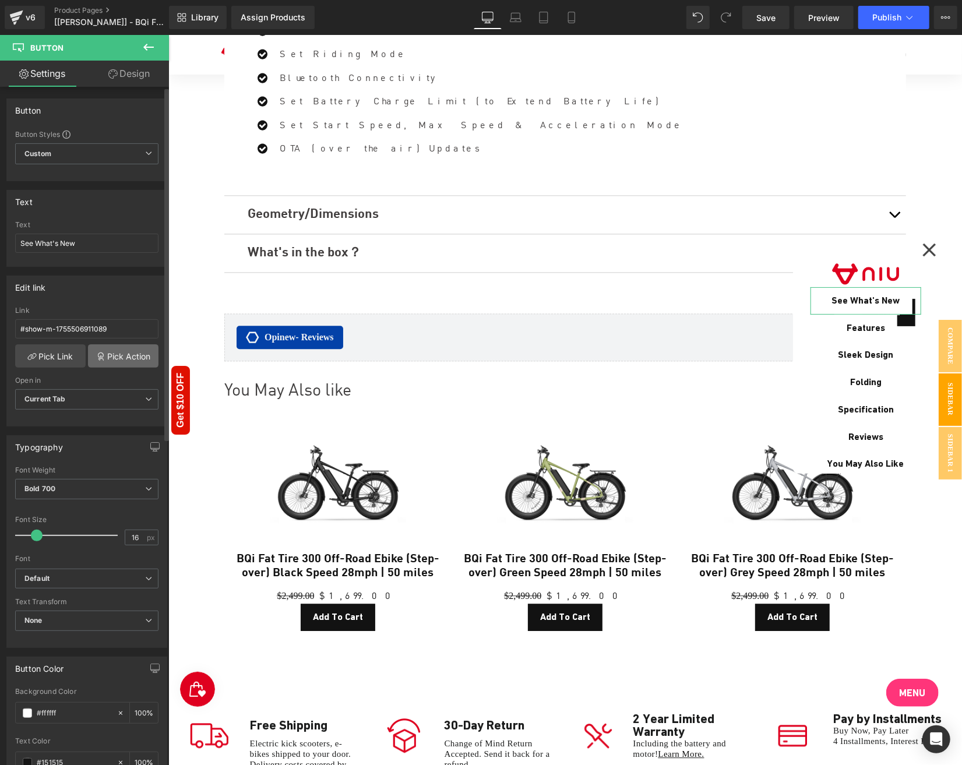
click at [109, 356] on link "Pick Action" at bounding box center [123, 355] width 71 height 23
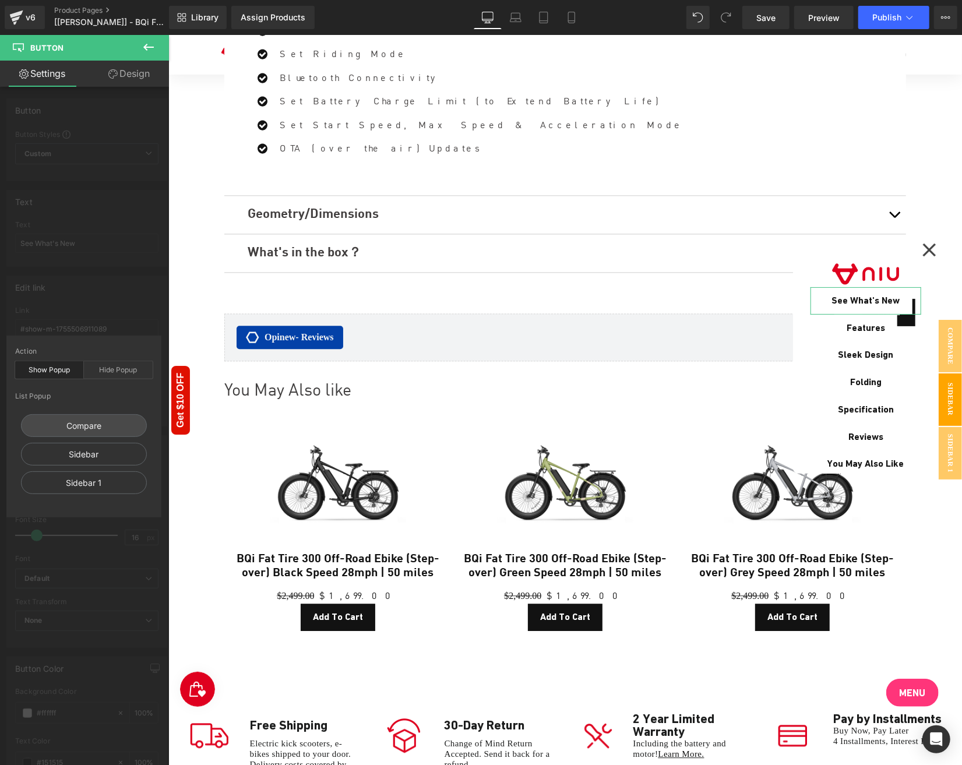
click at [94, 303] on div "Edit link #show-m-1755506911089 Link #show-m-1755506911089 Pick Link Pick Actio…" at bounding box center [87, 347] width 174 height 160
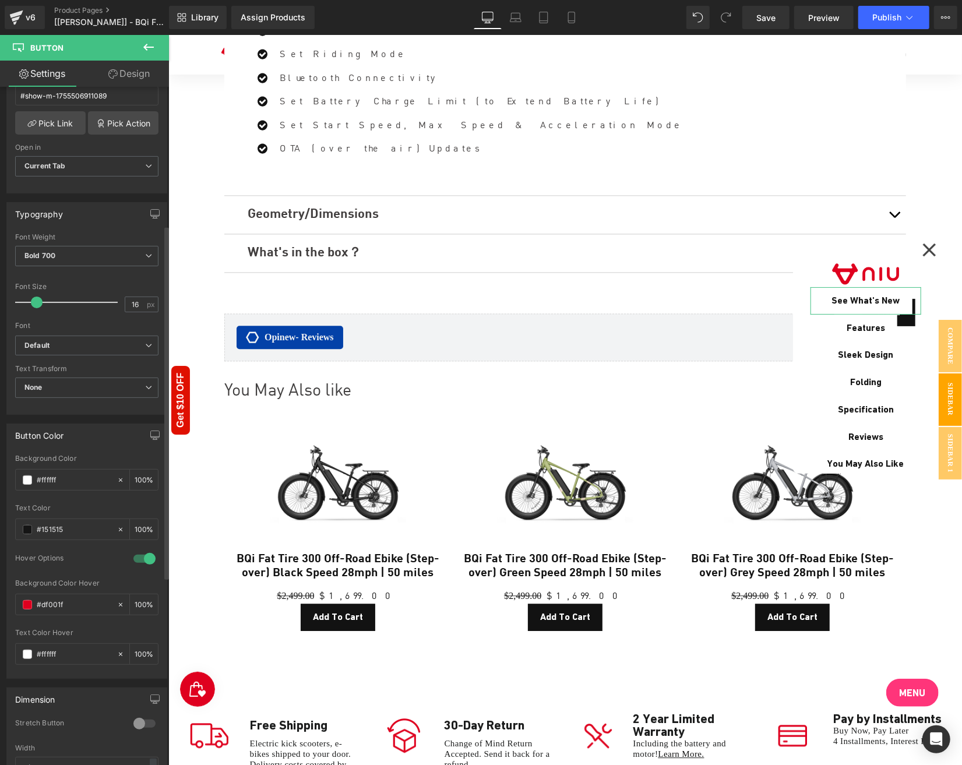
scroll to position [291, 0]
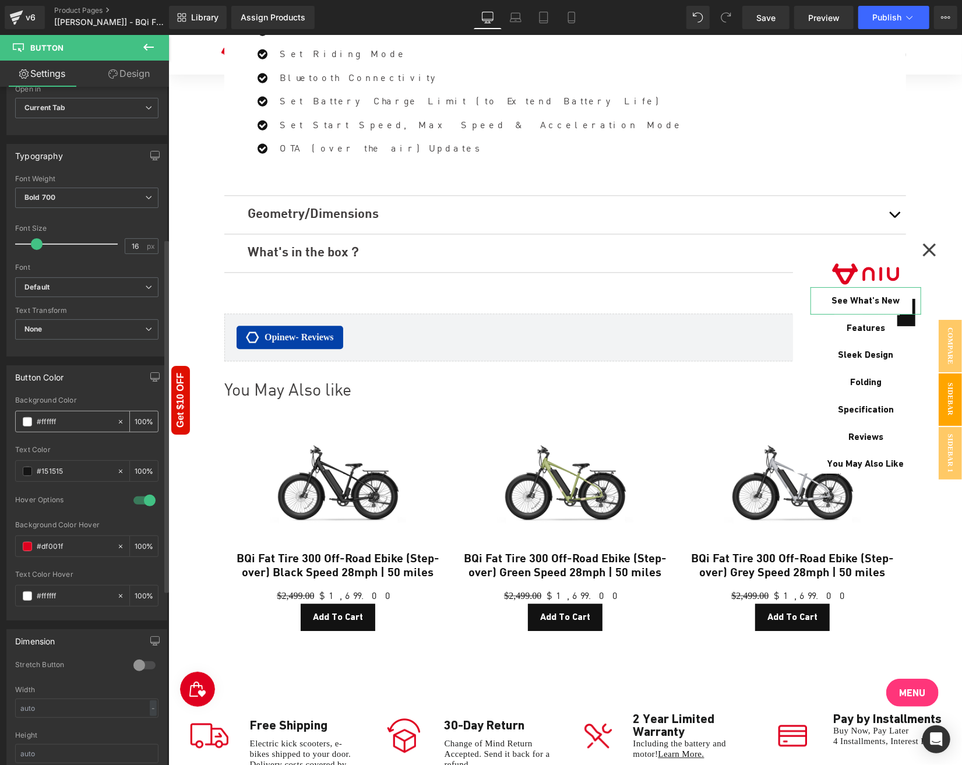
click at [63, 417] on input "#ffffff" at bounding box center [74, 422] width 75 height 13
click at [63, 416] on input "#ffffff" at bounding box center [74, 422] width 75 height 13
click at [80, 540] on input "#df001f" at bounding box center [74, 546] width 75 height 13
click at [79, 540] on input "#df001f" at bounding box center [74, 546] width 75 height 13
click at [82, 465] on input "#151515" at bounding box center [74, 471] width 75 height 13
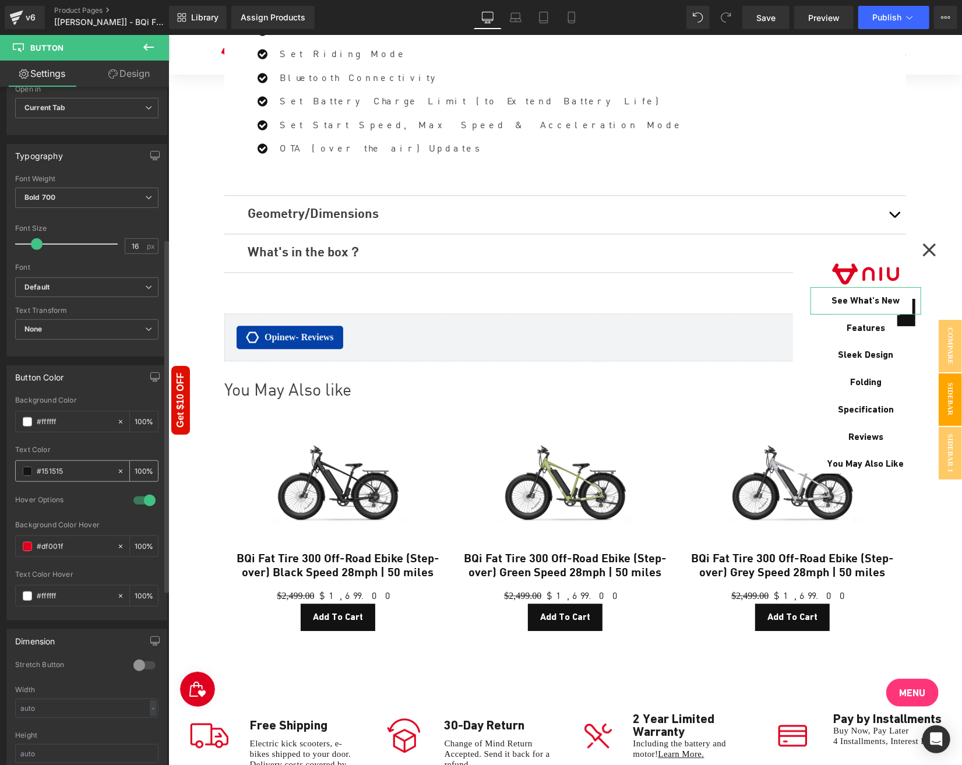
click at [82, 465] on input "#151515" at bounding box center [74, 471] width 75 height 13
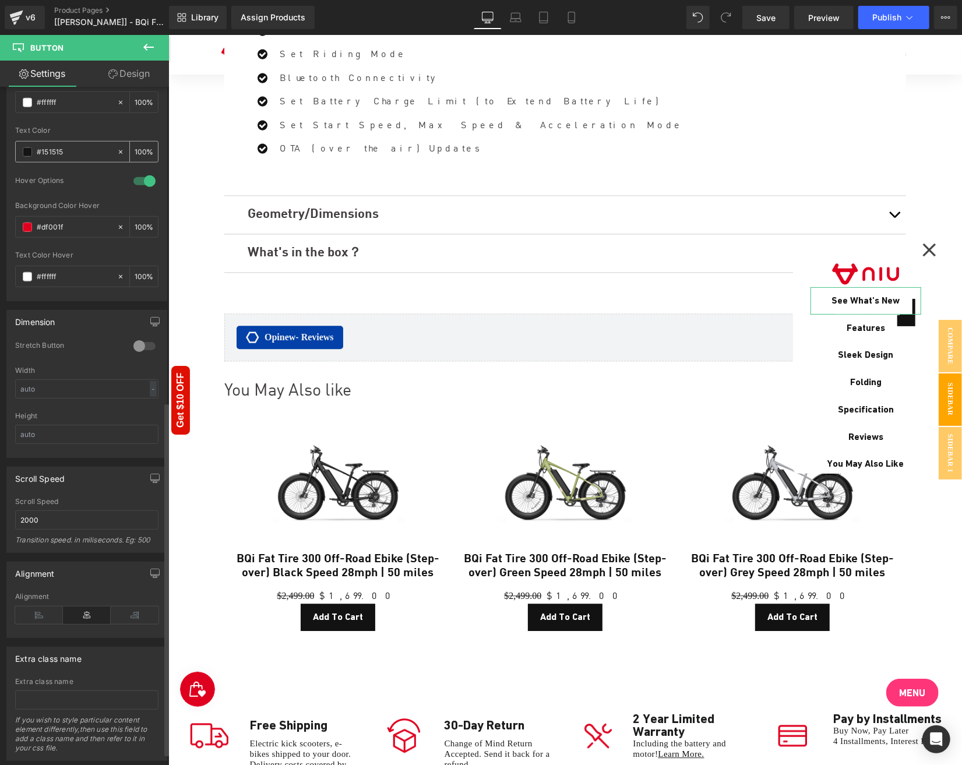
scroll to position [627, 0]
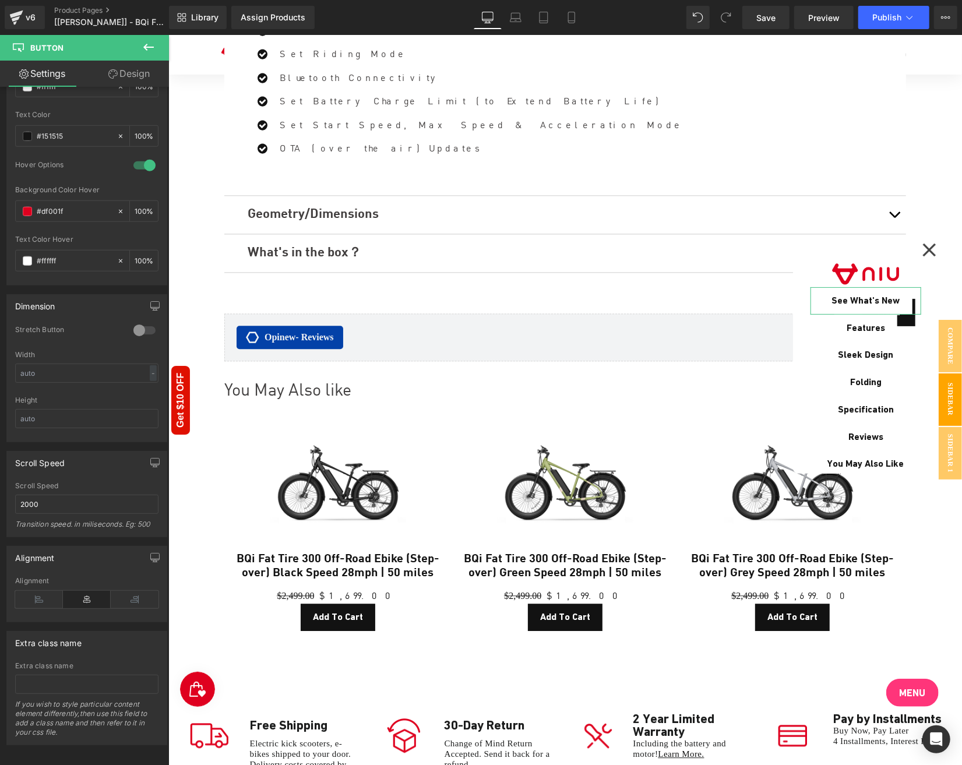
click at [114, 78] on icon at bounding box center [112, 73] width 9 height 9
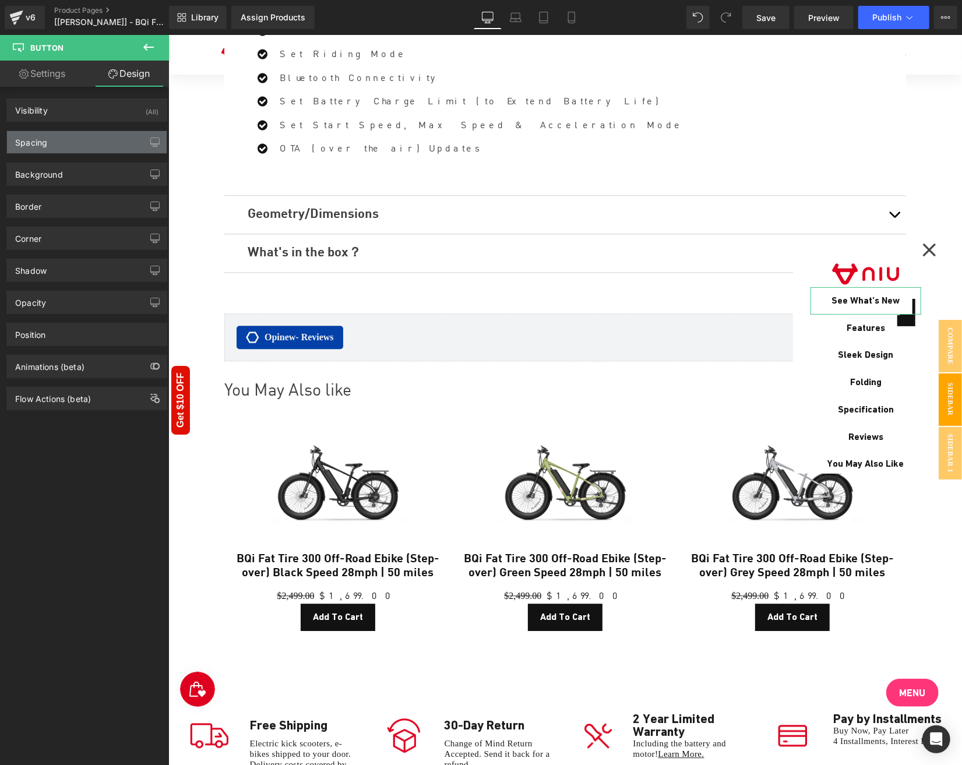
click at [36, 143] on div "Spacing" at bounding box center [31, 139] width 32 height 16
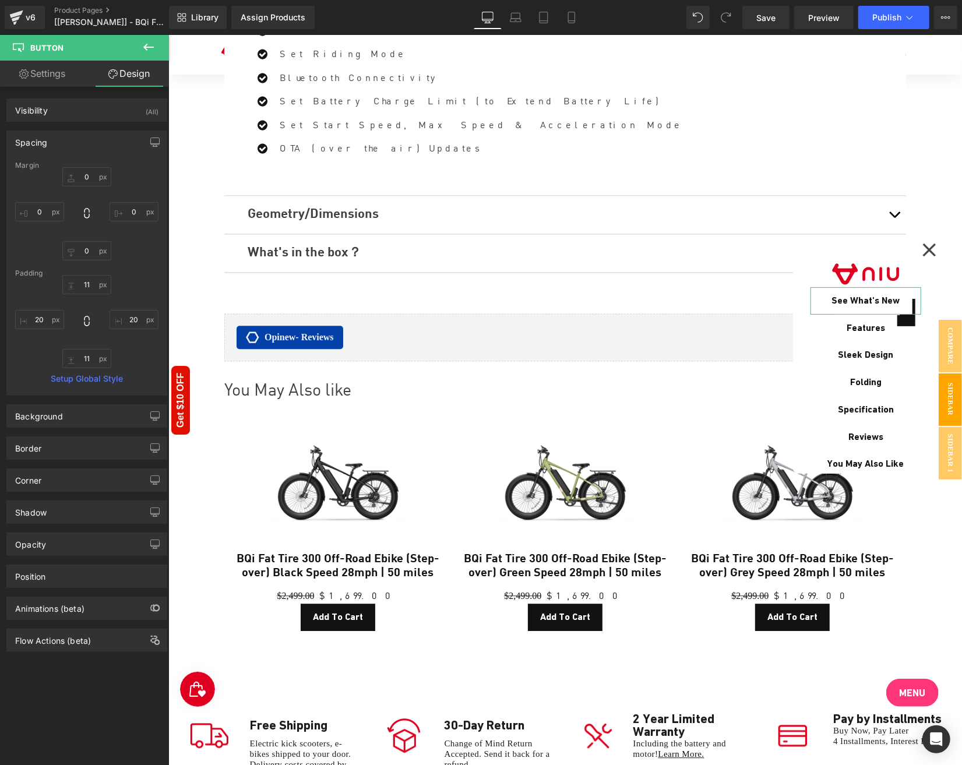
click at [39, 145] on div "Spacing" at bounding box center [31, 139] width 32 height 16
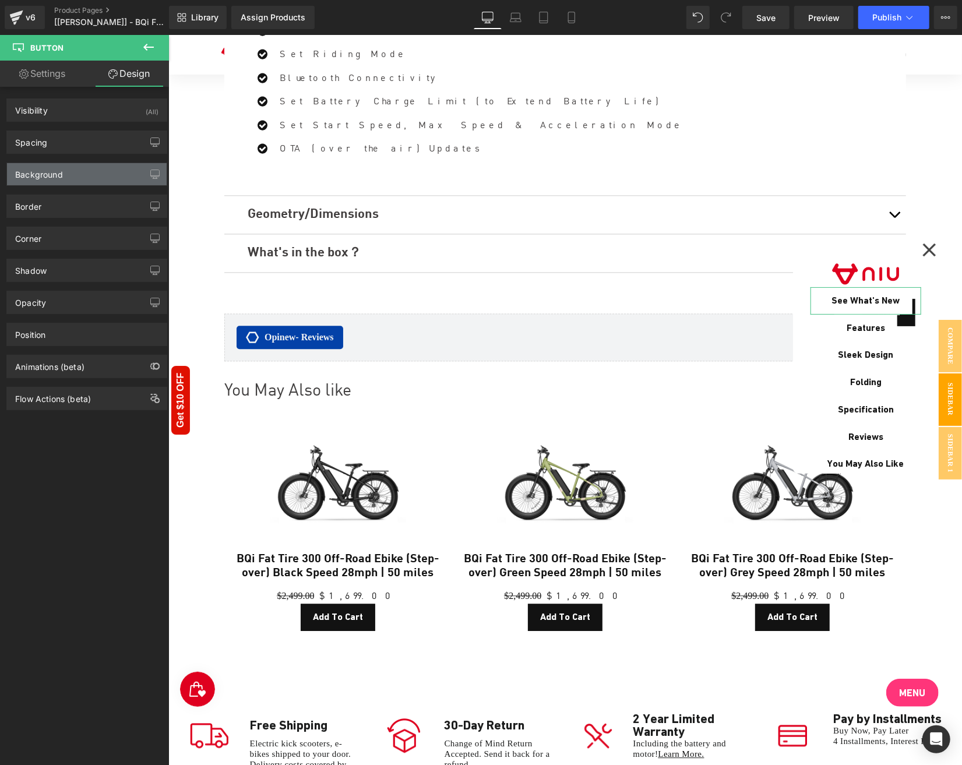
click at [38, 181] on div "Background" at bounding box center [87, 174] width 160 height 22
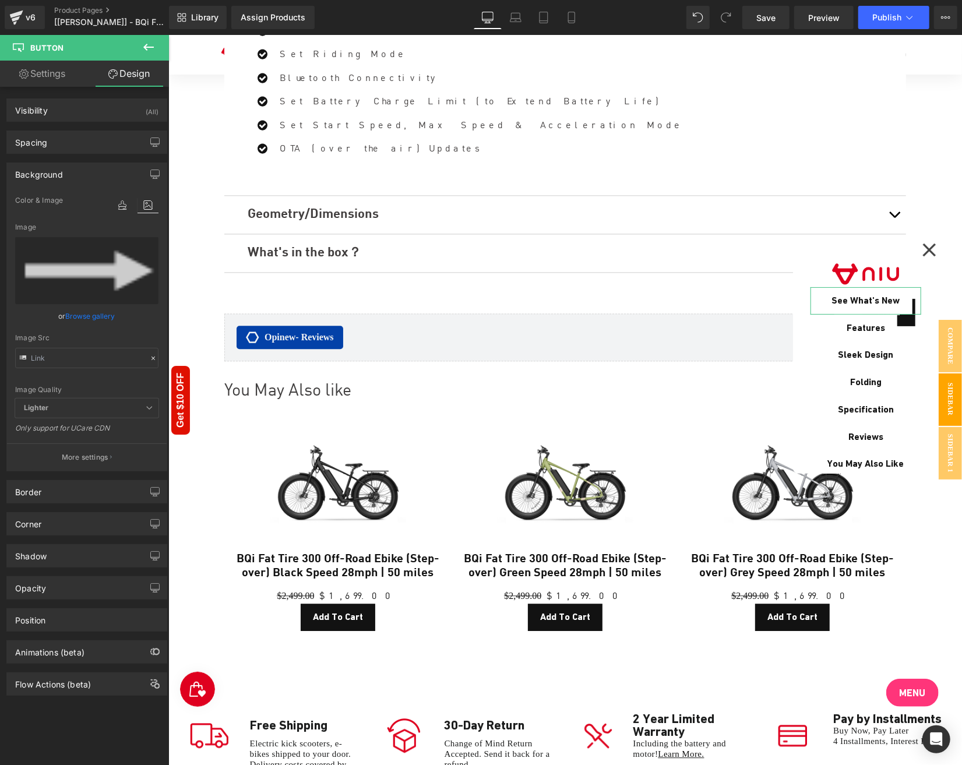
click at [64, 163] on div "Background" at bounding box center [87, 174] width 160 height 22
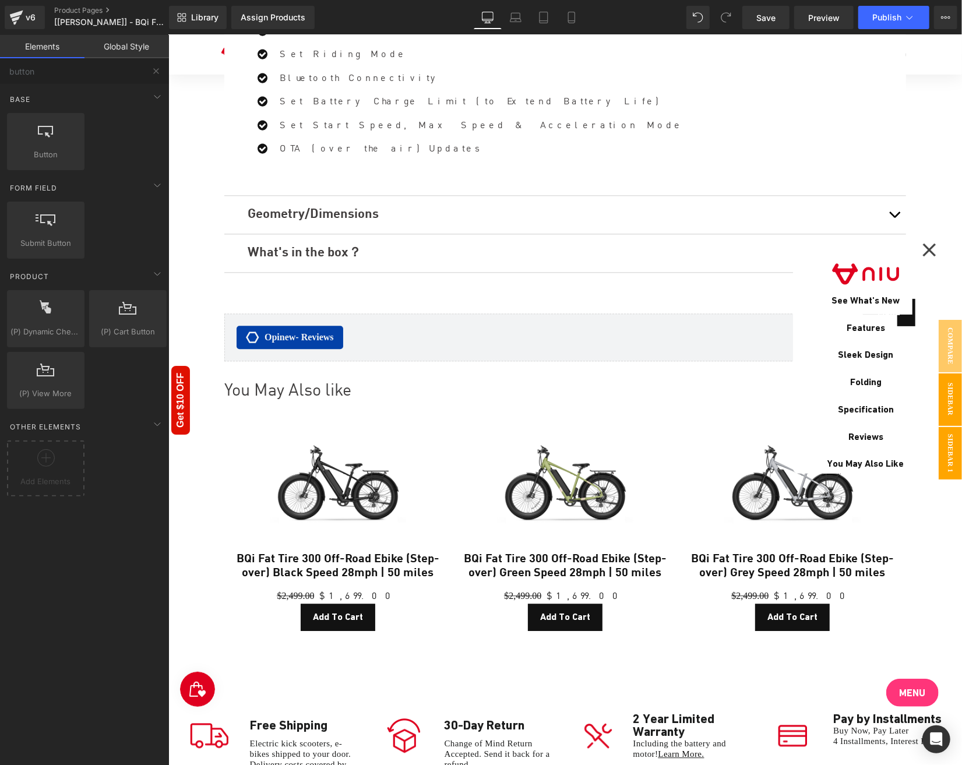
click at [943, 448] on span "Sidebar 1" at bounding box center [949, 453] width 23 height 52
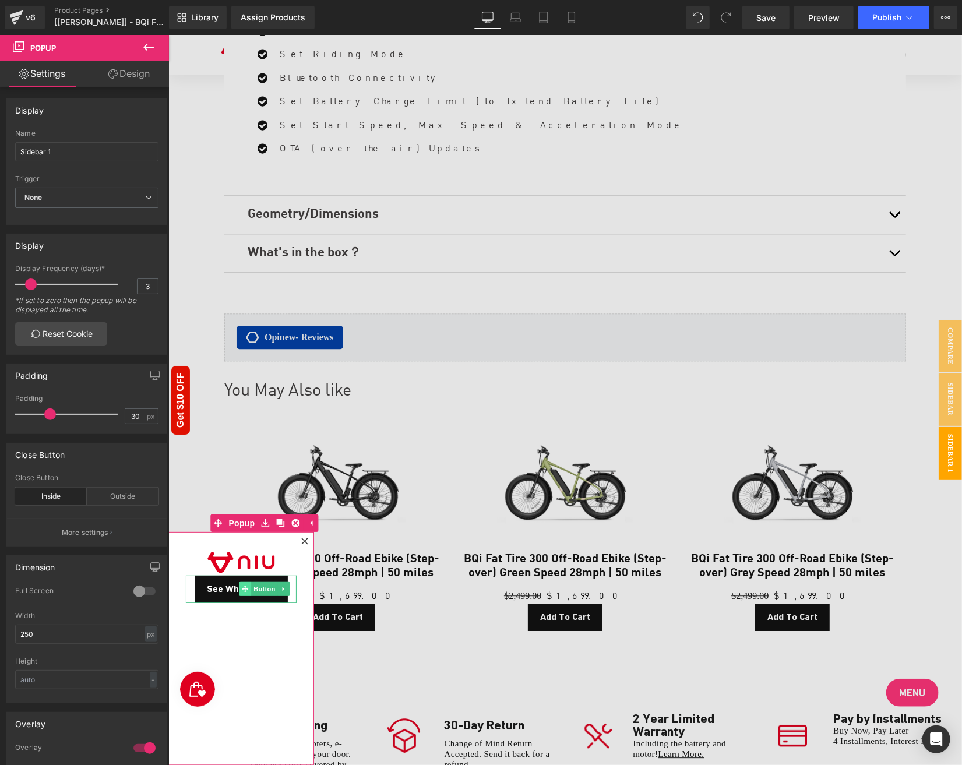
click at [248, 594] on span at bounding box center [244, 589] width 12 height 14
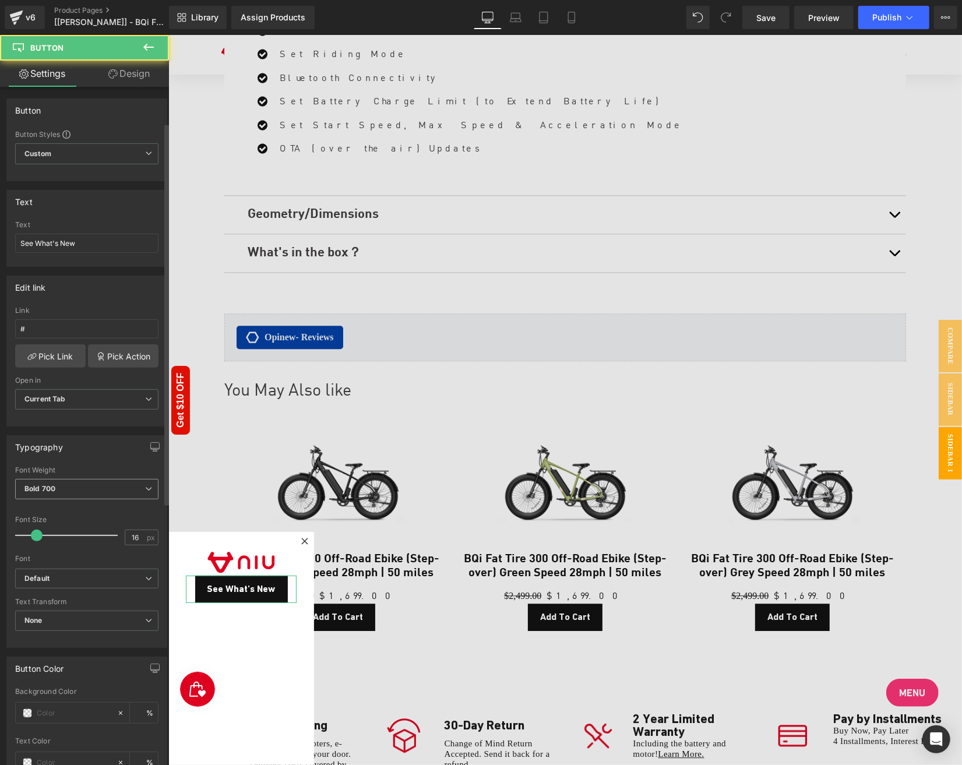
scroll to position [233, 0]
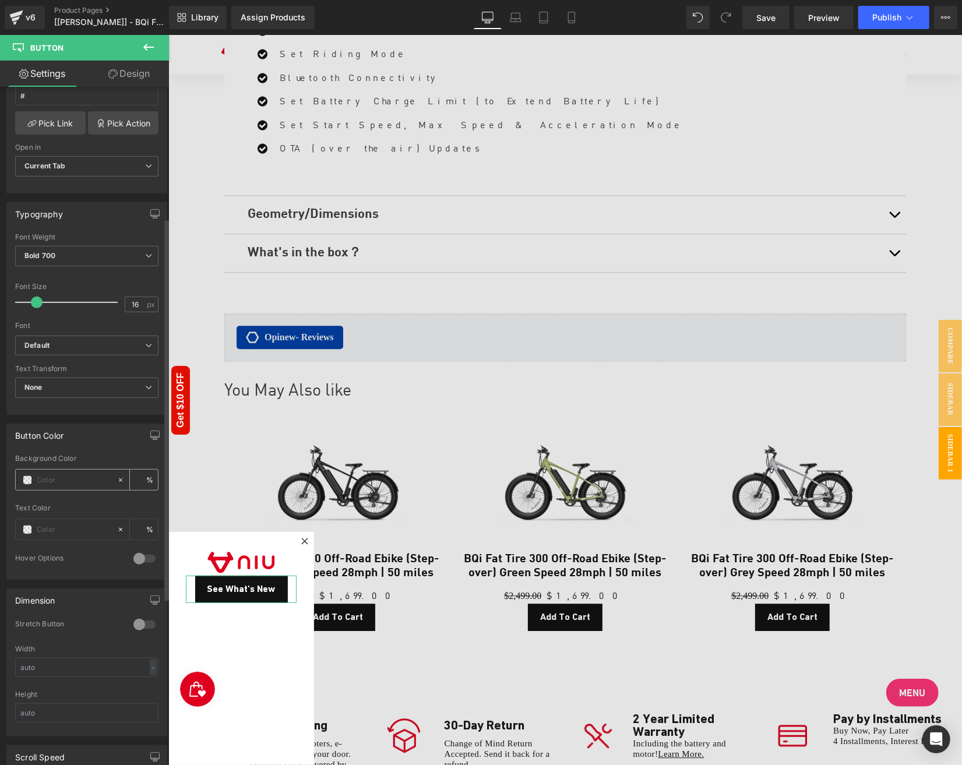
click at [68, 481] on div at bounding box center [66, 480] width 101 height 20
click at [141, 557] on div at bounding box center [145, 559] width 28 height 19
click at [52, 469] on div "%" at bounding box center [86, 480] width 143 height 22
click at [69, 474] on input "text" at bounding box center [74, 480] width 75 height 13
click at [62, 474] on input "text" at bounding box center [74, 480] width 75 height 13
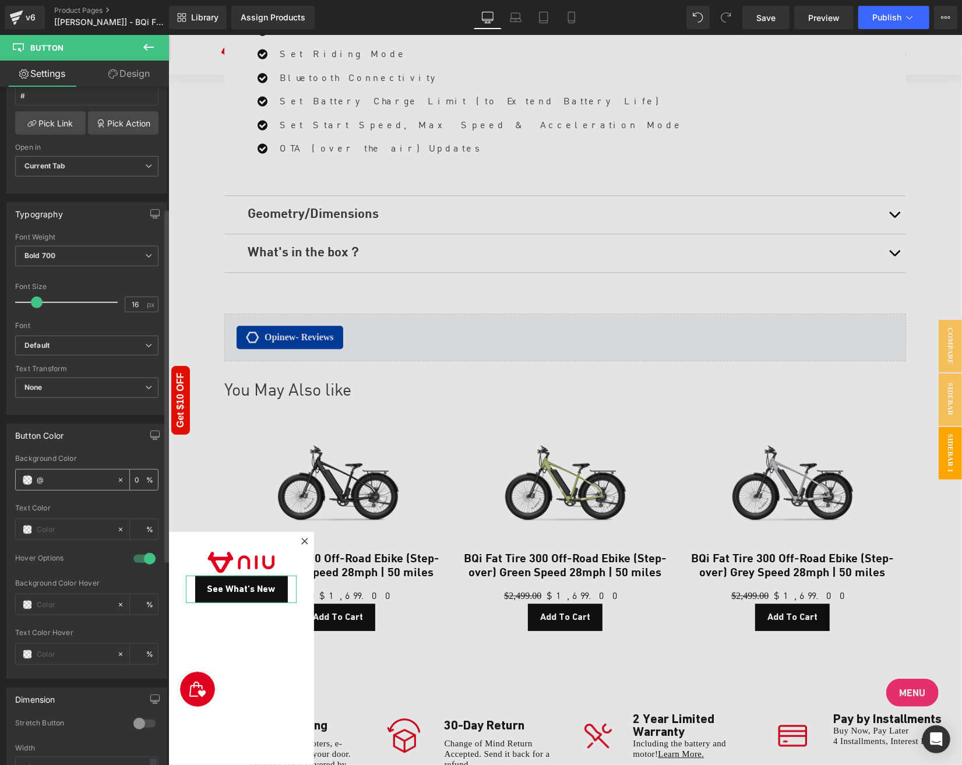
click at [62, 474] on input "@" at bounding box center [74, 480] width 75 height 13
type input "ffffff"
click at [59, 525] on input "text" at bounding box center [74, 529] width 75 height 13
paste input "#151515"
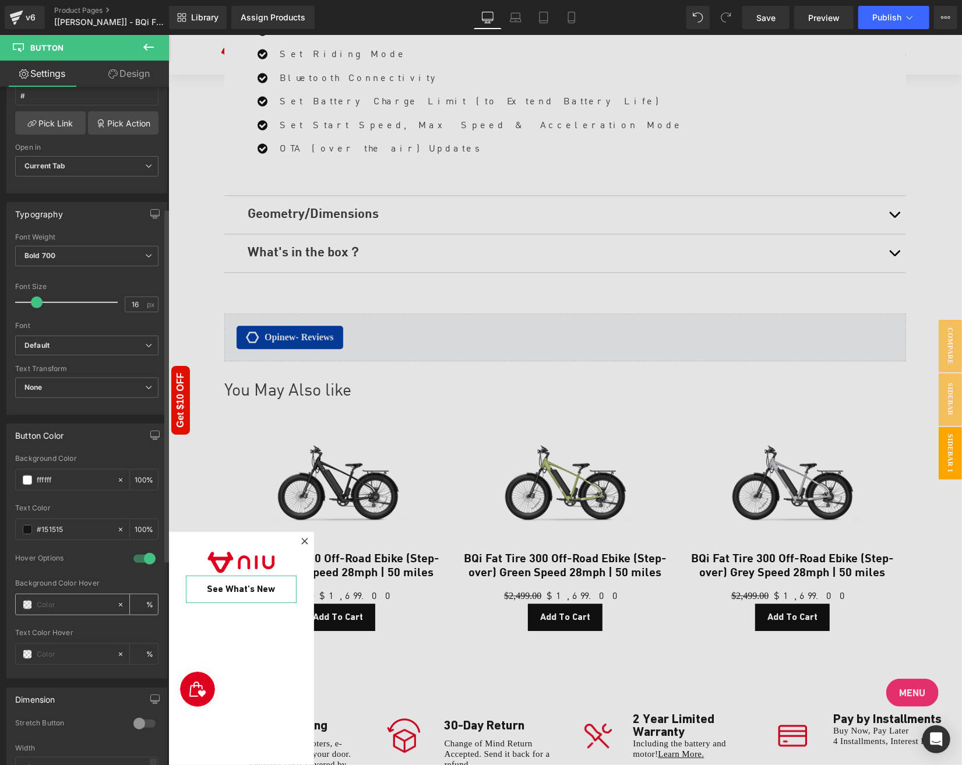
type input "#151515"
click at [62, 602] on input "text" at bounding box center [74, 605] width 75 height 13
paste input "#df001f"
type input "#df001f"
click at [61, 648] on input "text" at bounding box center [74, 654] width 75 height 13
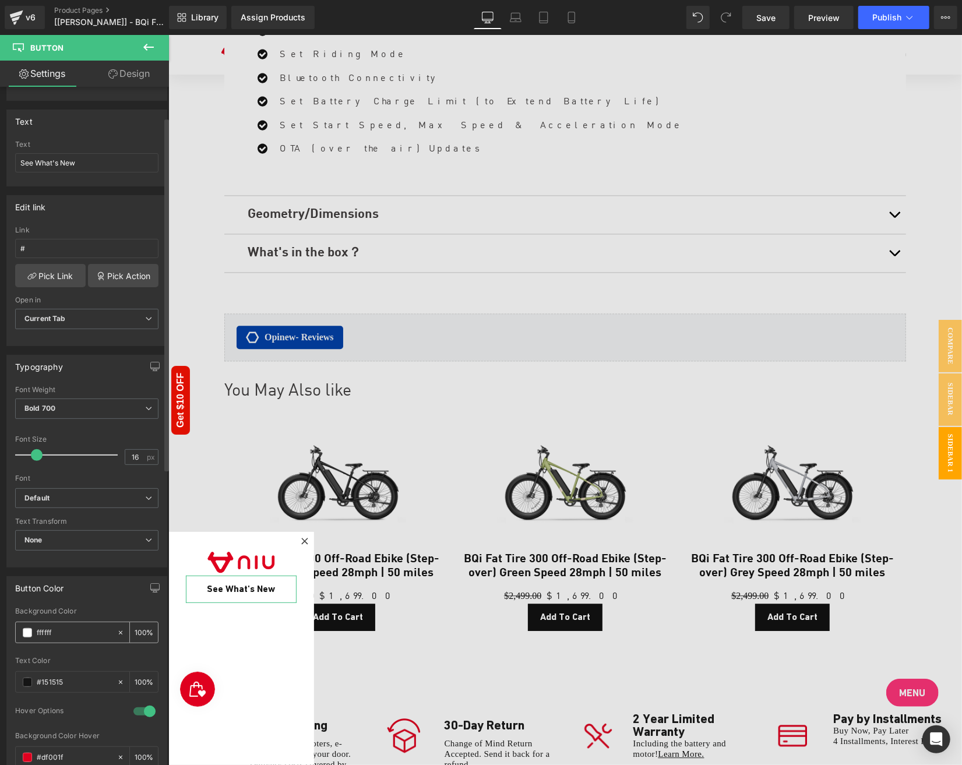
scroll to position [58, 0]
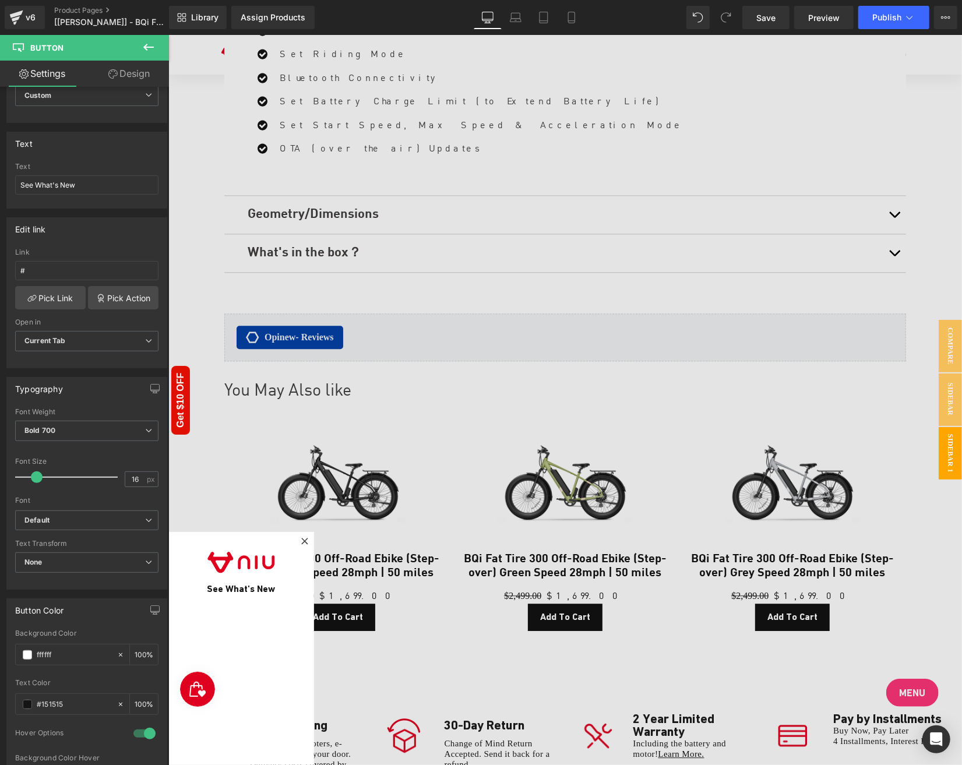
type input "ffffff"
click at [259, 589] on span "Button" at bounding box center [264, 589] width 27 height 14
click at [265, 590] on span "Button" at bounding box center [264, 589] width 27 height 14
click at [284, 592] on link at bounding box center [283, 589] width 12 height 14
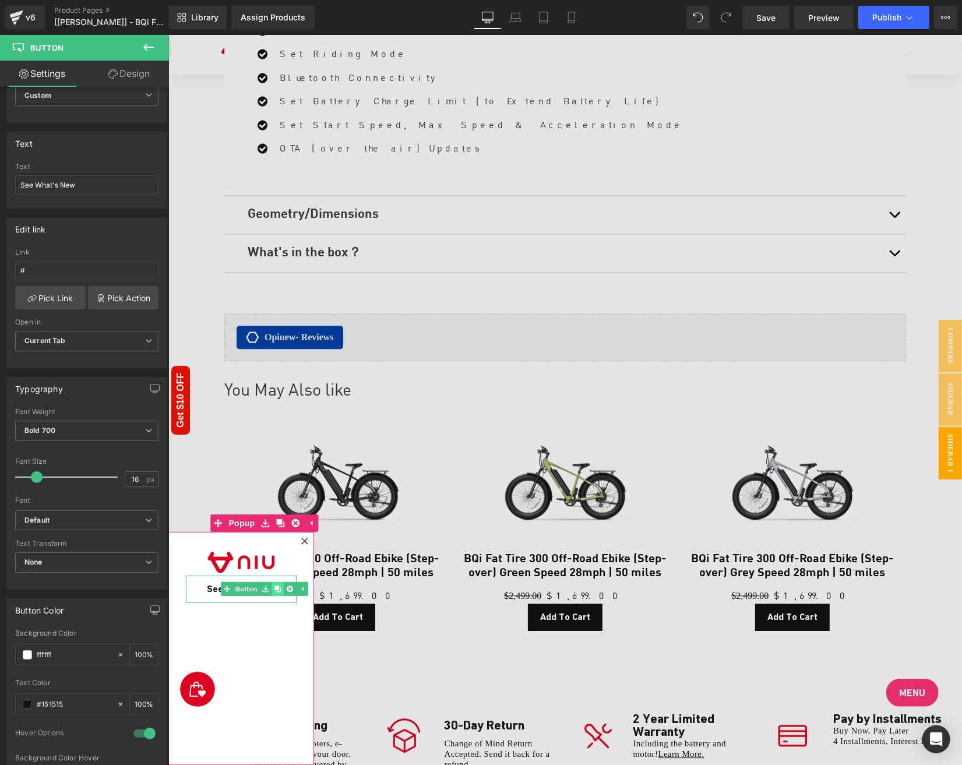
click at [273, 592] on link at bounding box center [277, 589] width 12 height 14
click at [276, 593] on link at bounding box center [277, 589] width 12 height 14
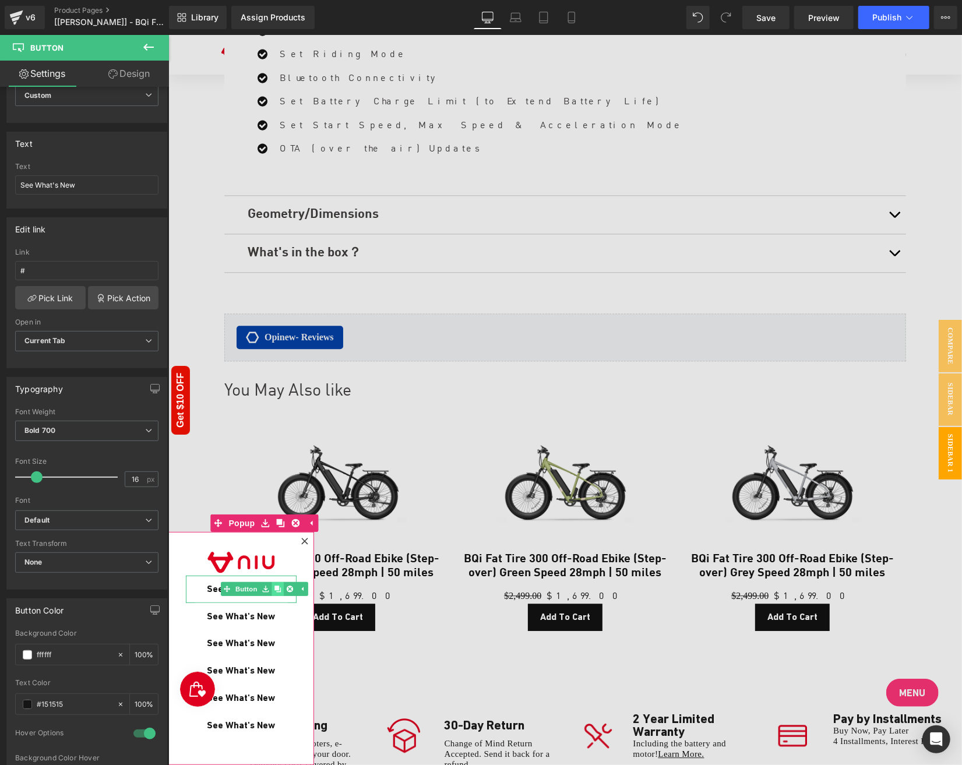
click at [276, 593] on link at bounding box center [277, 589] width 12 height 14
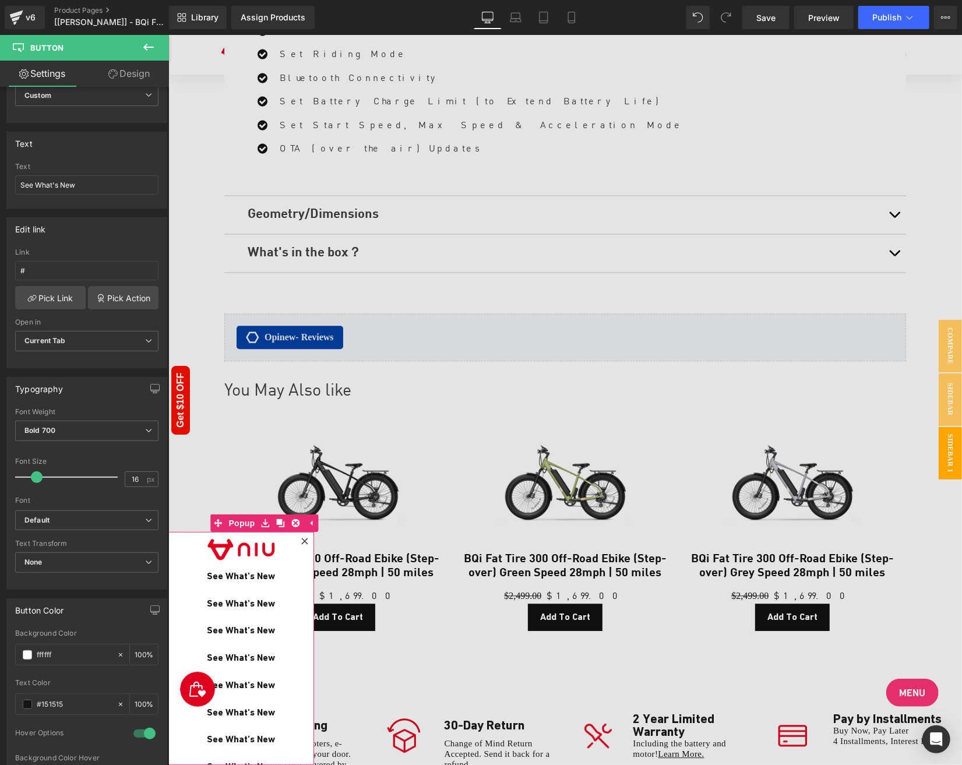
scroll to position [0, 0]
click at [245, 586] on span "See What's New" at bounding box center [231, 595] width 66 height 26
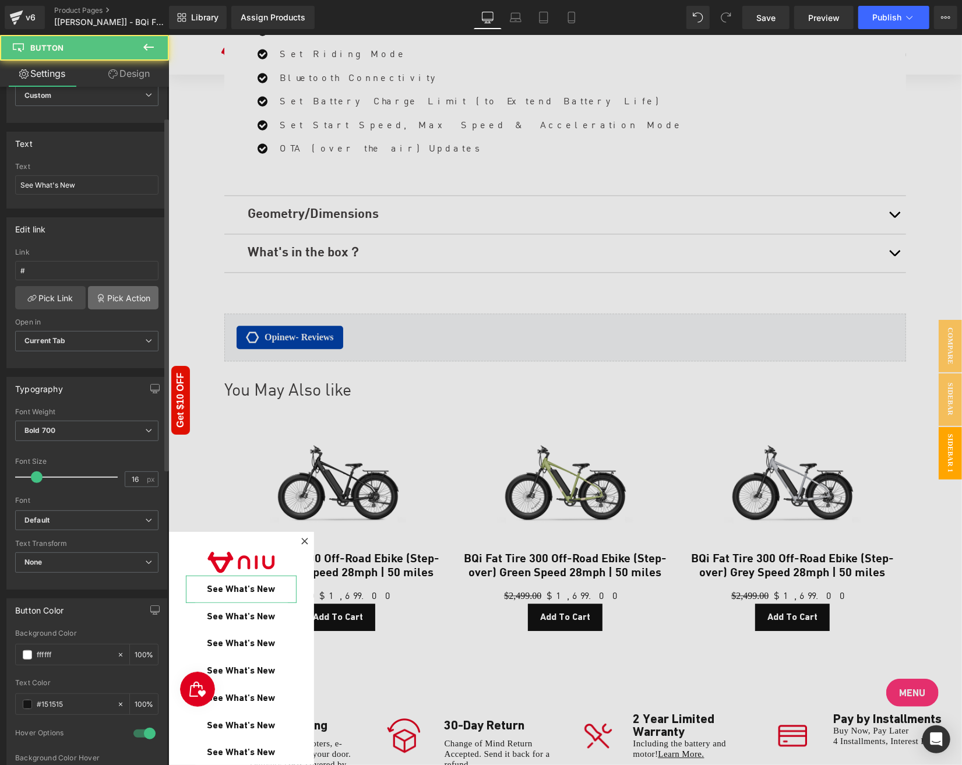
click at [114, 287] on link "Pick Action" at bounding box center [123, 297] width 71 height 23
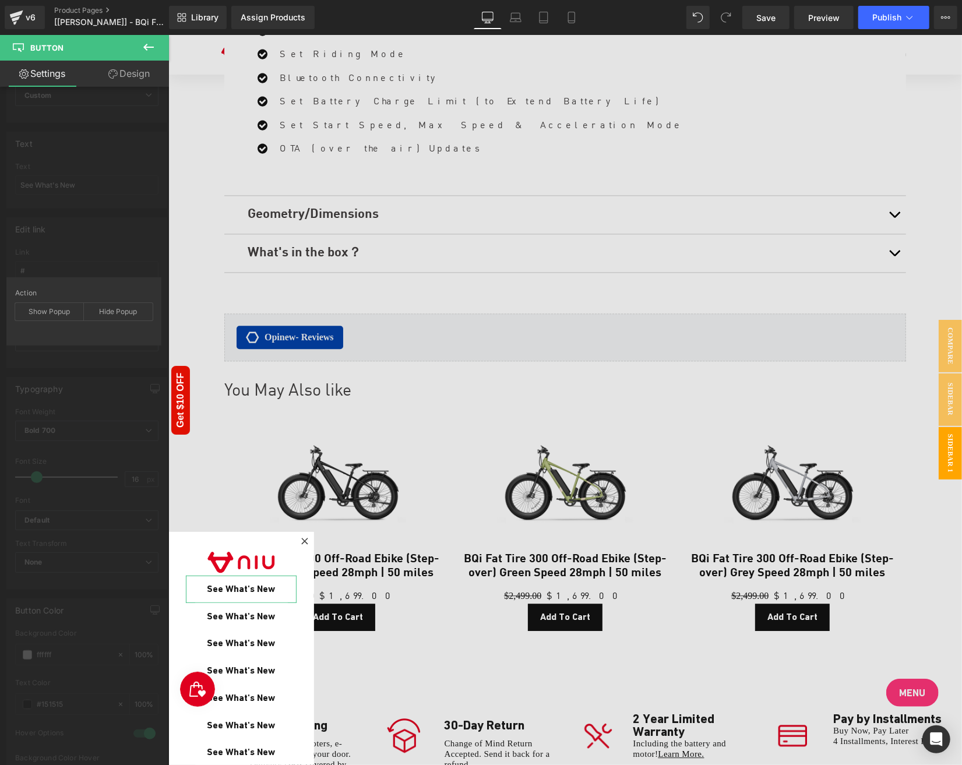
drag, startPoint x: 24, startPoint y: 315, endPoint x: 36, endPoint y: 322, distance: 13.8
click at [24, 315] on div "Show Popup" at bounding box center [49, 311] width 69 height 17
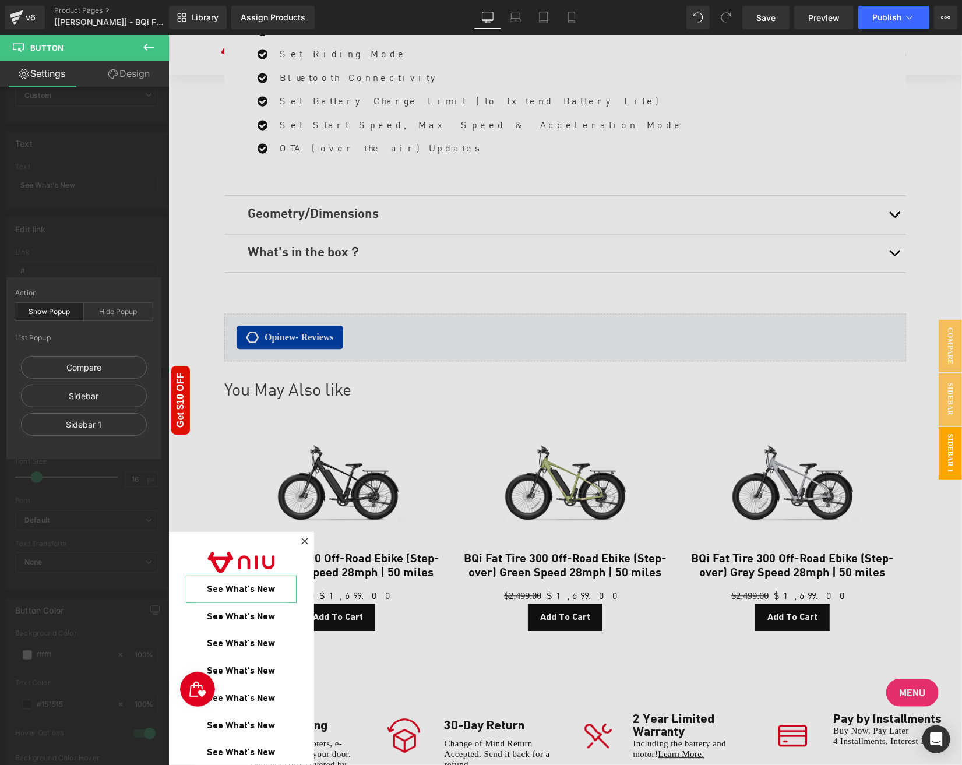
drag, startPoint x: 111, startPoint y: 365, endPoint x: 134, endPoint y: 453, distance: 90.3
click at [111, 365] on div "Compare" at bounding box center [84, 367] width 126 height 23
click at [112, 508] on div "Button Button Styles Custom Custom Setup Global Style Custom Setup Global Style…" at bounding box center [87, 671] width 174 height 1285
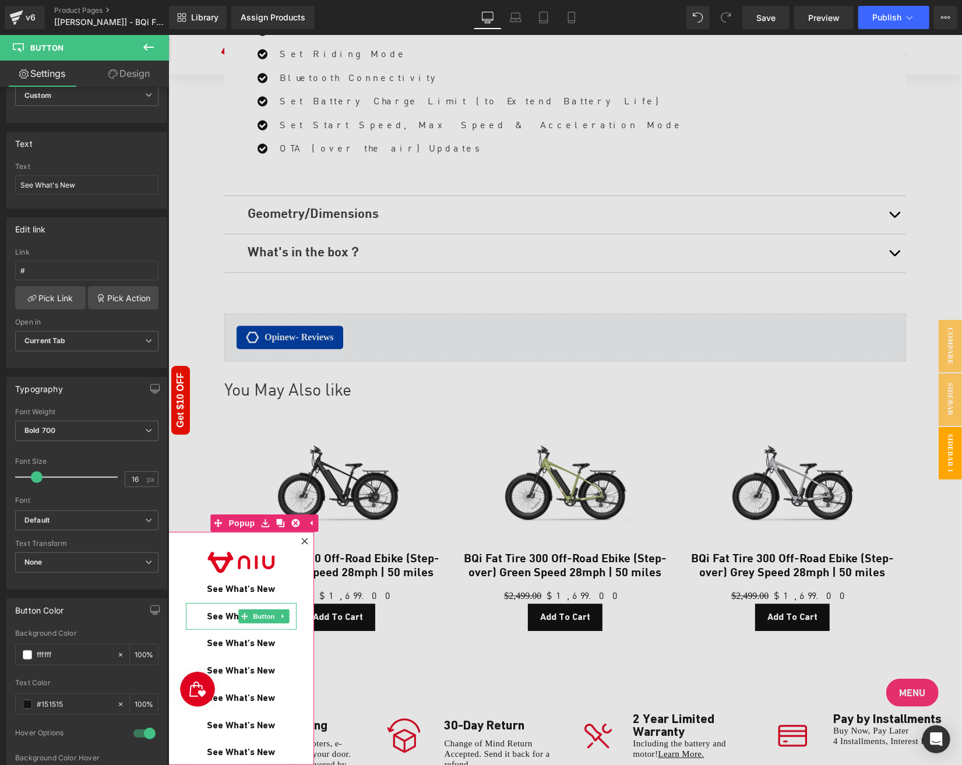
click at [221, 618] on span "See What's New" at bounding box center [241, 616] width 68 height 13
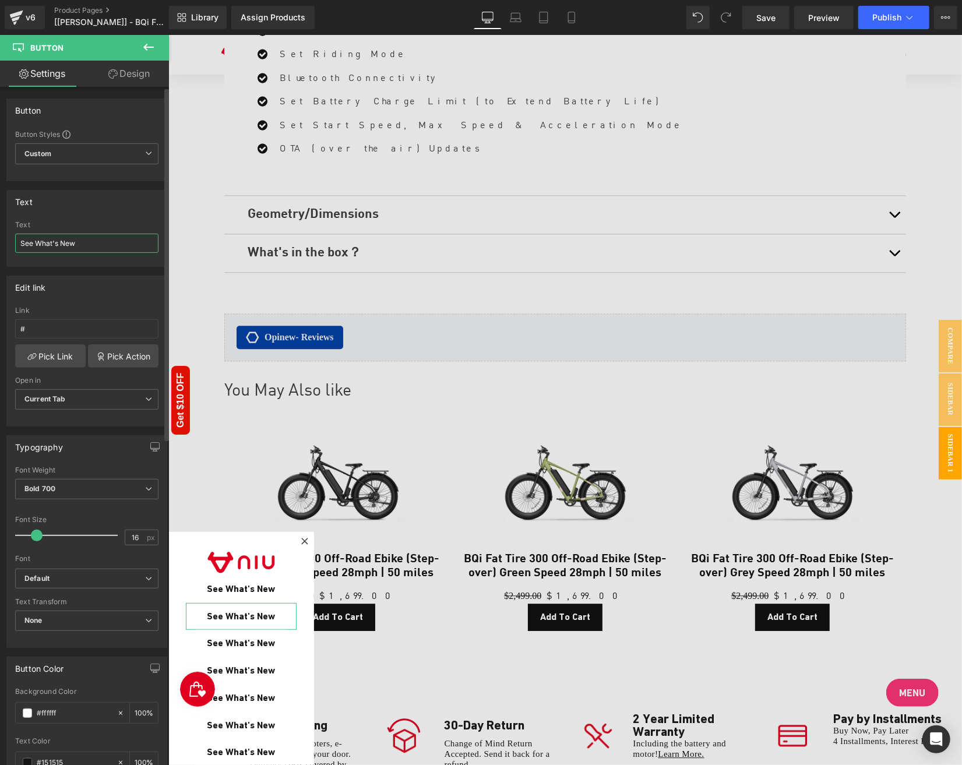
click at [75, 243] on input "See What's New" at bounding box center [86, 243] width 143 height 19
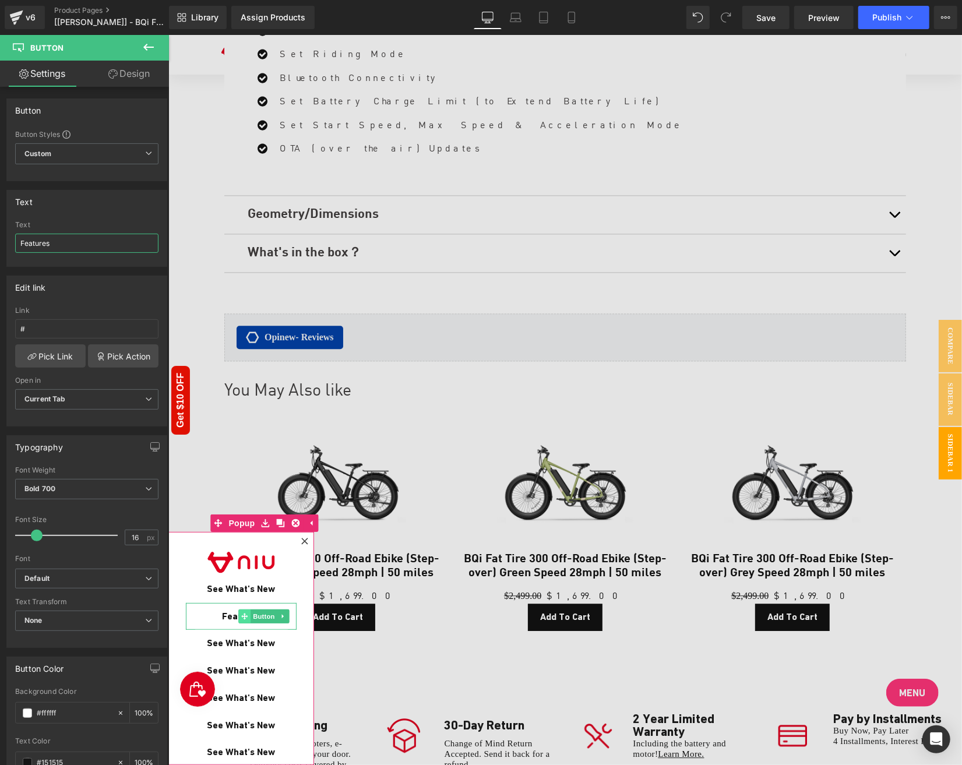
click at [244, 619] on span at bounding box center [244, 616] width 12 height 14
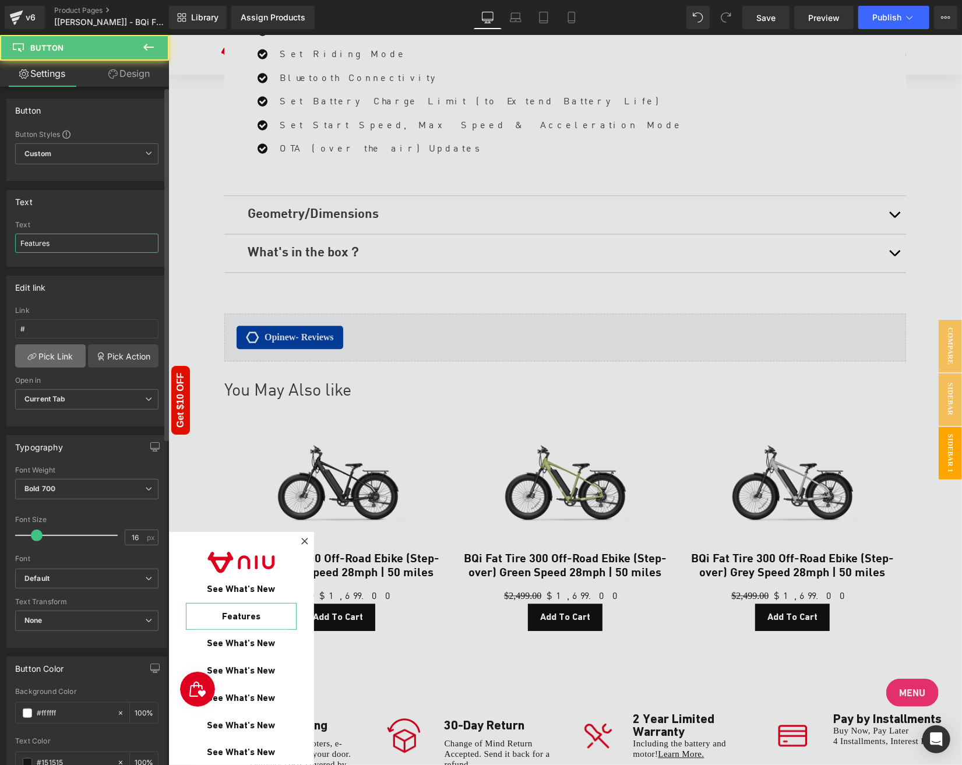
type input "Features"
drag, startPoint x: 10, startPoint y: 430, endPoint x: 69, endPoint y: 354, distance: 96.0
click at [69, 354] on link "Pick Link" at bounding box center [50, 355] width 71 height 23
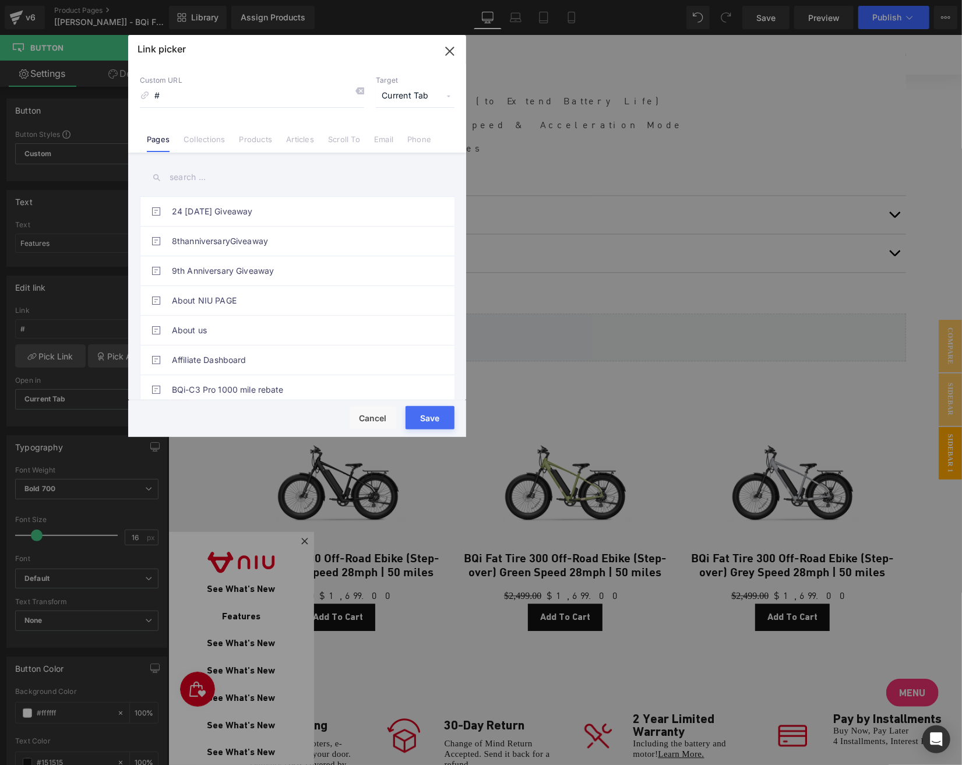
click at [351, 136] on link "Scroll To" at bounding box center [344, 143] width 32 height 17
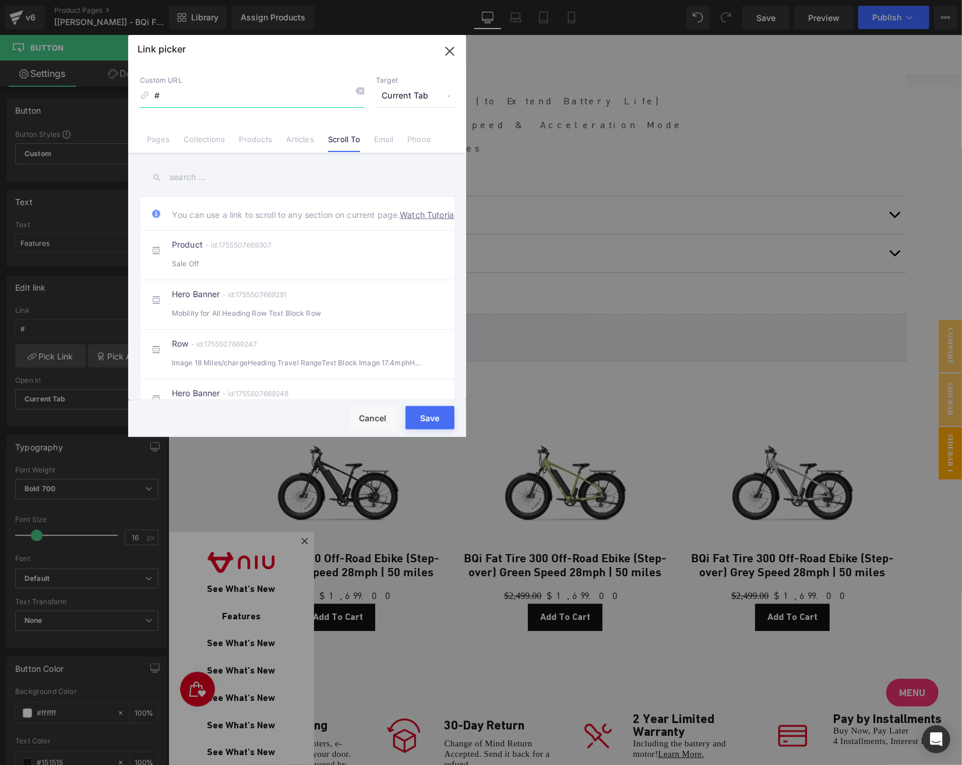
click at [220, 101] on input "#" at bounding box center [252, 96] width 224 height 22
paste input "r-1658994802574"
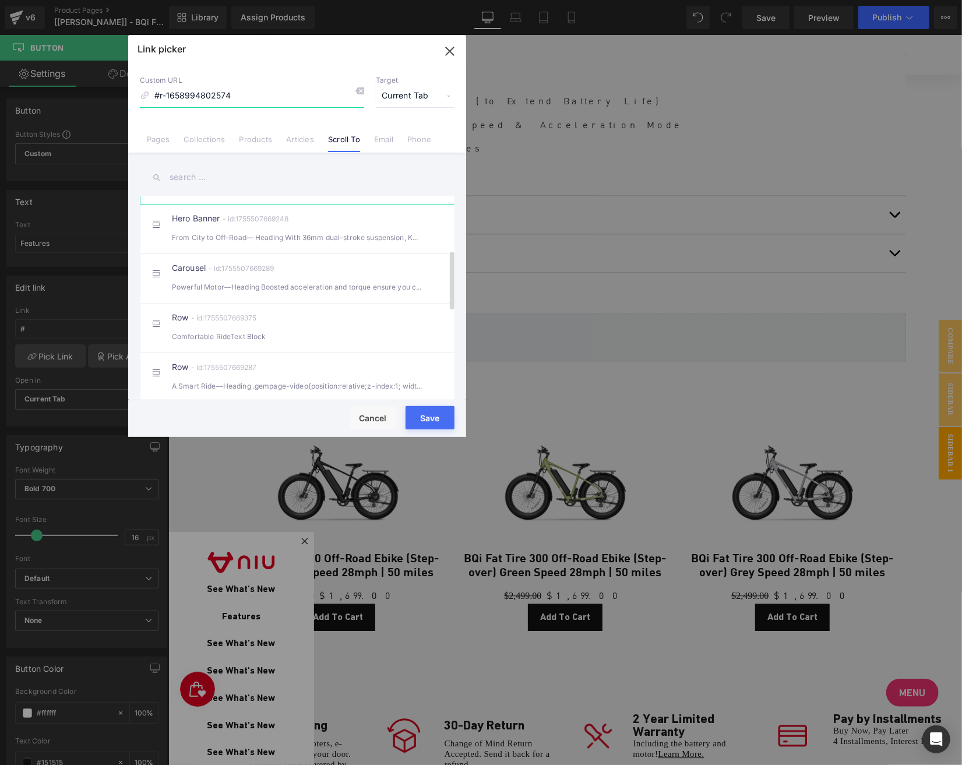
scroll to position [233, 0]
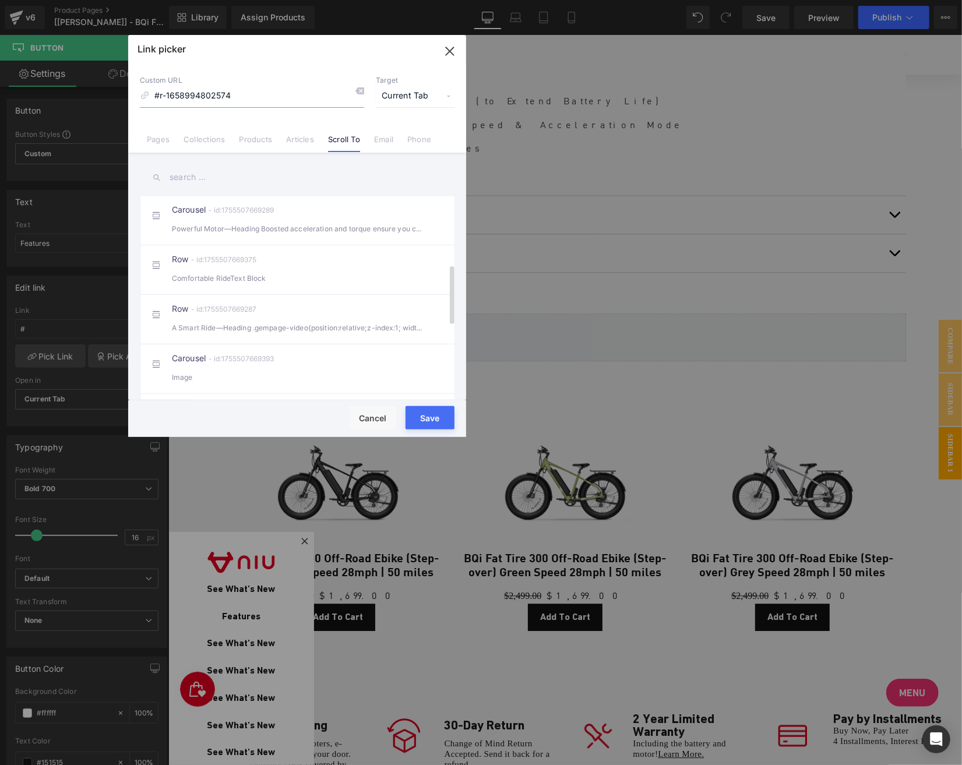
type input "#r-1658994802574"
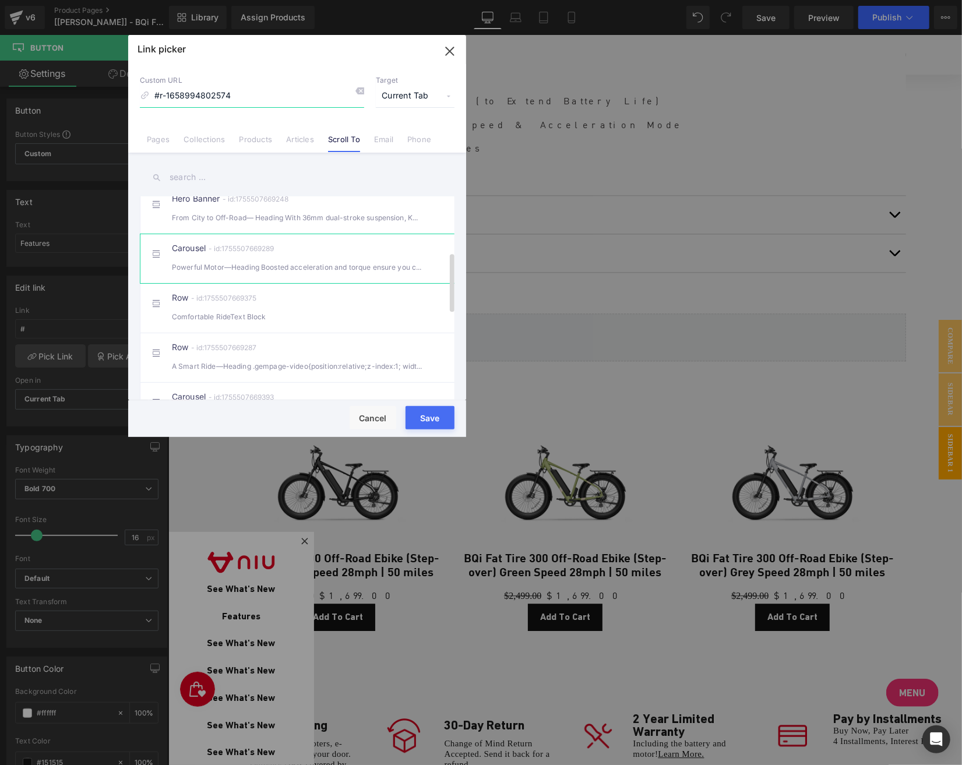
scroll to position [0, 0]
click at [434, 408] on button "Save" at bounding box center [430, 417] width 49 height 23
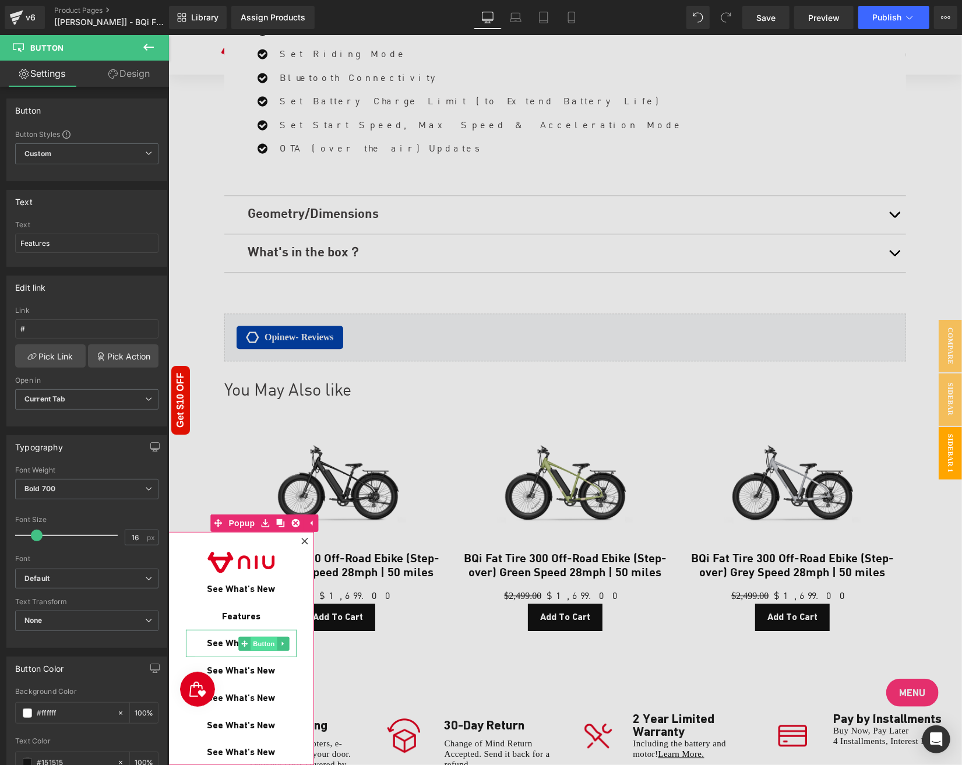
click at [258, 646] on span "Button" at bounding box center [264, 644] width 27 height 14
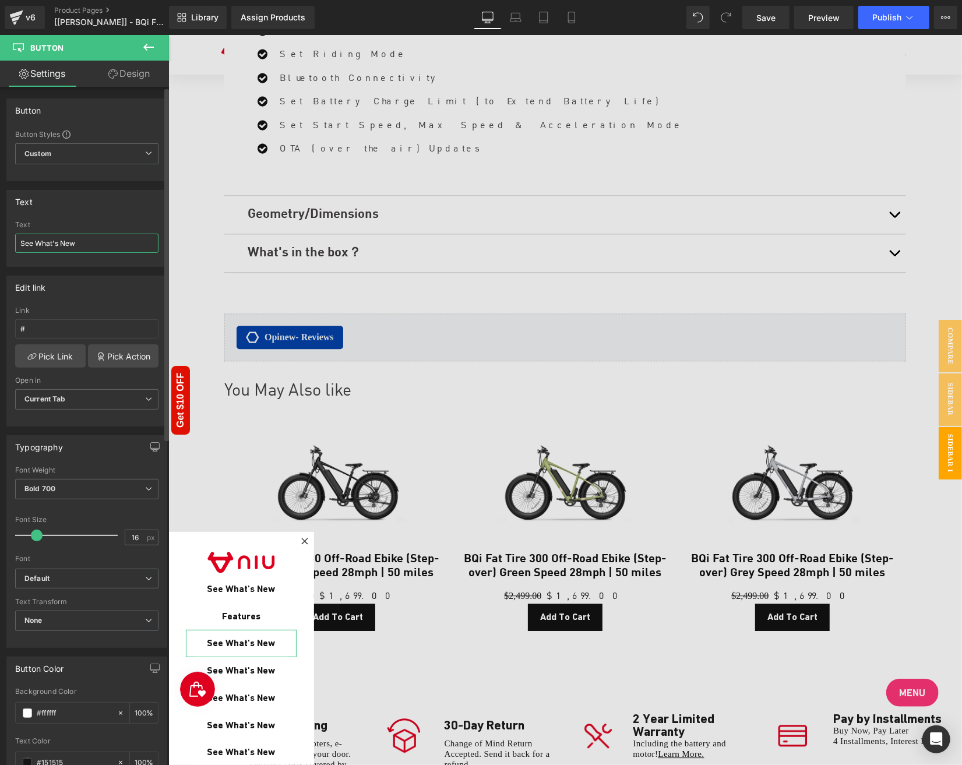
click at [105, 237] on input "See What's New" at bounding box center [86, 243] width 143 height 19
paste input "leek Design"
type input "Sleek Design"
click at [114, 207] on div "Text" at bounding box center [87, 202] width 160 height 22
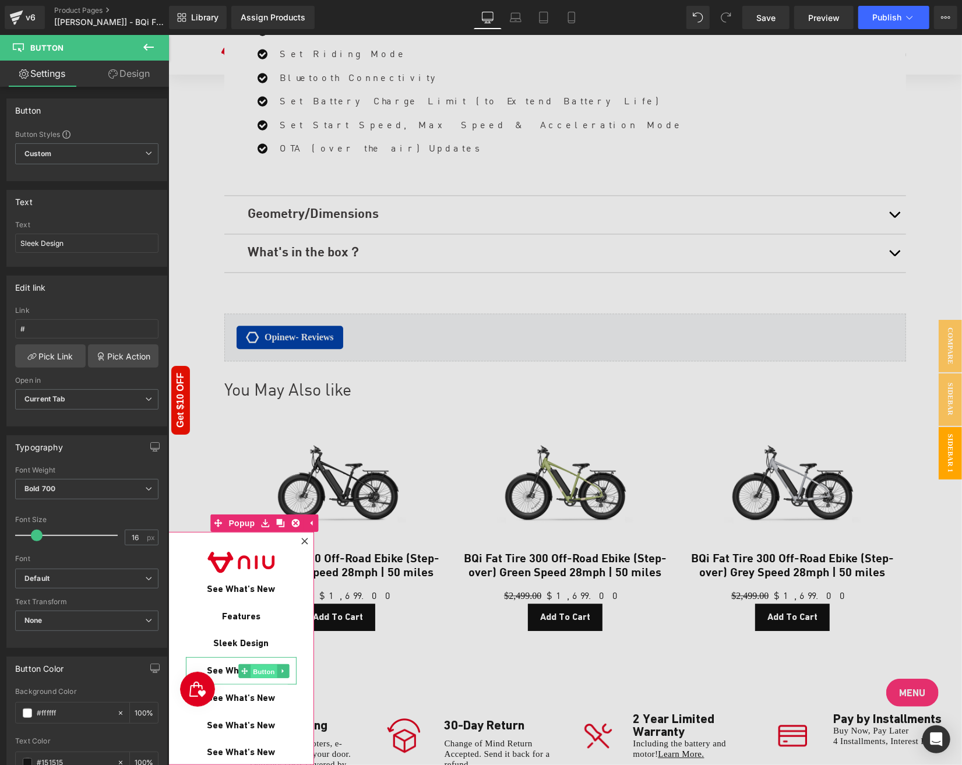
click at [256, 671] on span "Button" at bounding box center [264, 671] width 27 height 14
click at [261, 673] on span "Button" at bounding box center [264, 671] width 27 height 14
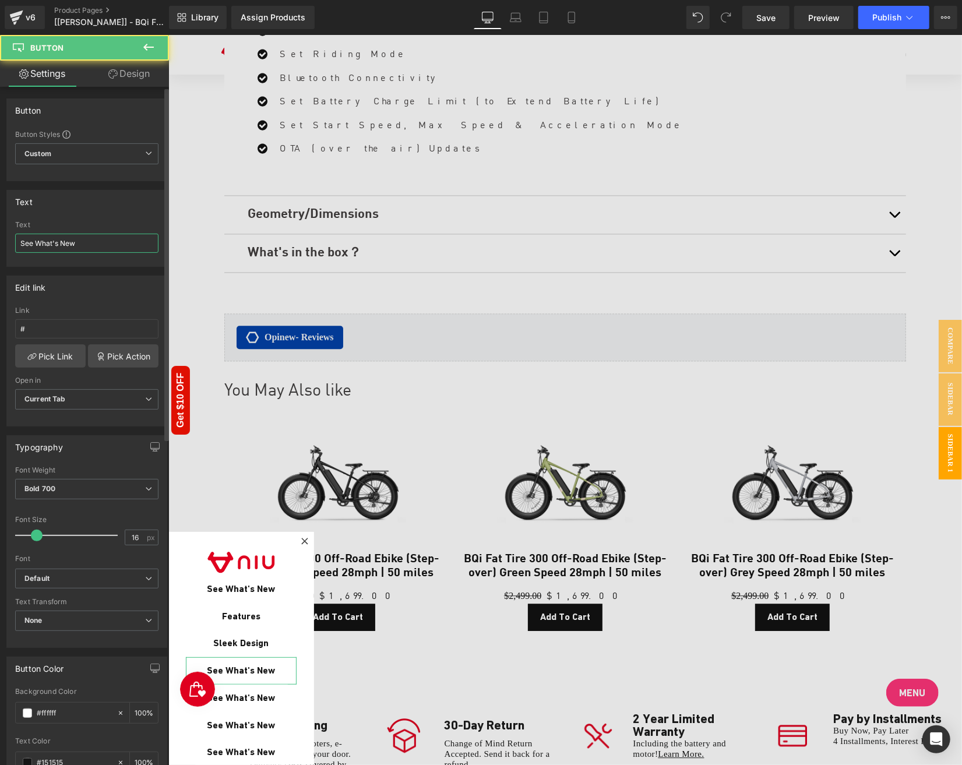
click at [91, 242] on input "See What's New" at bounding box center [86, 243] width 143 height 19
paste input "Folding"
type input "Folding"
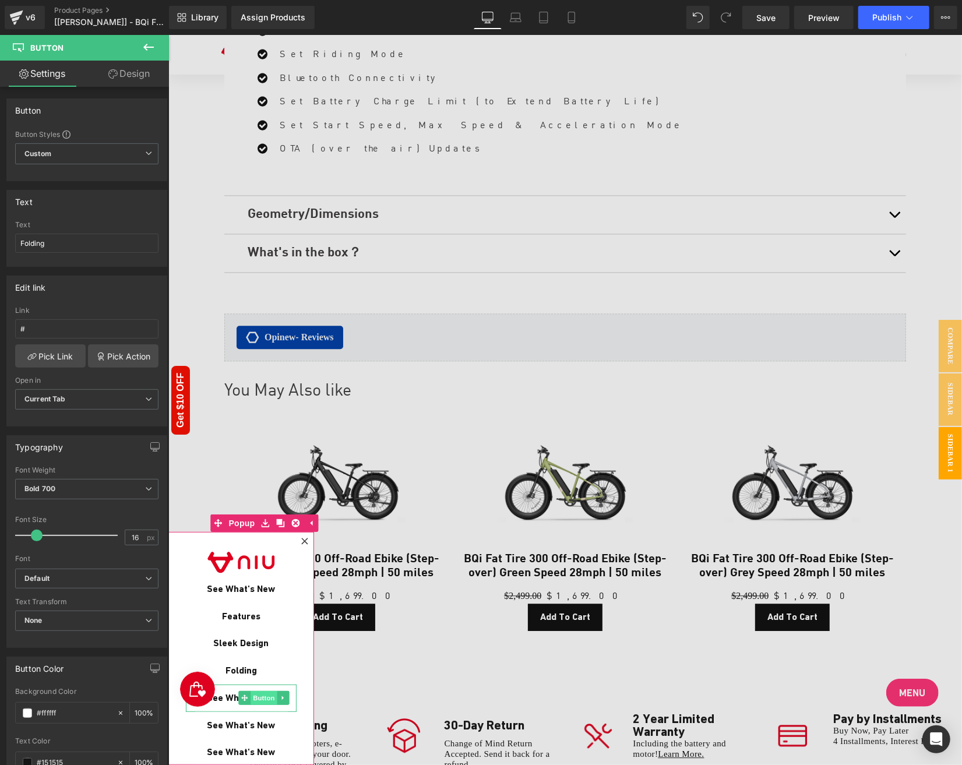
click at [256, 697] on span "Button" at bounding box center [264, 698] width 27 height 14
click at [258, 697] on span "Button" at bounding box center [264, 698] width 27 height 14
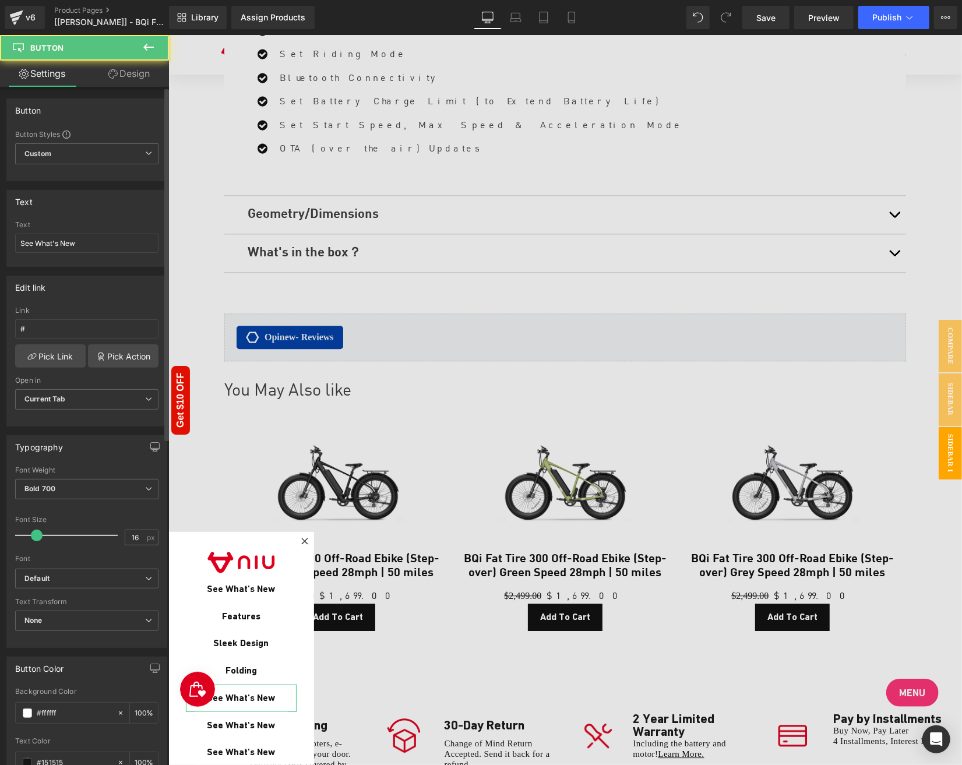
click at [93, 253] on div "Text See What's New" at bounding box center [86, 243] width 143 height 45
click at [91, 243] on input "See What's New" at bounding box center [86, 243] width 143 height 19
click at [83, 235] on input "v" at bounding box center [86, 243] width 143 height 19
paste input "Specification"
type input "Specification"
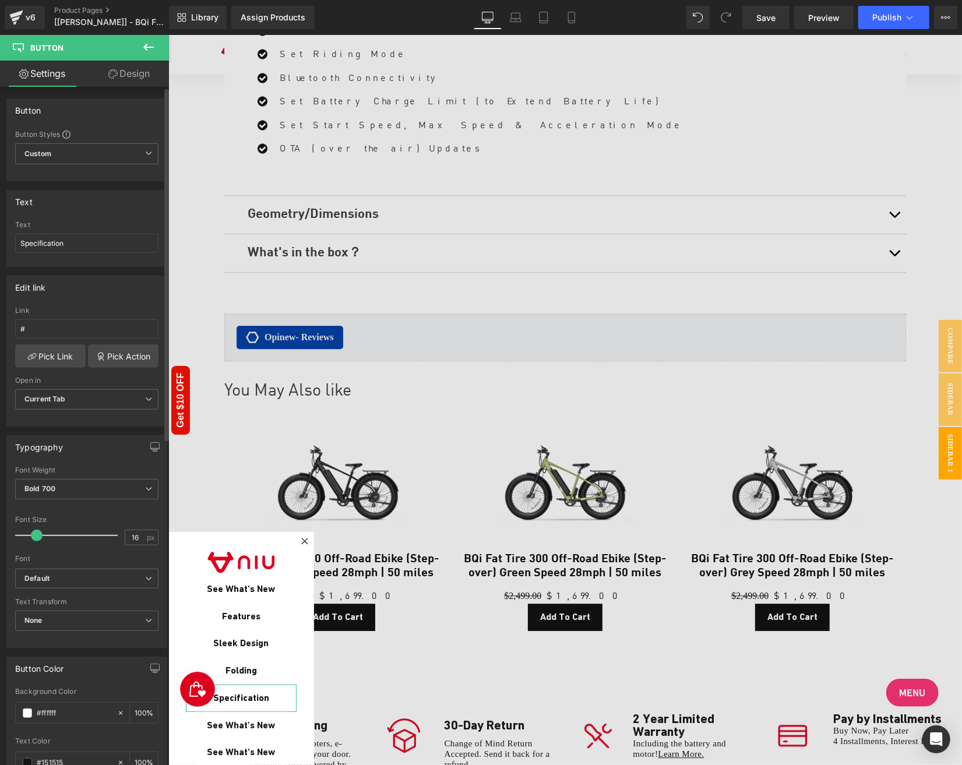
click at [83, 209] on div "Text" at bounding box center [87, 202] width 160 height 22
click at [50, 361] on link "Pick Link" at bounding box center [50, 355] width 71 height 23
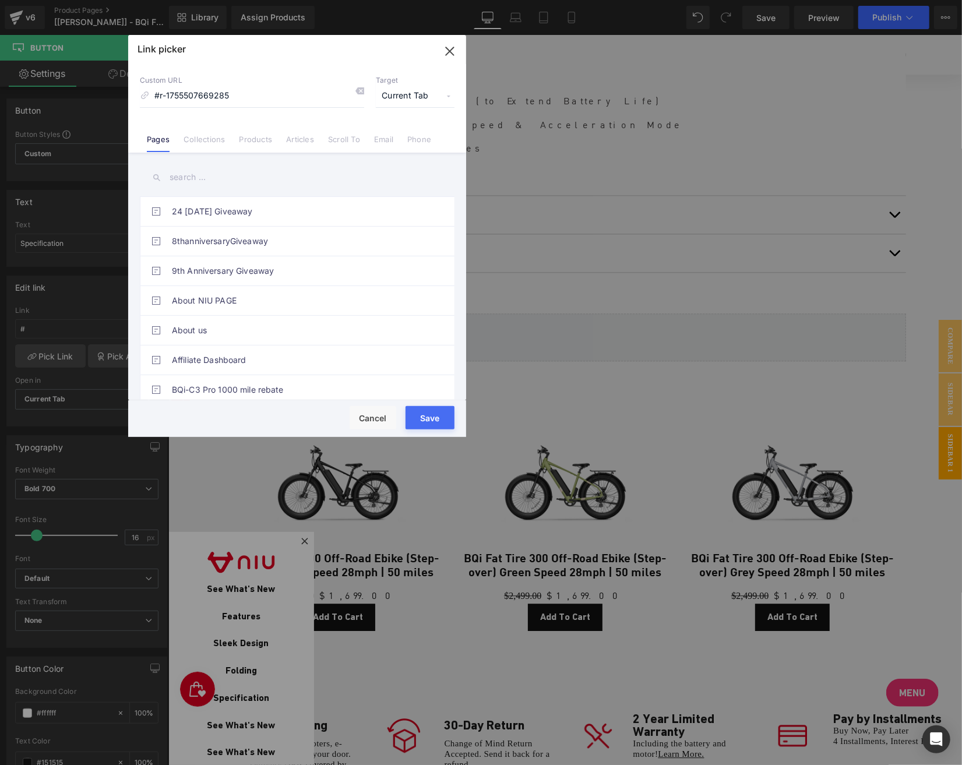
type input "#r-1755507669285"
drag, startPoint x: 437, startPoint y: 409, endPoint x: 290, endPoint y: 382, distance: 148.8
click at [437, 409] on button "Save" at bounding box center [430, 417] width 49 height 23
type input "#r-1755507669285"
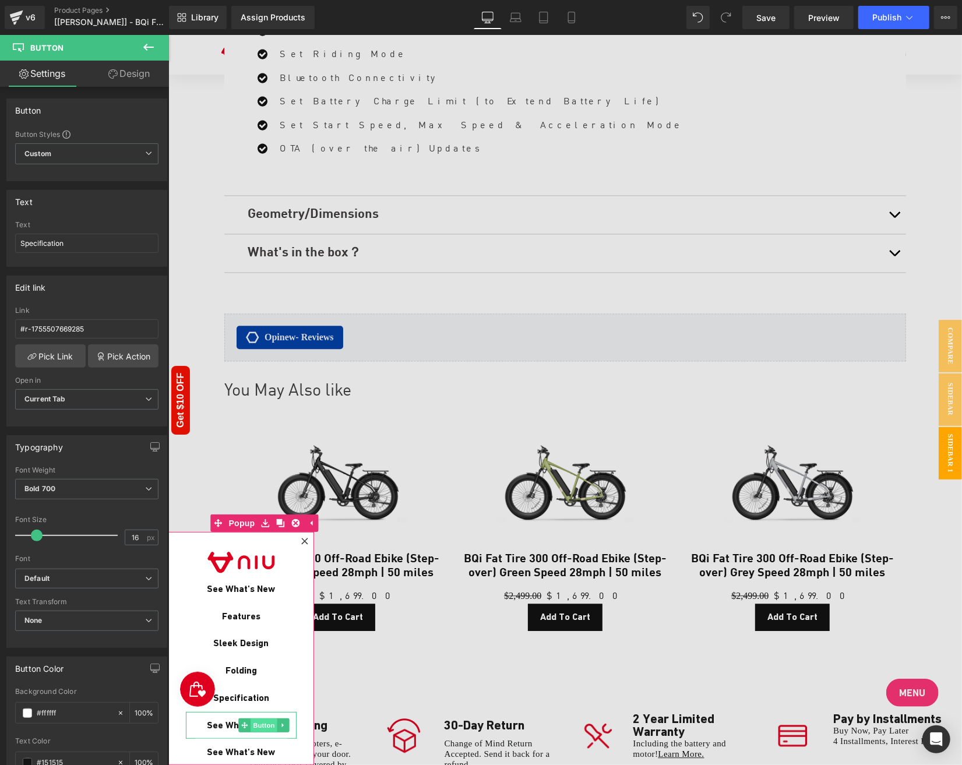
click at [256, 730] on link "See What's New" at bounding box center [241, 725] width 93 height 27
click at [268, 724] on span "Button" at bounding box center [264, 725] width 27 height 14
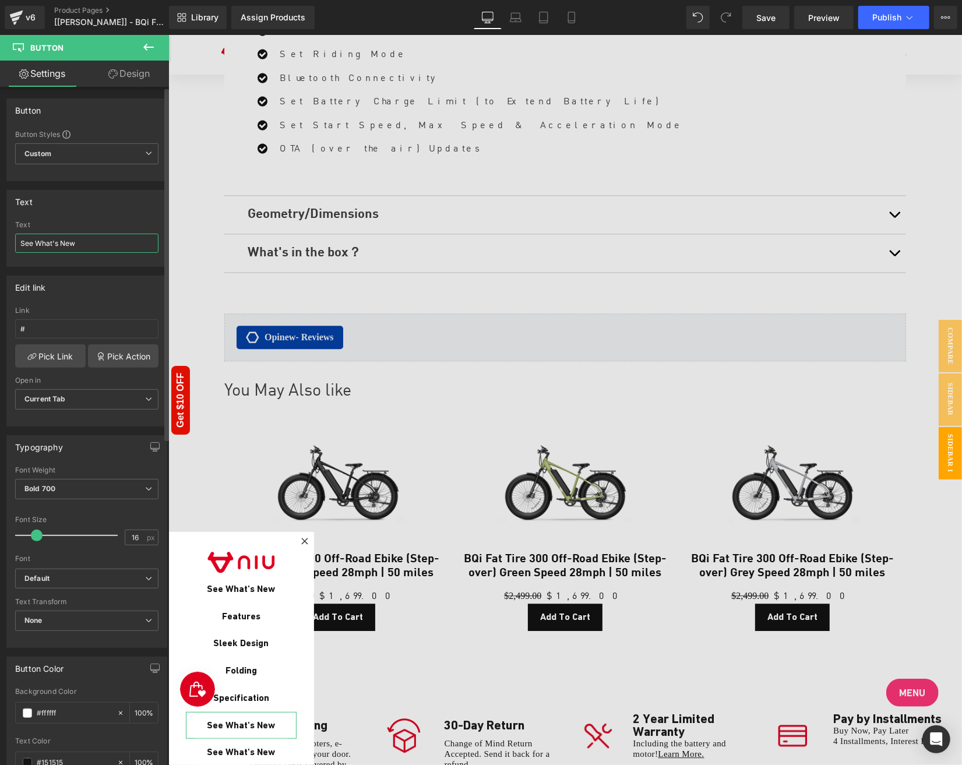
click at [90, 234] on input "See What's New" at bounding box center [86, 243] width 143 height 19
paste input "Reviews"
type input "Reviews"
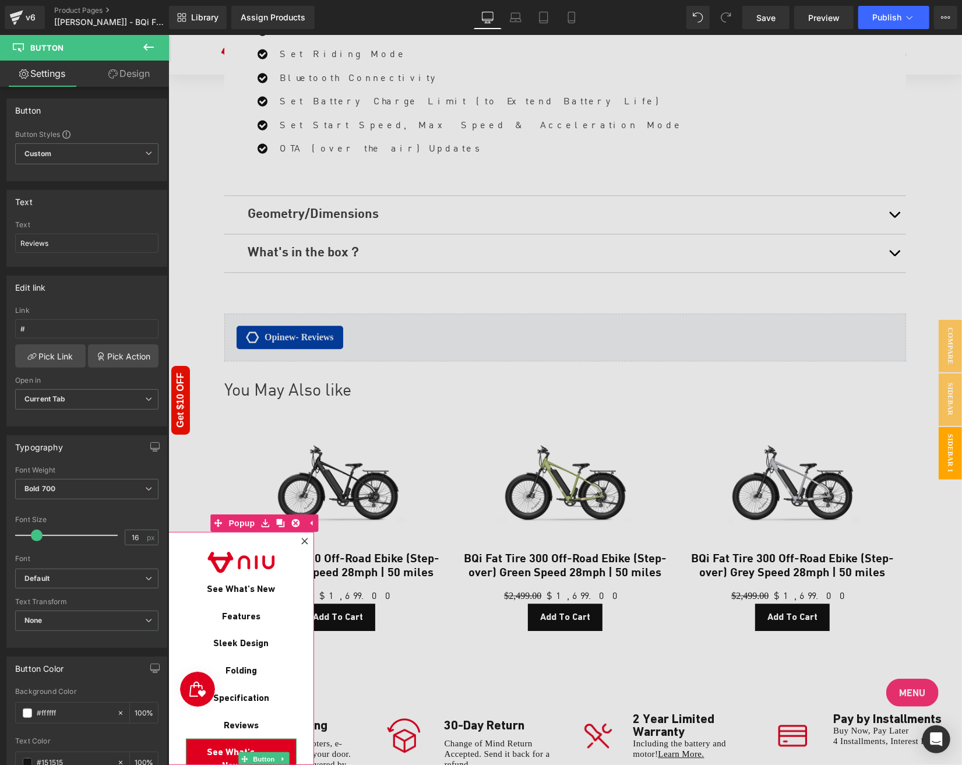
click at [243, 741] on link "See What's New" at bounding box center [240, 759] width 111 height 40
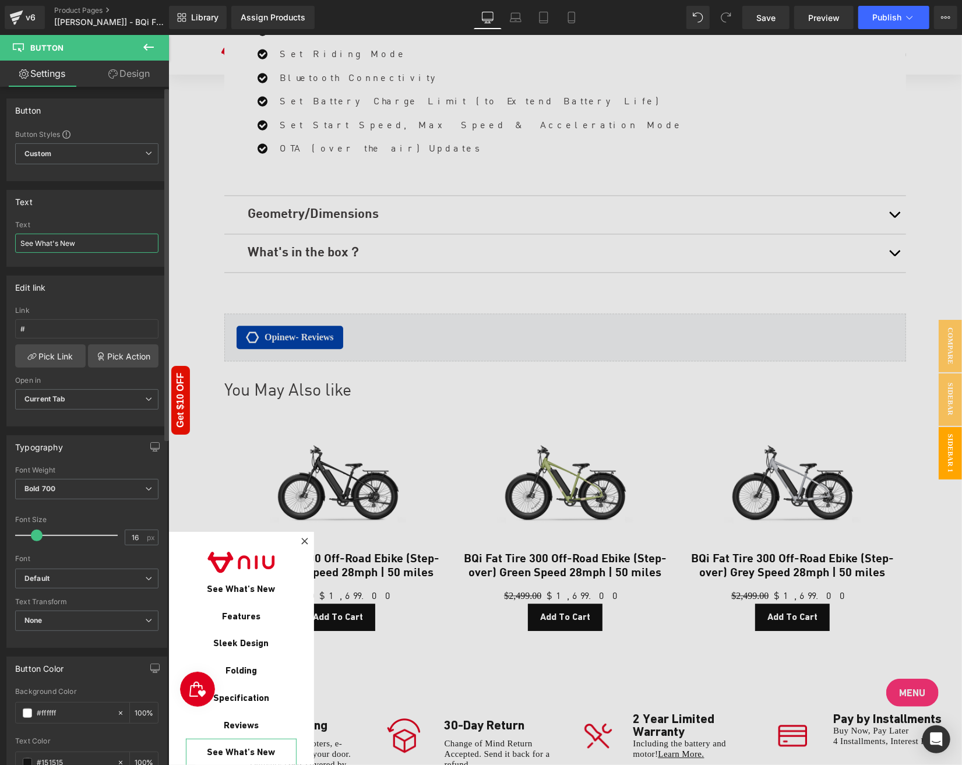
click at [72, 239] on input "See What's New" at bounding box center [86, 243] width 143 height 19
type input "You May Also Like"
click at [57, 359] on link "Pick Link" at bounding box center [50, 355] width 71 height 23
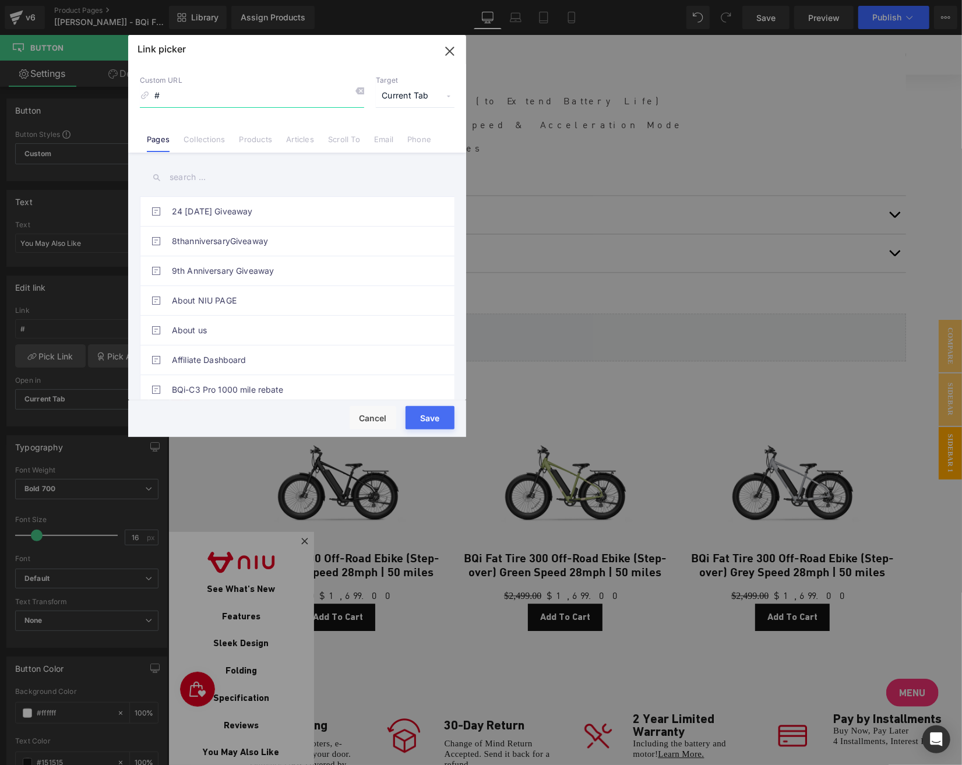
paste input "r-1755507669463"
type input "#r-1755507669463"
click at [435, 421] on button "Save" at bounding box center [430, 417] width 49 height 23
type input "#r-1755507669463"
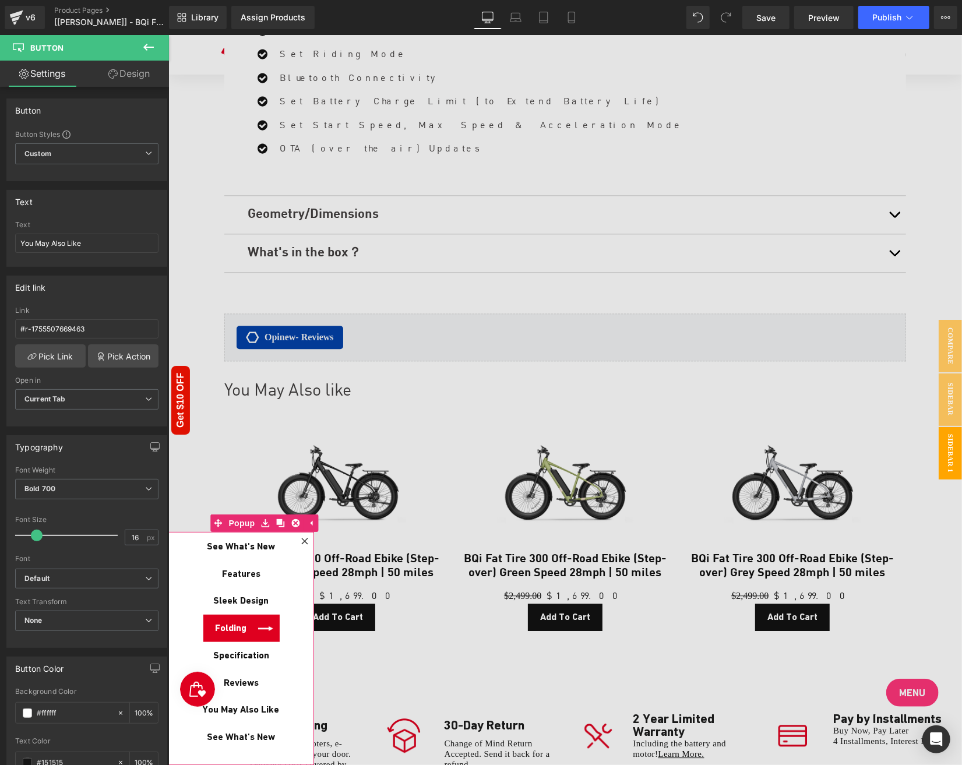
scroll to position [0, 0]
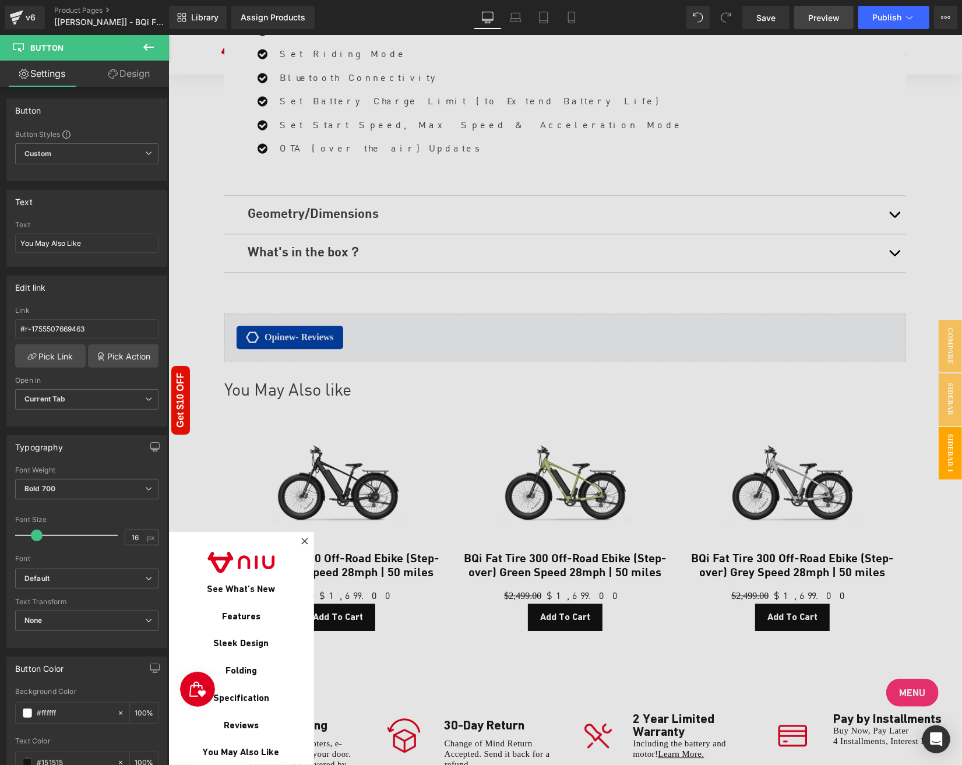
click at [821, 12] on span "Preview" at bounding box center [823, 18] width 31 height 12
click at [786, 12] on link "Save" at bounding box center [766, 17] width 47 height 23
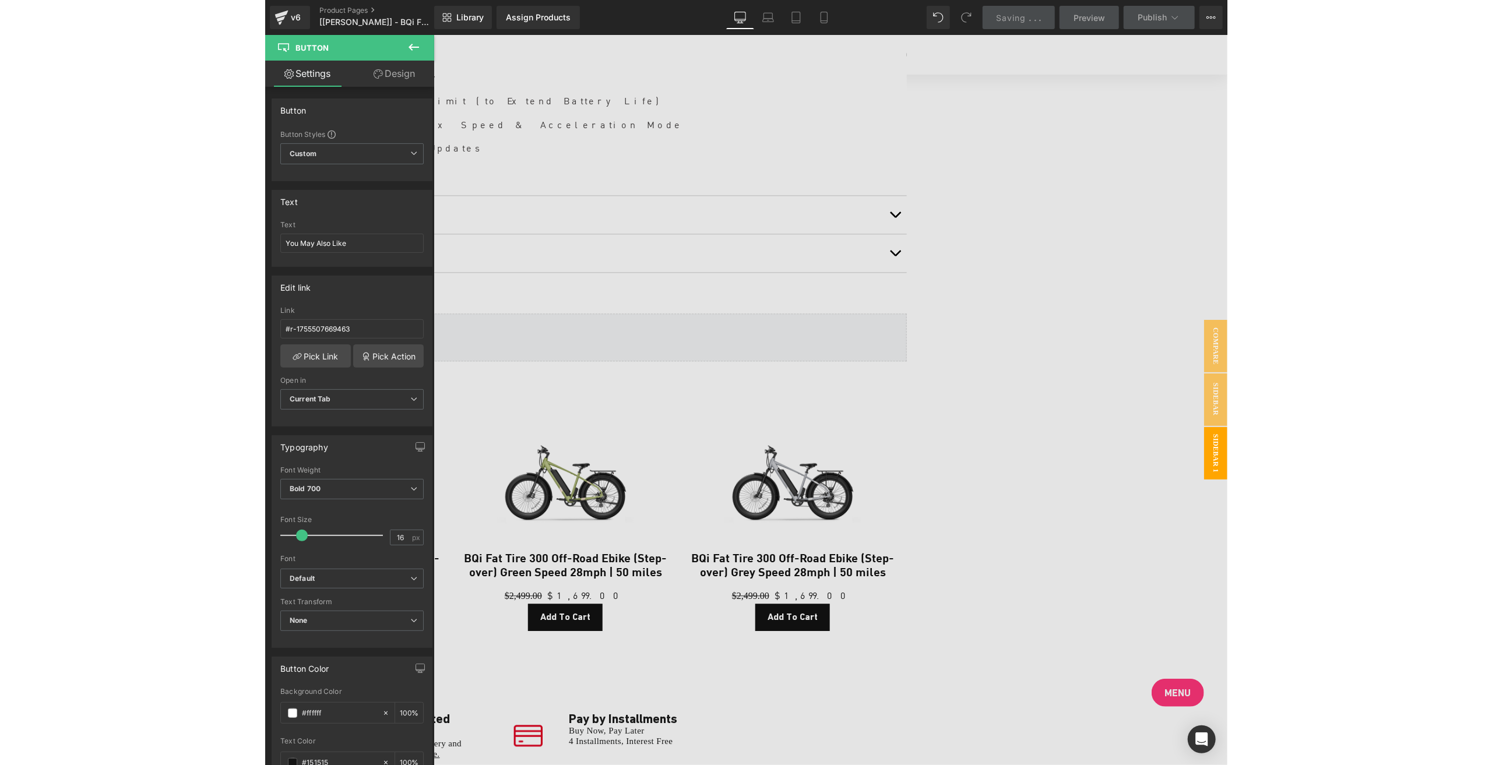
scroll to position [4695, 0]
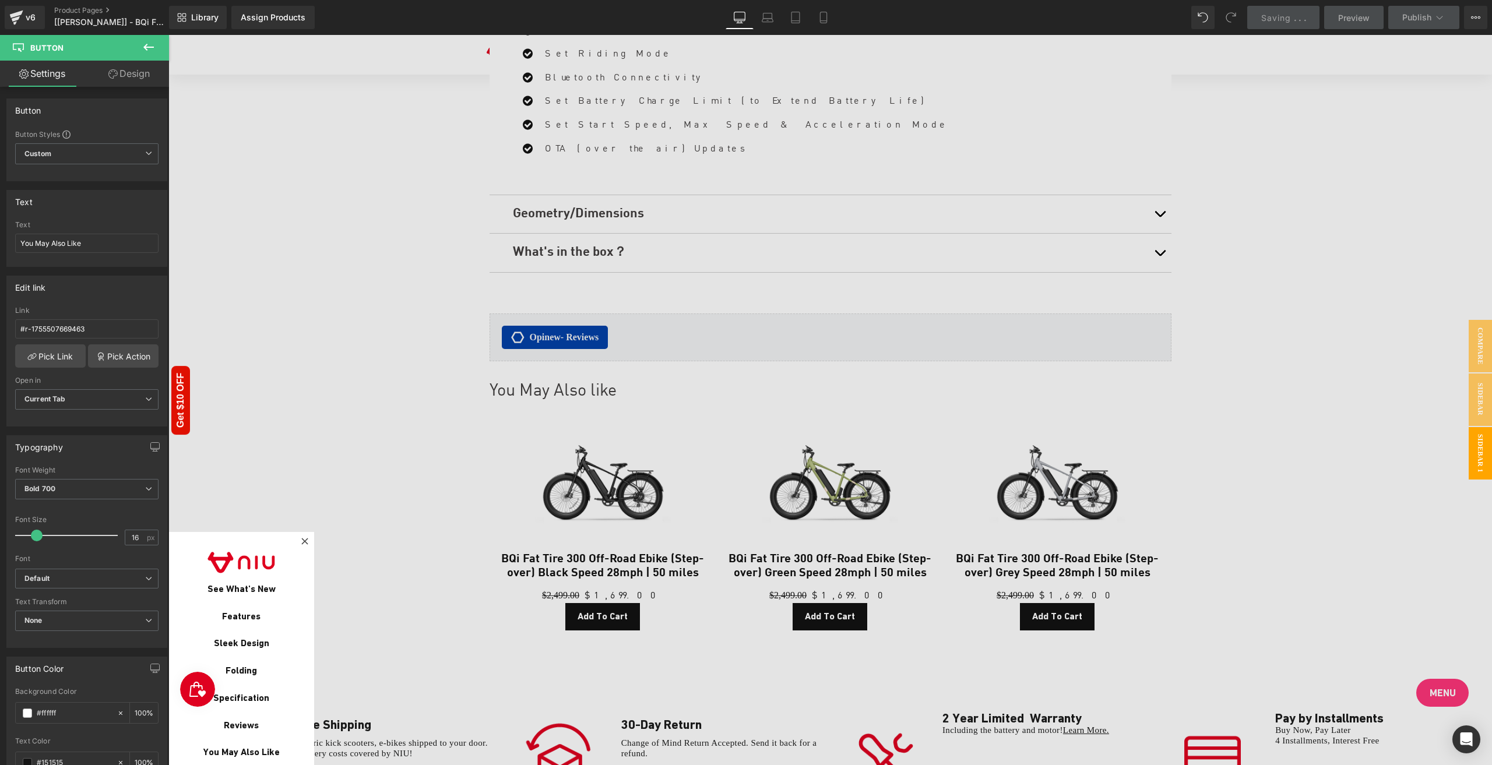
click at [962, 690] on div at bounding box center [830, 400] width 1324 height 730
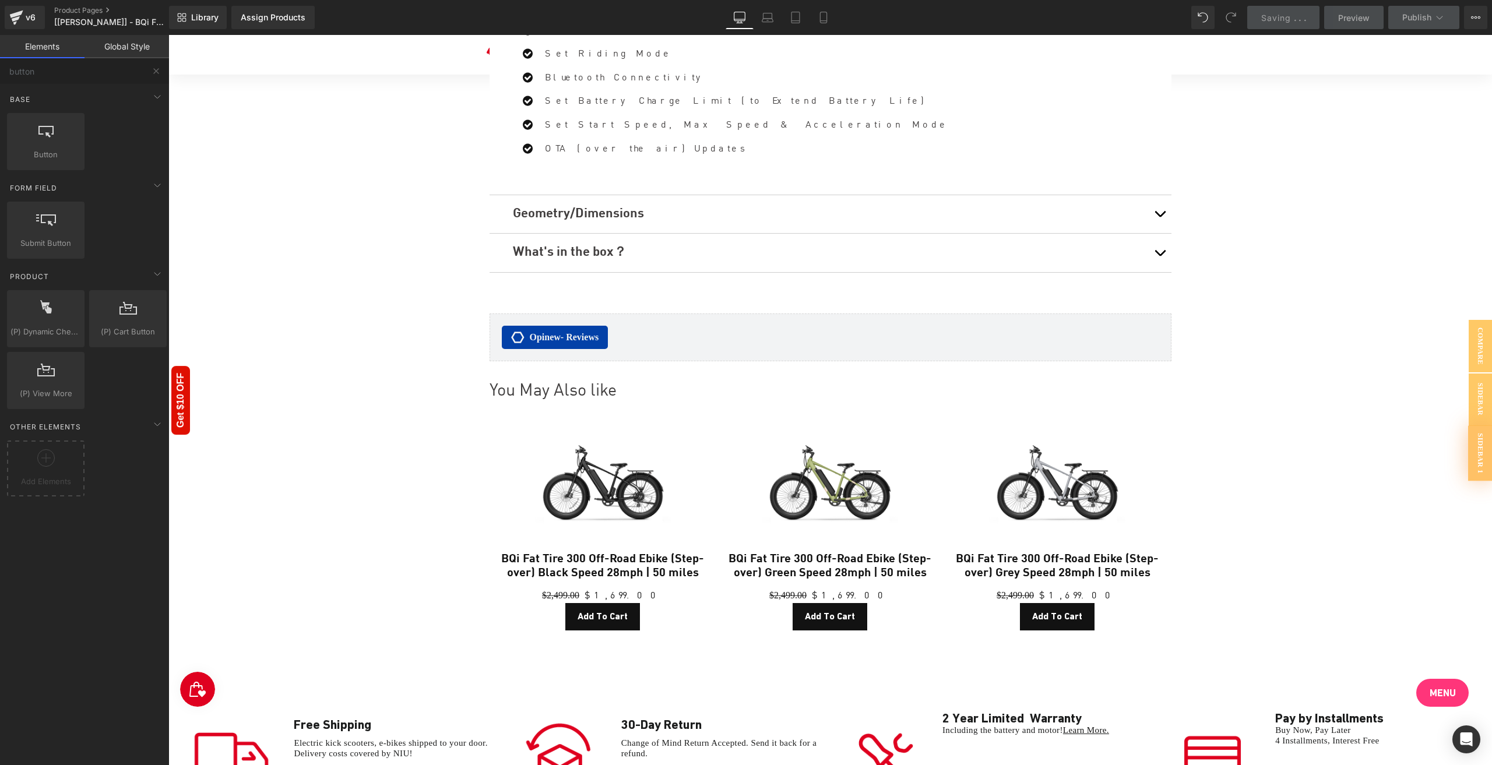
click at [962, 690] on link "Menu" at bounding box center [1442, 693] width 52 height 28
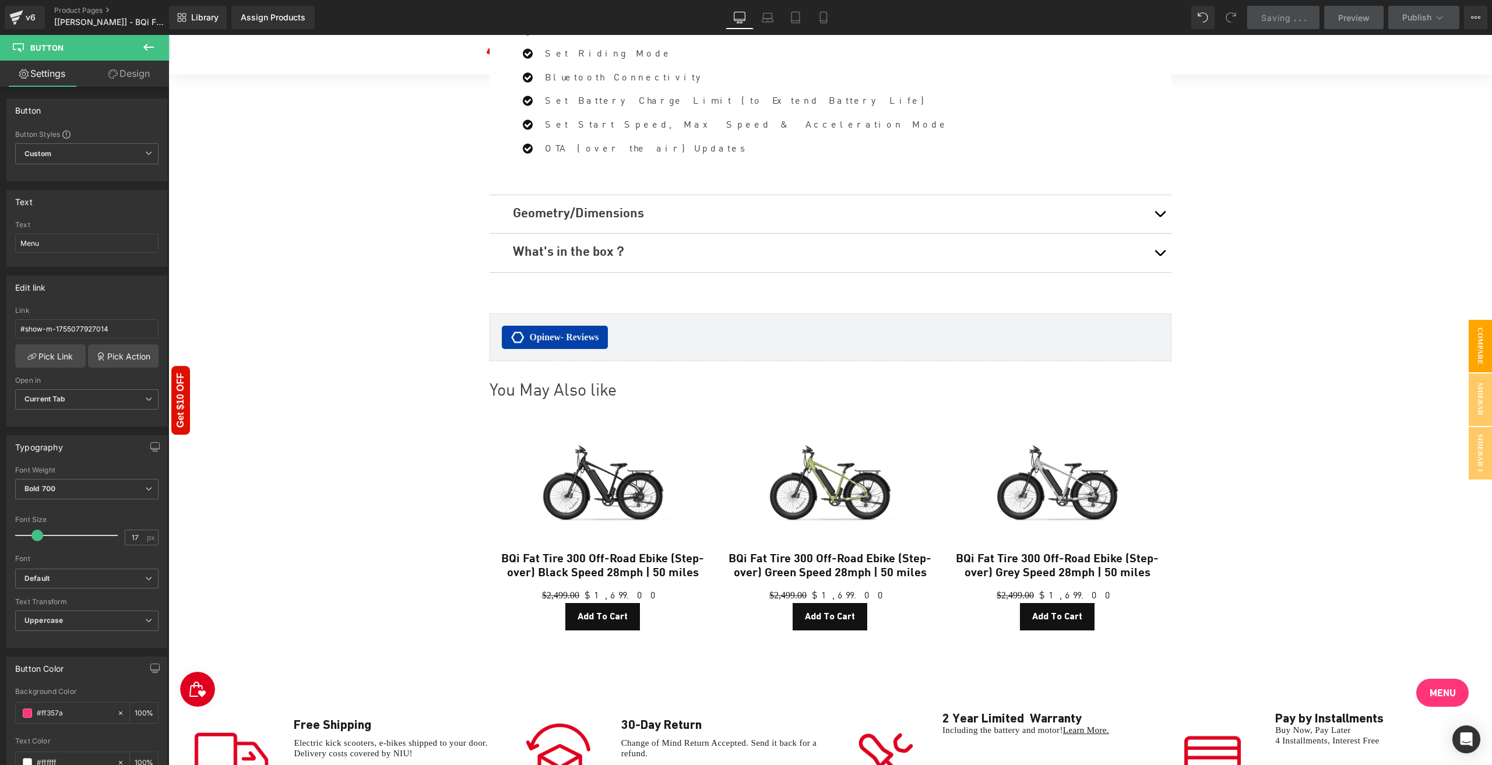
click at [962, 344] on span "Compare" at bounding box center [1480, 346] width 23 height 52
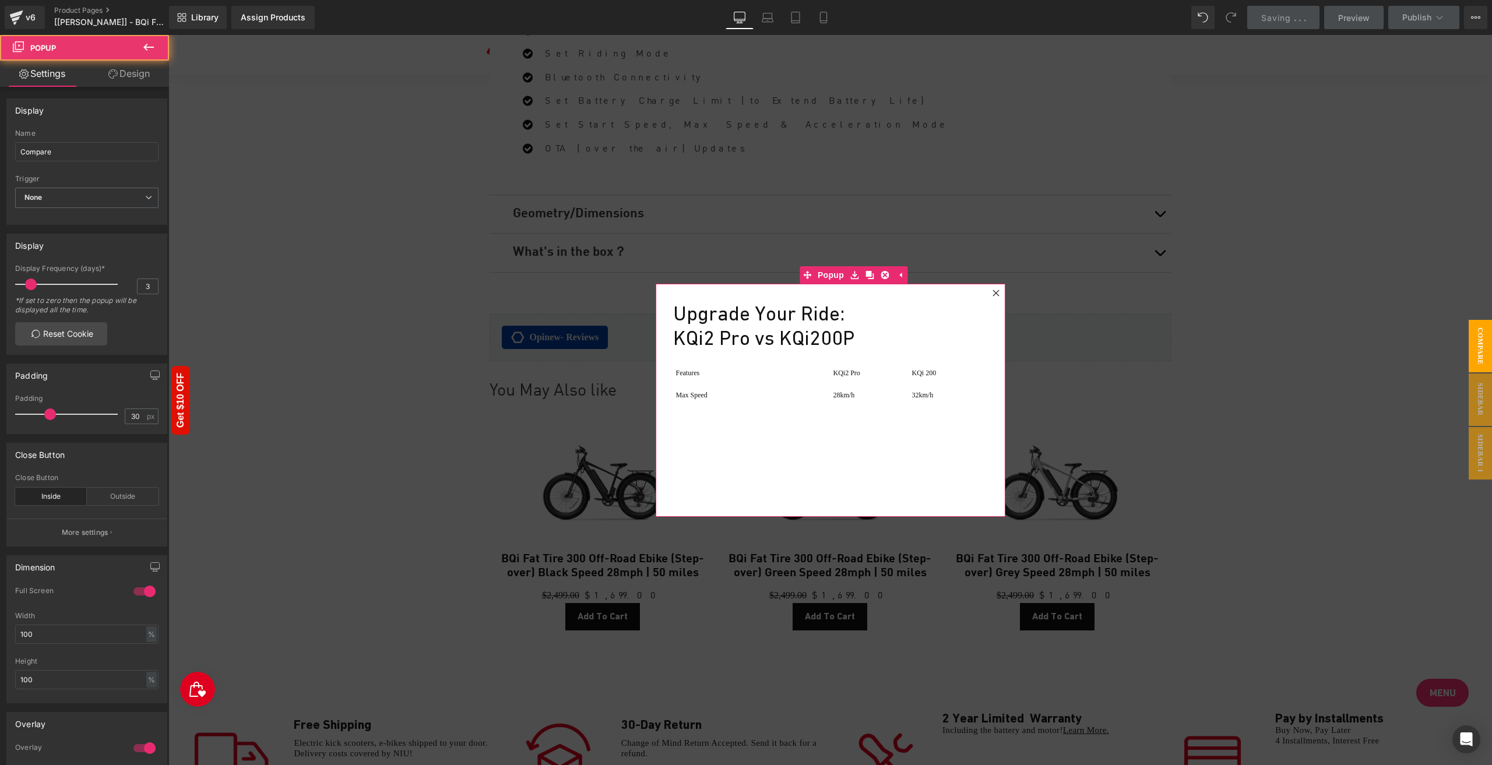
drag, startPoint x: 995, startPoint y: 290, endPoint x: 1297, endPoint y: 326, distance: 304.1
click at [962, 291] on icon at bounding box center [996, 293] width 7 height 7
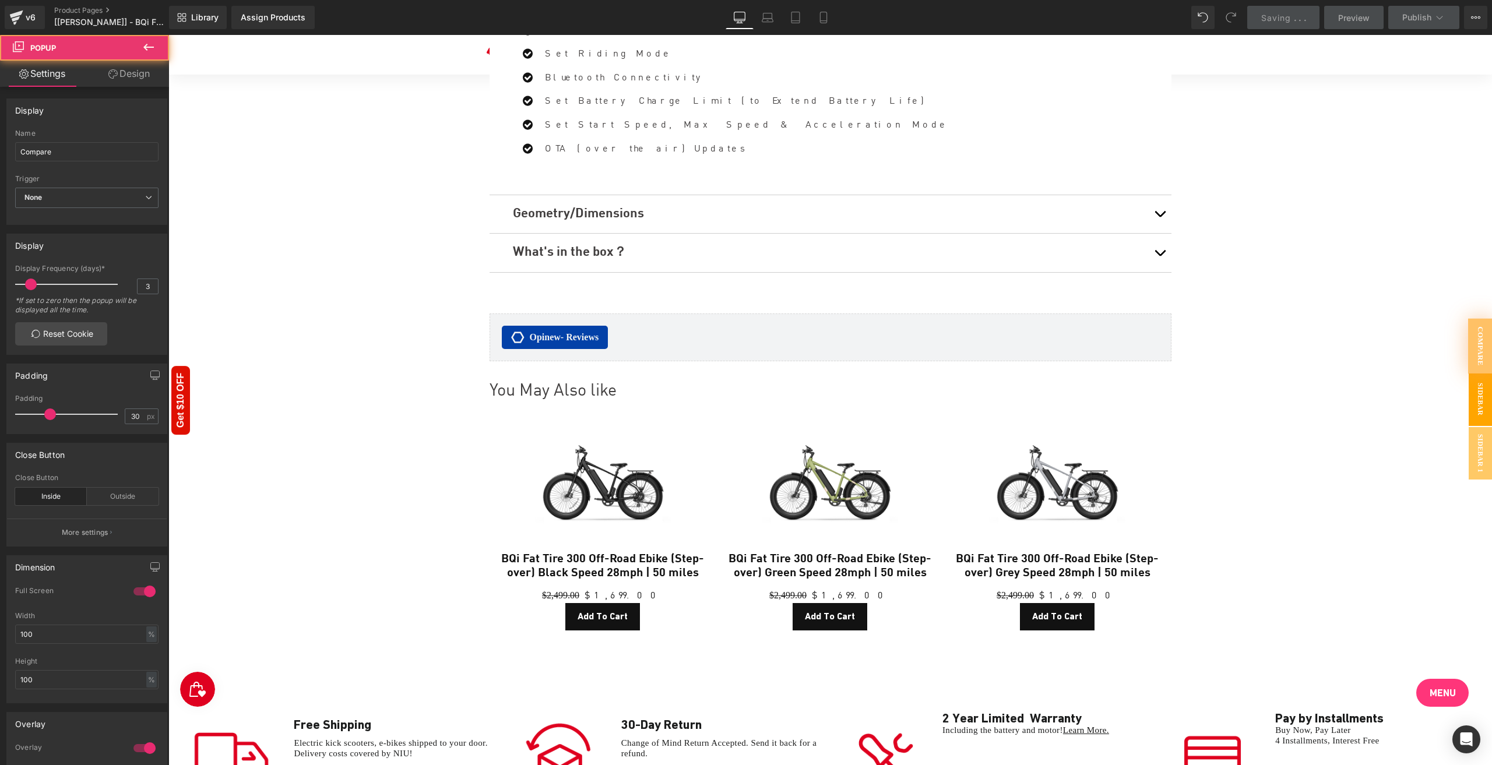
click at [962, 395] on span "Sidebar" at bounding box center [1480, 400] width 23 height 52
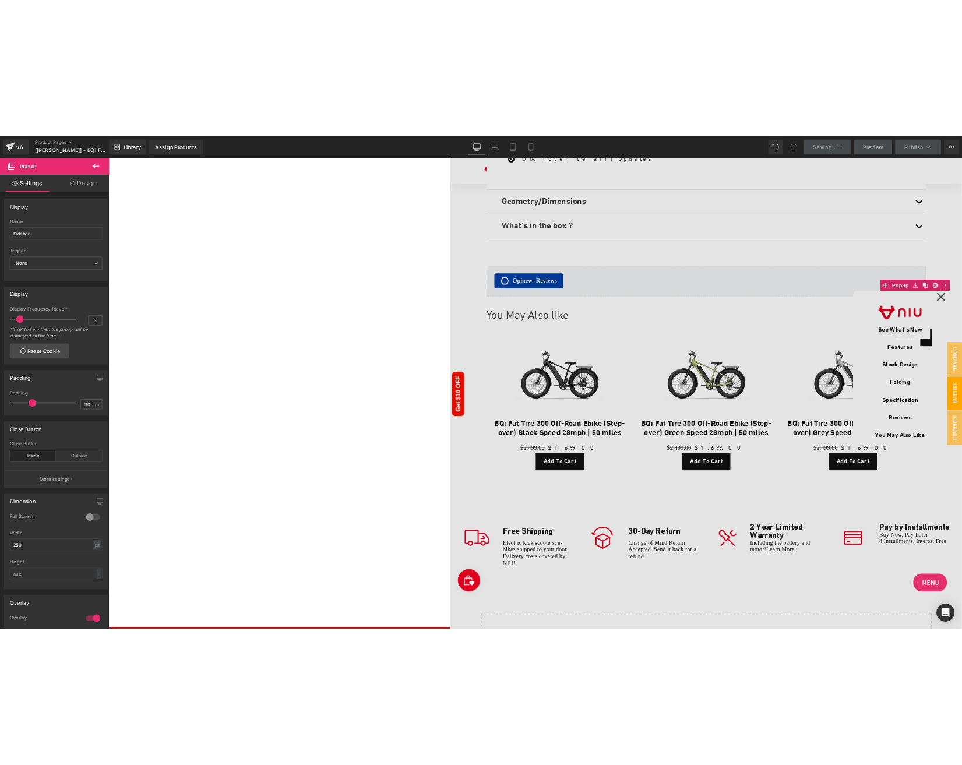
scroll to position [4583, 0]
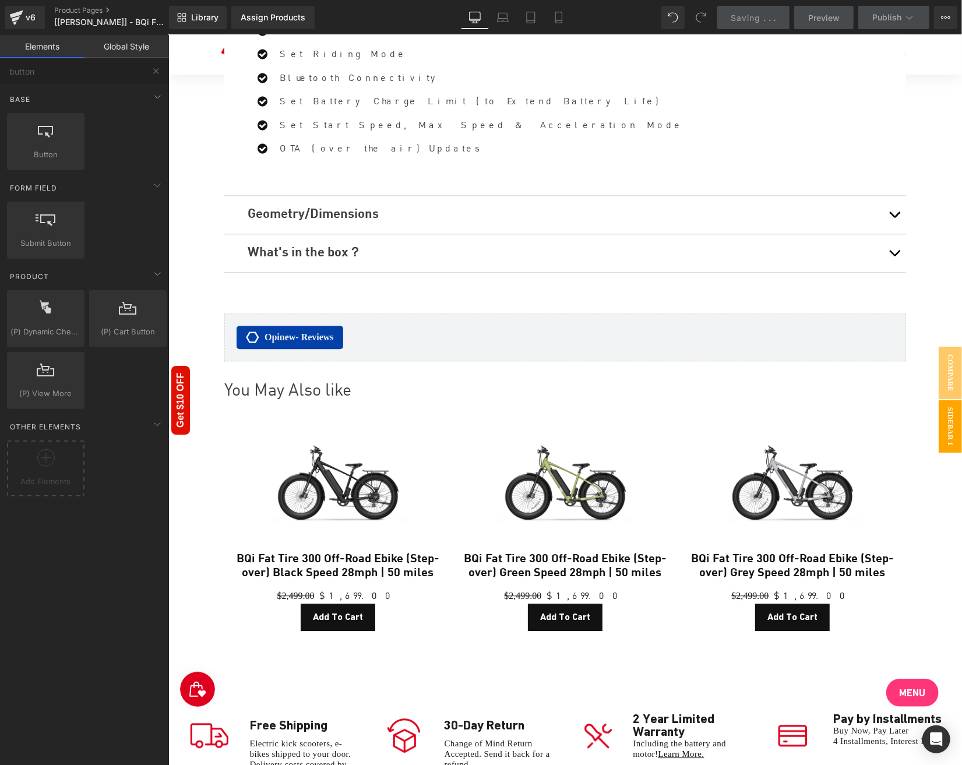
click at [951, 429] on span "Sidebar 1" at bounding box center [949, 426] width 23 height 52
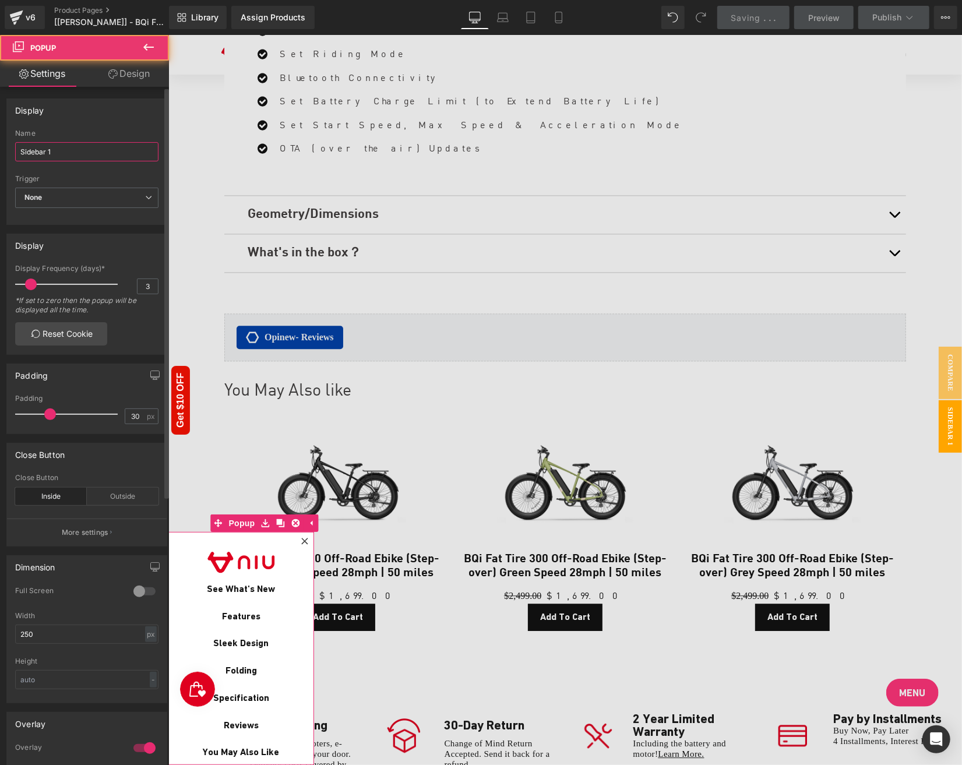
click at [63, 154] on input "Sidebar 1" at bounding box center [86, 151] width 143 height 19
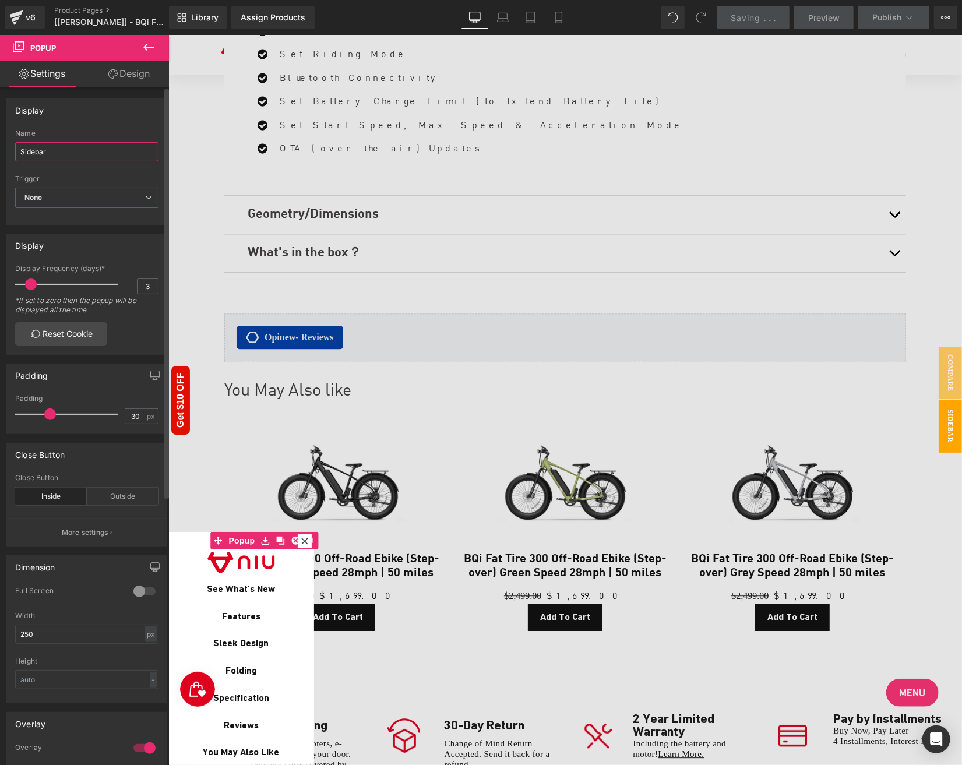
type input "Sidebar"
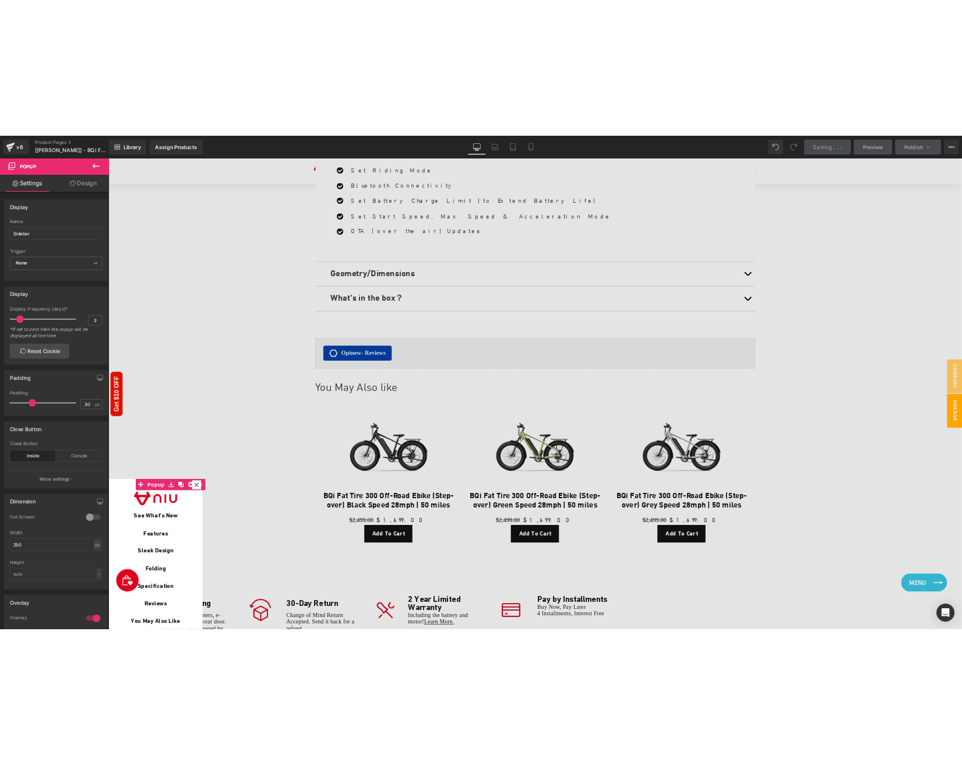
click at [962, 765] on div at bounding box center [770, 523] width 1324 height 730
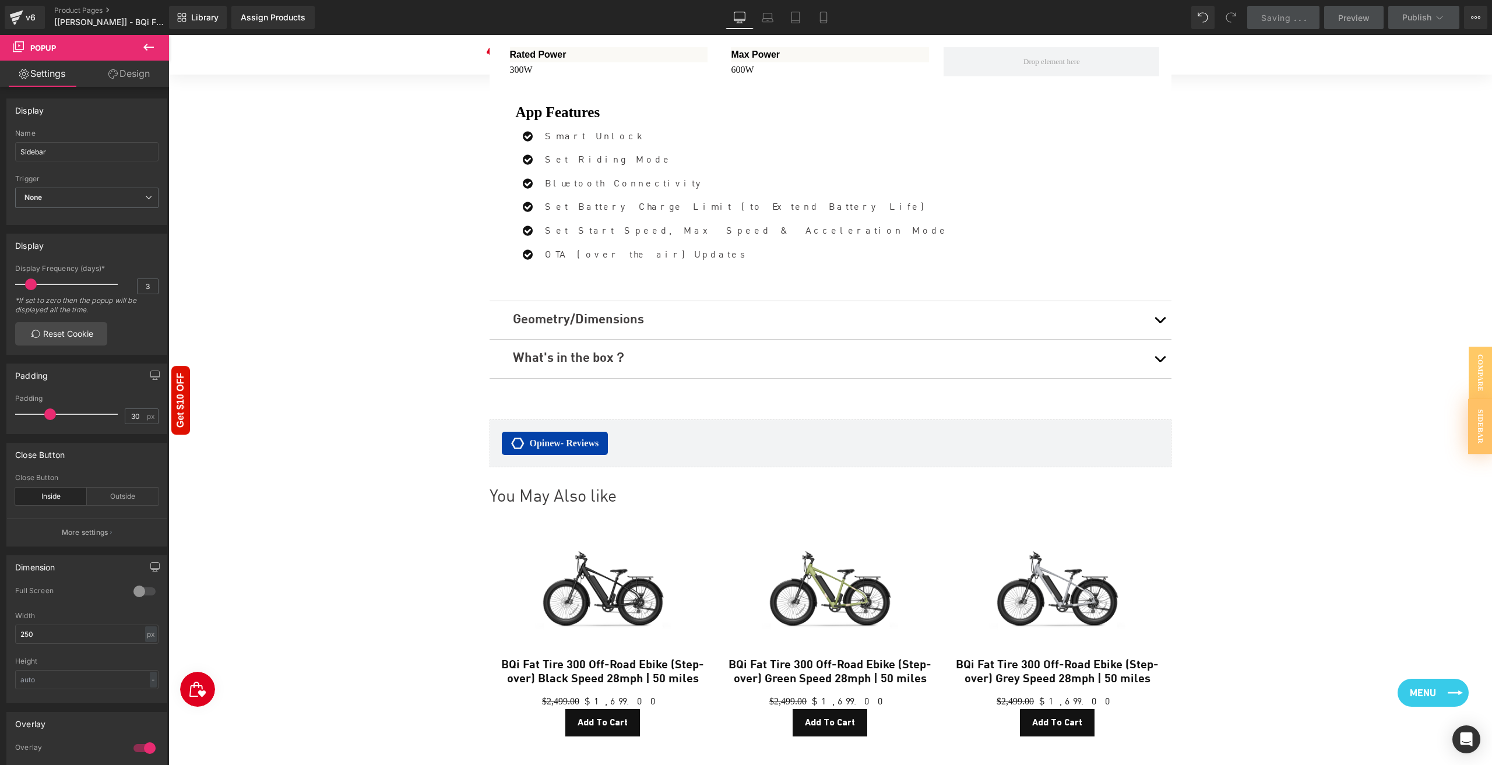
scroll to position [4695, 0]
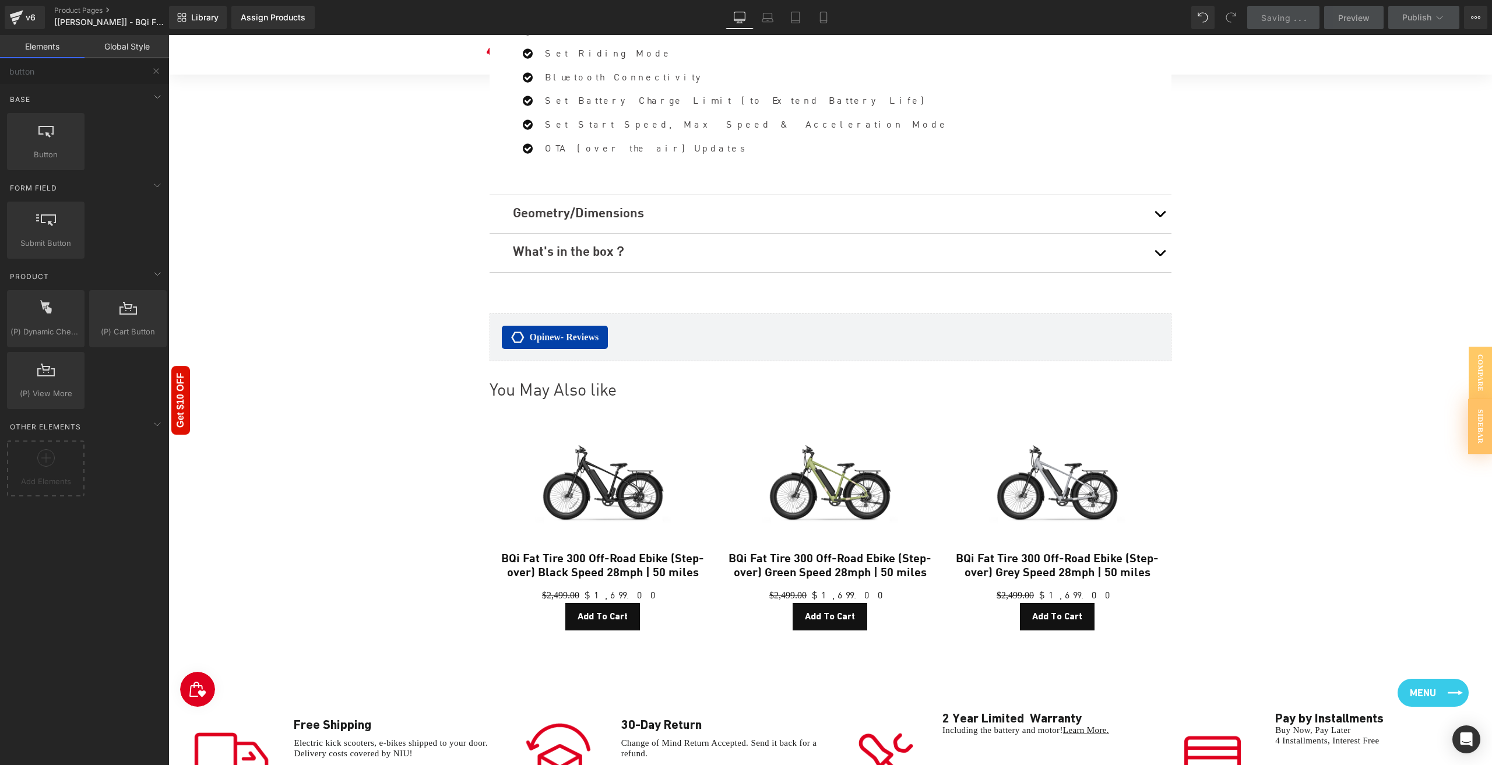
click at [962, 694] on link "Menu" at bounding box center [1433, 693] width 71 height 28
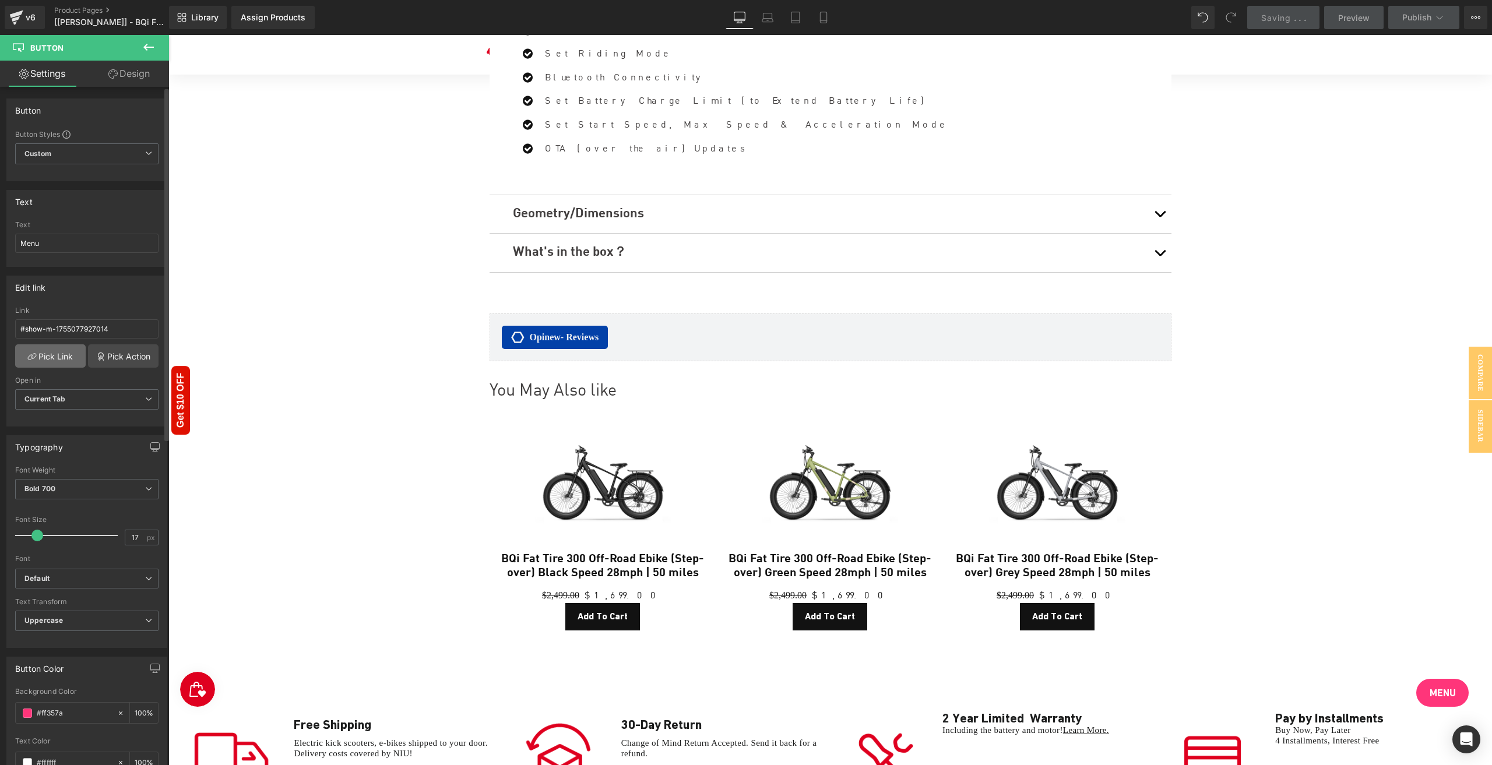
click at [61, 351] on link "Pick Link" at bounding box center [50, 355] width 71 height 23
click at [101, 349] on link "Pick Action" at bounding box center [123, 355] width 71 height 23
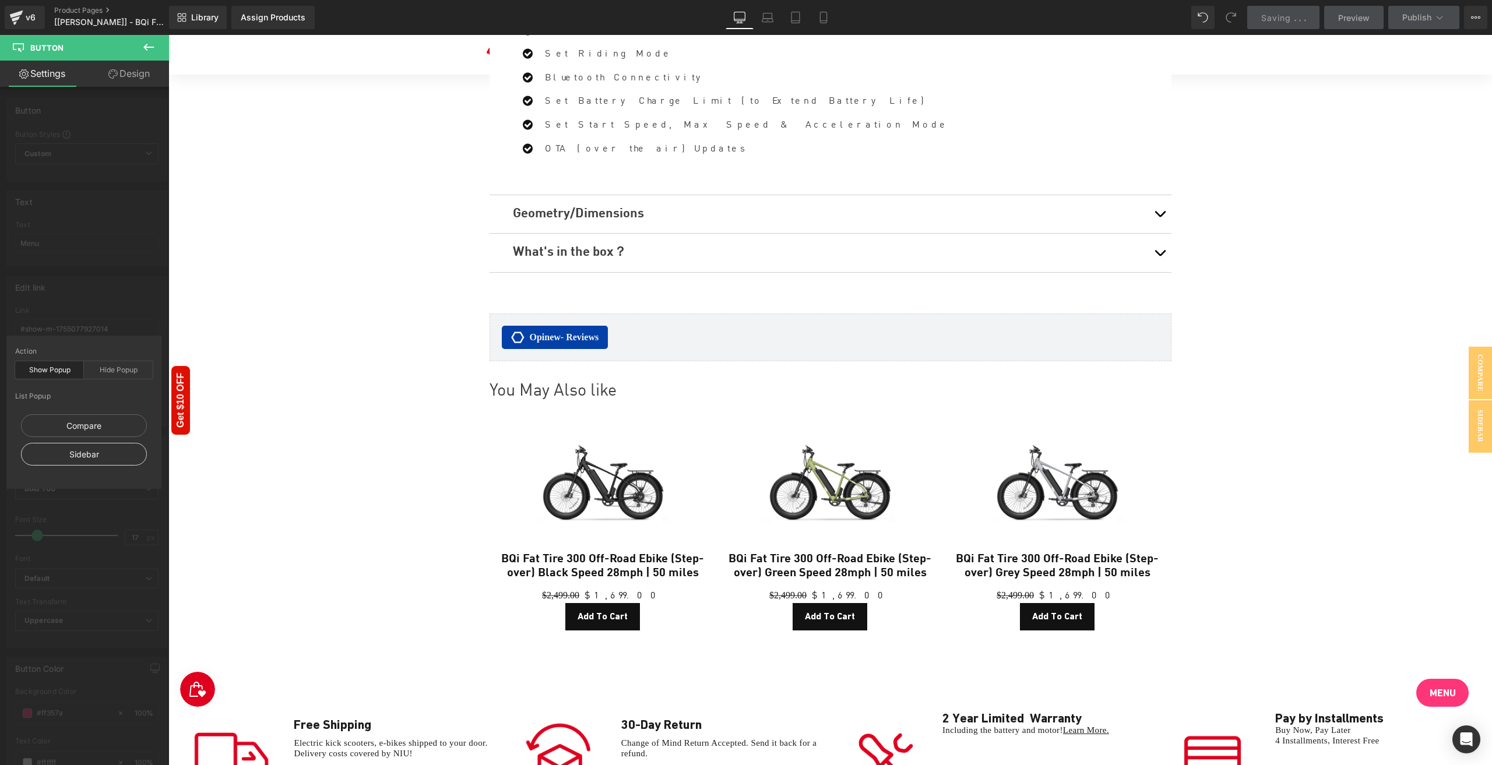
click at [105, 451] on div "Sidebar" at bounding box center [84, 454] width 126 height 23
type input "#show-m-1755514971274"
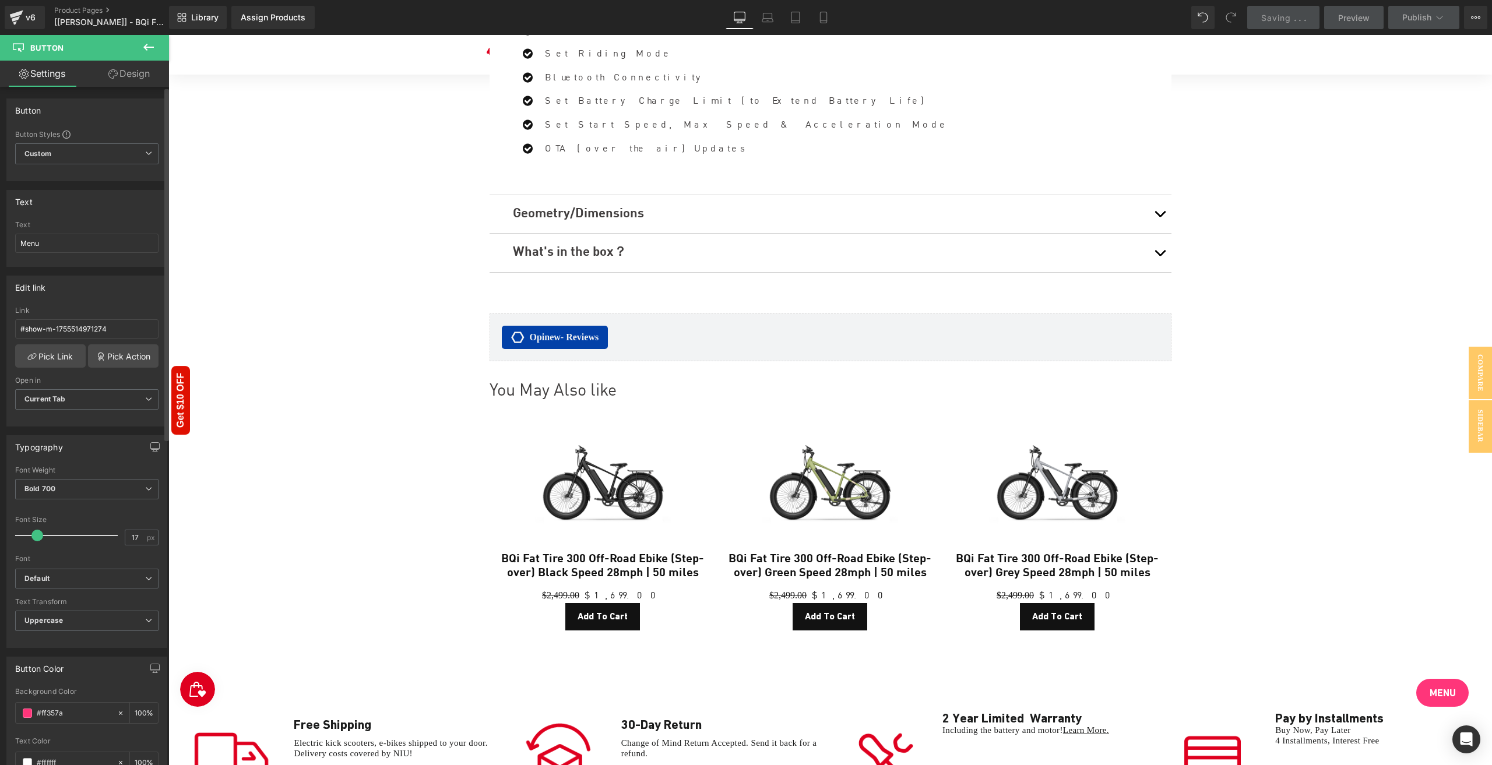
drag, startPoint x: 129, startPoint y: 315, endPoint x: 687, endPoint y: 224, distance: 565.2
click at [129, 315] on div "Edit link #show-m-1755514971274 Link #show-m-1755514971274 Pick Link Pick Actio…" at bounding box center [87, 347] width 174 height 160
click at [962, 22] on span "Preview" at bounding box center [1353, 18] width 31 height 12
click at [962, 22] on span "Save" at bounding box center [1295, 18] width 19 height 12
click at [962, 692] on link "Menu" at bounding box center [1442, 693] width 52 height 28
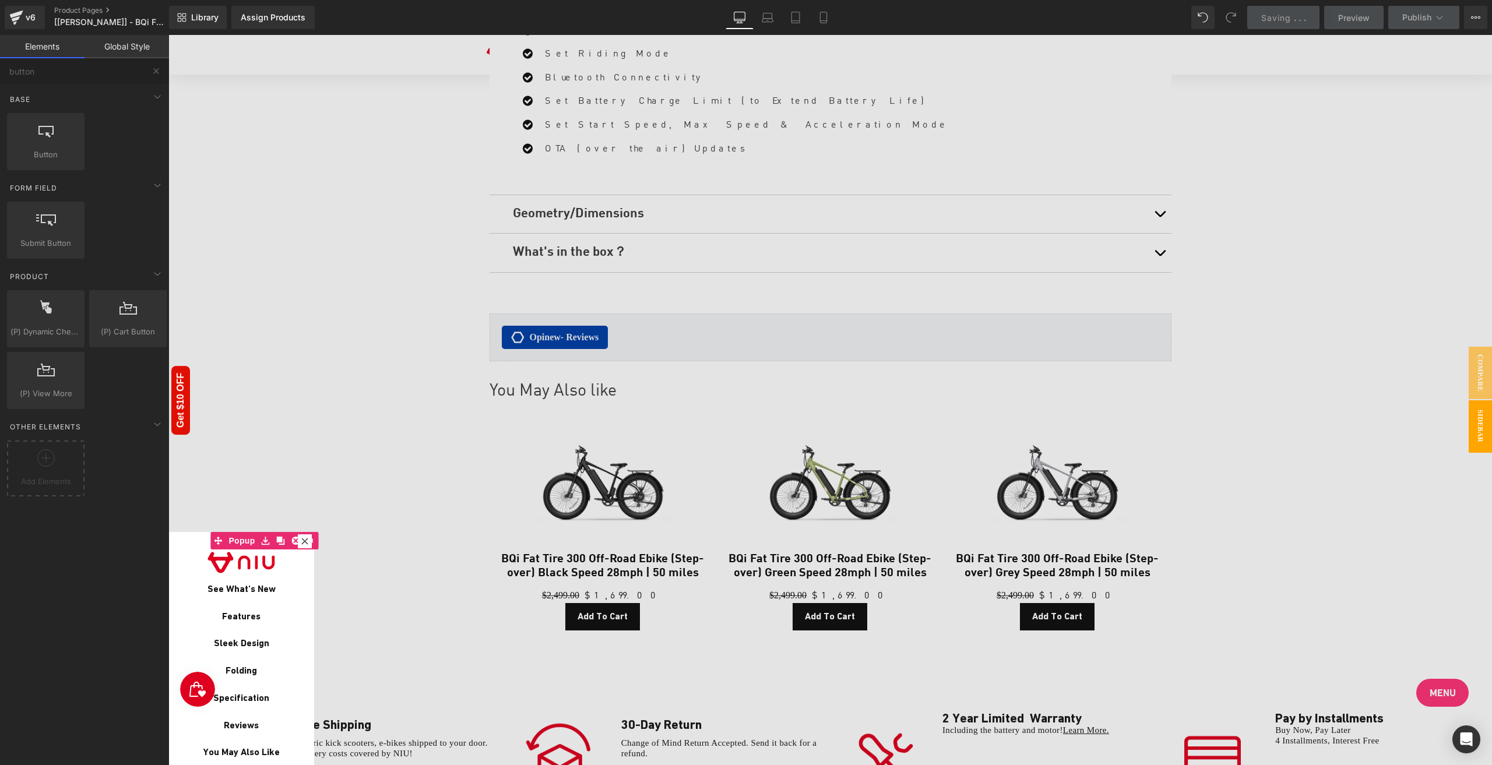
click at [962, 692] on div at bounding box center [830, 400] width 1324 height 730
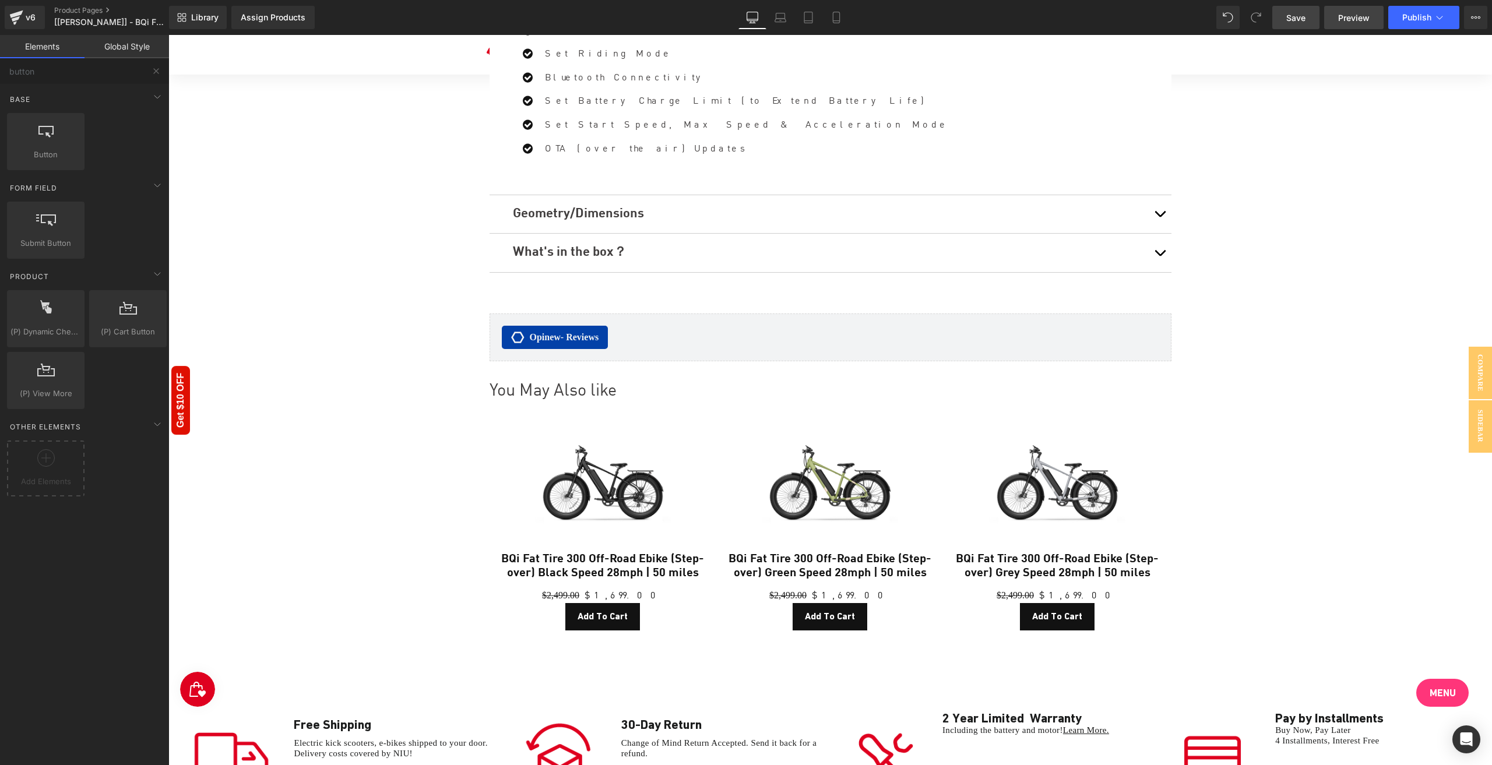
click at [962, 19] on link "Preview" at bounding box center [1353, 17] width 59 height 23
click at [962, 693] on link "Menu" at bounding box center [1433, 693] width 71 height 28
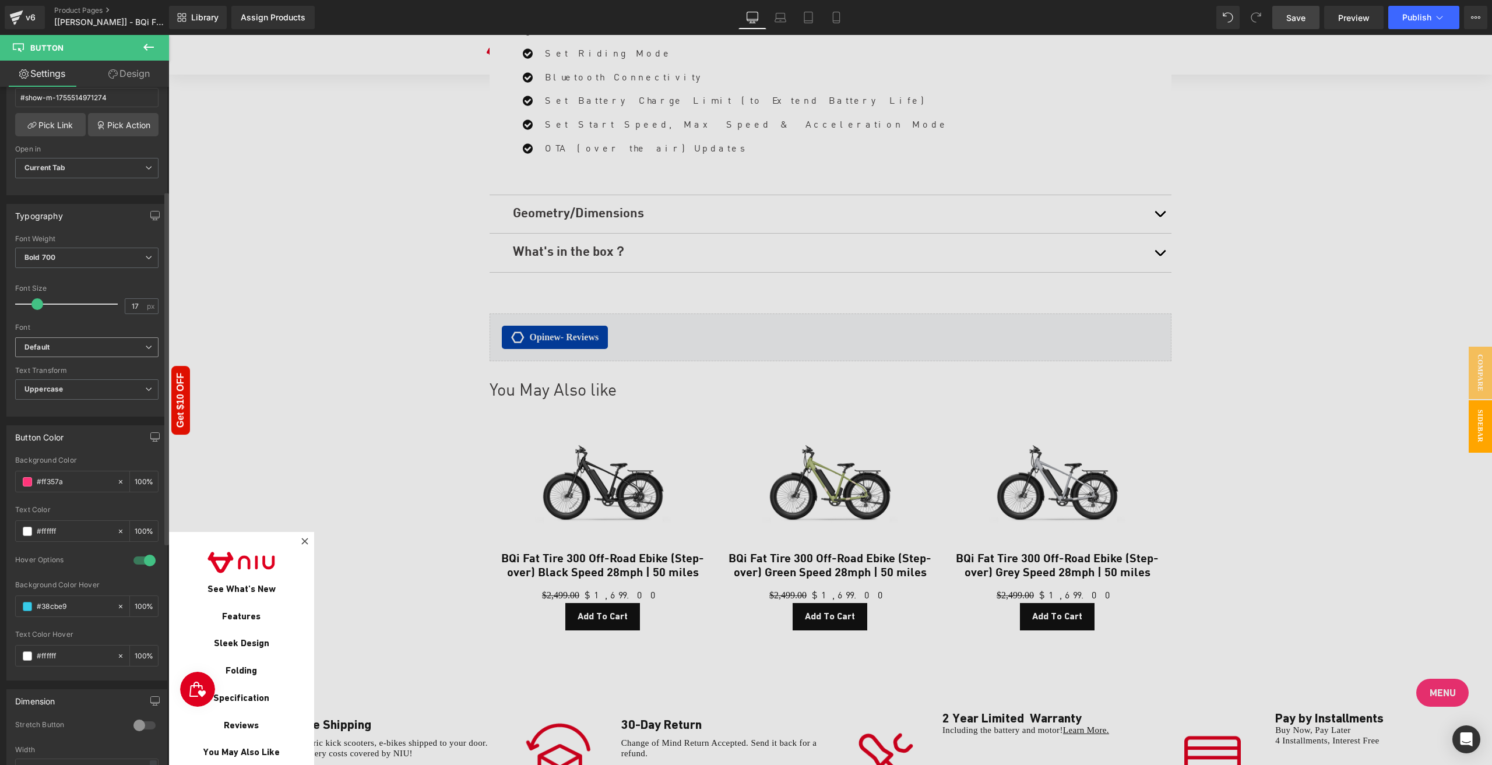
scroll to position [233, 0]
click at [121, 86] on link "Design" at bounding box center [129, 74] width 85 height 26
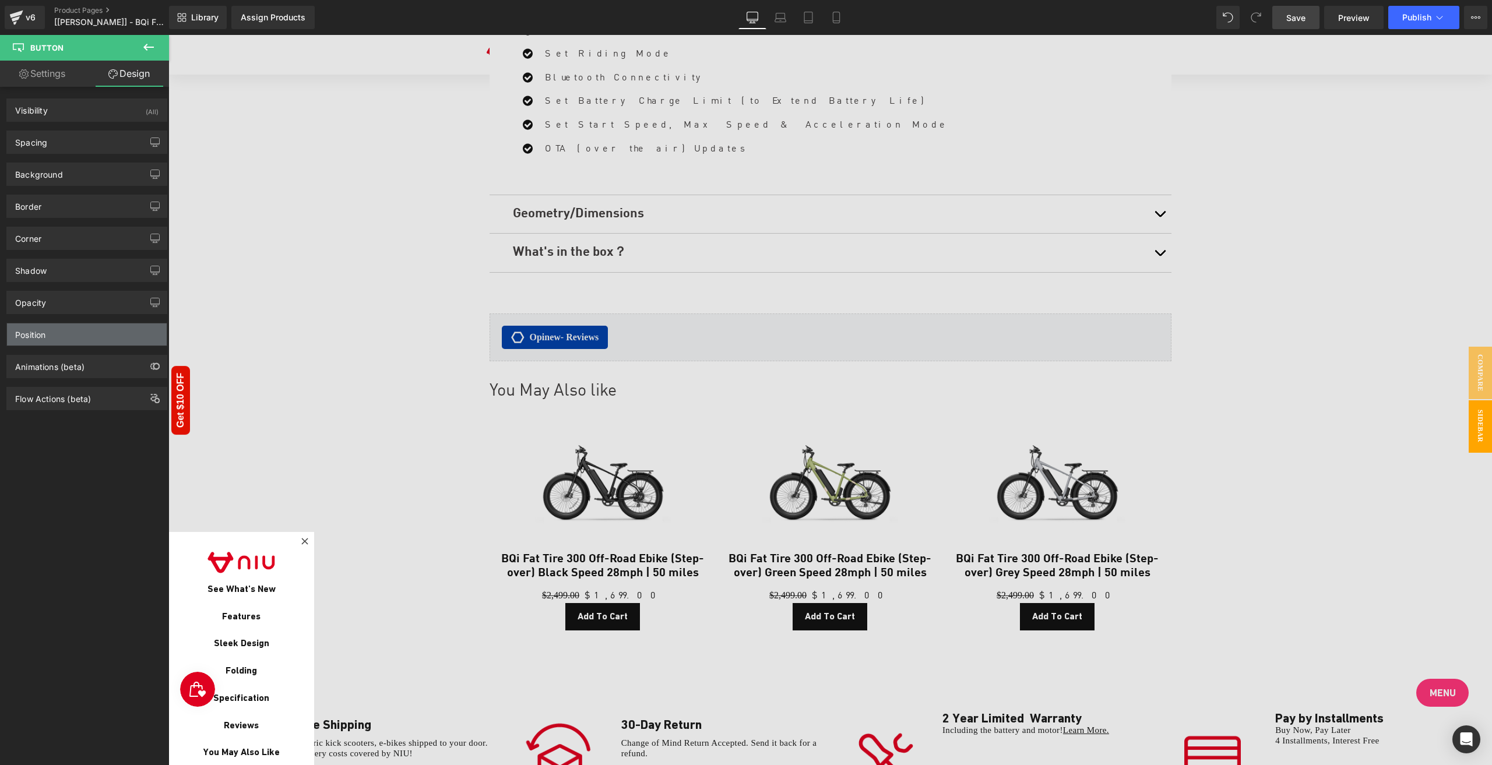
click at [48, 331] on div "Position" at bounding box center [87, 334] width 160 height 22
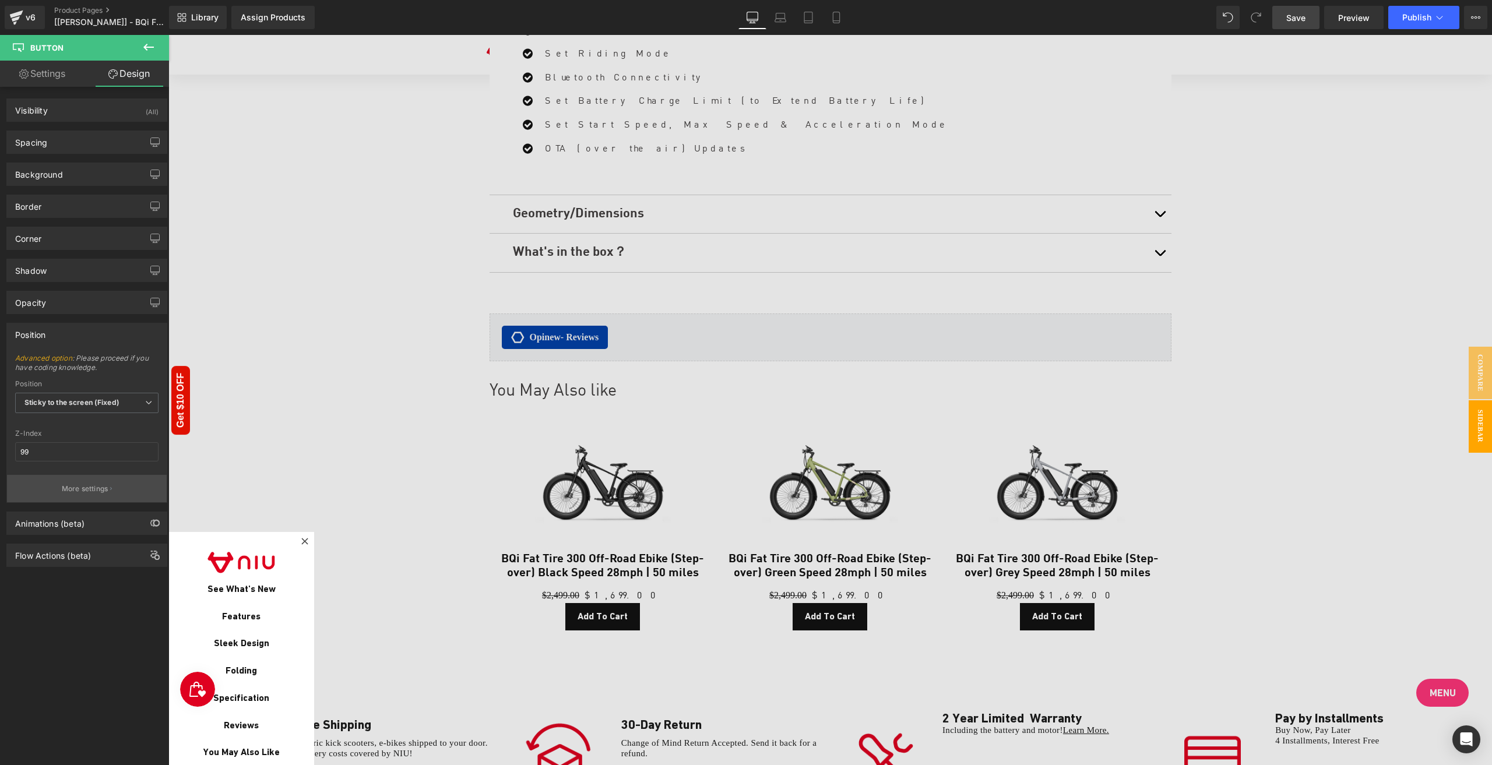
click at [83, 494] on button "More settings" at bounding box center [87, 488] width 160 height 27
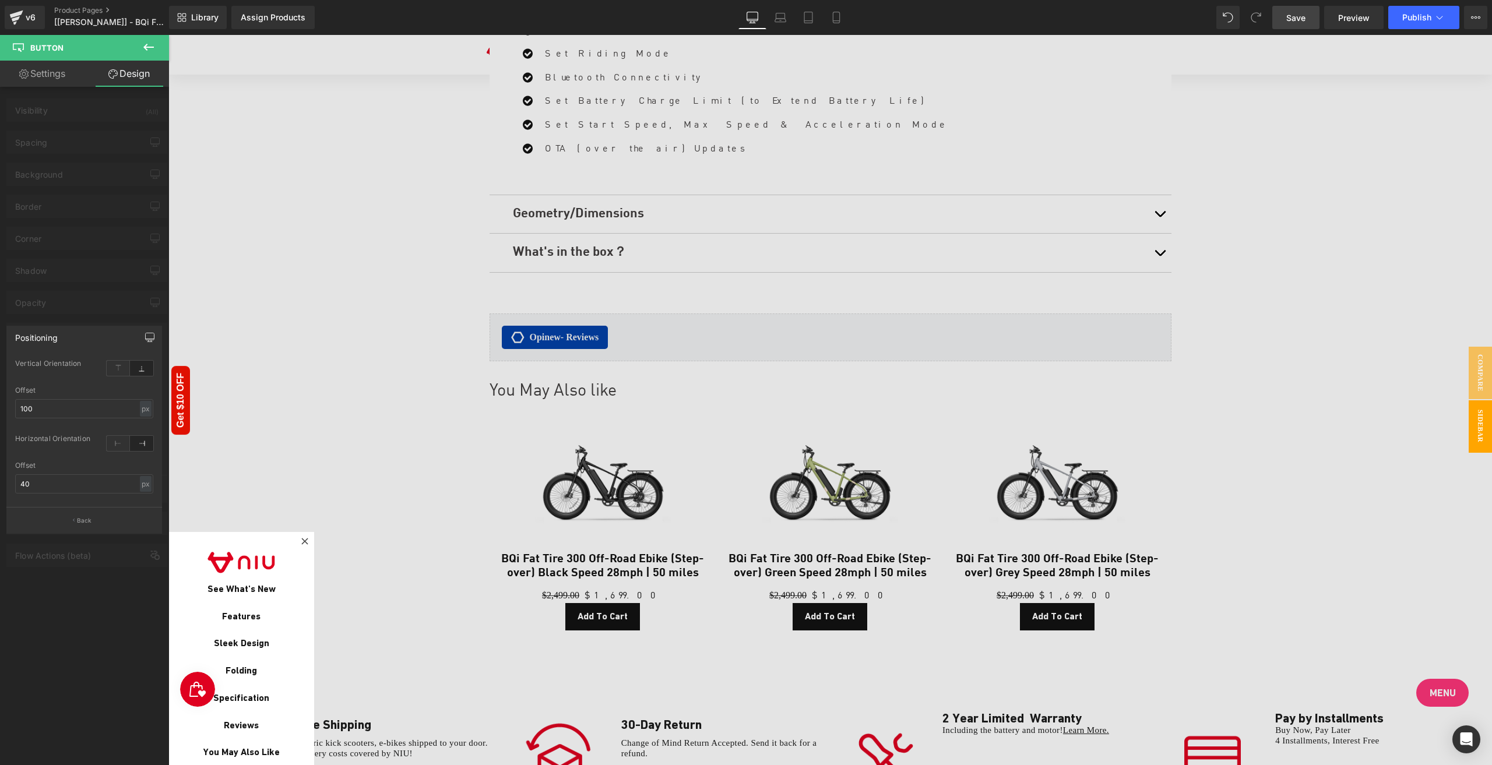
click at [149, 337] on icon "button" at bounding box center [149, 337] width 9 height 9
click at [962, 22] on span "Publish" at bounding box center [1416, 17] width 29 height 9
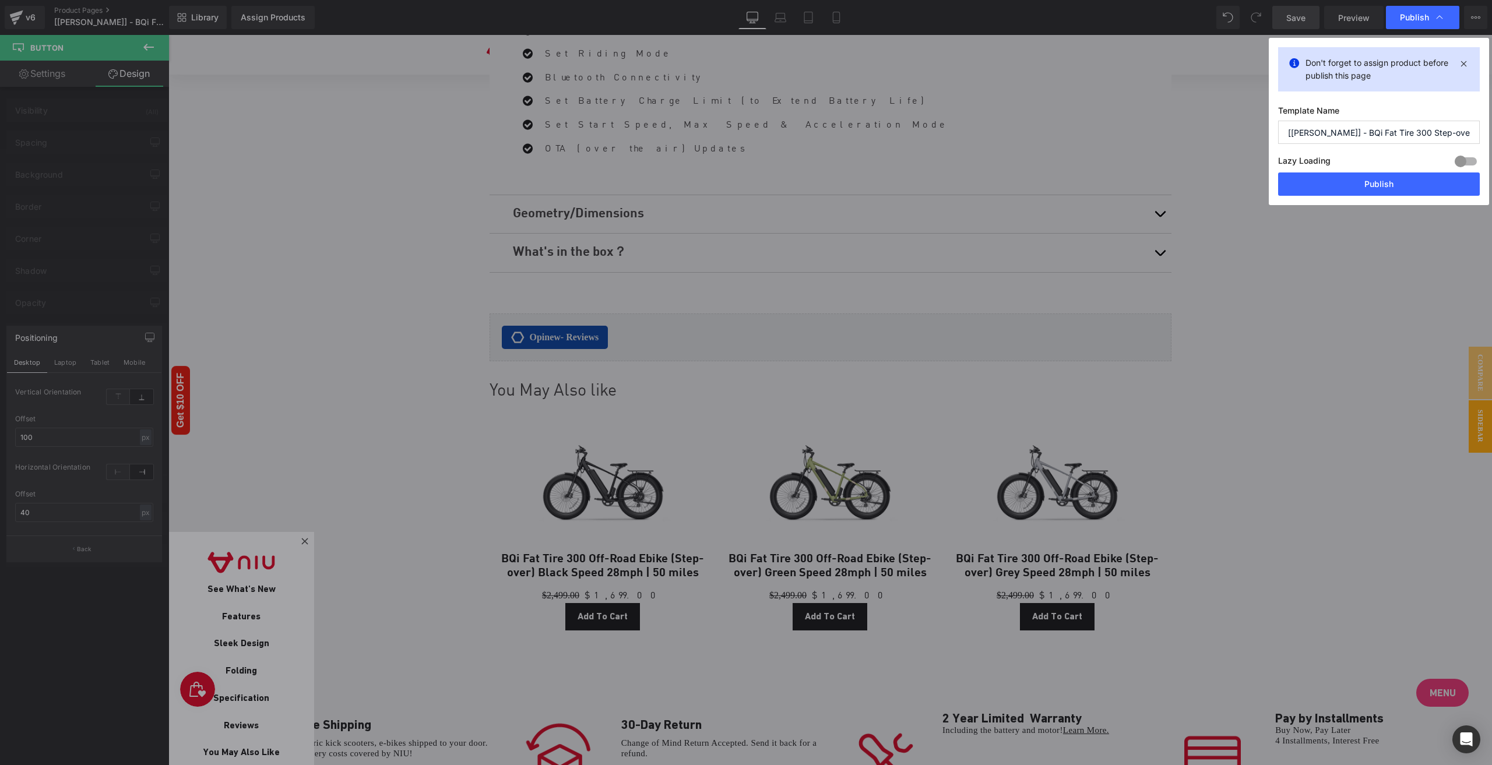
drag, startPoint x: 1355, startPoint y: 181, endPoint x: 1215, endPoint y: 91, distance: 166.7
click at [962, 273] on div "Publish Don't forget to assign product before publish this page Template Name […" at bounding box center [746, 382] width 1492 height 765
